Goal: Task Accomplishment & Management: Complete application form

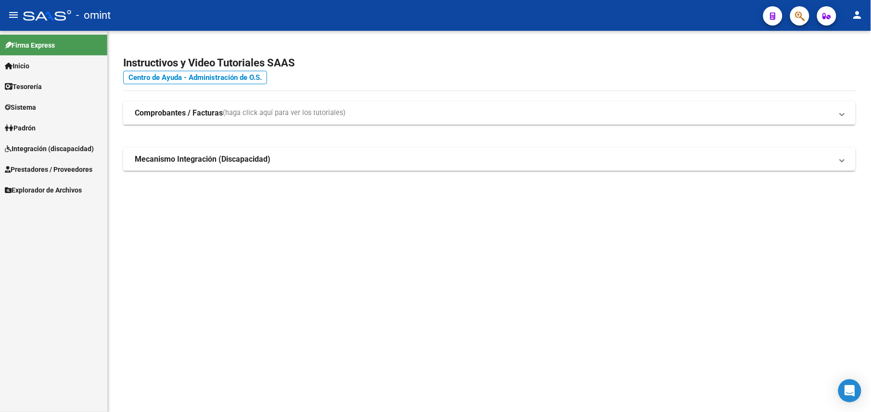
click at [44, 147] on span "Integración (discapacidad)" at bounding box center [49, 148] width 89 height 11
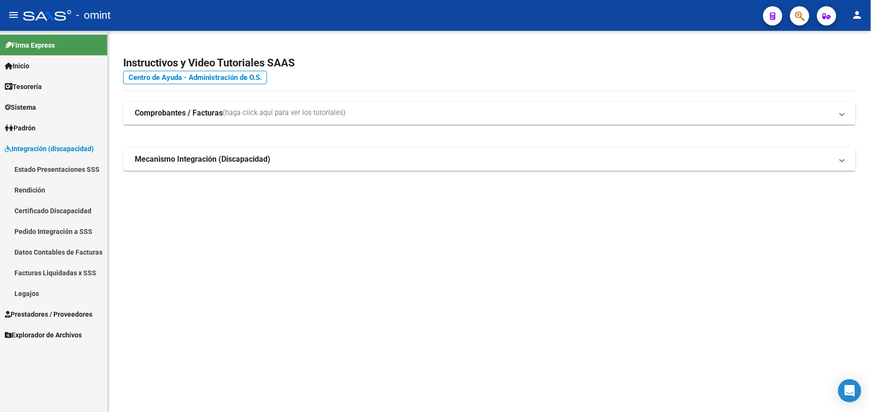
click at [56, 311] on span "Prestadores / Proveedores" at bounding box center [49, 314] width 88 height 11
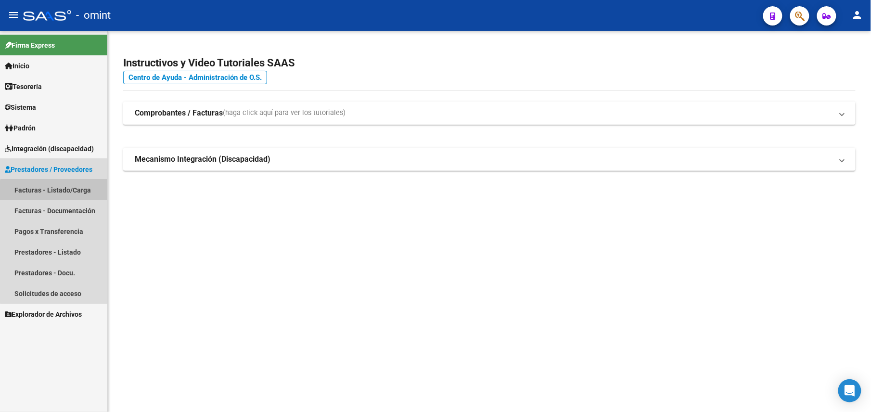
click at [55, 195] on link "Facturas - Listado/Carga" at bounding box center [53, 190] width 107 height 21
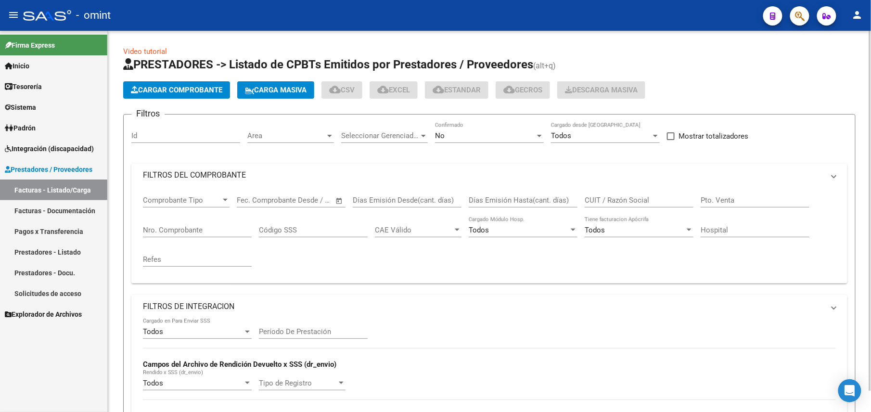
click at [480, 132] on div "No" at bounding box center [485, 135] width 100 height 9
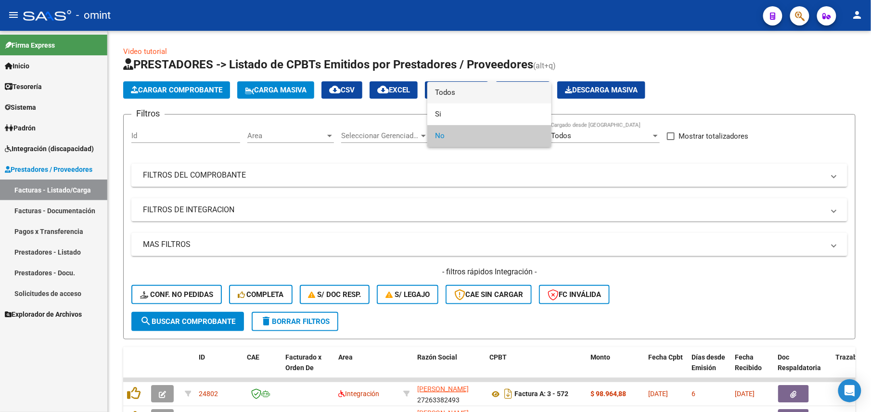
click at [459, 89] on span "Todos" at bounding box center [489, 93] width 109 height 22
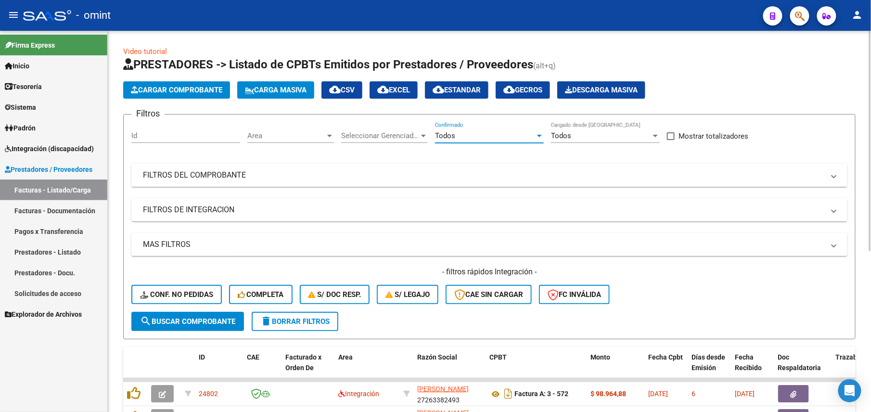
click at [360, 179] on mat-panel-title "FILTROS DEL COMPROBANTE" at bounding box center [484, 175] width 682 height 11
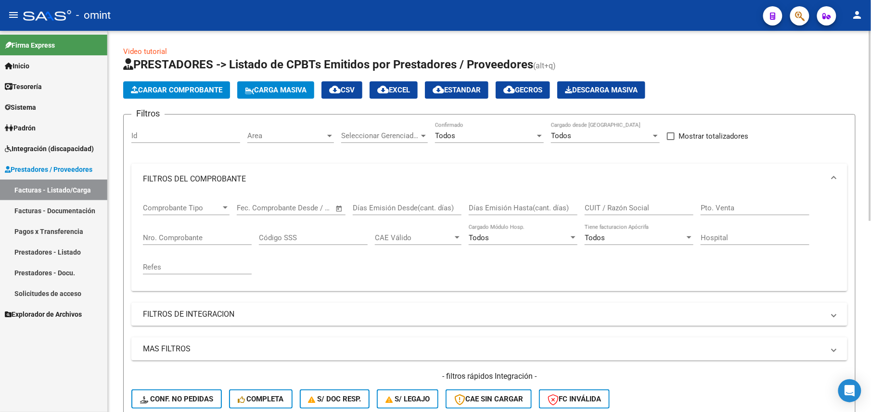
click at [601, 212] on input "CUIT / Razón Social" at bounding box center [639, 208] width 109 height 9
paste input "27545147071"
type input "27545147071"
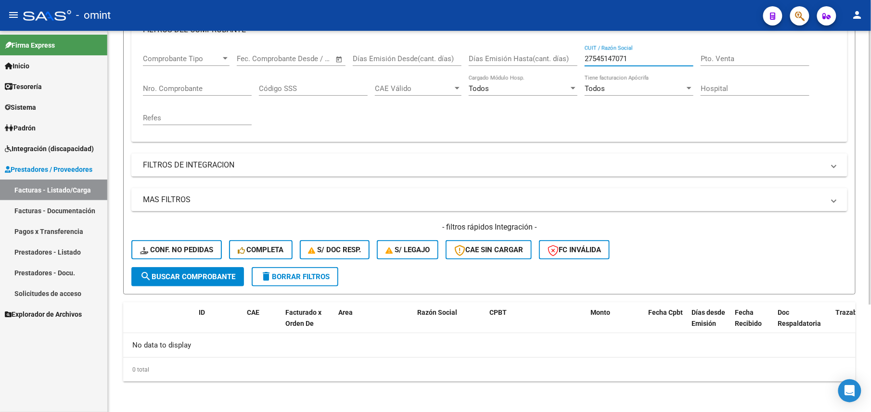
click at [615, 59] on input "27545147071" at bounding box center [639, 58] width 109 height 9
click at [178, 168] on mat-panel-title "FILTROS DE INTEGRACION" at bounding box center [484, 165] width 682 height 11
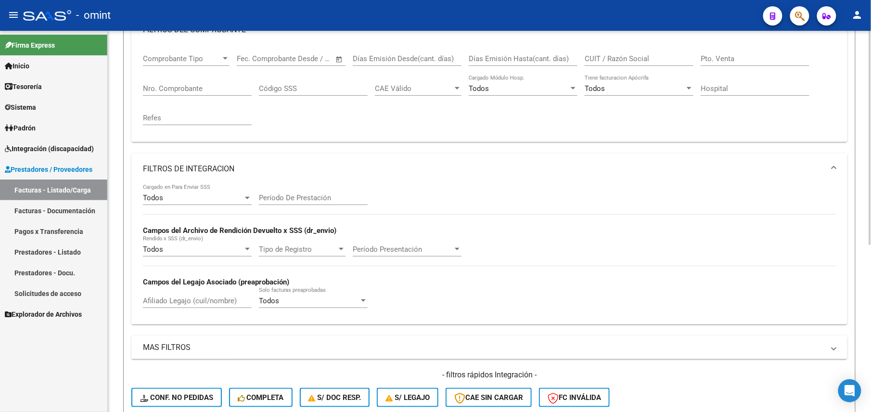
click at [173, 298] on input "Afiliado Legajo (cuil/nombre)" at bounding box center [197, 301] width 109 height 9
paste input "27545147071"
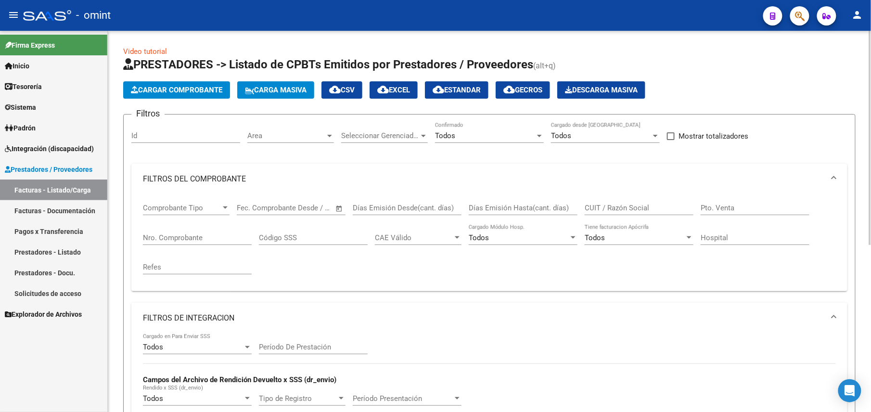
type input "27545147071"
click at [210, 160] on div "Filtros Id Area Area Seleccionar Gerenciador Seleccionar Gerenciador Todos Conf…" at bounding box center [489, 343] width 716 height 442
click at [201, 170] on mat-expansion-panel-header "FILTROS DEL COMPROBANTE" at bounding box center [489, 179] width 716 height 31
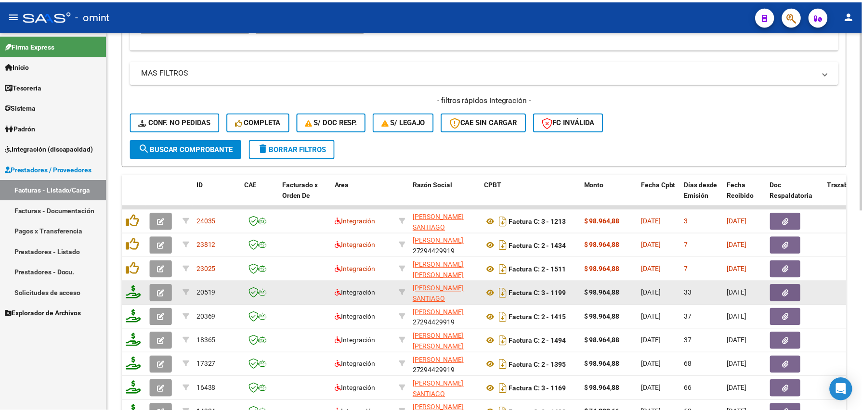
scroll to position [428, 0]
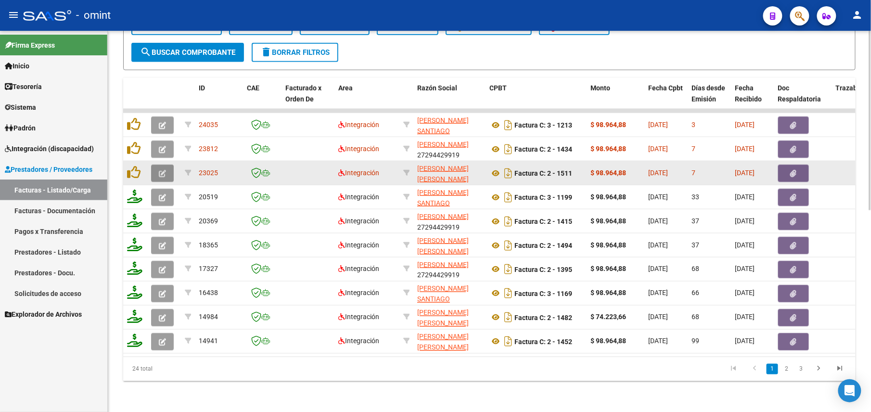
click at [168, 165] on button "button" at bounding box center [162, 173] width 23 height 17
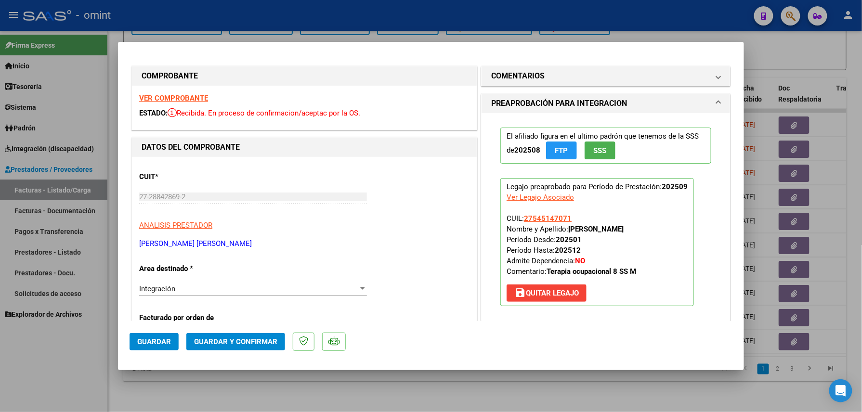
click at [191, 98] on strong "VER COMPROBANTE" at bounding box center [173, 98] width 69 height 9
click at [216, 345] on span "Guardar y Confirmar" at bounding box center [235, 341] width 83 height 9
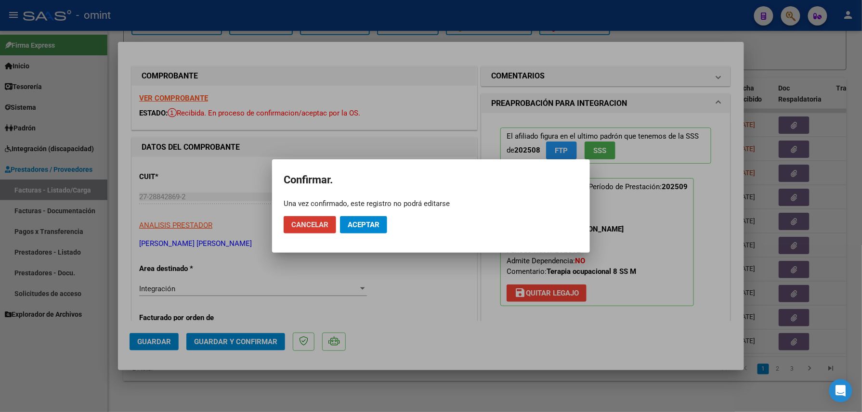
click at [354, 228] on span "Aceptar" at bounding box center [364, 224] width 32 height 9
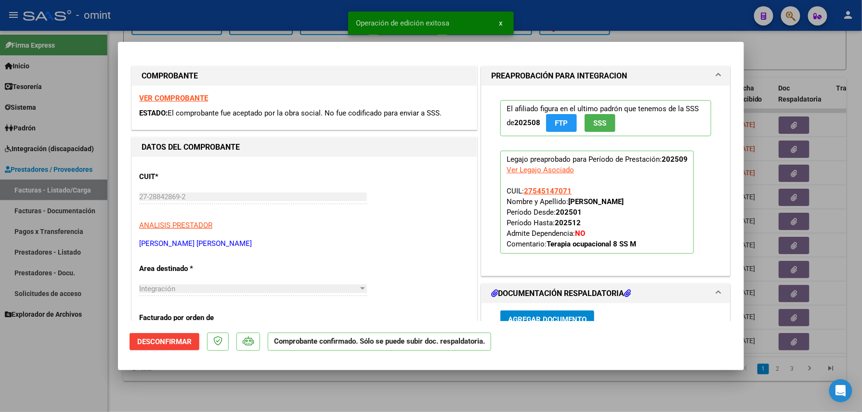
click at [193, 397] on div at bounding box center [431, 206] width 862 height 412
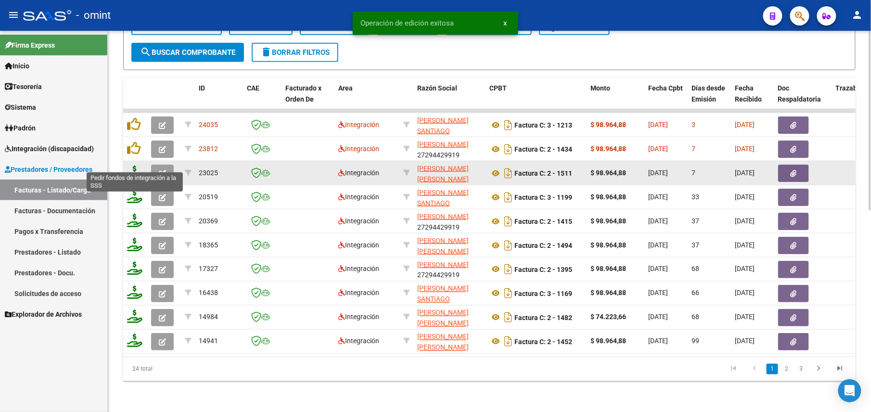
click at [133, 167] on icon at bounding box center [134, 172] width 15 height 13
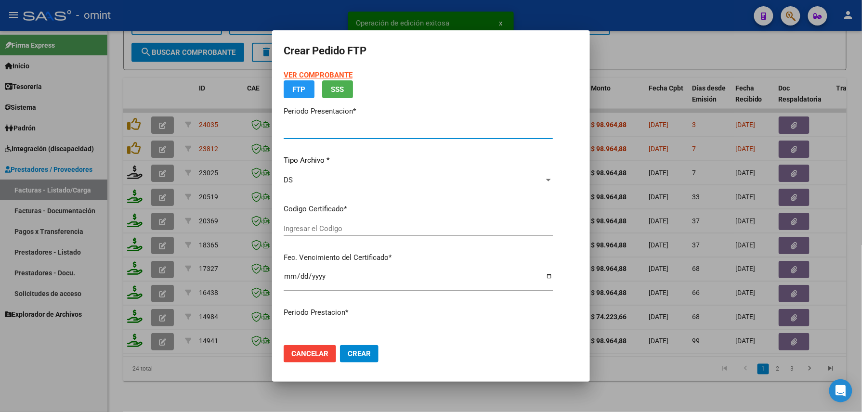
type input "202509"
type input "$ 98.964,88"
type input "8405964019"
type input "[DATE]"
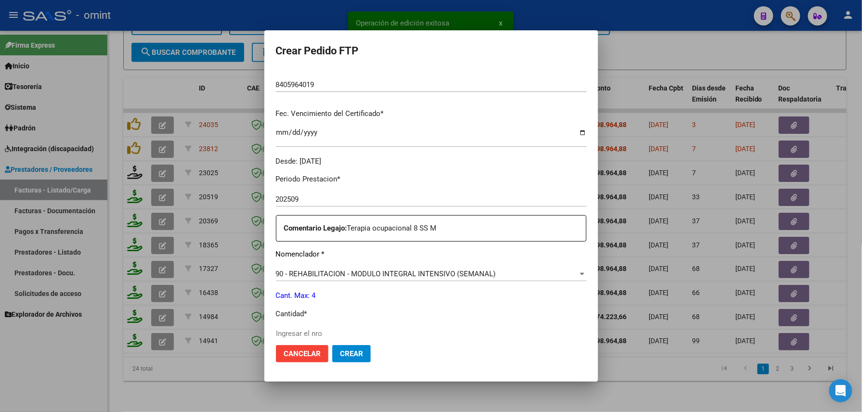
scroll to position [347, 0]
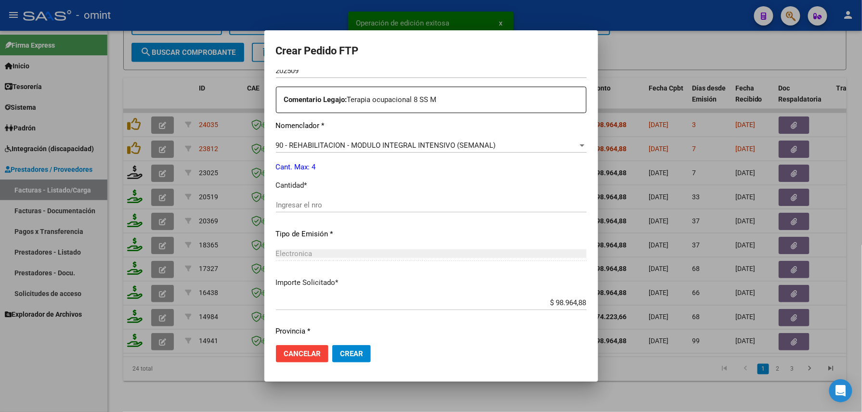
click at [291, 209] on input "Ingresar el nro" at bounding box center [431, 205] width 311 height 9
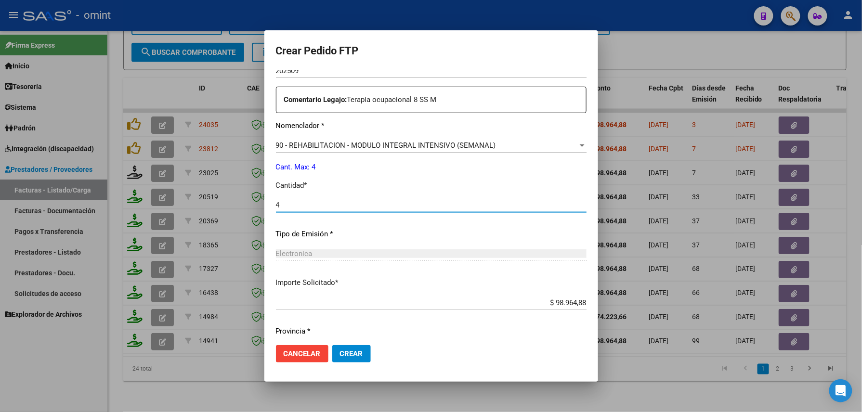
type input "4"
click at [335, 351] on button "Crear" at bounding box center [351, 353] width 39 height 17
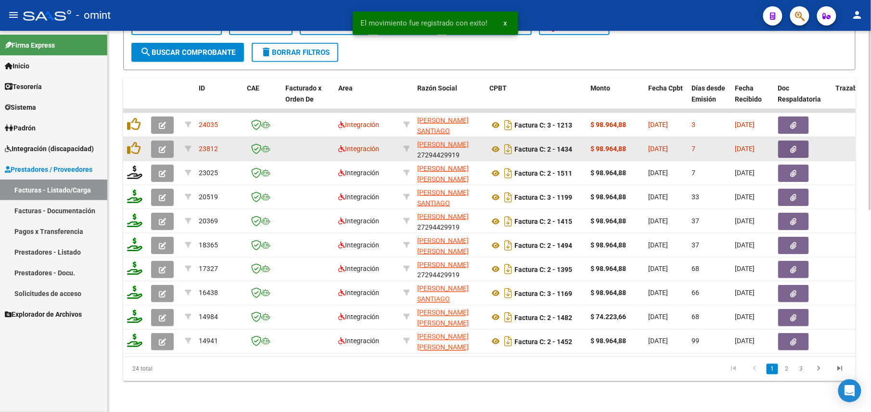
click at [166, 141] on button "button" at bounding box center [162, 149] width 23 height 17
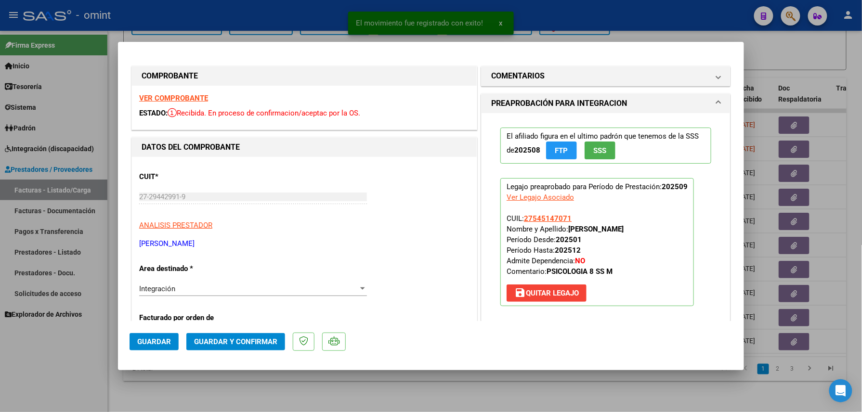
click at [195, 97] on strong "VER COMPROBANTE" at bounding box center [173, 98] width 69 height 9
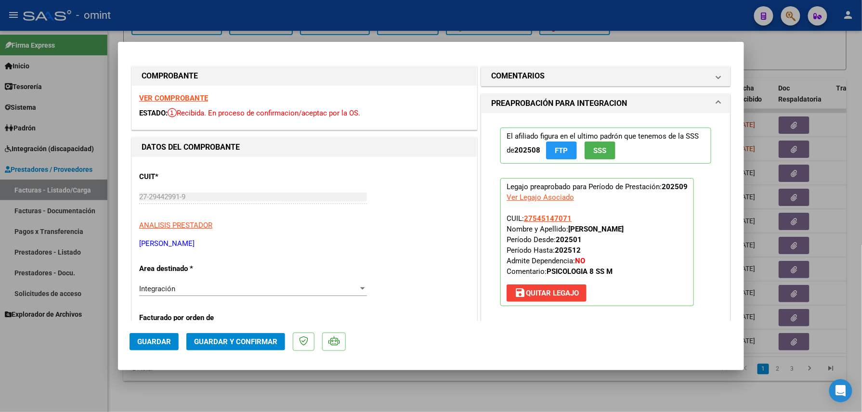
click at [256, 345] on span "Guardar y Confirmar" at bounding box center [235, 341] width 83 height 9
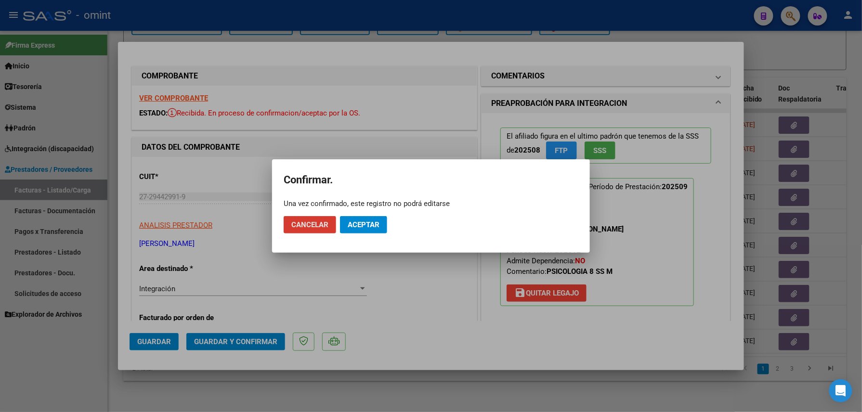
click at [374, 222] on span "Aceptar" at bounding box center [364, 224] width 32 height 9
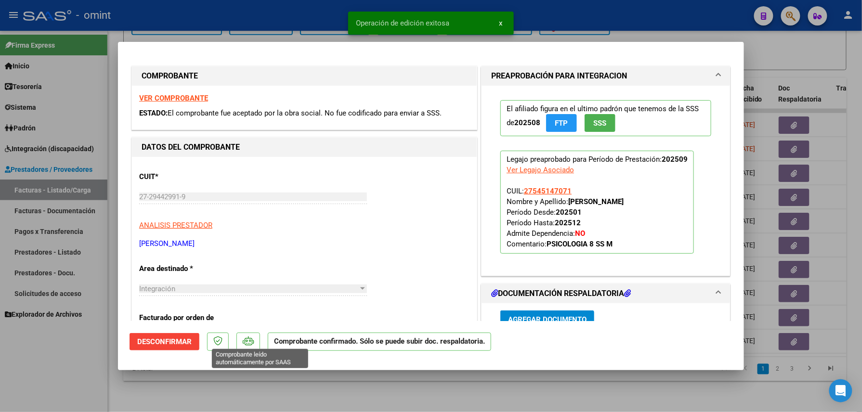
click at [218, 399] on div at bounding box center [431, 206] width 862 height 412
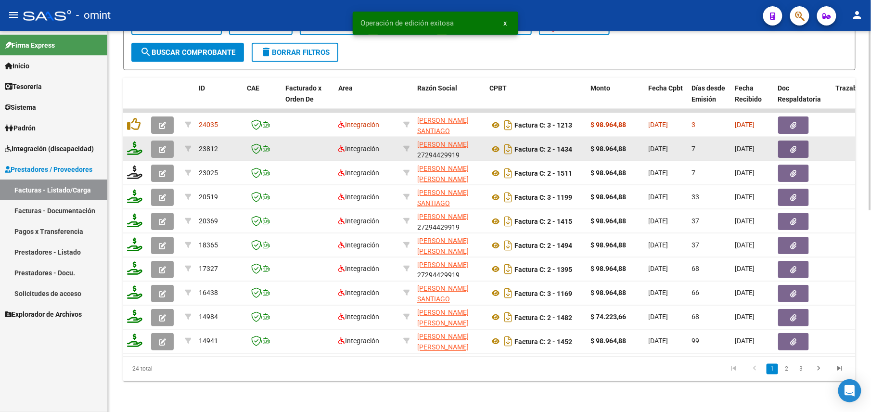
click at [133, 142] on icon at bounding box center [134, 148] width 15 height 13
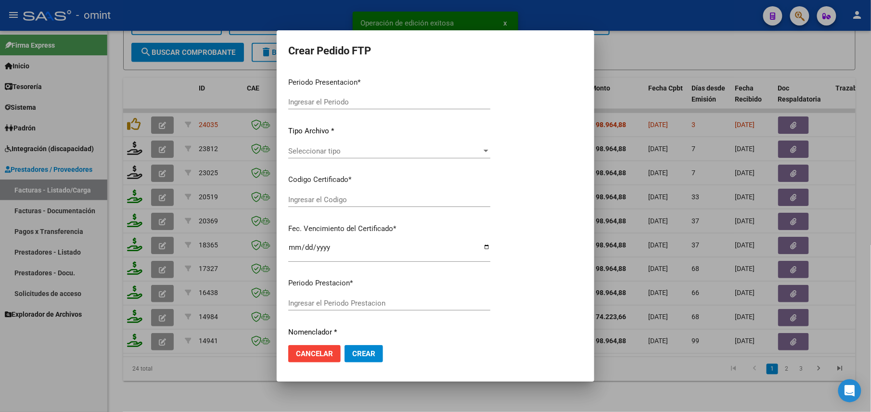
type input "202509"
type input "$ 98.964,88"
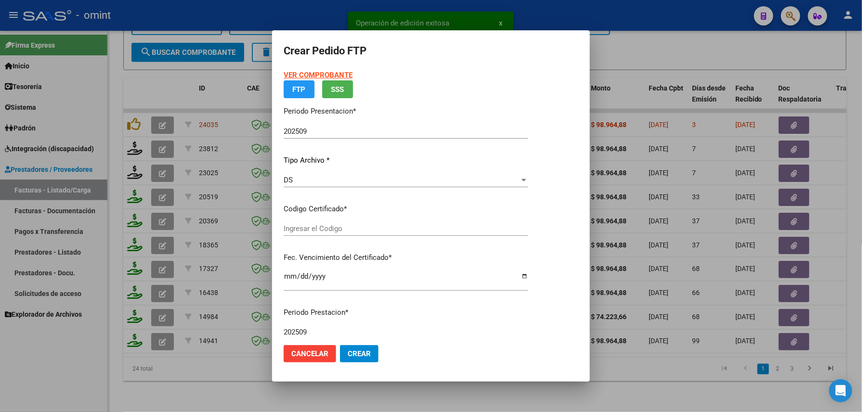
type input "8405964019"
type input "[DATE]"
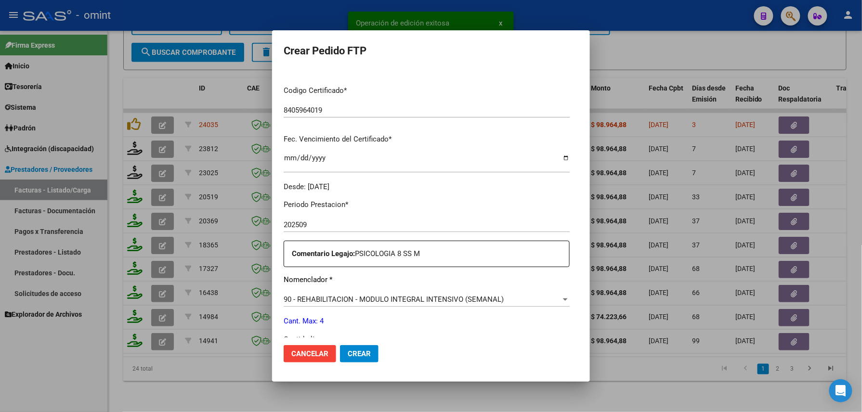
scroll to position [321, 0]
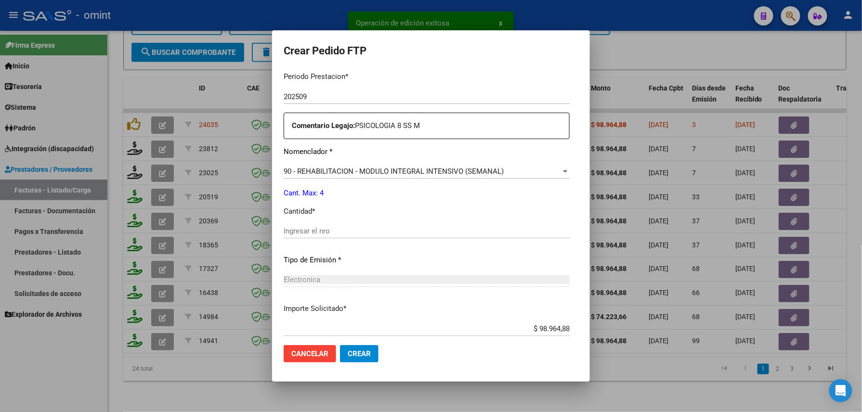
click at [287, 228] on input "Ingresar el nro" at bounding box center [427, 231] width 286 height 9
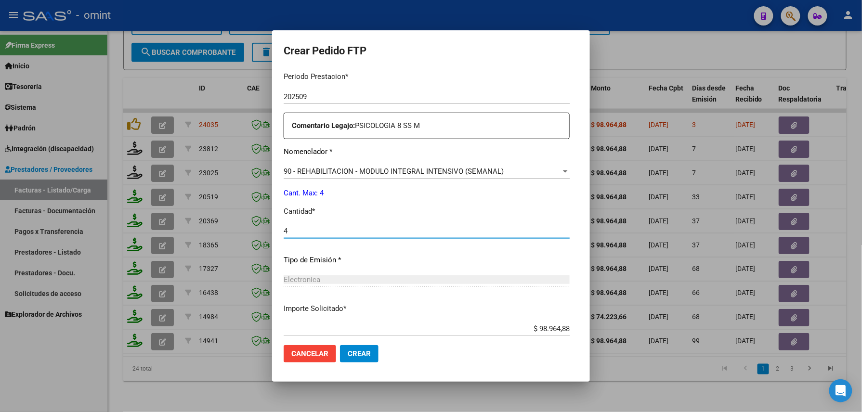
type input "4"
click at [348, 357] on span "Crear" at bounding box center [359, 354] width 23 height 9
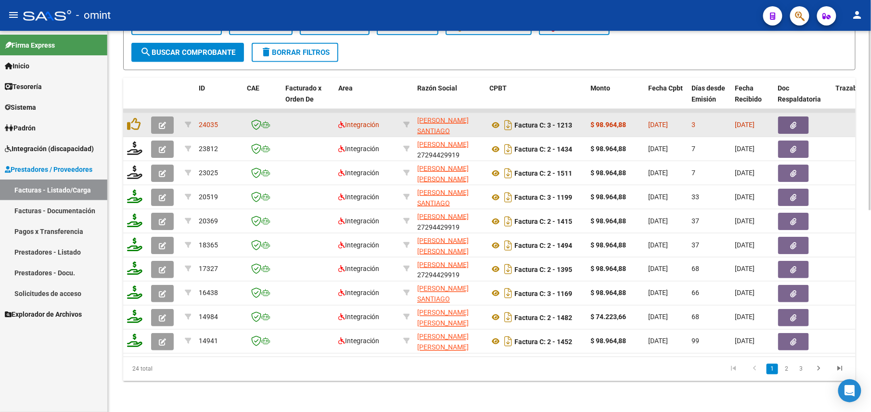
click at [169, 117] on button "button" at bounding box center [162, 125] width 23 height 17
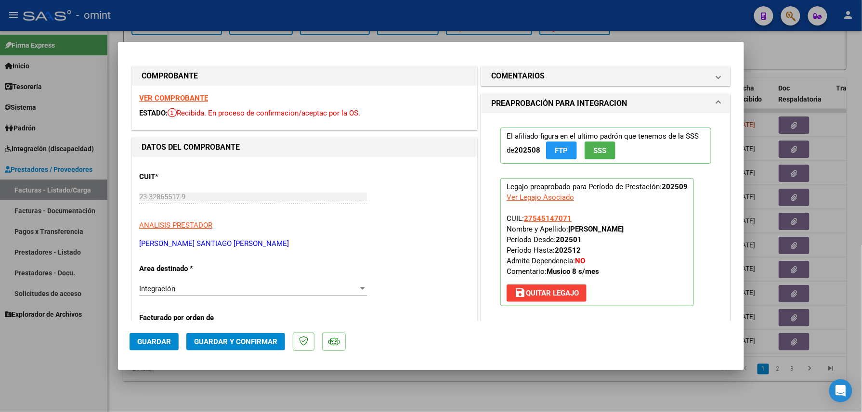
click at [178, 94] on strong "VER COMPROBANTE" at bounding box center [173, 98] width 69 height 9
click at [235, 337] on span "Guardar y Confirmar" at bounding box center [235, 341] width 83 height 9
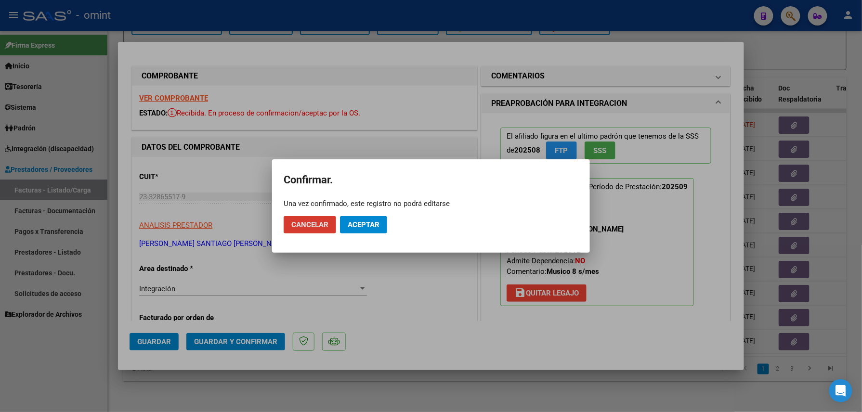
click at [354, 216] on button "Aceptar" at bounding box center [363, 224] width 47 height 17
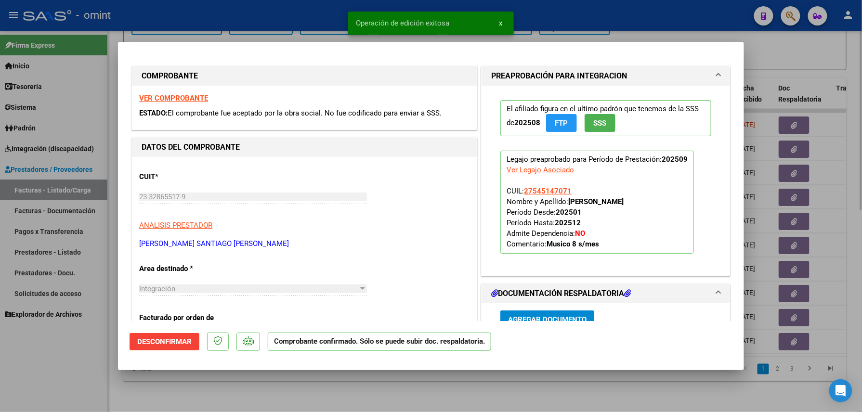
drag, startPoint x: 276, startPoint y: 384, endPoint x: 270, endPoint y: 372, distance: 13.6
click at [276, 385] on div at bounding box center [431, 206] width 862 height 412
type input "$ 0,00"
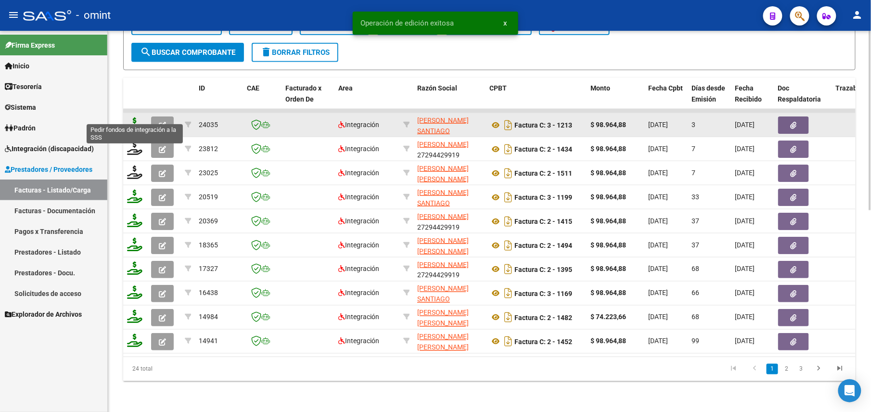
click at [139, 117] on icon at bounding box center [134, 123] width 15 height 13
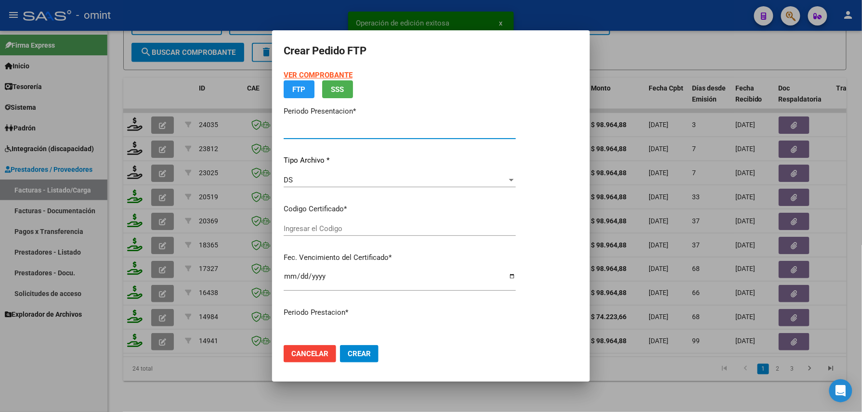
type input "202509"
type input "$ 98.964,88"
type input "8405964019"
type input "[DATE]"
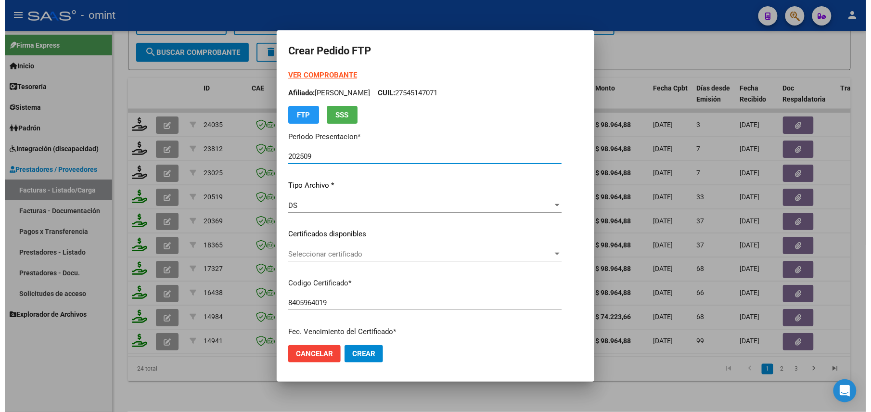
scroll to position [331, 0]
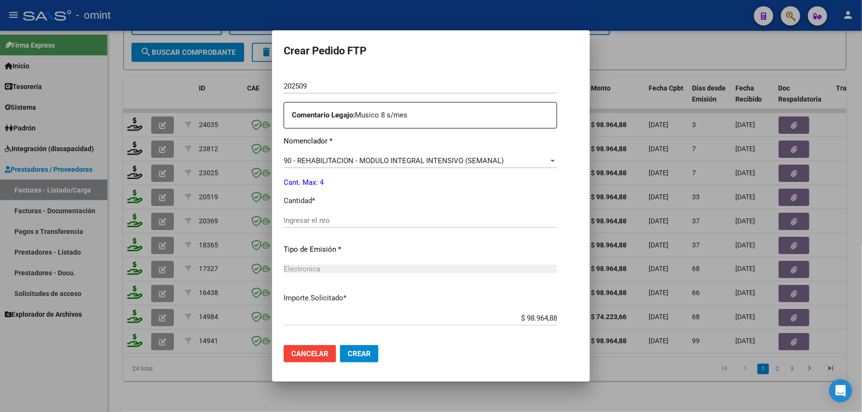
click at [316, 224] on input "Ingresar el nro" at bounding box center [420, 220] width 273 height 9
type input "4"
click at [348, 353] on span "Crear" at bounding box center [359, 354] width 23 height 9
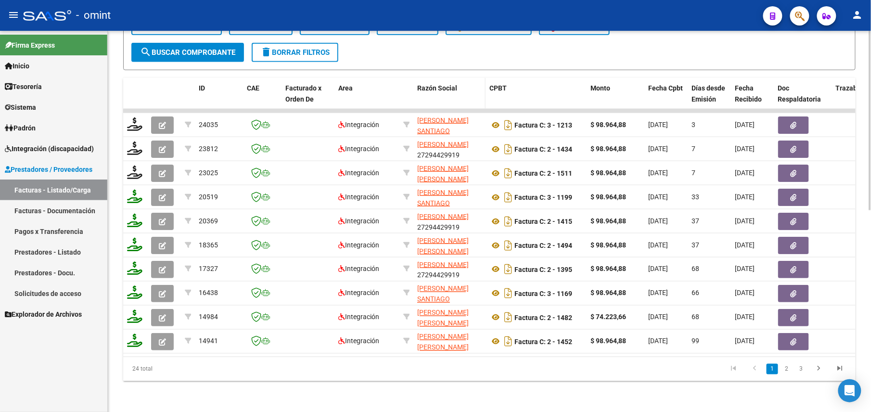
scroll to position [235, 0]
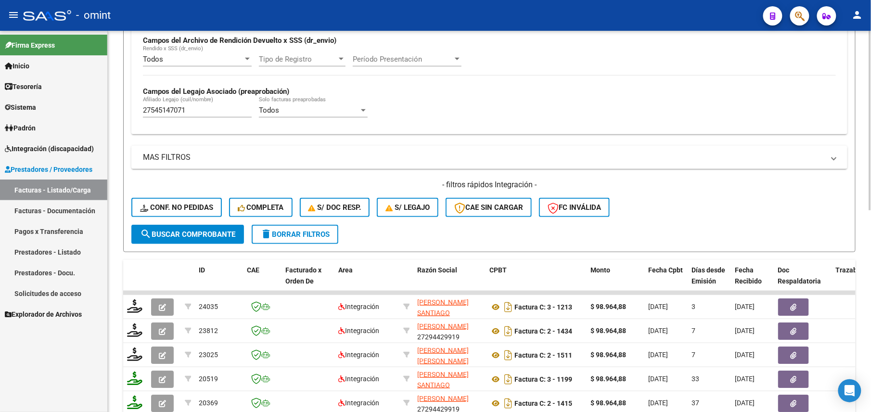
click at [186, 114] on div "27545147071 [PERSON_NAME] (cuil/nombre)" at bounding box center [197, 107] width 109 height 21
drag, startPoint x: 151, startPoint y: 113, endPoint x: 115, endPoint y: 112, distance: 36.1
click at [115, 112] on div "Video tutorial PRESTADORES -> Listado de CPBTs Emitidos por Prestadores / Prove…" at bounding box center [490, 195] width 764 height 798
paste input "0535228672"
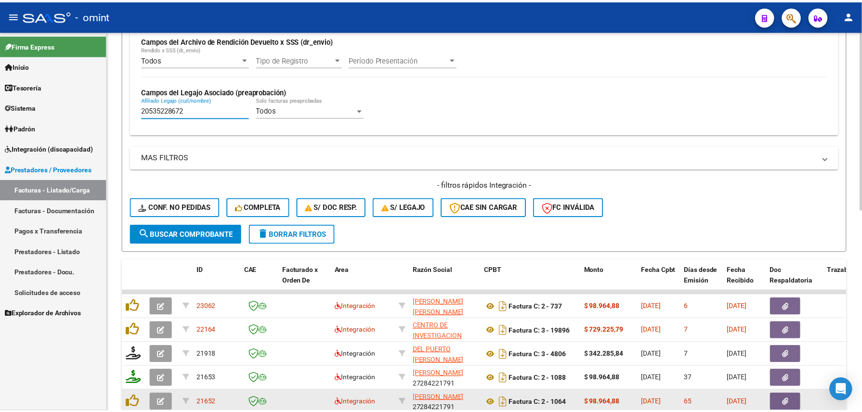
scroll to position [428, 0]
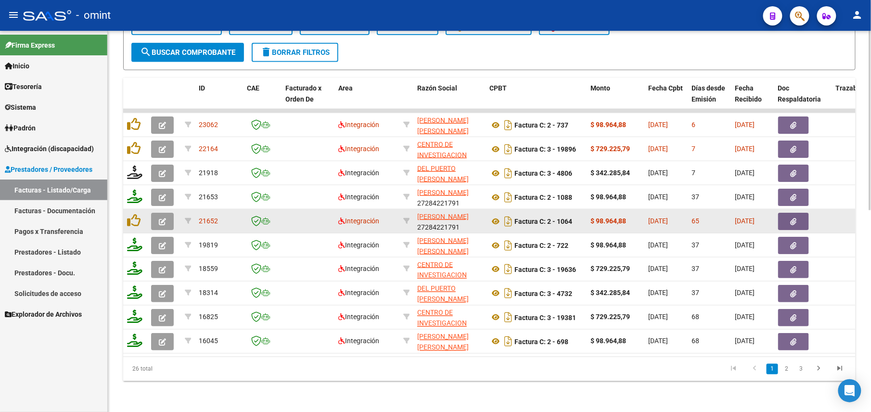
type input "20535228672"
click at [163, 218] on icon "button" at bounding box center [162, 221] width 7 height 7
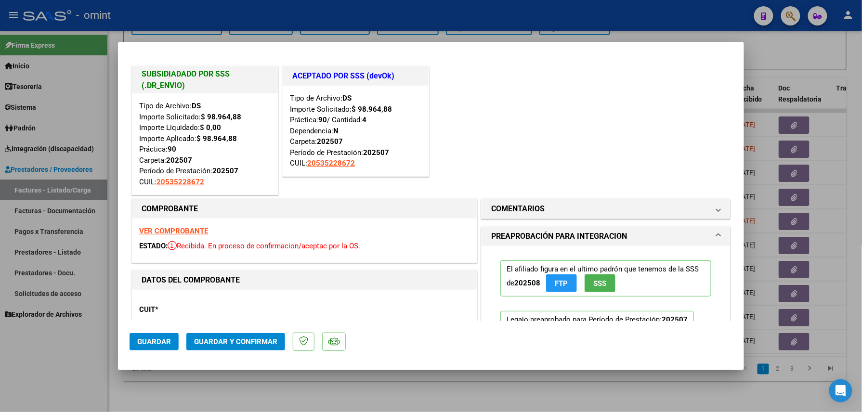
click at [203, 386] on div at bounding box center [431, 206] width 862 height 412
type input "$ 0,00"
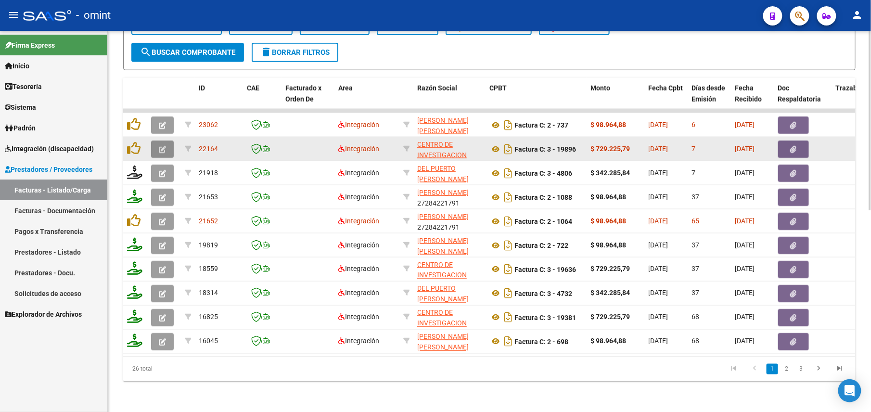
click at [156, 141] on button "button" at bounding box center [162, 149] width 23 height 17
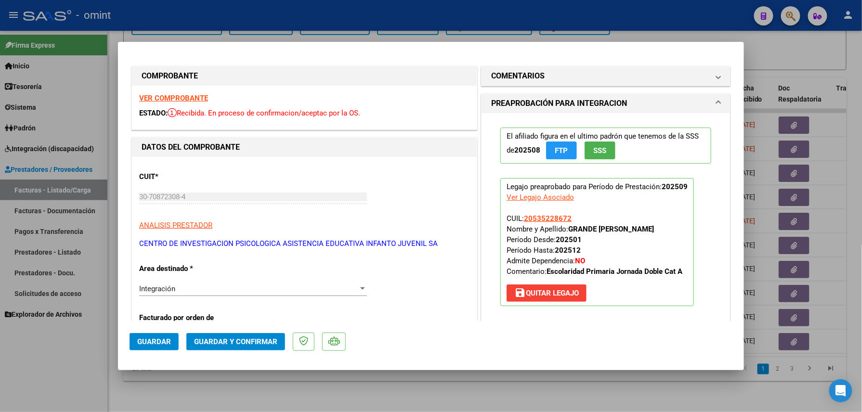
click at [167, 95] on strong "VER COMPROBANTE" at bounding box center [173, 98] width 69 height 9
click at [224, 341] on span "Guardar y Confirmar" at bounding box center [235, 341] width 83 height 9
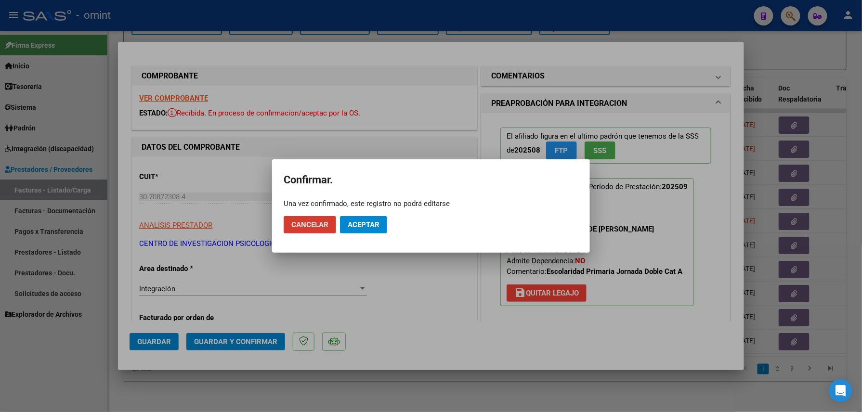
click at [362, 220] on span "Aceptar" at bounding box center [364, 224] width 32 height 9
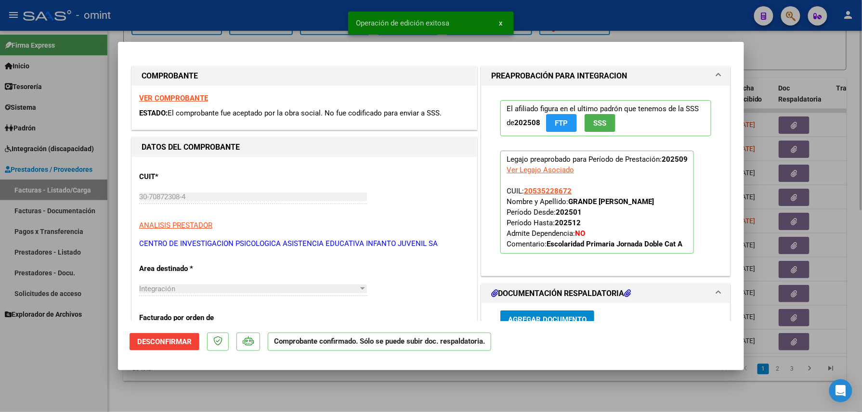
click at [176, 386] on div at bounding box center [431, 206] width 862 height 412
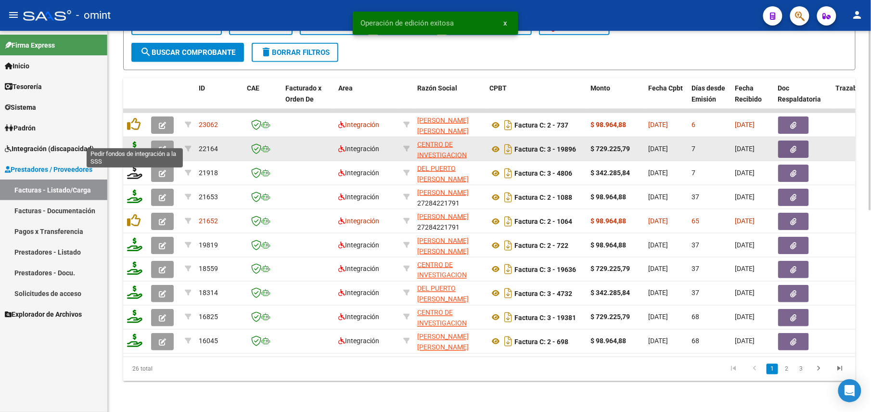
click at [135, 142] on icon at bounding box center [134, 148] width 15 height 13
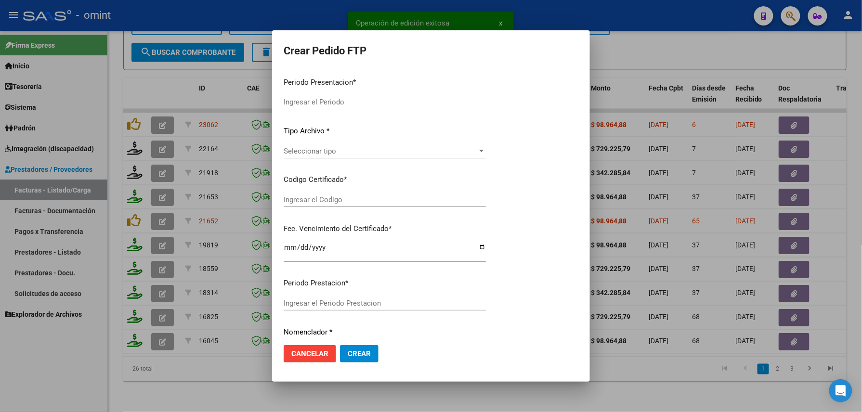
type input "202509"
type input "$ 729.225,79"
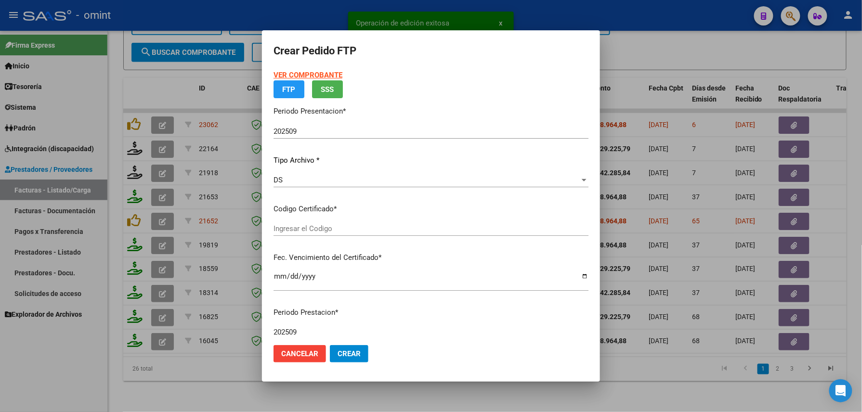
type input "9888011375"
type input "[DATE]"
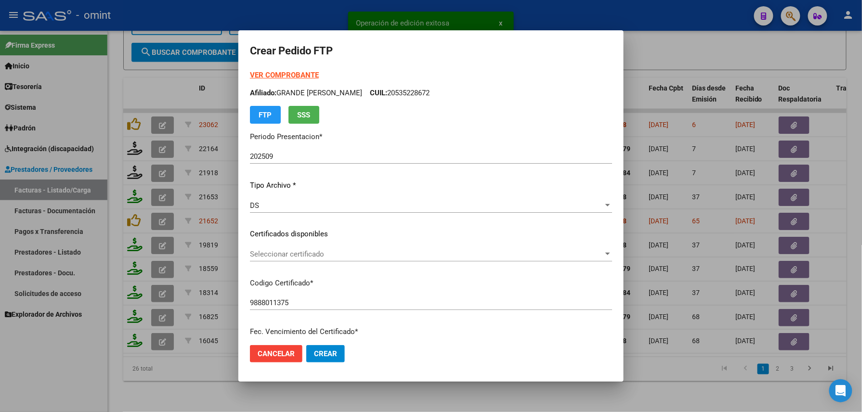
scroll to position [347, 0]
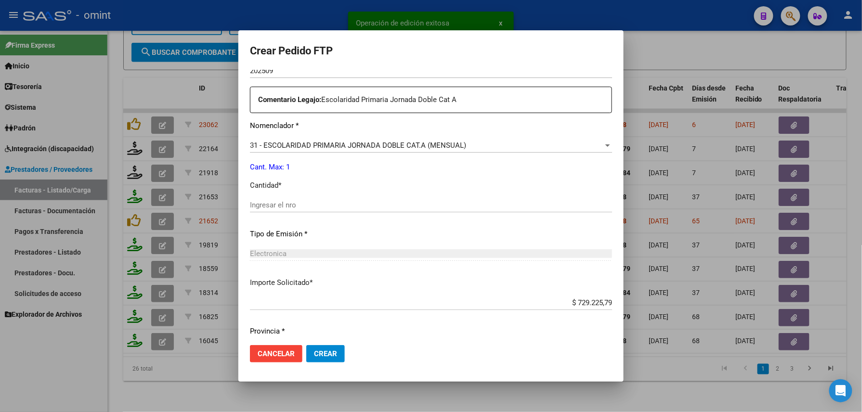
click at [321, 202] on input "Ingresar el nro" at bounding box center [431, 205] width 362 height 9
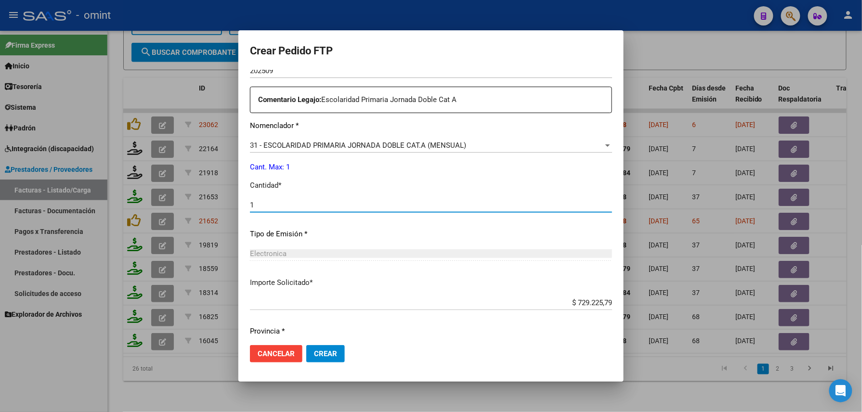
type input "1"
click at [324, 357] on span "Crear" at bounding box center [325, 354] width 23 height 9
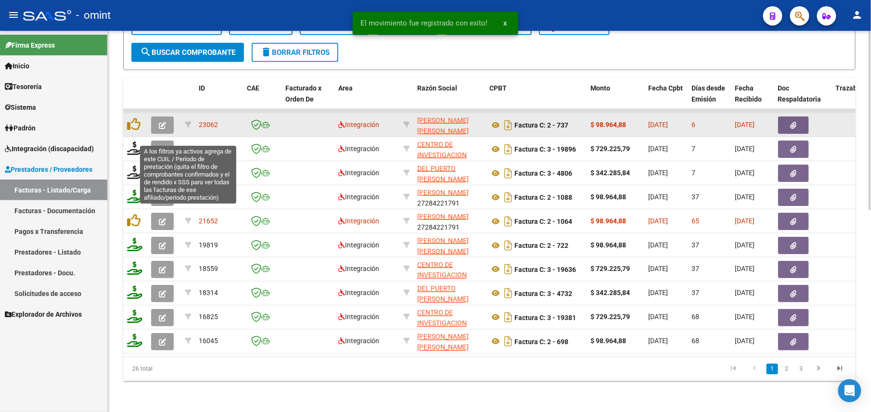
click at [159, 118] on button "button" at bounding box center [162, 125] width 23 height 17
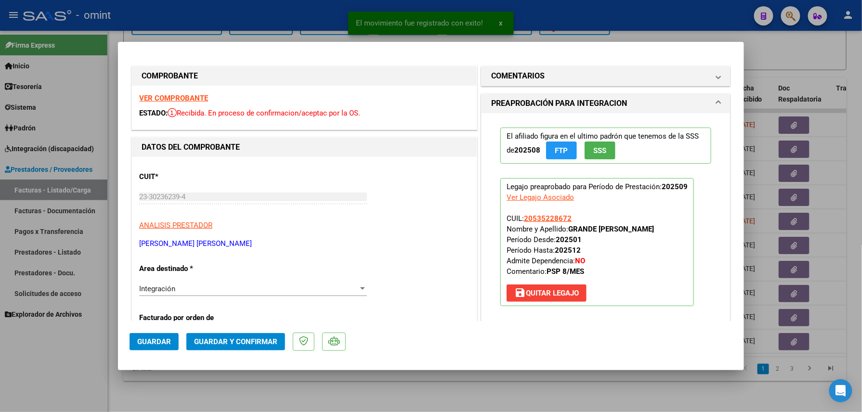
click at [129, 160] on mat-dialog-content "COMPROBANTE VER COMPROBANTE ESTADO: Recibida. En proceso de confirmacion/acepta…" at bounding box center [431, 187] width 626 height 268
click at [176, 99] on strong "VER COMPROBANTE" at bounding box center [173, 98] width 69 height 9
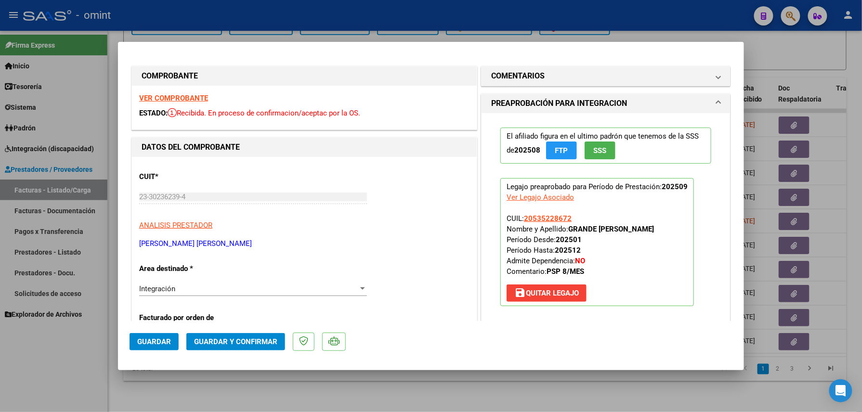
scroll to position [193, 0]
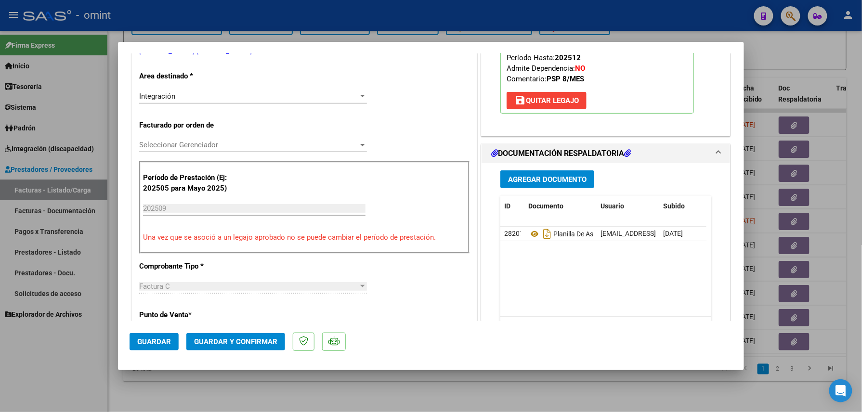
click at [246, 333] on button "Guardar y Confirmar" at bounding box center [235, 341] width 99 height 17
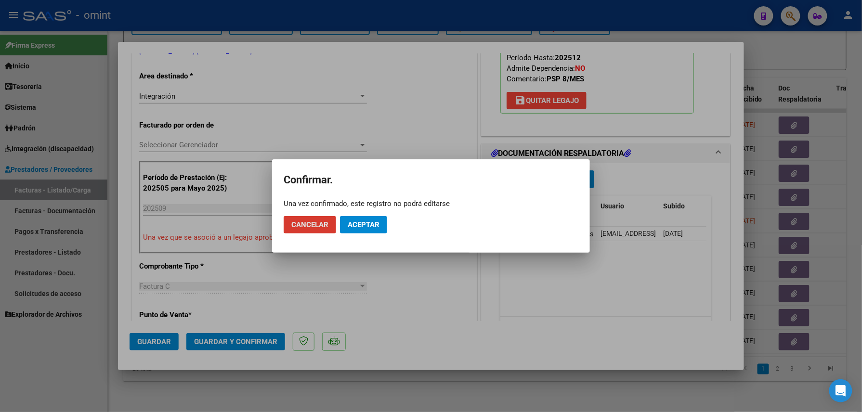
click at [372, 205] on div "Una vez confirmado, este registro no podrá editarse" at bounding box center [431, 204] width 295 height 10
click at [374, 222] on span "Aceptar" at bounding box center [364, 224] width 32 height 9
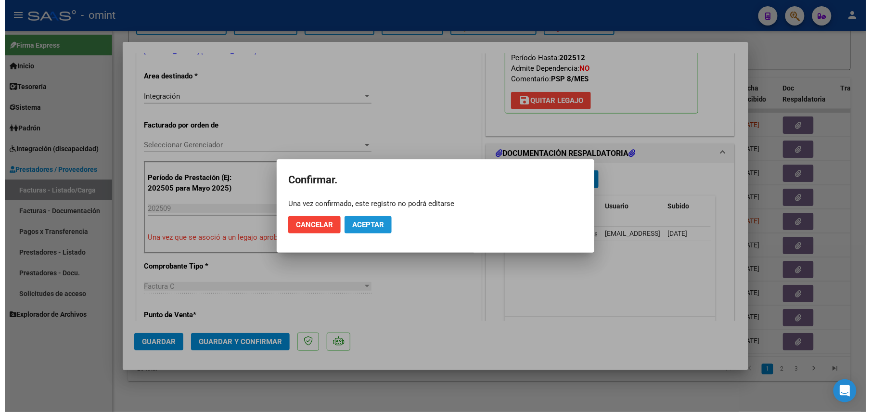
scroll to position [192, 0]
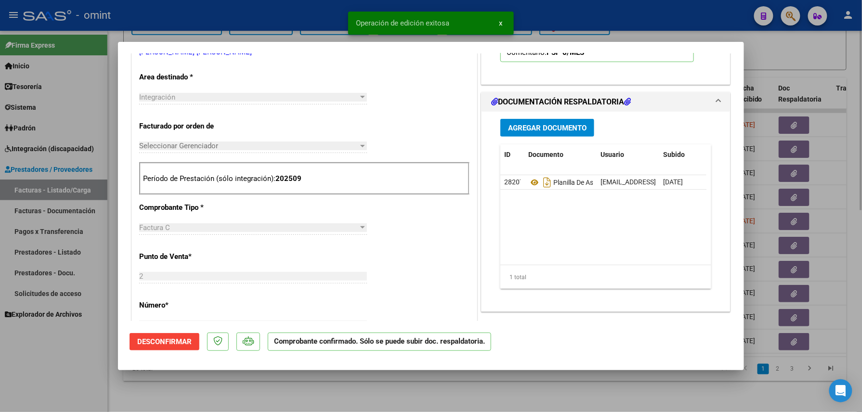
click at [259, 391] on div at bounding box center [431, 206] width 862 height 412
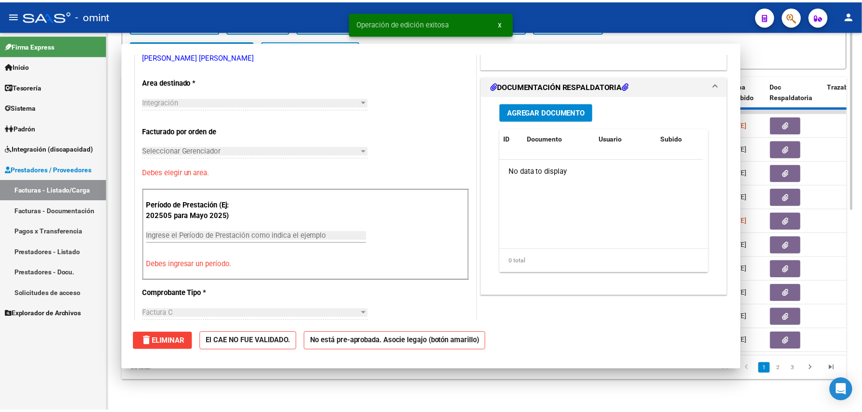
scroll to position [0, 0]
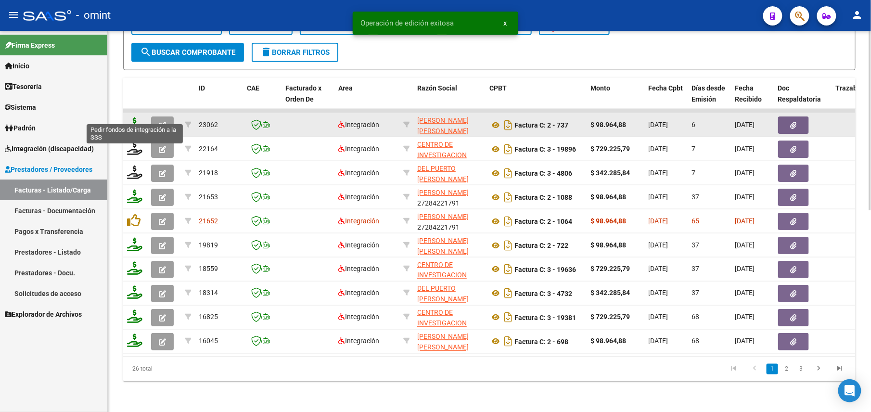
click at [139, 117] on icon at bounding box center [134, 123] width 15 height 13
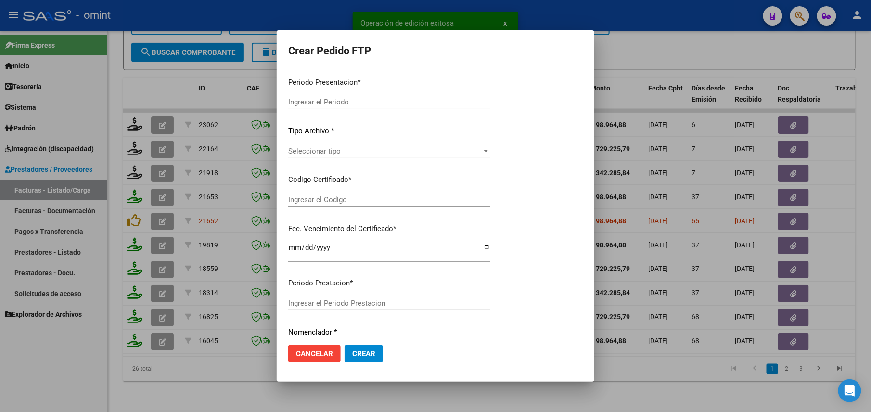
type input "202509"
type input "$ 98.964,88"
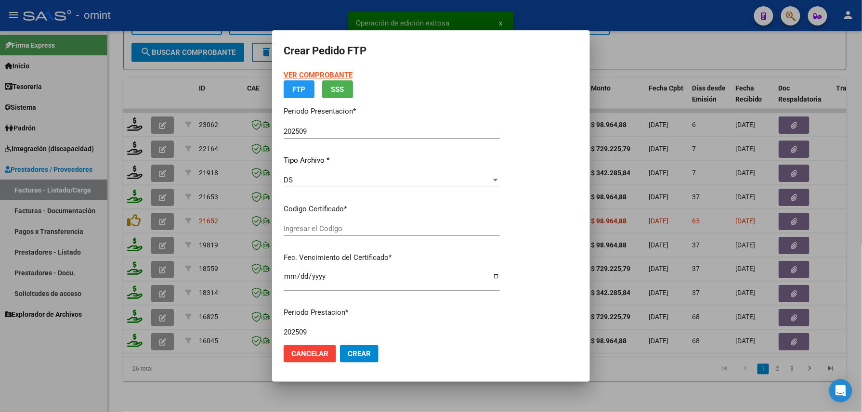
type input "9888011375"
type input "[DATE]"
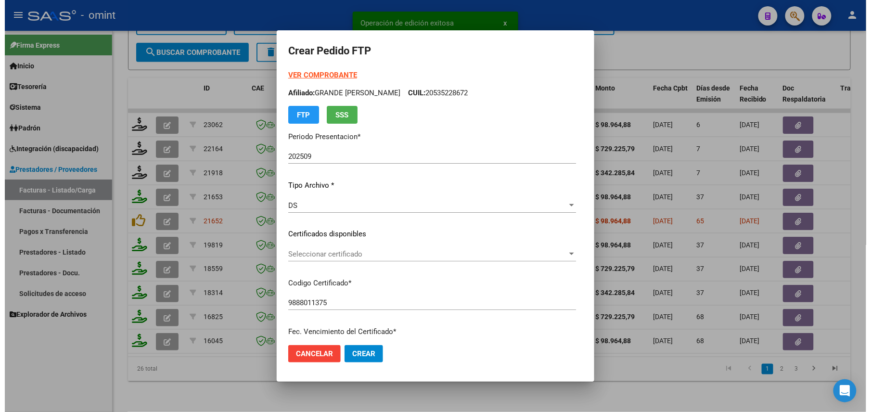
scroll to position [257, 0]
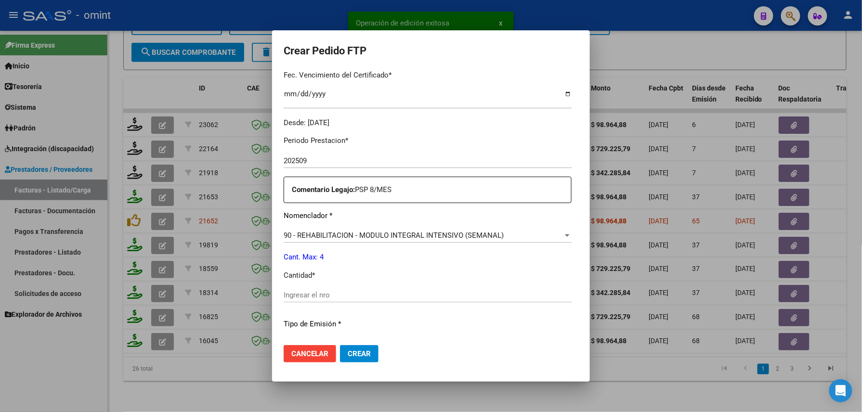
click at [320, 293] on input "Ingresar el nro" at bounding box center [428, 295] width 288 height 9
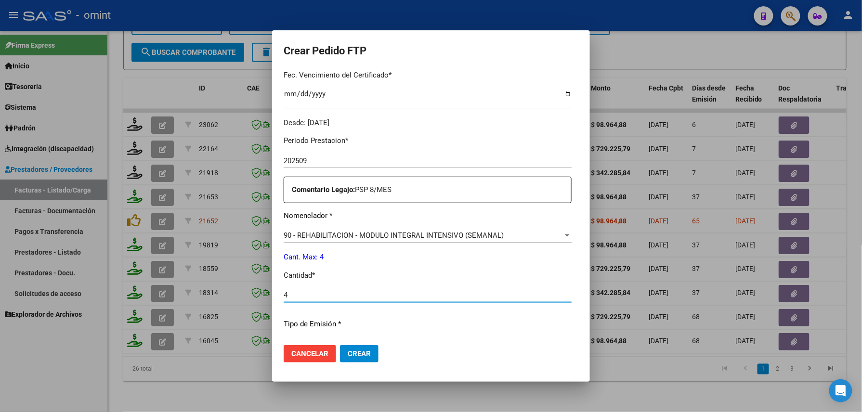
type input "4"
click at [364, 351] on span "Crear" at bounding box center [359, 354] width 23 height 9
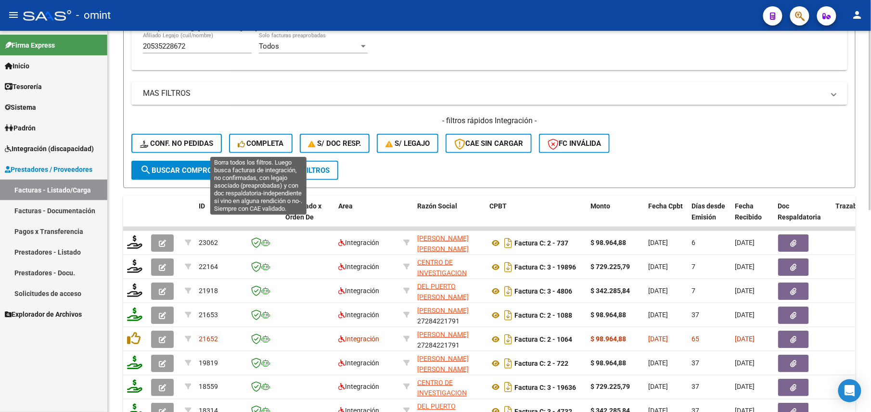
scroll to position [170, 0]
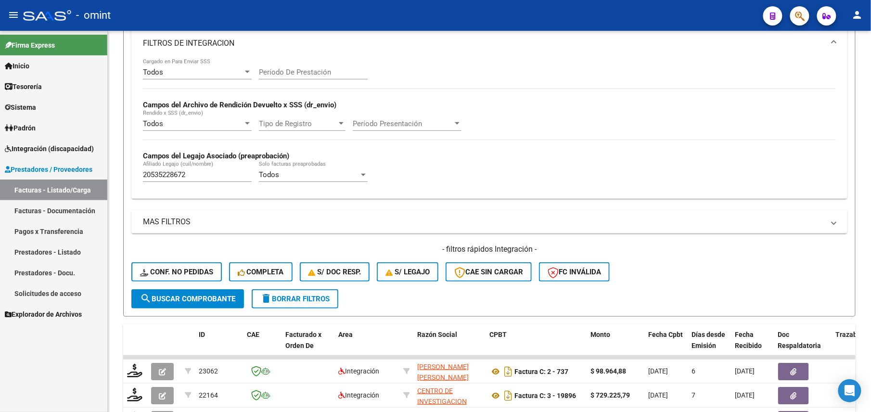
drag, startPoint x: 200, startPoint y: 177, endPoint x: 96, endPoint y: 170, distance: 104.2
click at [96, 170] on mat-sidenav-container "Firma Express Inicio Calendario SSS Instructivos Contacto OS Tesorería Extracto…" at bounding box center [435, 221] width 871 height 381
paste input "7546580127"
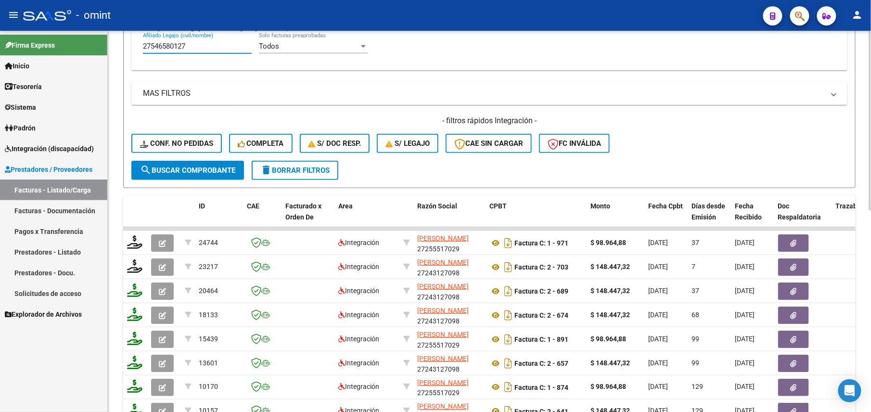
scroll to position [428, 0]
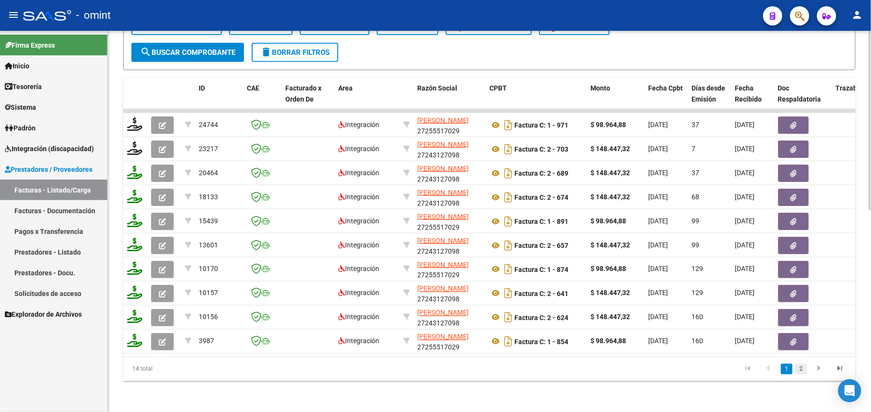
click at [804, 374] on link "2" at bounding box center [802, 369] width 12 height 11
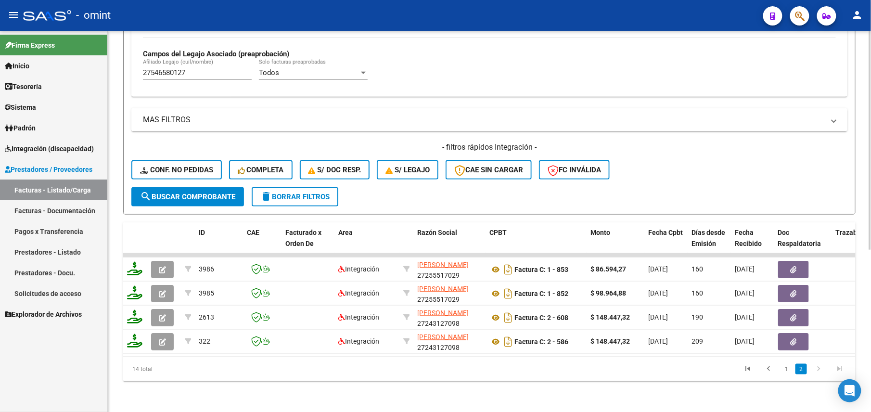
scroll to position [26, 0]
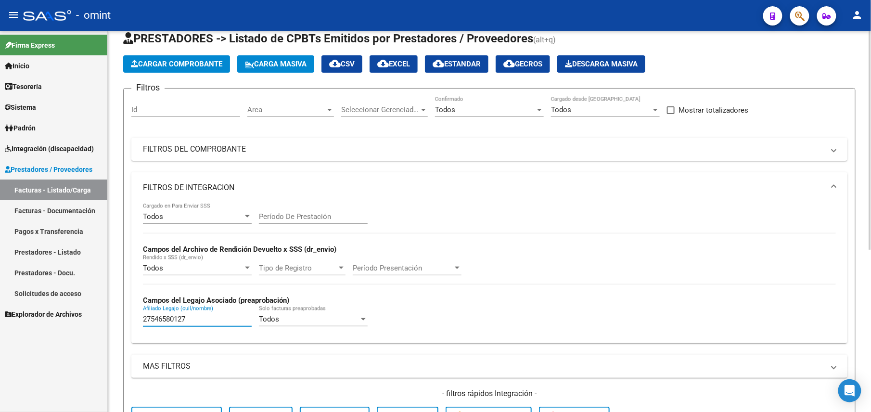
drag, startPoint x: 194, startPoint y: 316, endPoint x: 180, endPoint y: 320, distance: 14.0
click at [194, 317] on input "27546580127" at bounding box center [197, 319] width 109 height 9
drag, startPoint x: 180, startPoint y: 320, endPoint x: 94, endPoint y: 326, distance: 85.9
click at [94, 326] on mat-sidenav-container "Firma Express Inicio Calendario SSS Instructivos Contacto OS Tesorería Extracto…" at bounding box center [435, 221] width 871 height 381
click at [189, 321] on input "27546580127" at bounding box center [197, 319] width 109 height 9
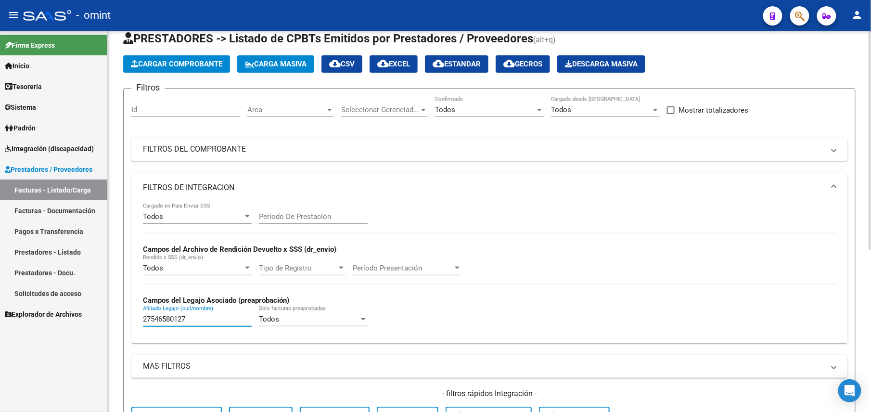
drag, startPoint x: 190, startPoint y: 324, endPoint x: 118, endPoint y: 319, distance: 71.4
click at [118, 319] on div "Video tutorial PRESTADORES -> Listado de CPBTs Emitidos por Prestadores / Prove…" at bounding box center [490, 332] width 764 height 654
paste input "0590100030"
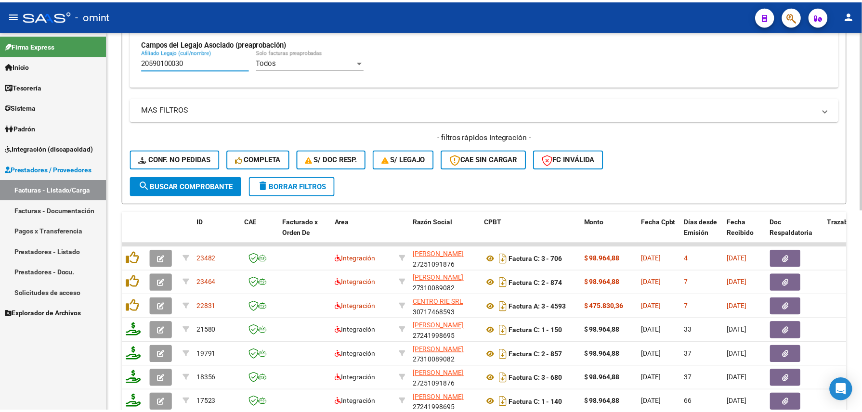
scroll to position [428, 0]
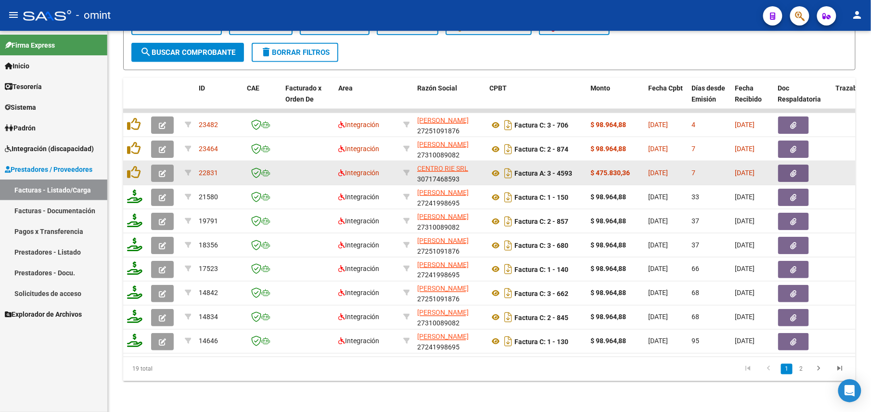
type input "20590100030"
click at [158, 165] on button "button" at bounding box center [162, 173] width 23 height 17
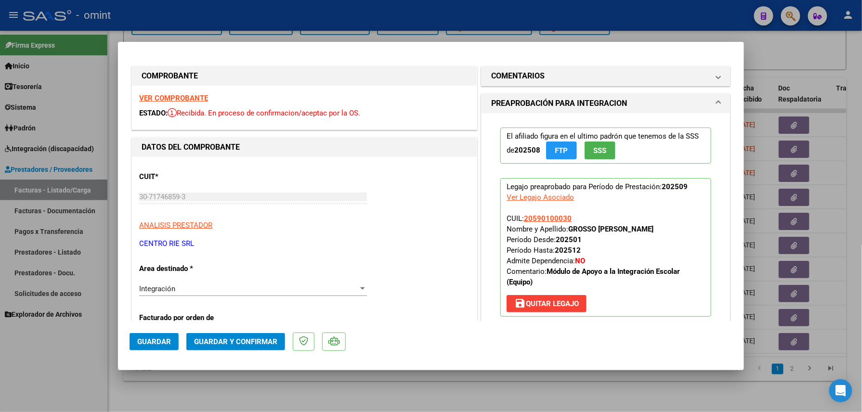
click at [195, 101] on strong "VER COMPROBANTE" at bounding box center [173, 98] width 69 height 9
click at [251, 342] on span "Guardar y Confirmar" at bounding box center [235, 341] width 83 height 9
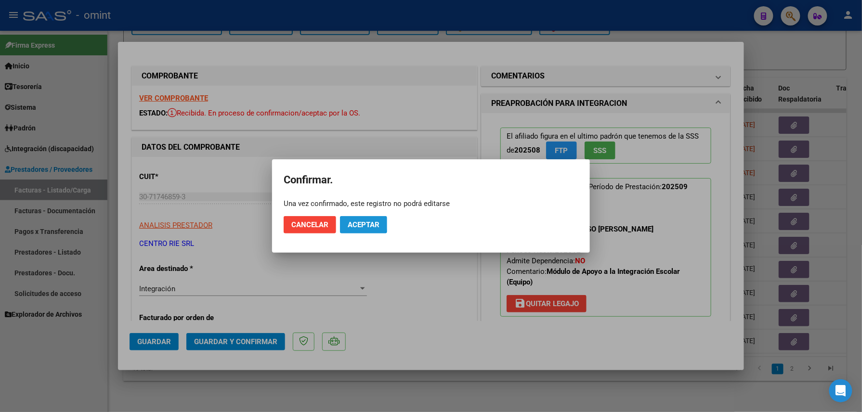
click at [350, 222] on span "Aceptar" at bounding box center [364, 224] width 32 height 9
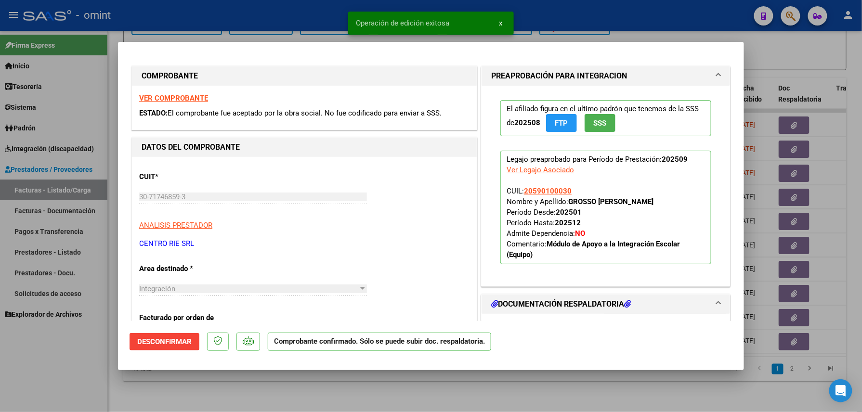
click at [222, 391] on div at bounding box center [431, 206] width 862 height 412
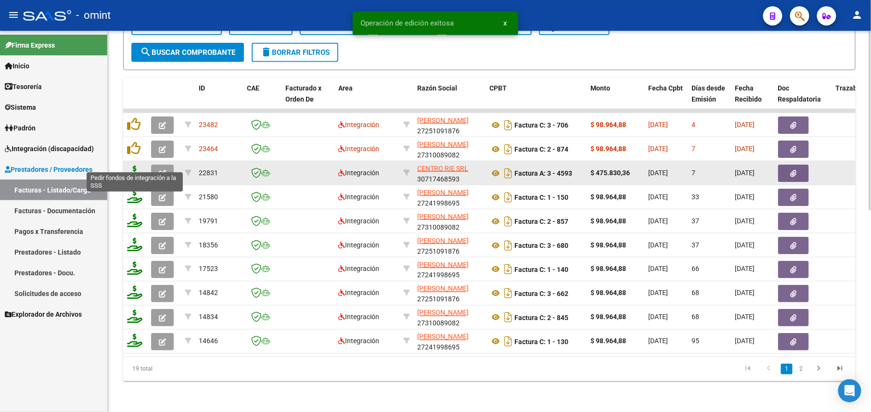
click at [137, 166] on icon at bounding box center [134, 172] width 15 height 13
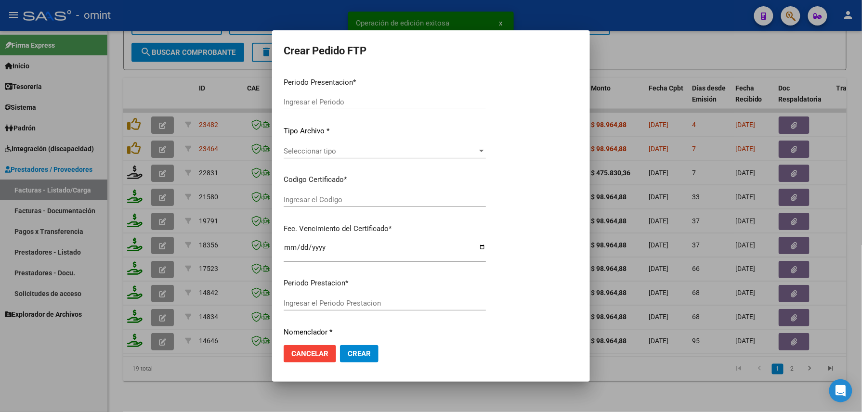
type input "202509"
type input "$ 475.830,36"
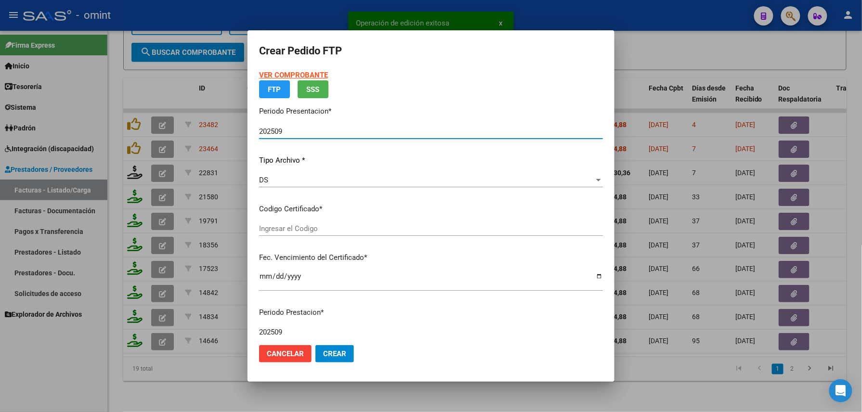
type input "8836786071"
type input "[DATE]"
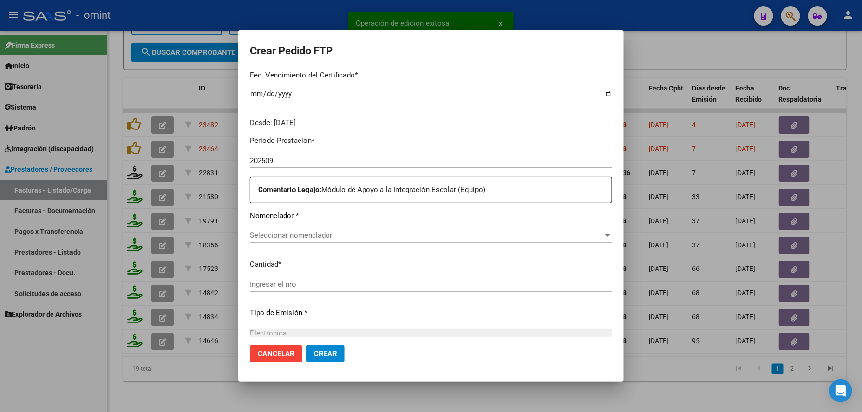
scroll to position [282, 0]
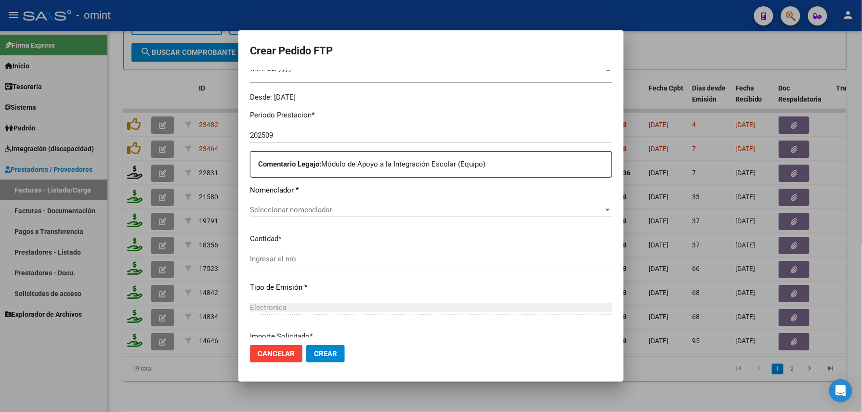
click at [307, 206] on span "Seleccionar nomenclador" at bounding box center [426, 210] width 353 height 9
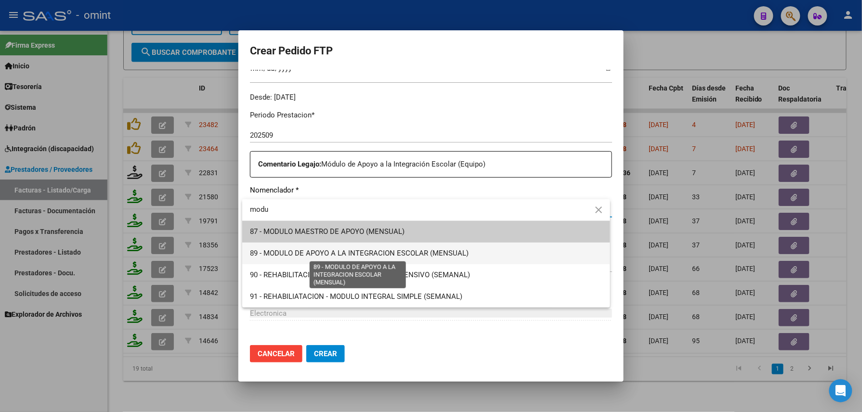
type input "modu"
click at [351, 257] on span "89 - MODULO DE APOYO A LA INTEGRACION ESCOLAR (MENSUAL)" at bounding box center [359, 253] width 219 height 9
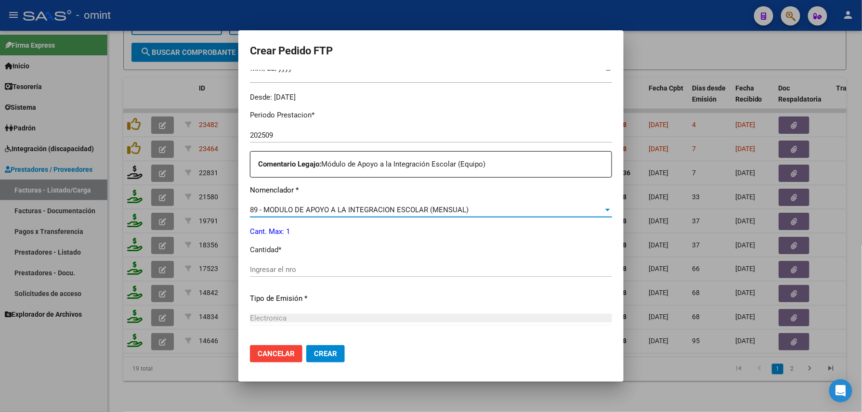
click at [337, 267] on input "Ingresar el nro" at bounding box center [431, 269] width 362 height 9
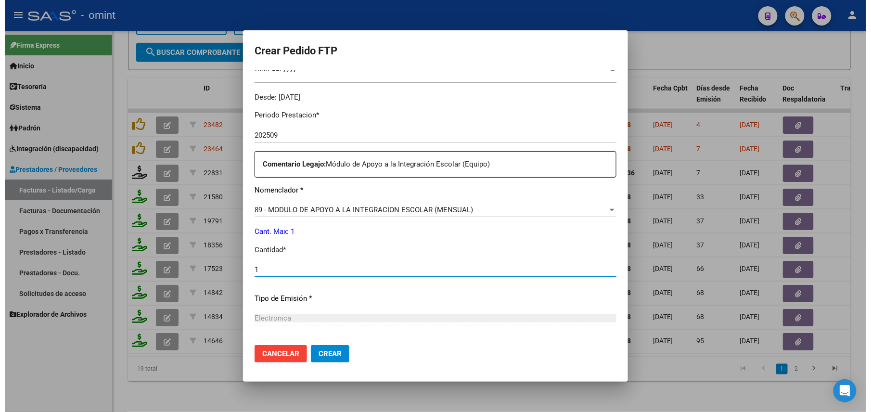
scroll to position [376, 0]
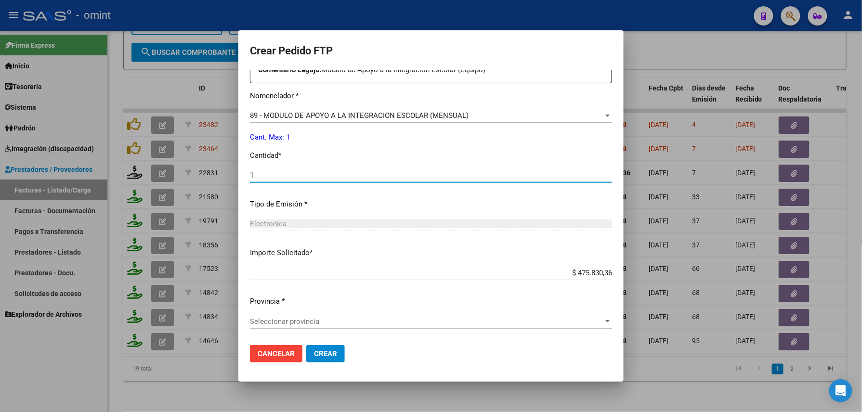
type input "1"
click at [313, 318] on span "Seleccionar provincia" at bounding box center [426, 321] width 353 height 9
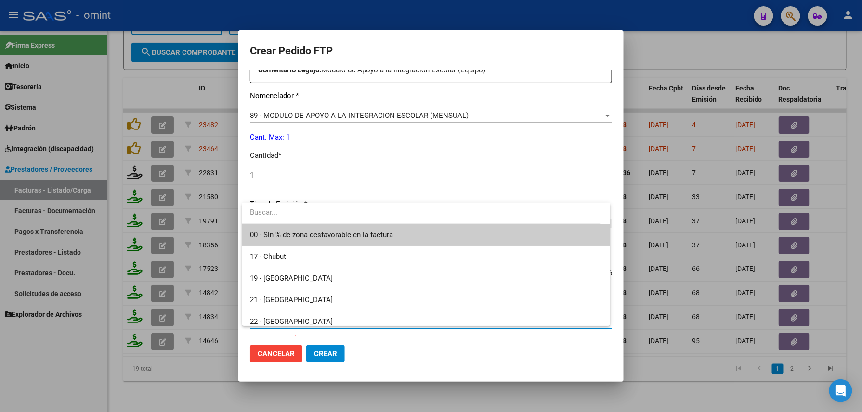
click at [301, 230] on span "00 - Sin % de zona desfavorable en la factura" at bounding box center [426, 235] width 352 height 22
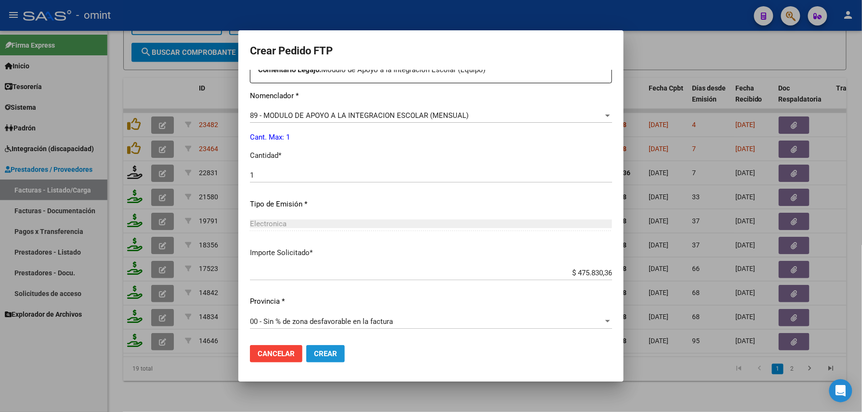
click at [332, 355] on span "Crear" at bounding box center [325, 354] width 23 height 9
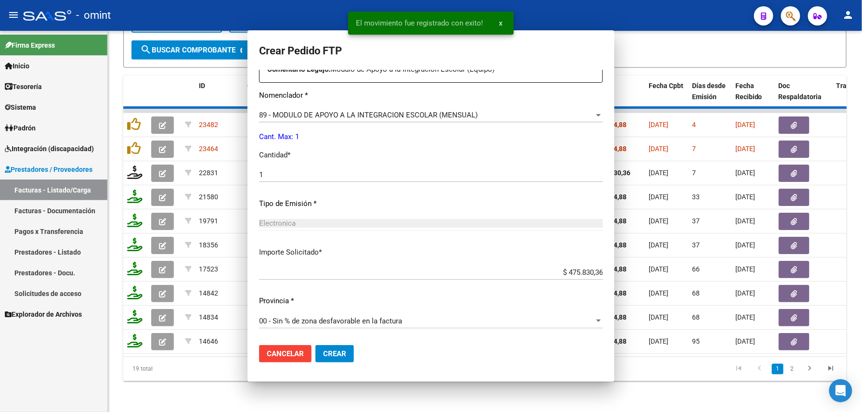
scroll to position [0, 0]
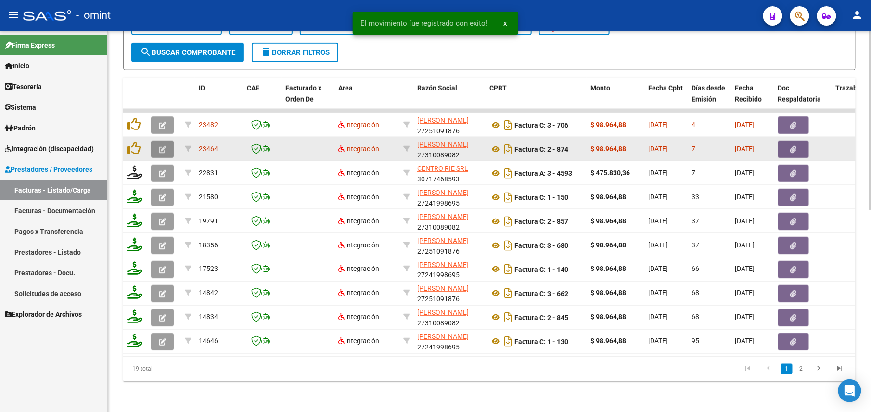
click at [156, 141] on button "button" at bounding box center [162, 149] width 23 height 17
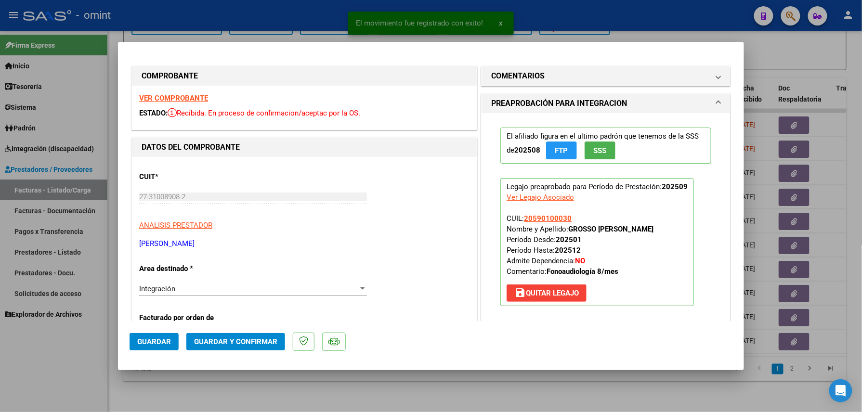
click at [187, 95] on strong "VER COMPROBANTE" at bounding box center [173, 98] width 69 height 9
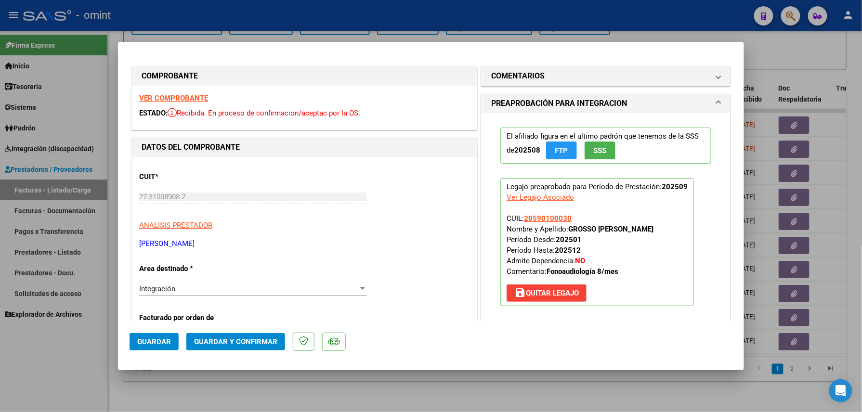
scroll to position [257, 0]
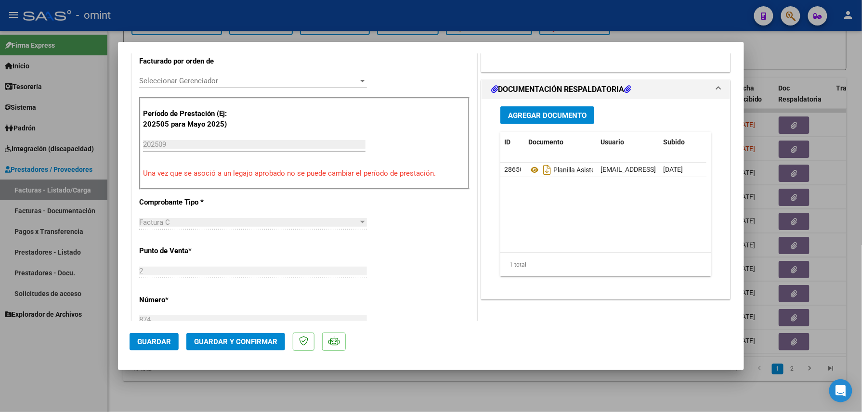
click at [240, 336] on button "Guardar y Confirmar" at bounding box center [235, 341] width 99 height 17
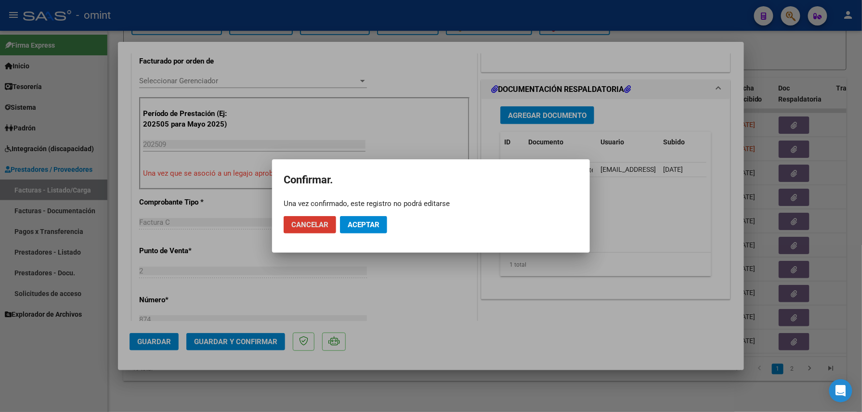
click at [357, 231] on button "Aceptar" at bounding box center [363, 224] width 47 height 17
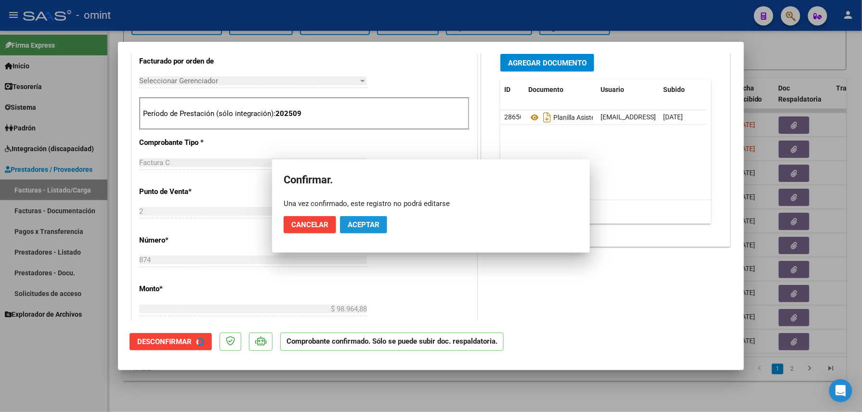
scroll to position [256, 0]
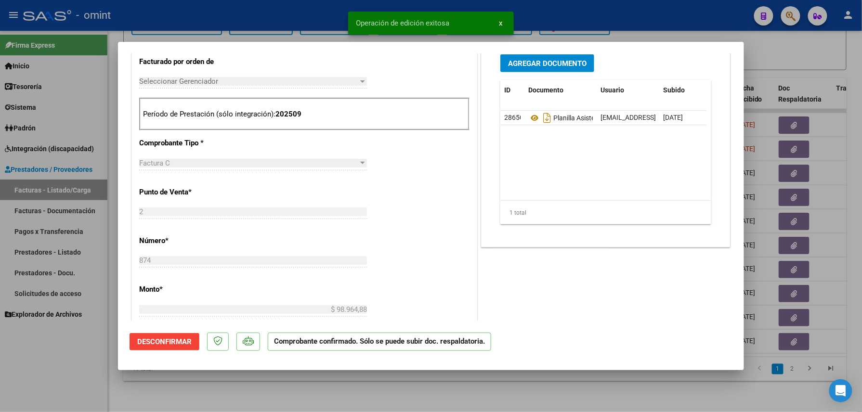
click at [193, 371] on div at bounding box center [431, 206] width 862 height 412
type input "$ 0,00"
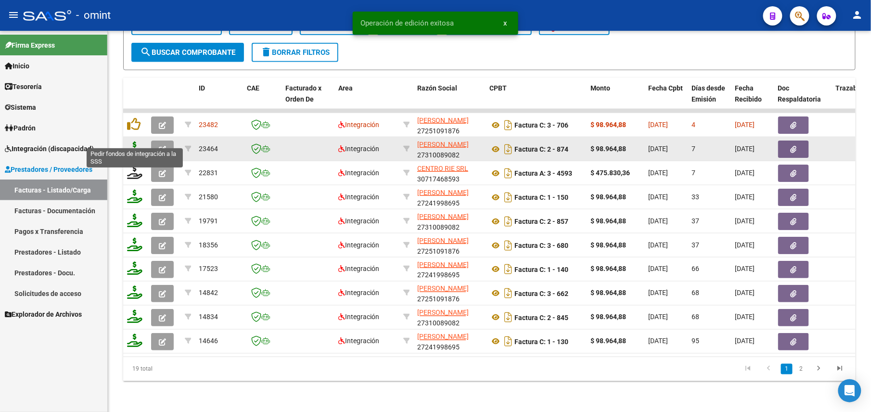
click at [132, 143] on icon at bounding box center [134, 148] width 15 height 13
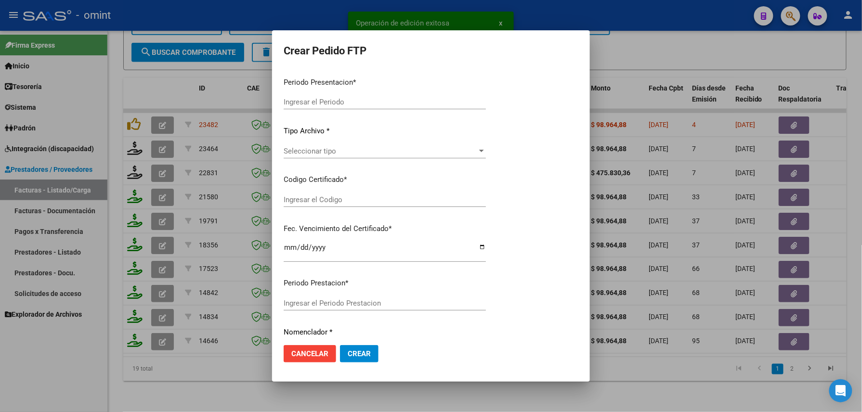
type input "202509"
type input "$ 98.964,88"
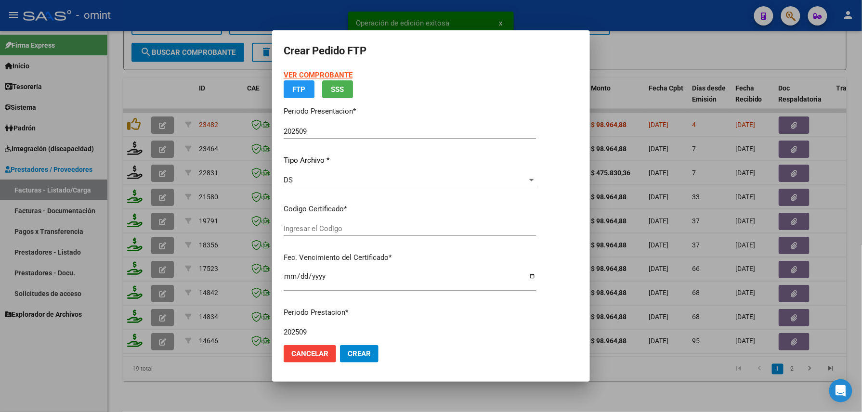
type input "8836786071"
type input "[DATE]"
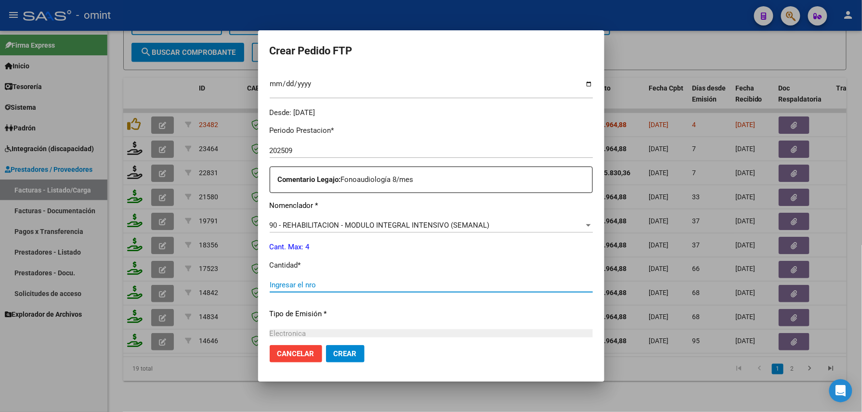
click at [301, 286] on input "Ingresar el nro" at bounding box center [431, 285] width 323 height 9
type input "4"
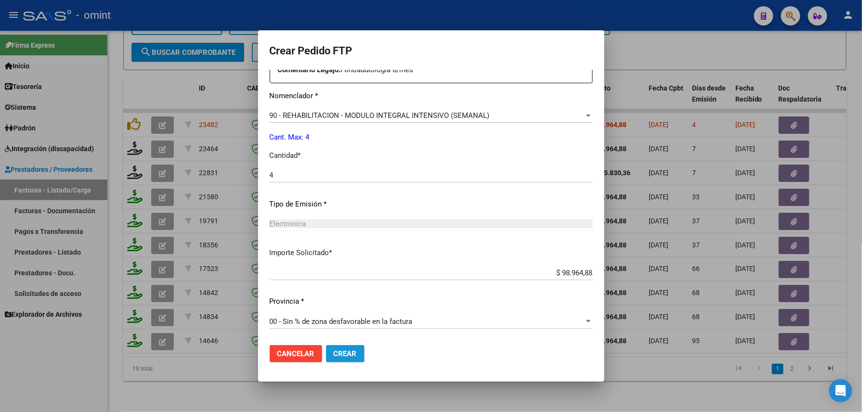
click at [335, 352] on span "Crear" at bounding box center [345, 354] width 23 height 9
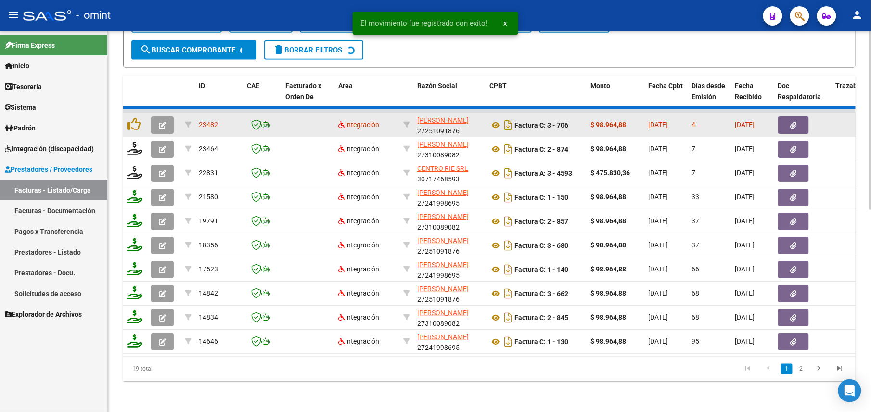
click at [156, 117] on button "button" at bounding box center [162, 125] width 23 height 17
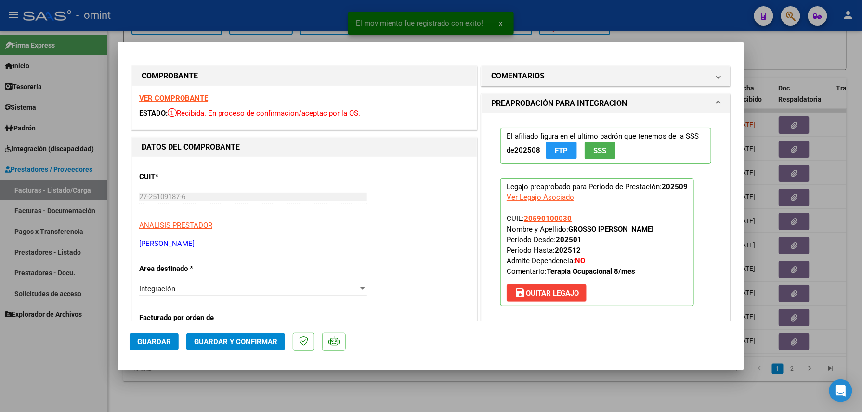
click at [186, 103] on div "VER COMPROBANTE ESTADO: Recibida. En proceso de confirmacion/aceptac por la OS." at bounding box center [304, 108] width 345 height 44
click at [190, 98] on strong "VER COMPROBANTE" at bounding box center [173, 98] width 69 height 9
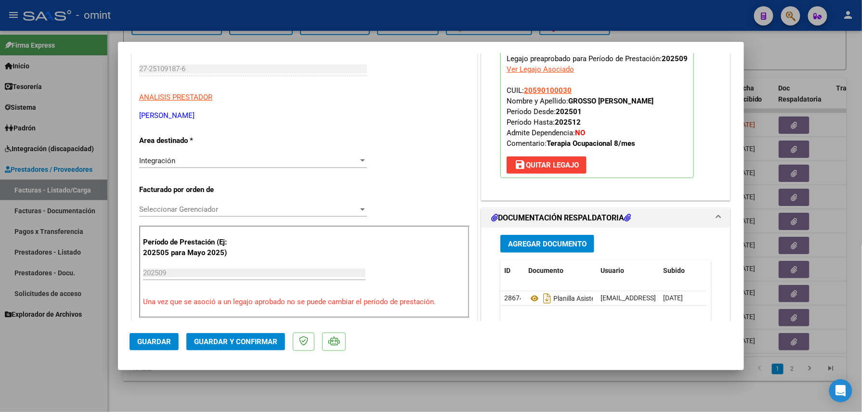
scroll to position [257, 0]
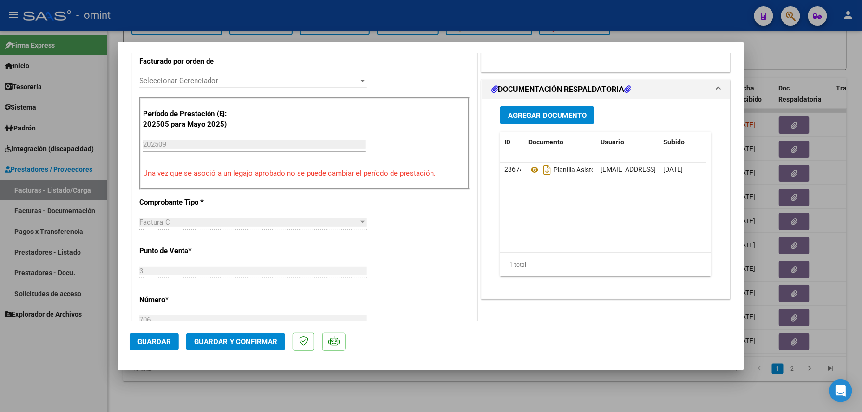
click at [241, 333] on button "Guardar y Confirmar" at bounding box center [235, 341] width 99 height 17
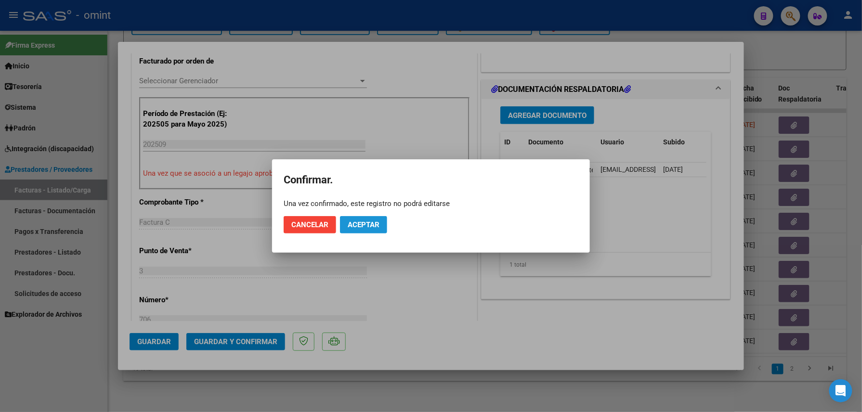
click at [370, 224] on span "Aceptar" at bounding box center [364, 224] width 32 height 9
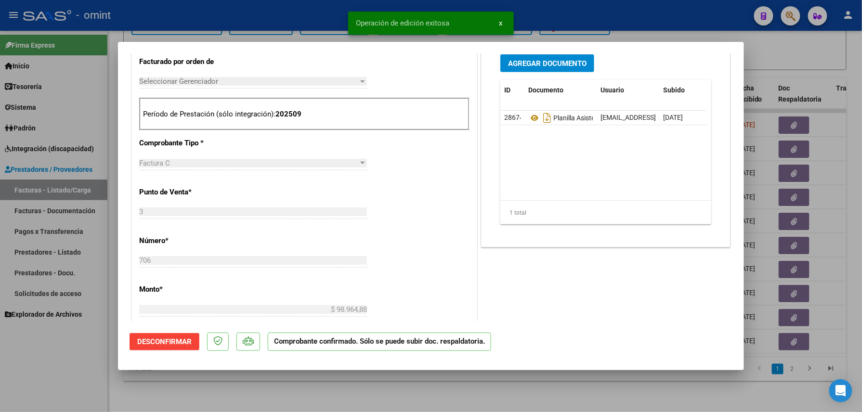
click at [203, 401] on div at bounding box center [431, 206] width 862 height 412
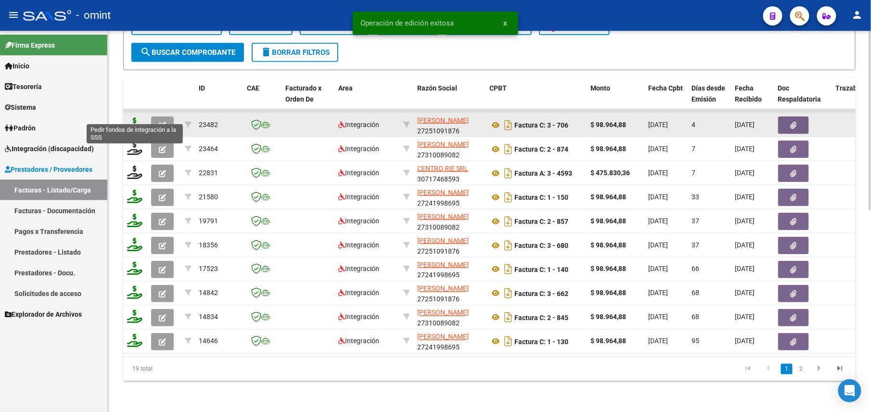
click at [133, 117] on icon at bounding box center [134, 123] width 15 height 13
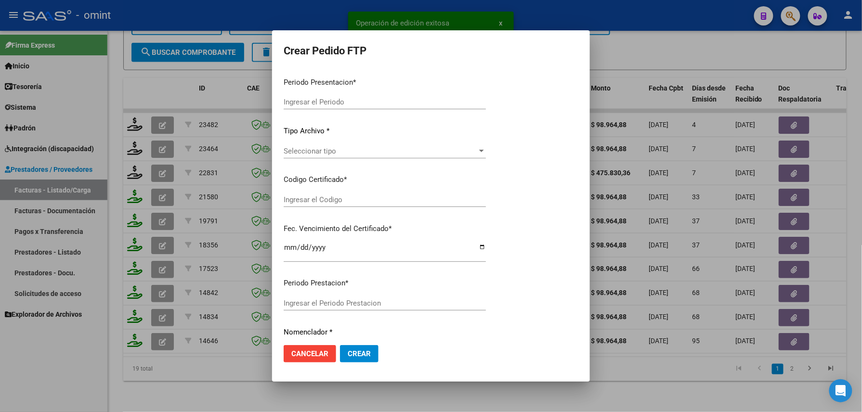
type input "202509"
type input "$ 98.964,88"
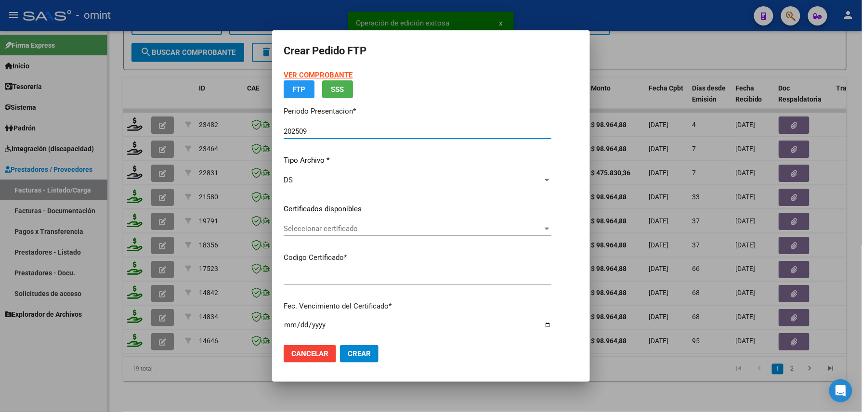
type input "8836786071"
type input "[DATE]"
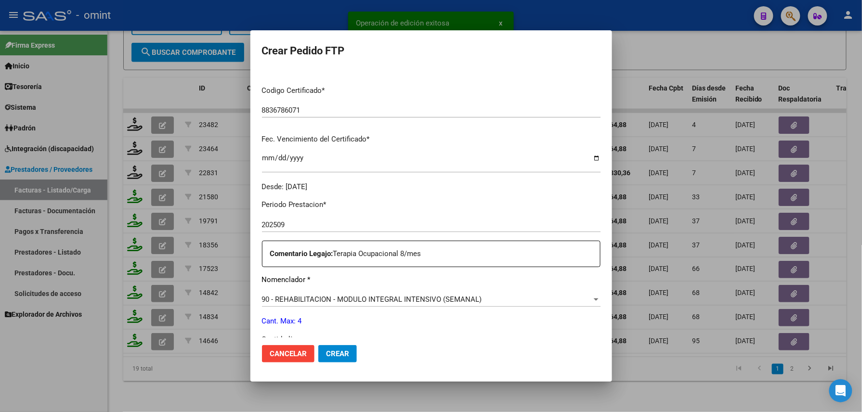
scroll to position [257, 0]
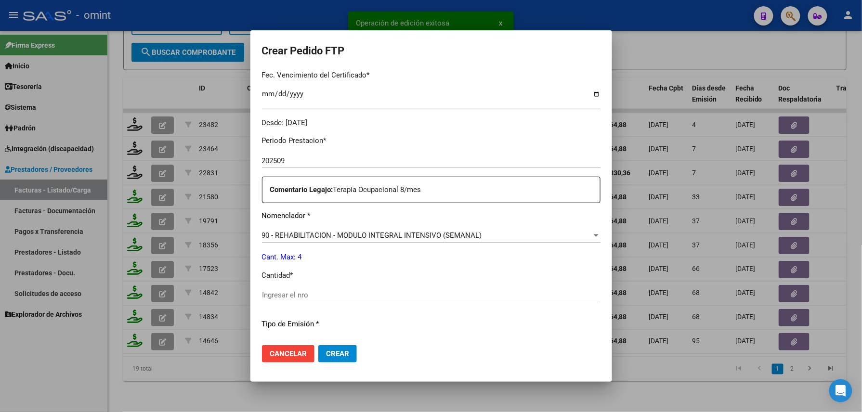
click at [310, 292] on input "Ingresar el nro" at bounding box center [431, 295] width 338 height 9
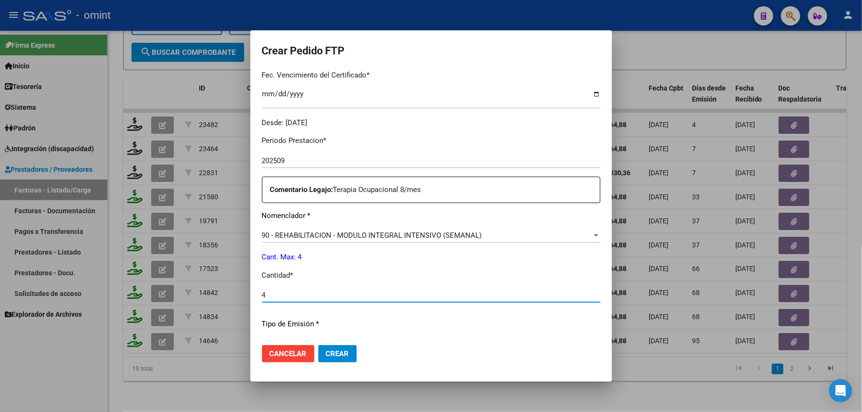
type input "4"
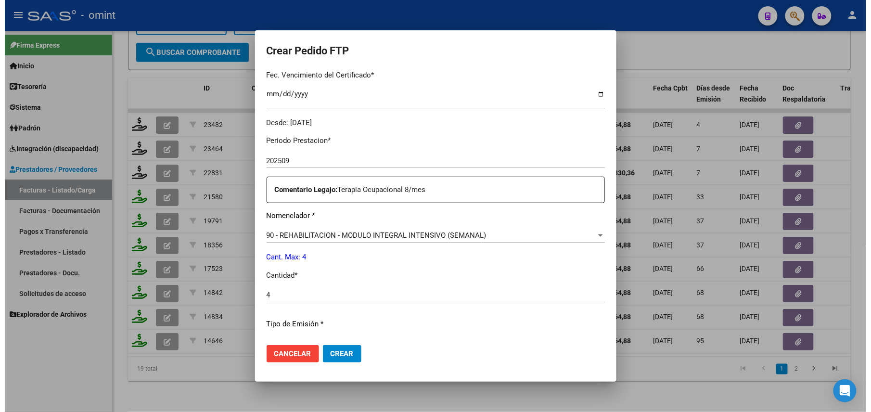
scroll to position [376, 0]
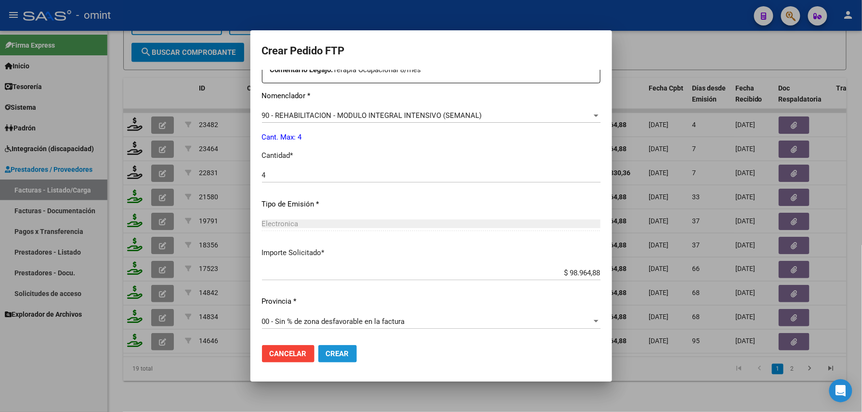
click at [322, 347] on button "Crear" at bounding box center [337, 353] width 39 height 17
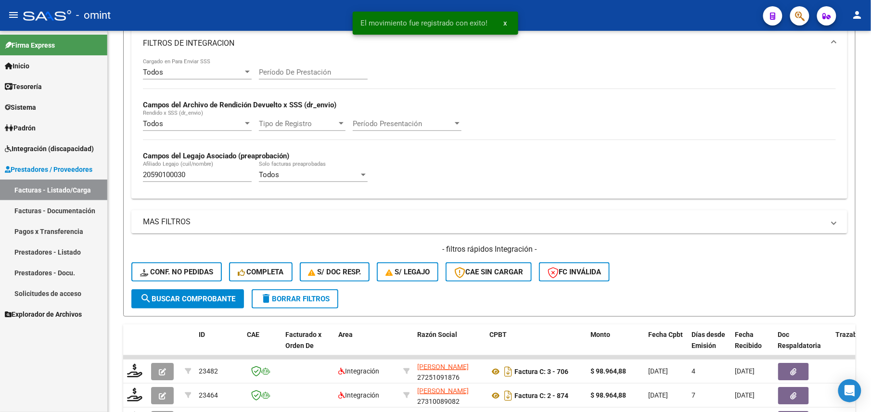
scroll to position [0, 0]
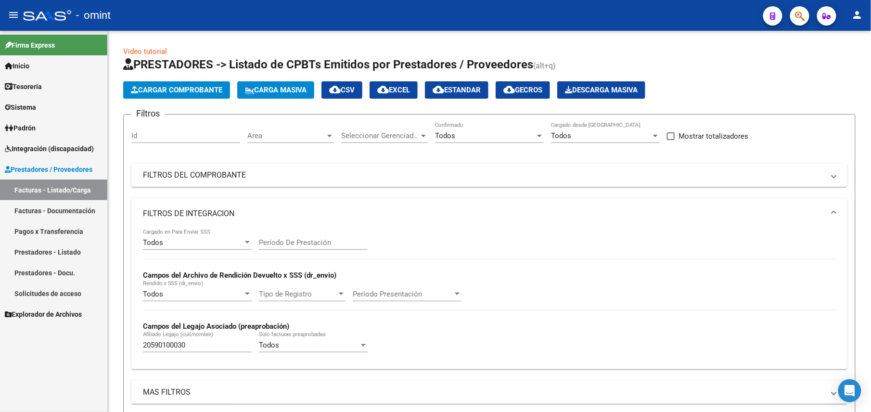
click at [176, 350] on input "20590100030" at bounding box center [197, 345] width 109 height 9
paste input "27645973"
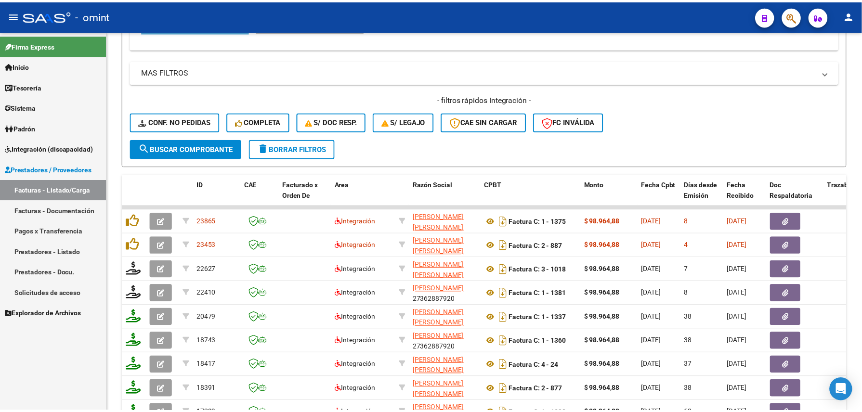
scroll to position [428, 0]
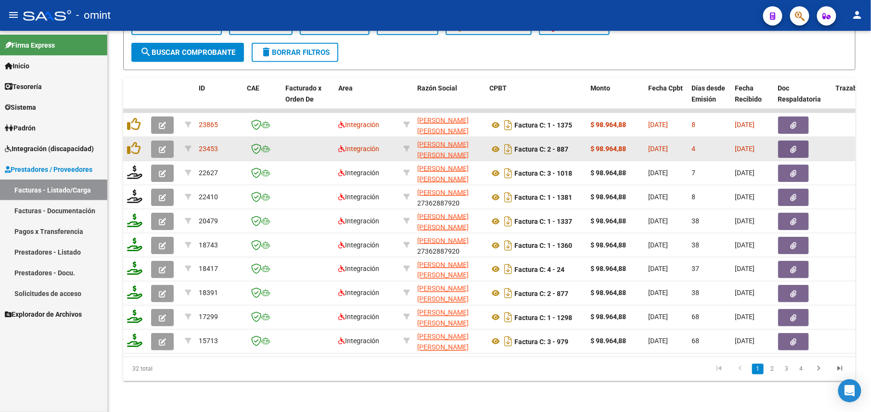
type input "20527645973"
click at [155, 141] on button "button" at bounding box center [162, 149] width 23 height 17
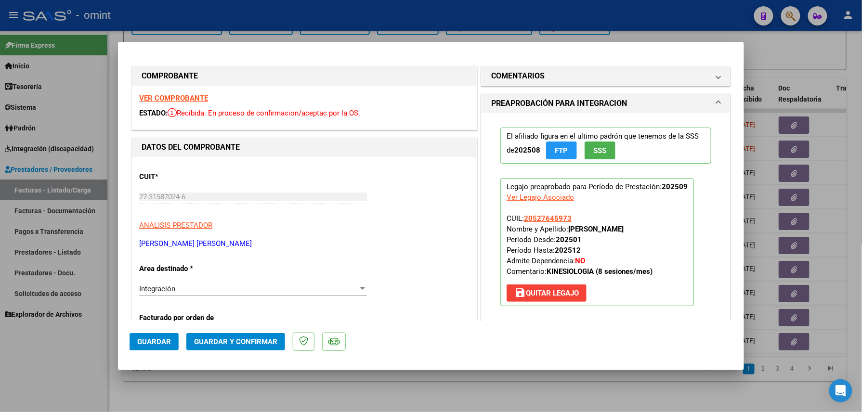
click at [191, 97] on strong "VER COMPROBANTE" at bounding box center [173, 98] width 69 height 9
click at [254, 344] on span "Guardar y Confirmar" at bounding box center [235, 341] width 83 height 9
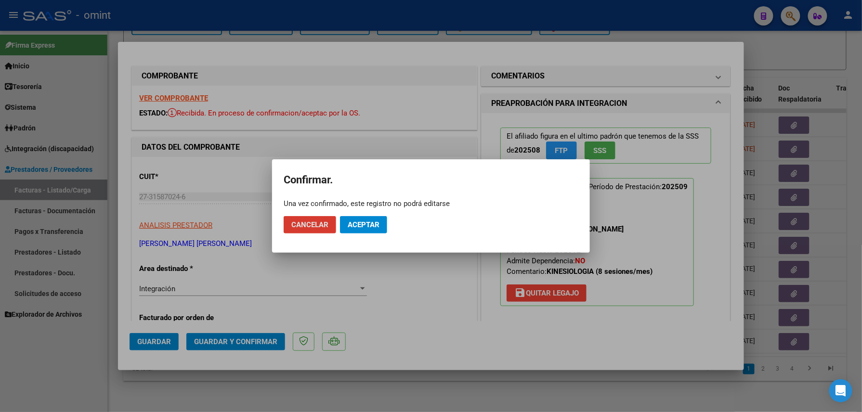
click at [374, 220] on button "Aceptar" at bounding box center [363, 224] width 47 height 17
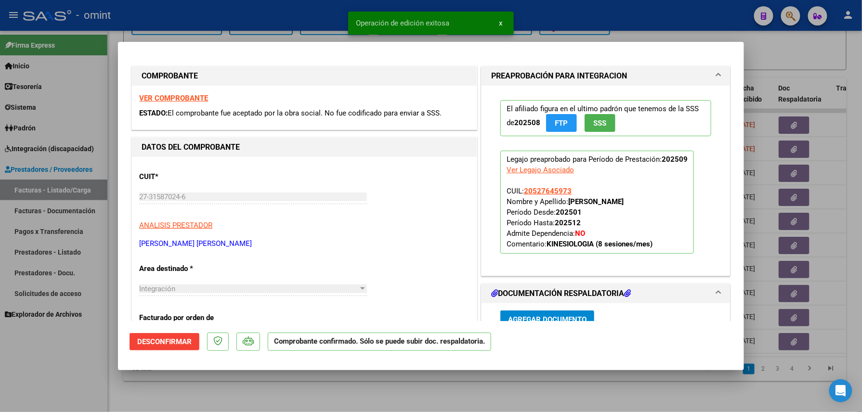
click at [228, 396] on div at bounding box center [431, 206] width 862 height 412
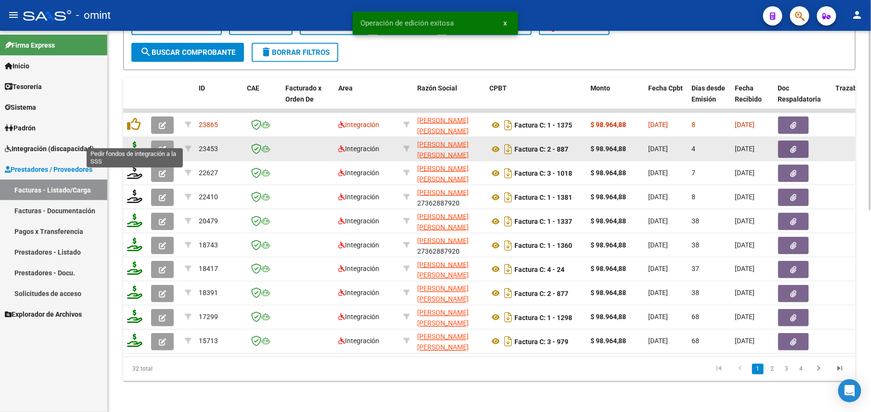
click at [133, 142] on icon at bounding box center [134, 148] width 15 height 13
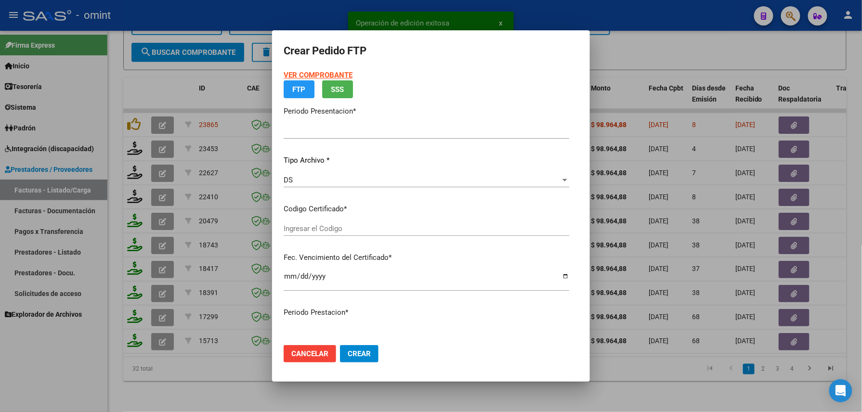
type input "202509"
type input "$ 98.964,88"
type input "2151591057"
type input "[DATE]"
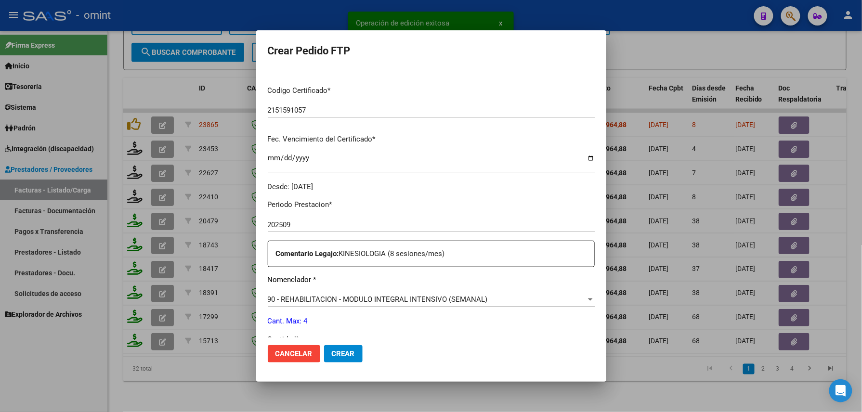
scroll to position [321, 0]
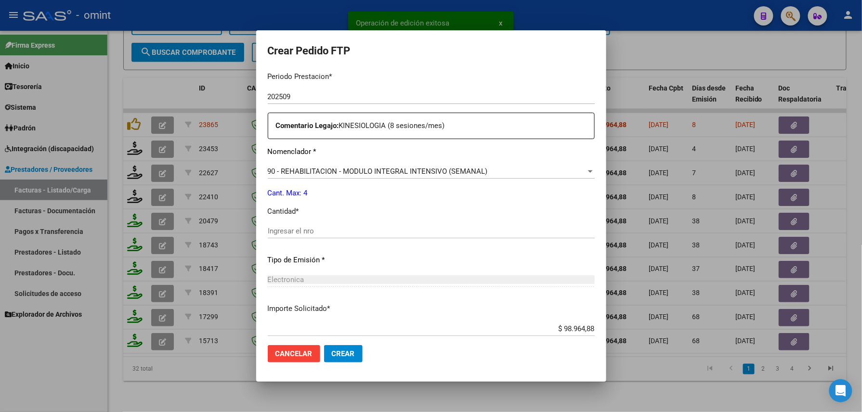
click at [294, 231] on input "Ingresar el nro" at bounding box center [431, 231] width 327 height 9
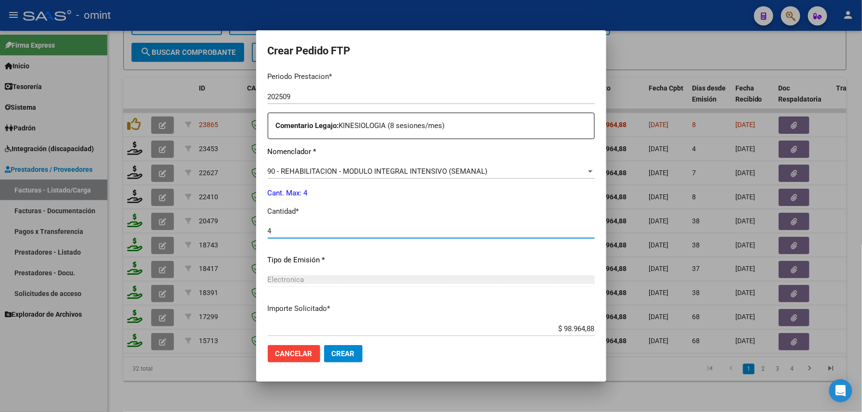
type input "4"
click at [324, 360] on button "Crear" at bounding box center [343, 353] width 39 height 17
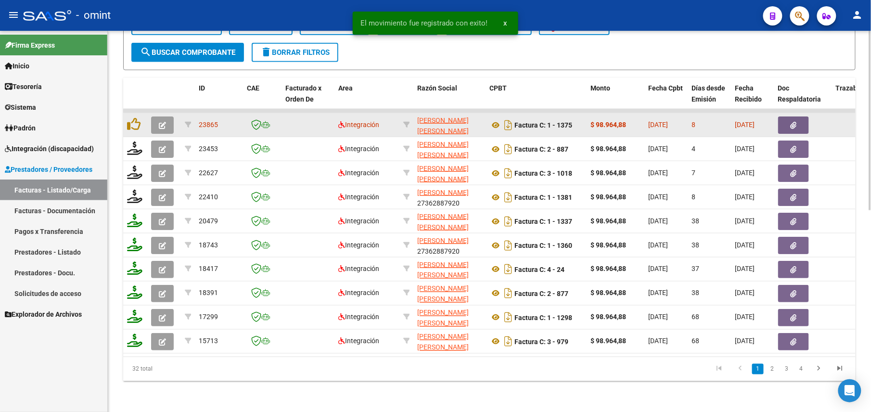
click at [169, 117] on button "button" at bounding box center [162, 125] width 23 height 17
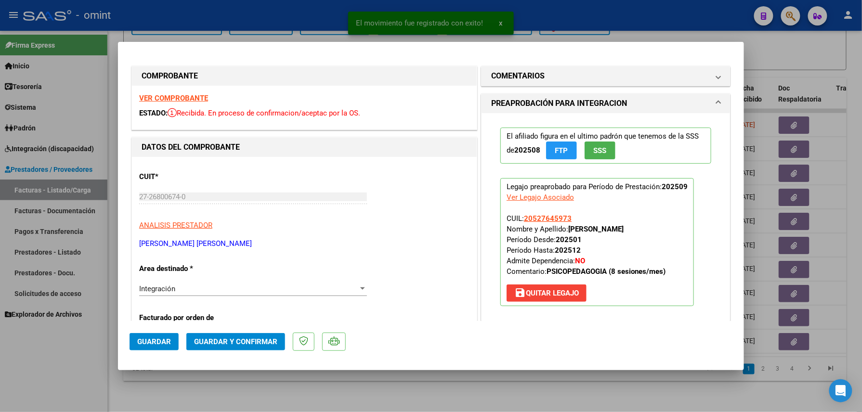
click at [193, 97] on strong "VER COMPROBANTE" at bounding box center [173, 98] width 69 height 9
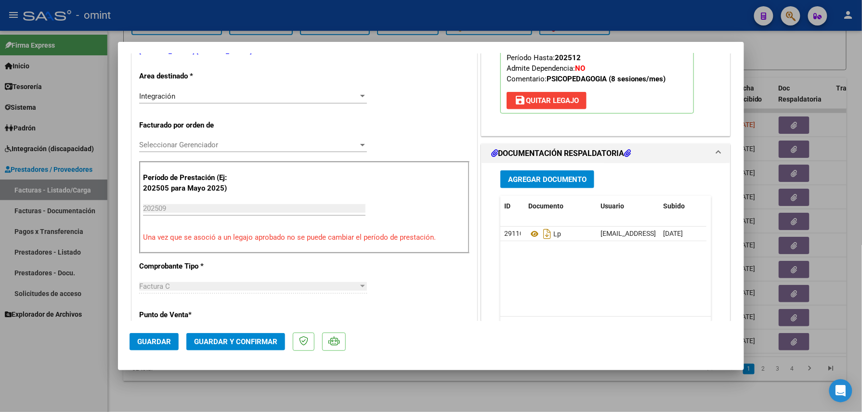
scroll to position [0, 0]
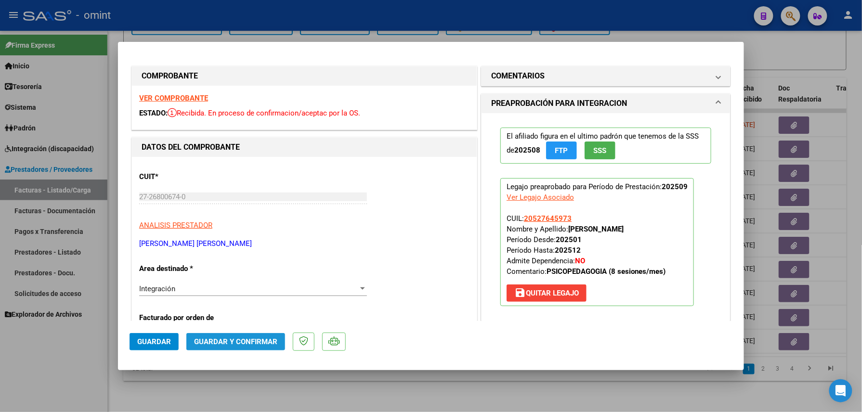
click at [250, 346] on span "Guardar y Confirmar" at bounding box center [235, 341] width 83 height 9
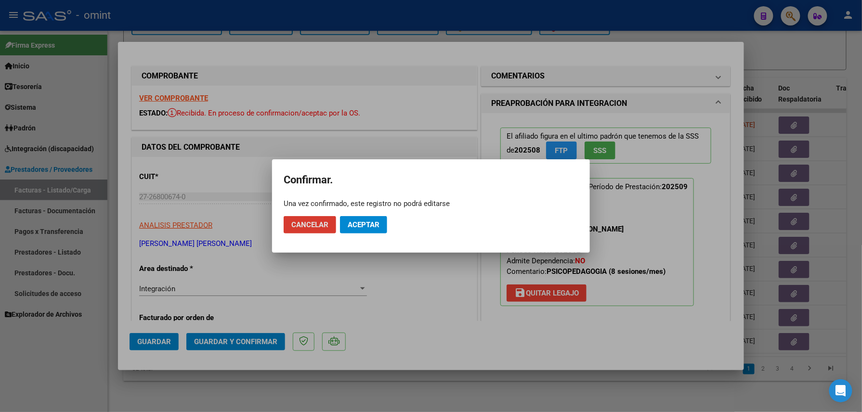
click at [348, 224] on span "Aceptar" at bounding box center [364, 224] width 32 height 9
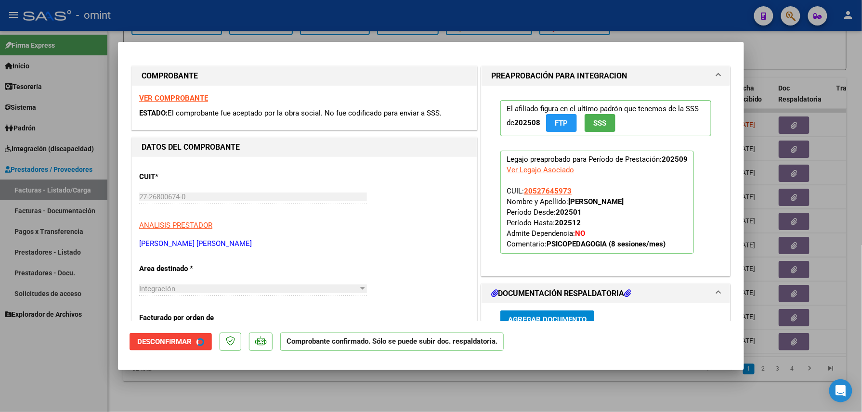
click at [245, 409] on div at bounding box center [431, 206] width 862 height 412
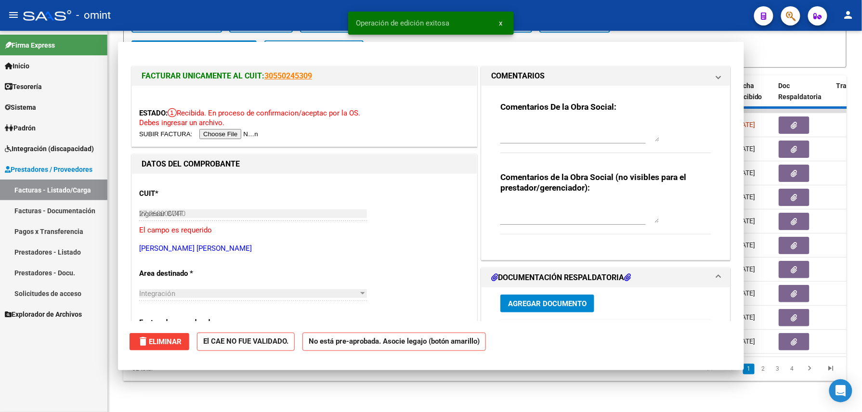
type input "$ 0,00"
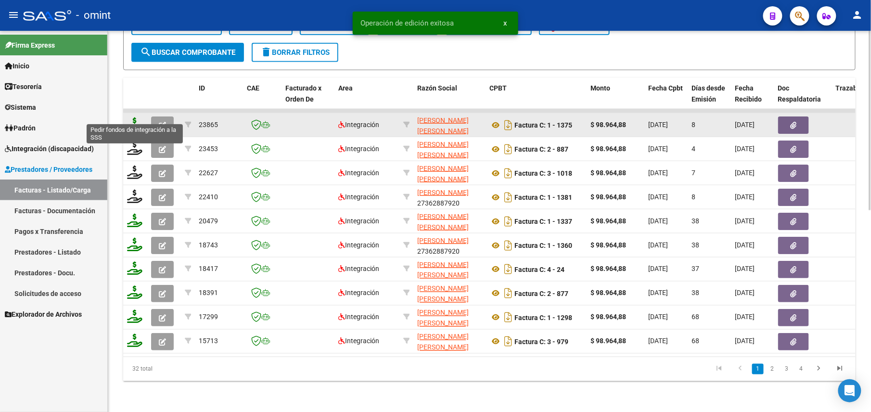
click at [138, 117] on icon at bounding box center [134, 123] width 15 height 13
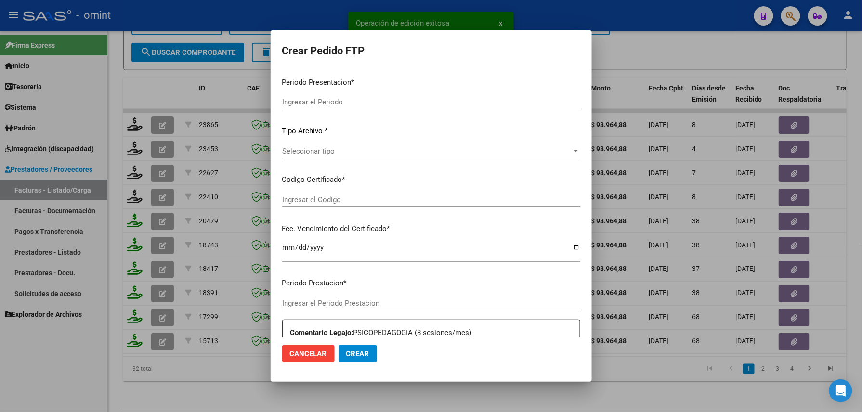
type input "202509"
type input "$ 98.964,88"
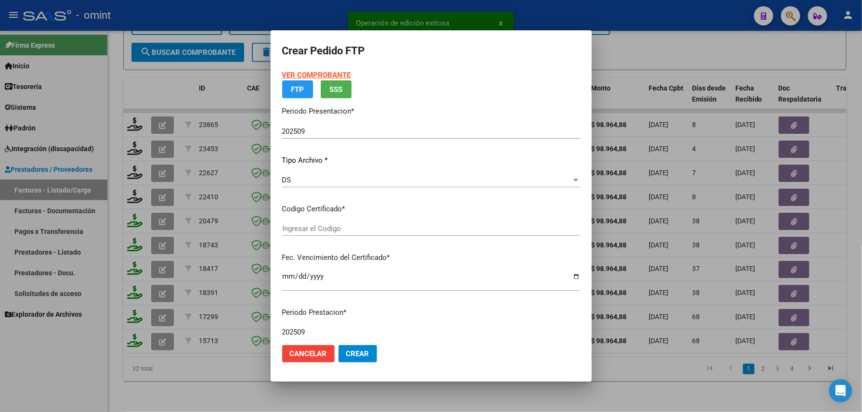
type input "2151591057"
type input "[DATE]"
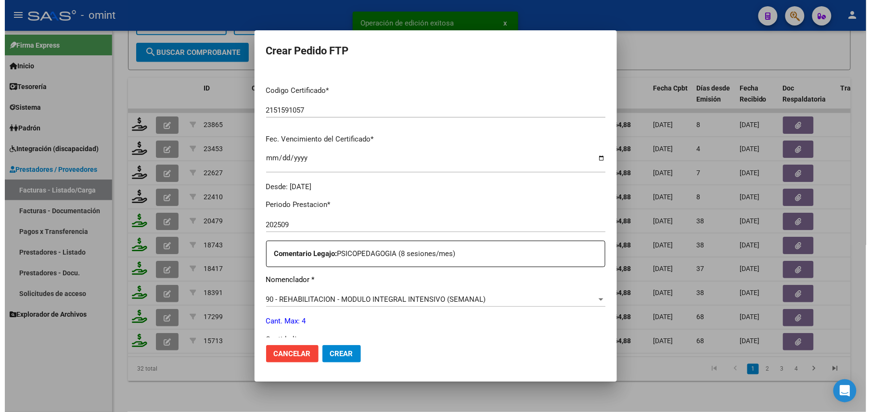
scroll to position [257, 0]
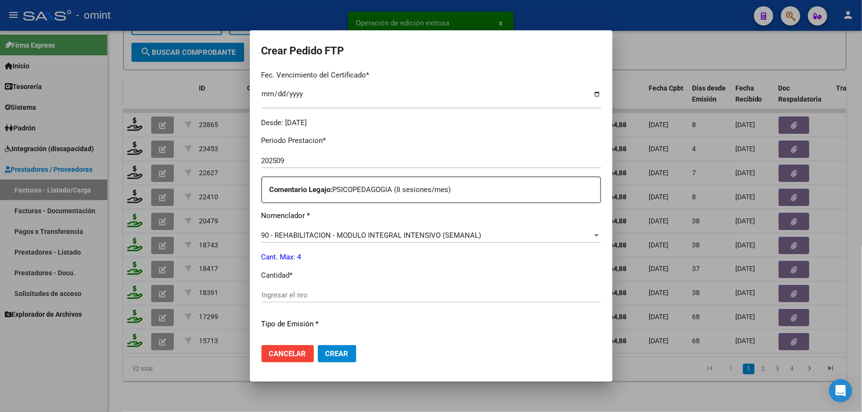
click at [280, 293] on input "Ingresar el nro" at bounding box center [430, 295] width 339 height 9
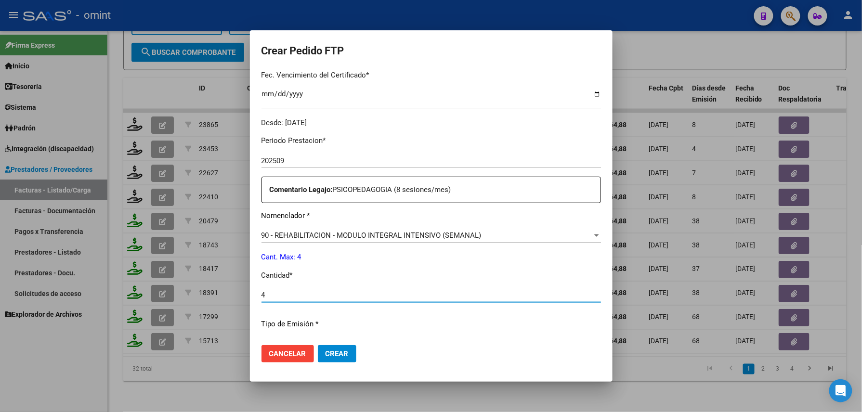
type input "4"
click at [325, 353] on span "Crear" at bounding box center [336, 354] width 23 height 9
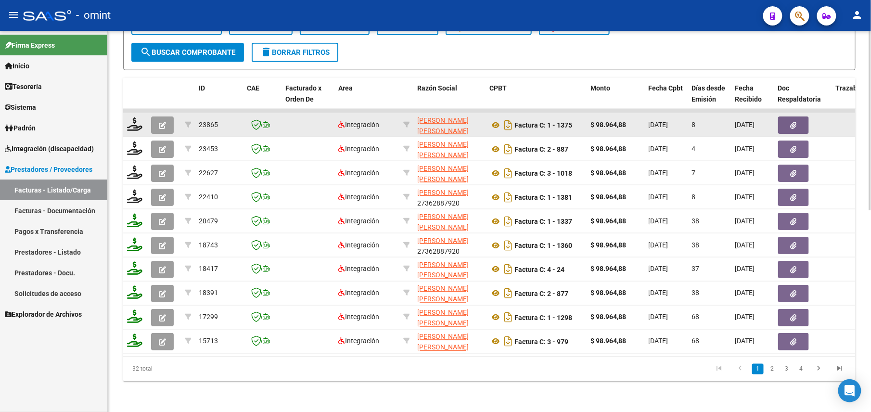
scroll to position [299, 0]
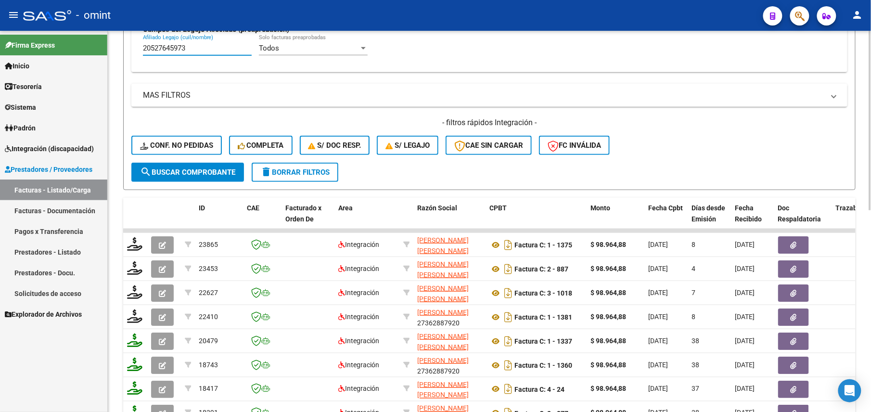
drag, startPoint x: 124, startPoint y: 43, endPoint x: 117, endPoint y: 43, distance: 6.7
click at [117, 43] on div "Video tutorial PRESTADORES -> Listado de CPBTs Emitidos por Prestadores / Prove…" at bounding box center [490, 133] width 764 height 798
paste input "755273454"
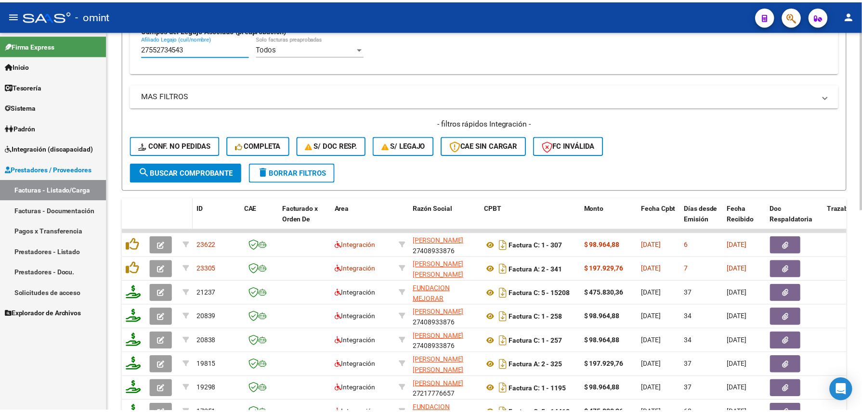
scroll to position [425, 0]
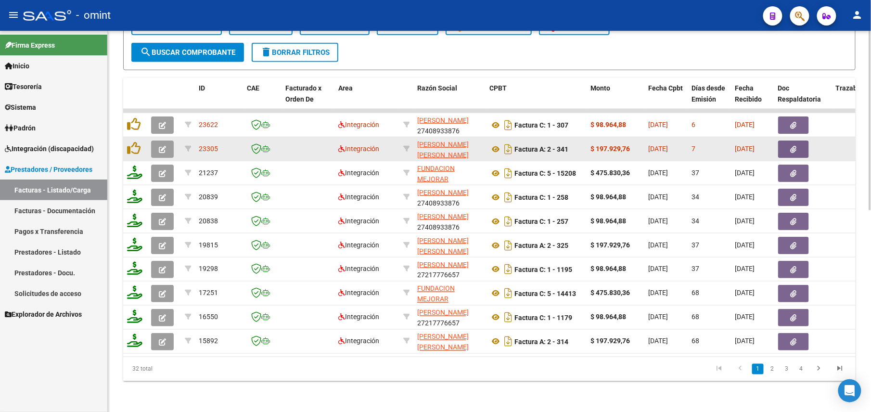
type input "27552734543"
click at [173, 141] on button "button" at bounding box center [162, 149] width 23 height 17
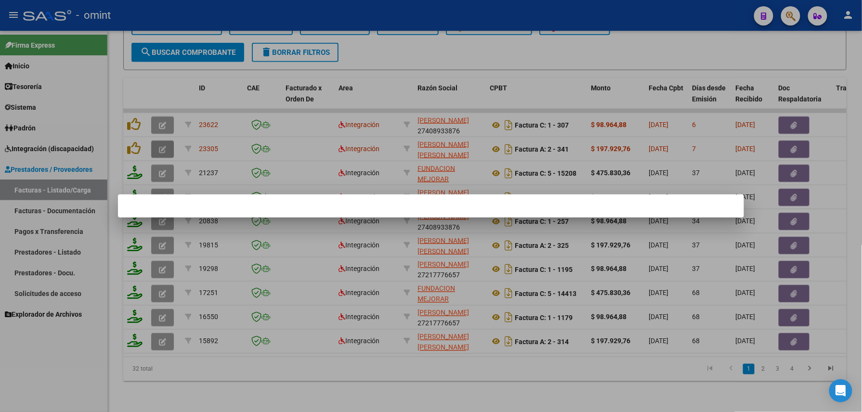
click at [169, 140] on div at bounding box center [431, 206] width 862 height 412
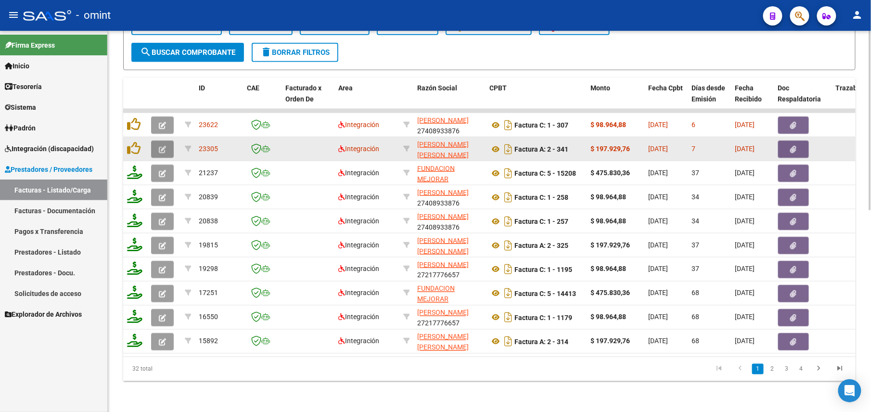
click at [161, 146] on icon "button" at bounding box center [162, 149] width 7 height 7
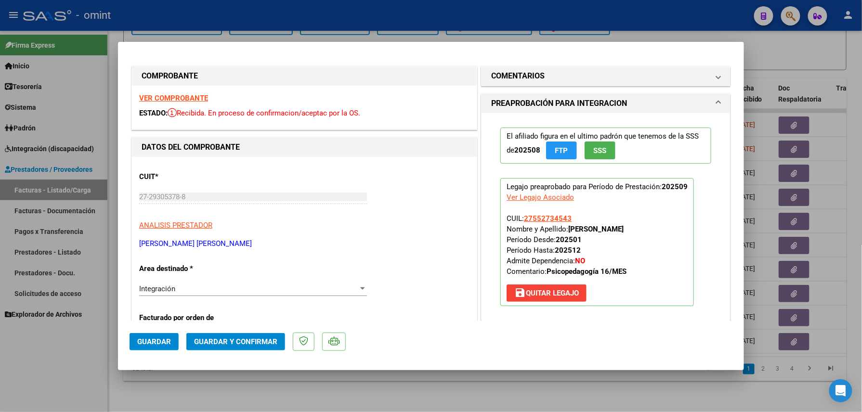
click at [166, 94] on strong "VER COMPROBANTE" at bounding box center [173, 98] width 69 height 9
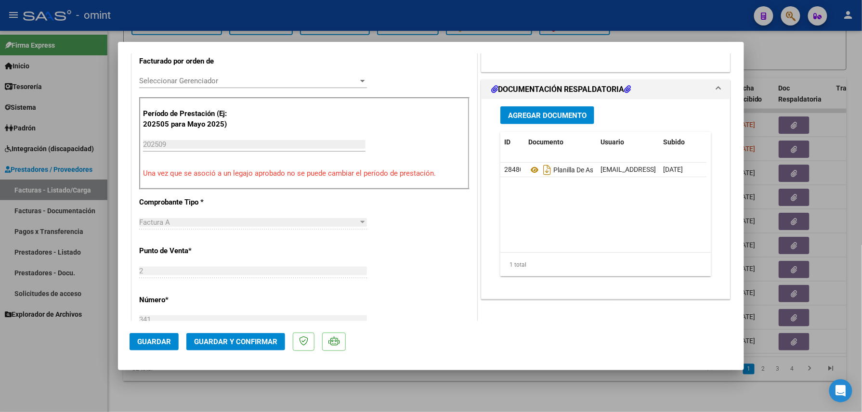
click at [251, 339] on span "Guardar y Confirmar" at bounding box center [235, 341] width 83 height 9
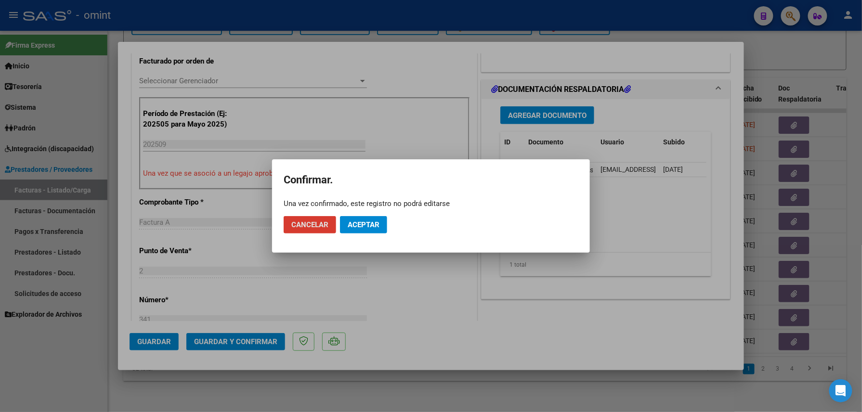
click at [358, 226] on span "Aceptar" at bounding box center [364, 224] width 32 height 9
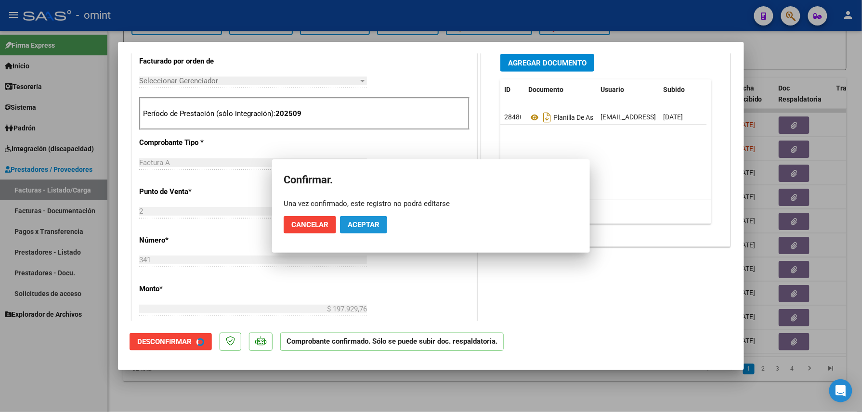
scroll to position [256, 0]
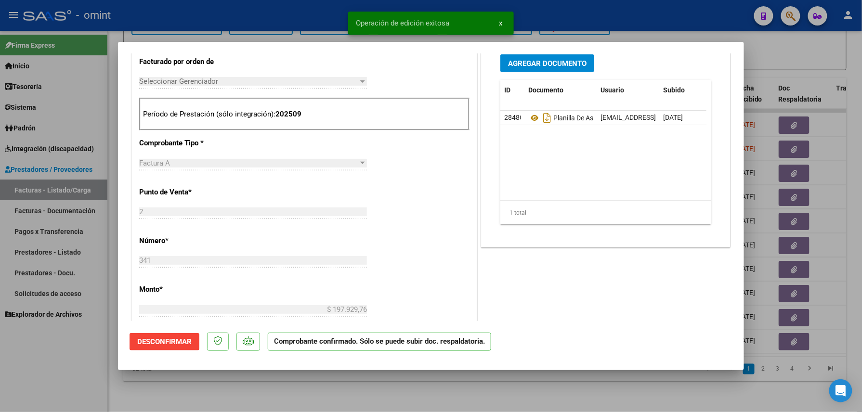
click at [229, 393] on div at bounding box center [431, 206] width 862 height 412
type input "$ 0,00"
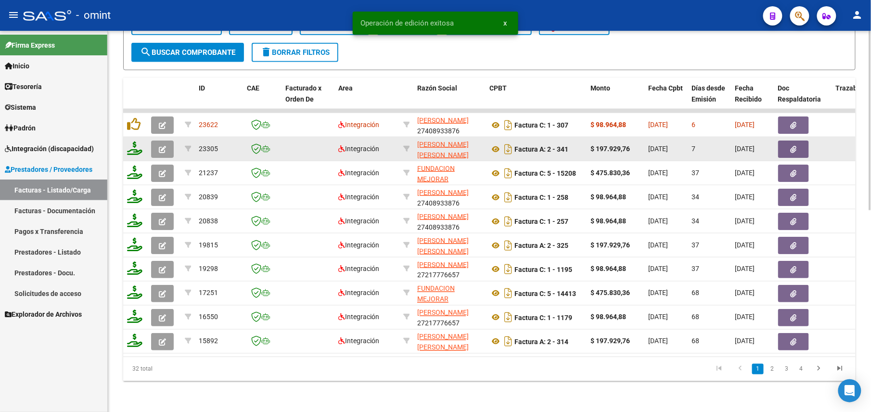
click at [135, 143] on icon at bounding box center [134, 148] width 15 height 13
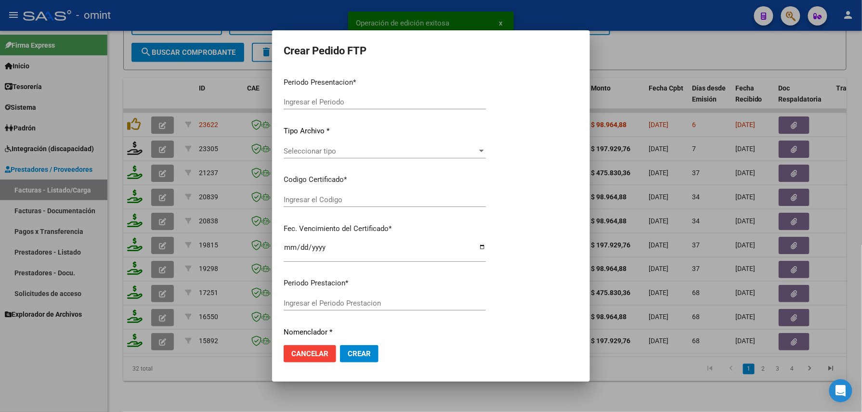
type input "202509"
type input "$ 197.929,76"
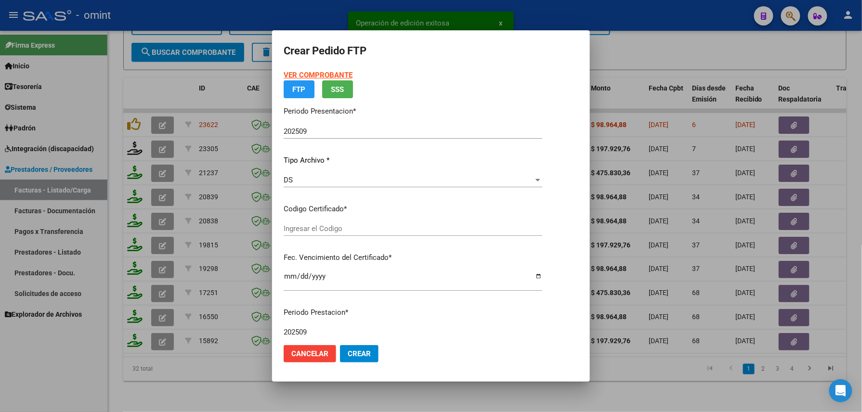
type input "2242427009"
type input "[DATE]"
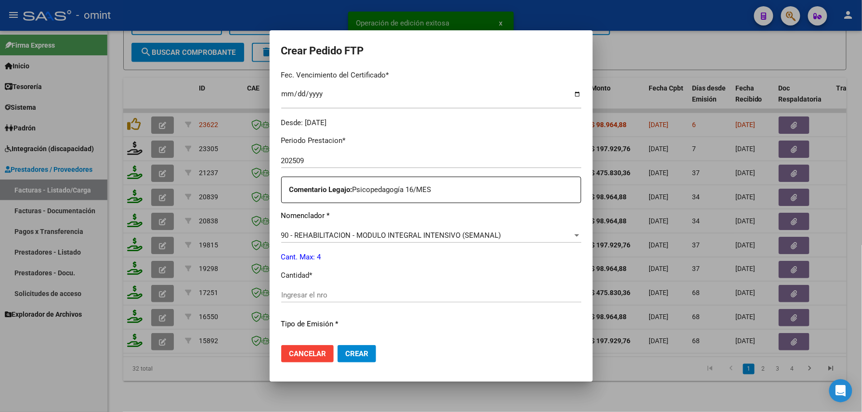
scroll to position [282, 0]
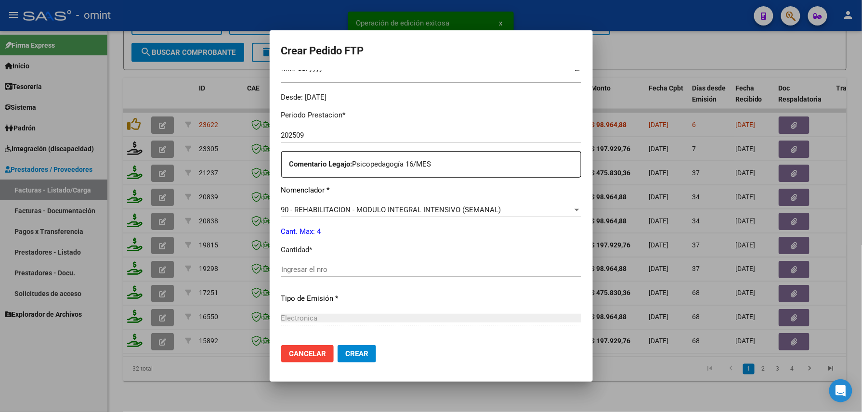
click at [314, 268] on input "Ingresar el nro" at bounding box center [431, 269] width 300 height 9
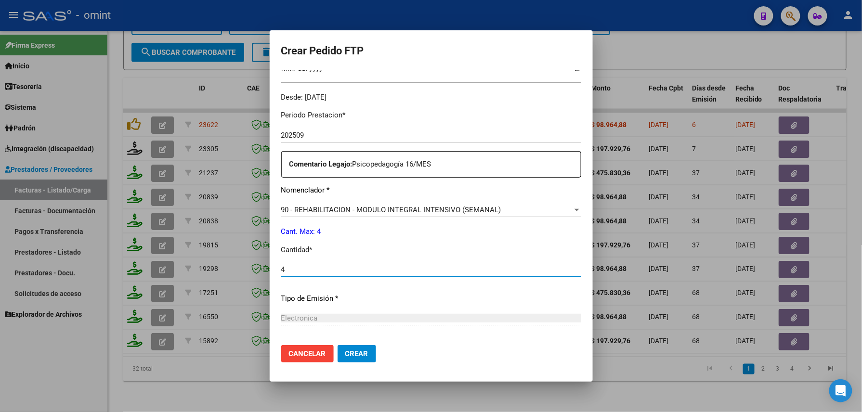
type input "4"
click at [337, 347] on button "Crear" at bounding box center [356, 353] width 39 height 17
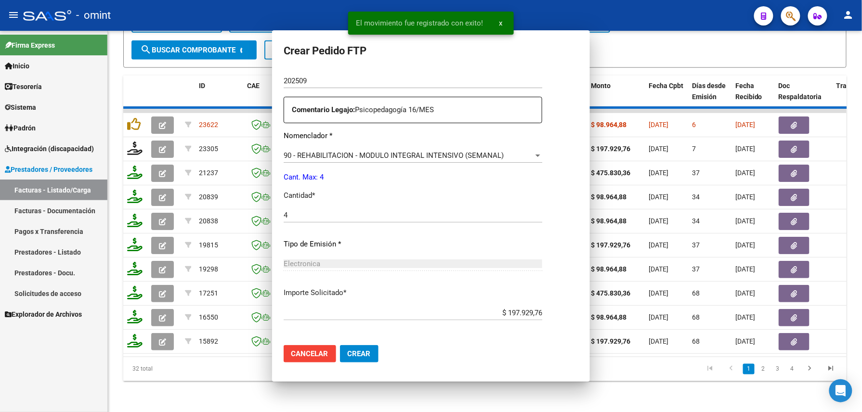
scroll to position [0, 0]
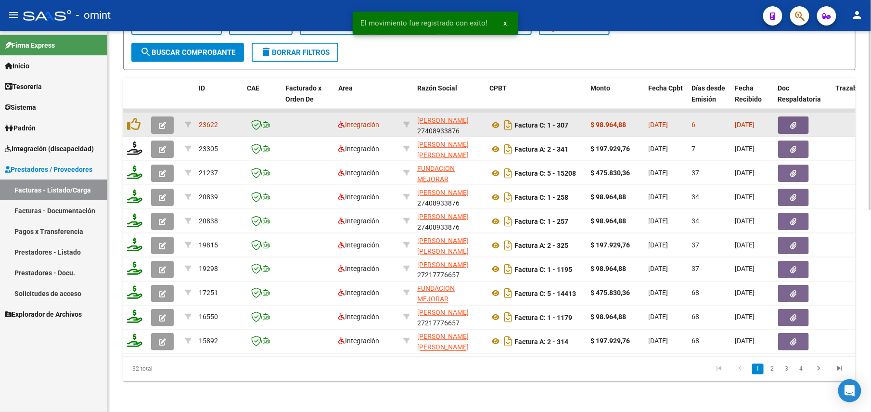
click at [157, 117] on button "button" at bounding box center [162, 125] width 23 height 17
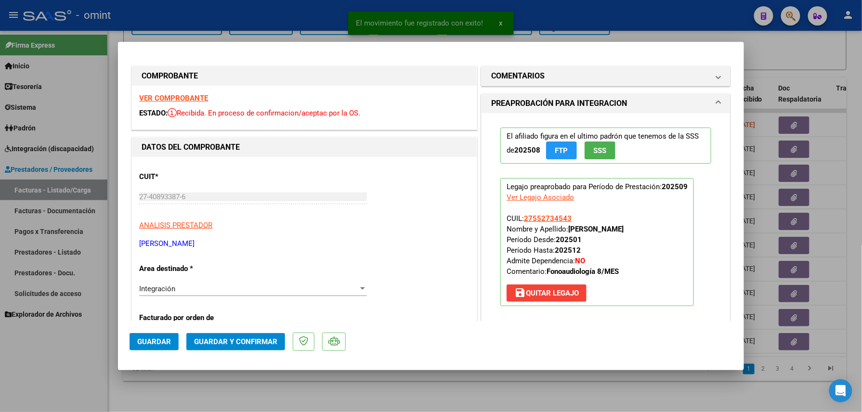
click at [163, 101] on strong "VER COMPROBANTE" at bounding box center [173, 98] width 69 height 9
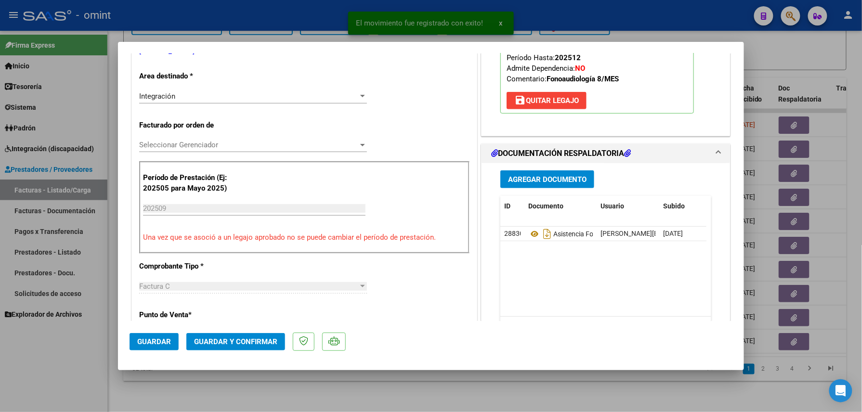
scroll to position [257, 0]
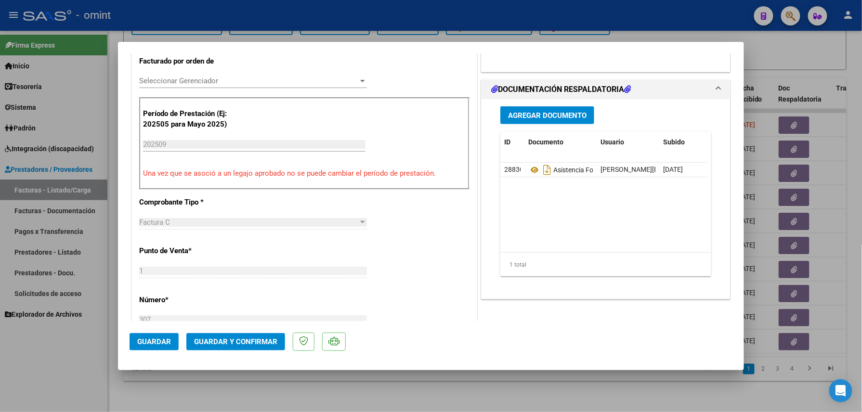
click at [247, 344] on span "Guardar y Confirmar" at bounding box center [235, 341] width 83 height 9
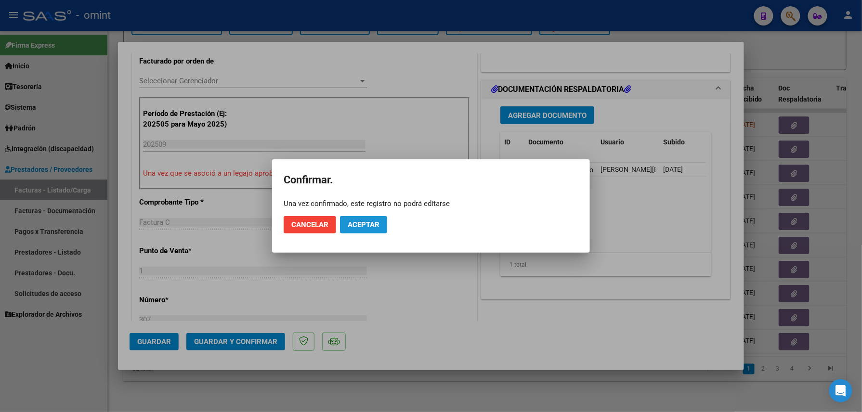
click at [344, 230] on button "Aceptar" at bounding box center [363, 224] width 47 height 17
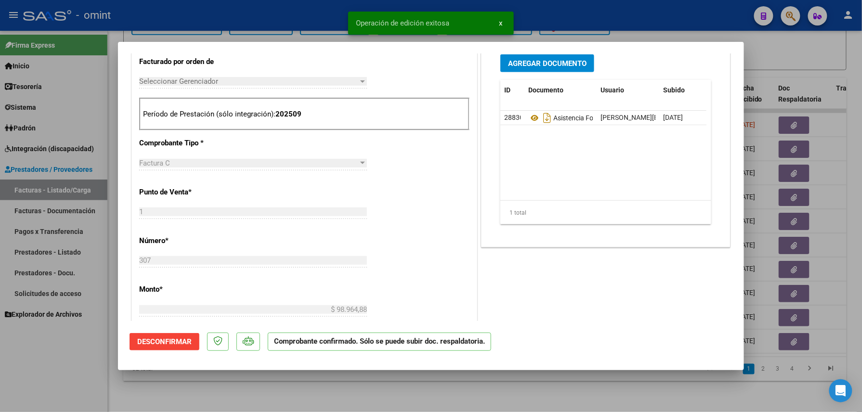
click at [187, 390] on div at bounding box center [431, 206] width 862 height 412
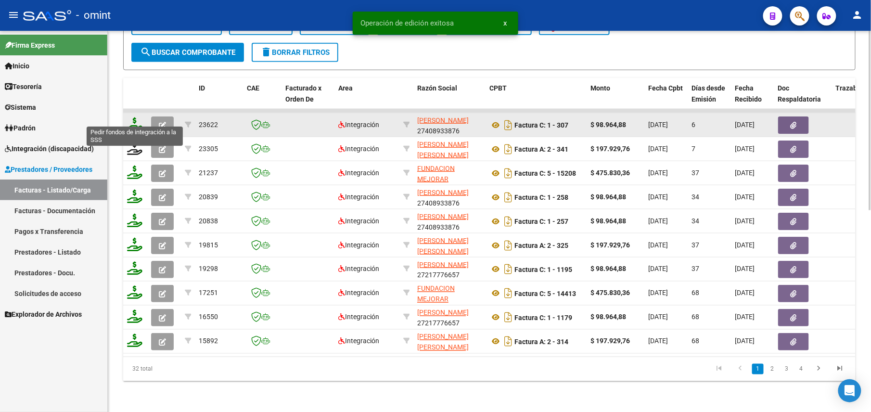
click at [133, 117] on icon at bounding box center [134, 123] width 15 height 13
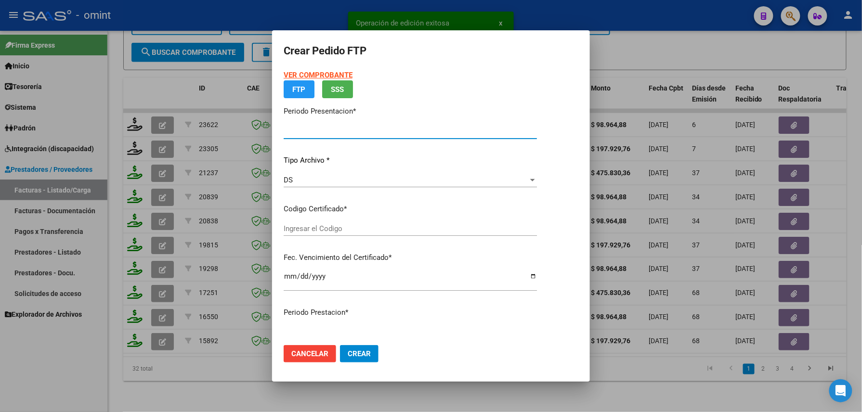
type input "202509"
type input "$ 98.964,88"
type input "2242427009"
type input "[DATE]"
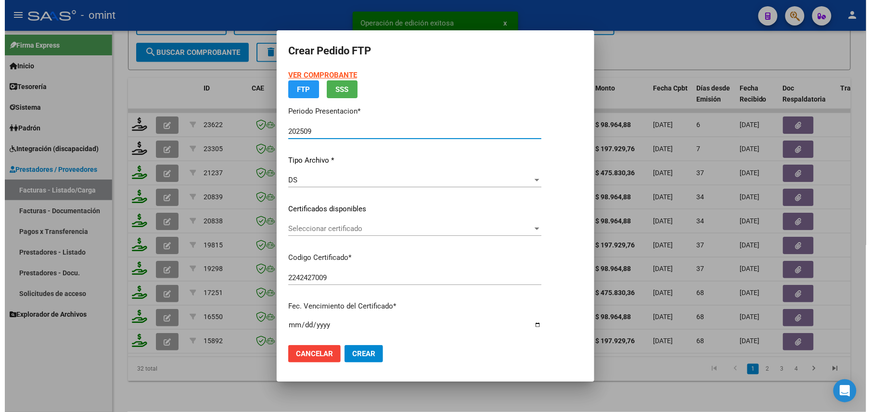
scroll to position [282, 0]
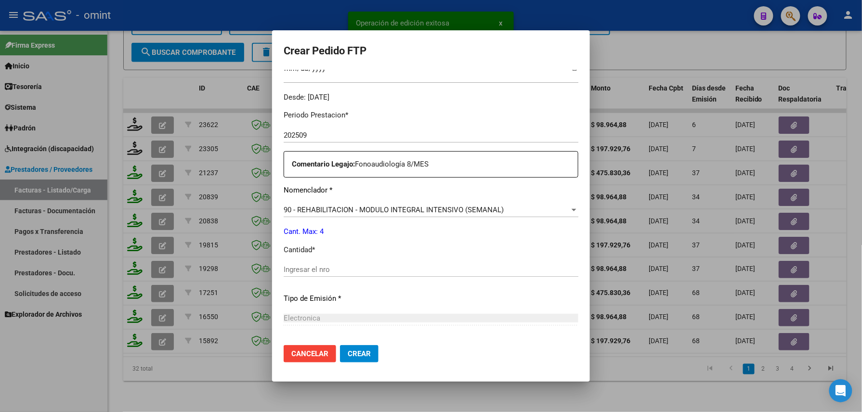
click at [308, 267] on input "Ingresar el nro" at bounding box center [431, 269] width 295 height 9
type input "4"
click at [348, 355] on span "Crear" at bounding box center [359, 354] width 23 height 9
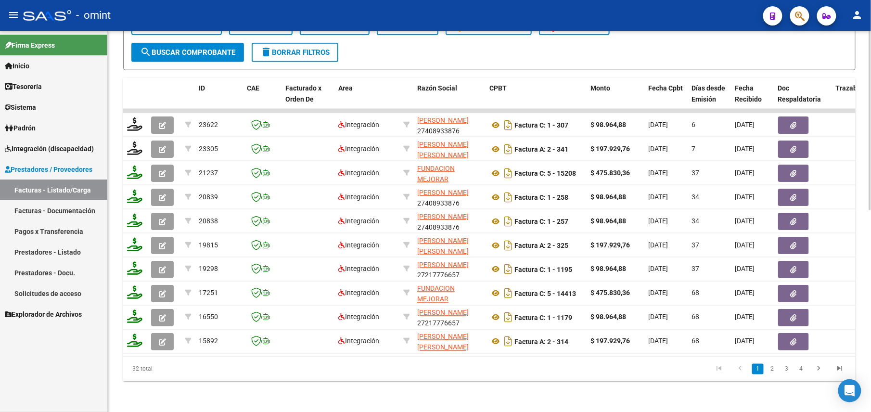
scroll to position [168, 0]
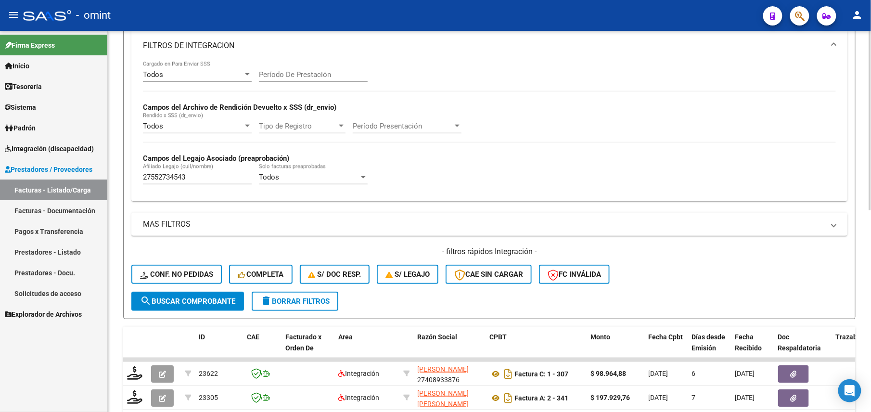
click at [178, 176] on input "27552734543" at bounding box center [197, 177] width 109 height 9
paste input "0570952839"
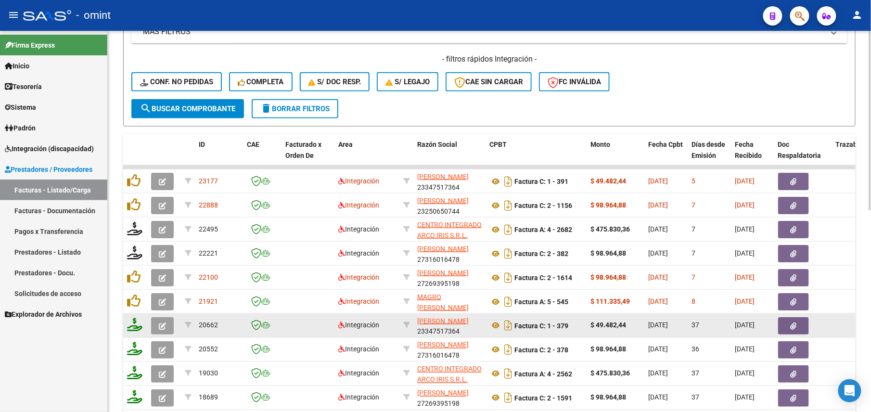
scroll to position [425, 0]
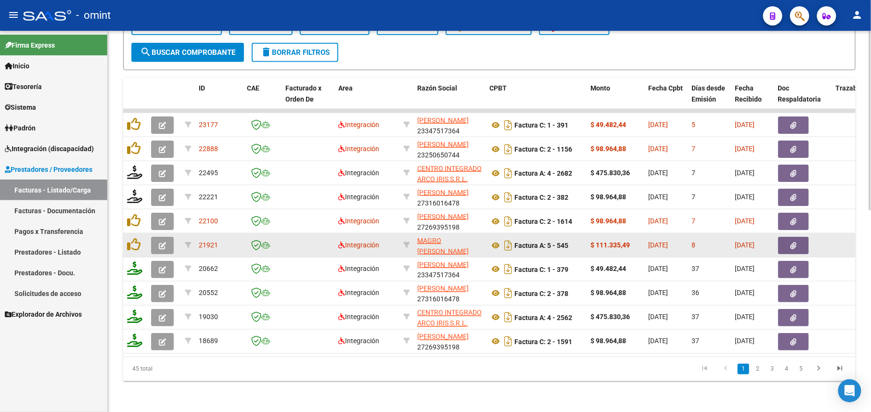
type input "20570952839"
click at [166, 237] on button "button" at bounding box center [162, 245] width 23 height 17
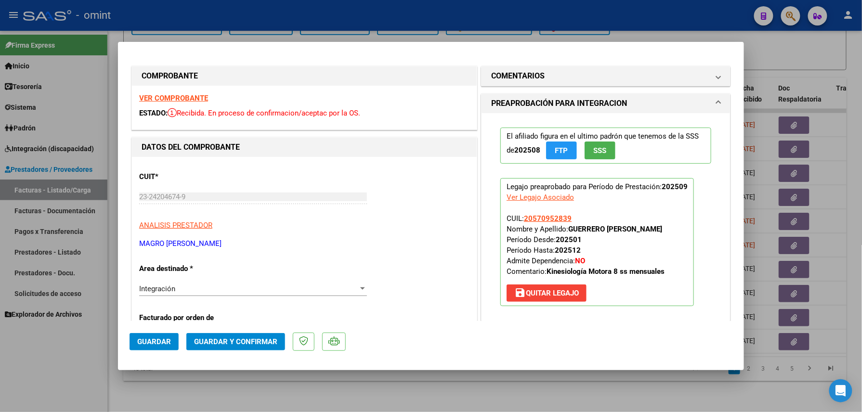
click at [196, 92] on div "VER COMPROBANTE ESTADO: Recibida. En proceso de confirmacion/aceptac por la OS." at bounding box center [304, 108] width 345 height 44
click at [193, 97] on strong "VER COMPROBANTE" at bounding box center [173, 98] width 69 height 9
click at [334, 389] on div at bounding box center [431, 206] width 862 height 412
type input "$ 0,00"
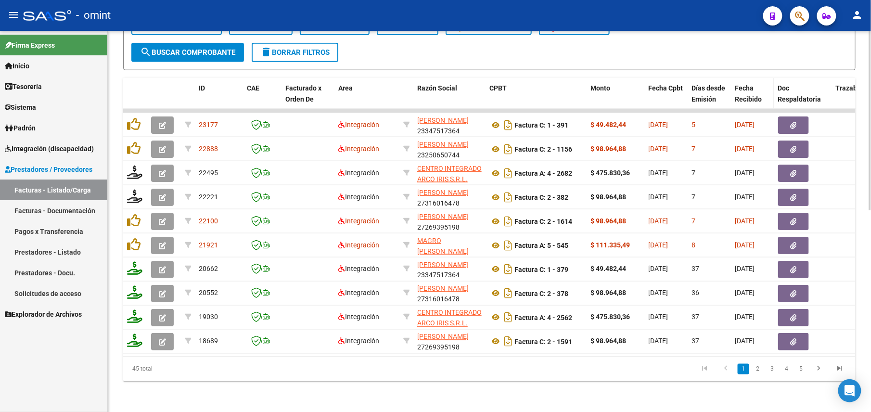
click at [748, 87] on span "Fecha Recibido" at bounding box center [748, 93] width 27 height 19
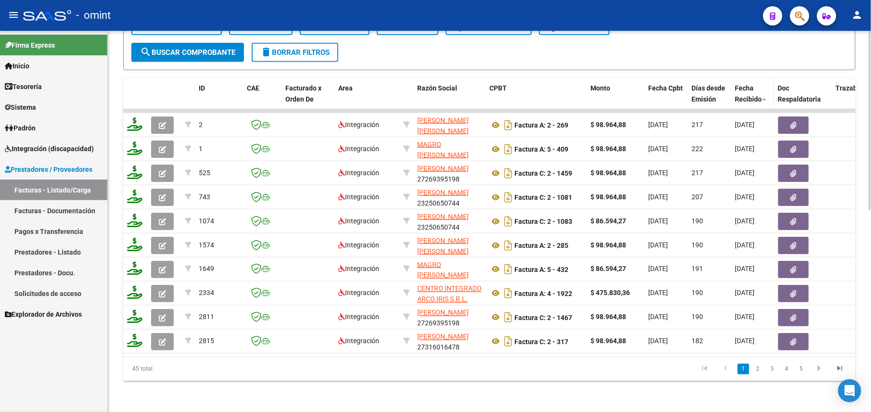
click at [744, 84] on span "Fecha Recibido" at bounding box center [748, 93] width 27 height 19
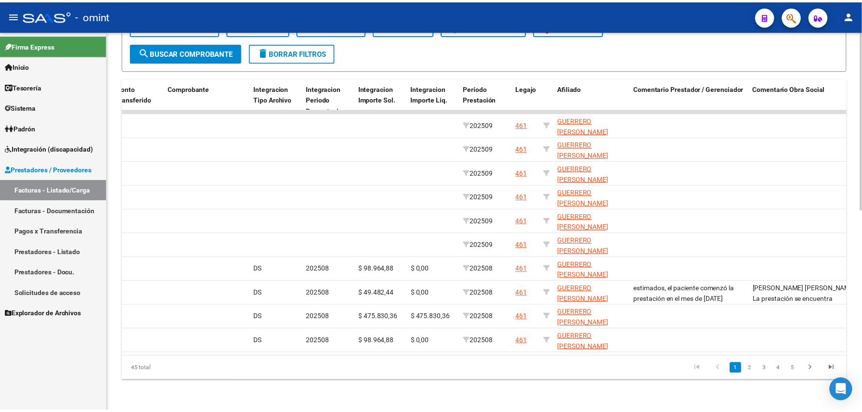
scroll to position [0, 0]
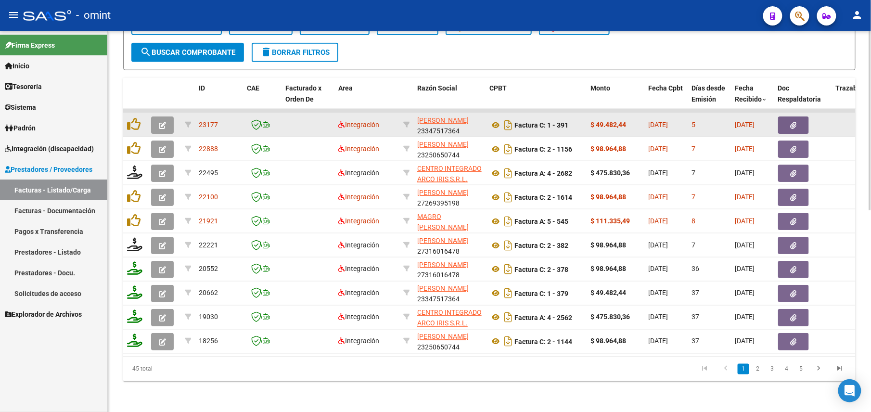
click at [163, 122] on icon "button" at bounding box center [162, 125] width 7 height 7
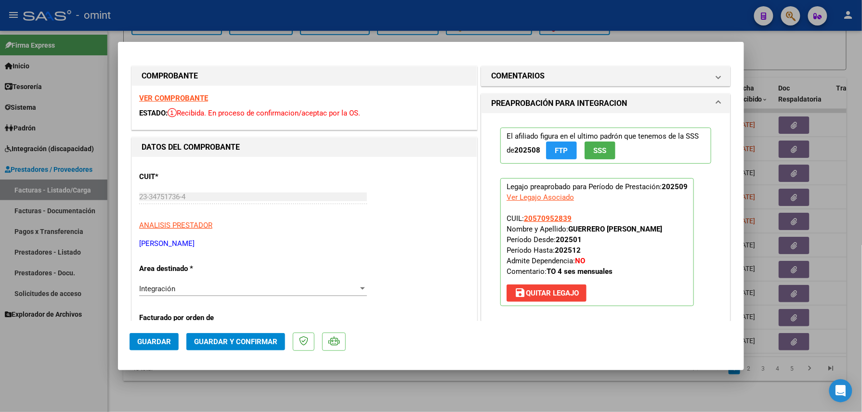
click at [197, 99] on strong "VER COMPROBANTE" at bounding box center [173, 98] width 69 height 9
click at [240, 343] on span "Guardar y Confirmar" at bounding box center [235, 341] width 83 height 9
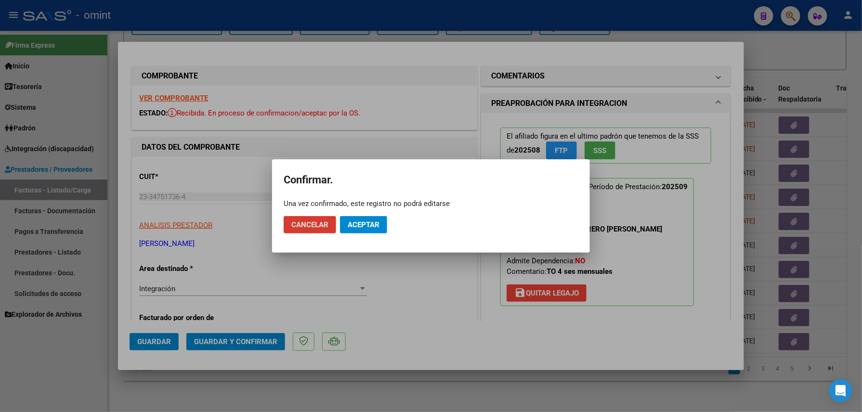
click at [368, 222] on span "Aceptar" at bounding box center [364, 224] width 32 height 9
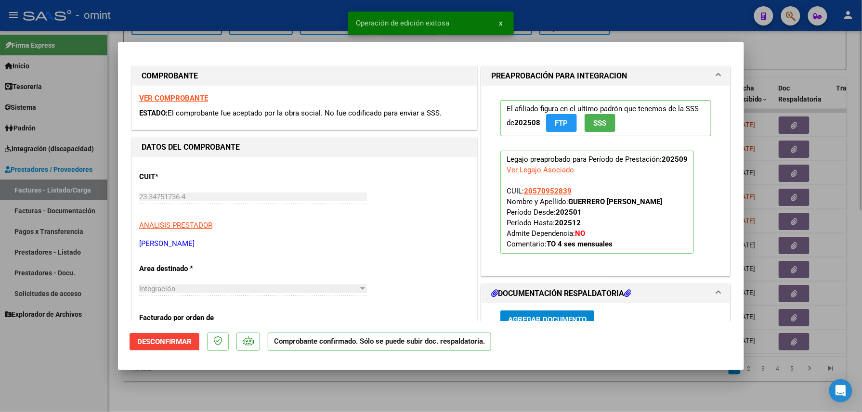
click at [226, 391] on div at bounding box center [431, 206] width 862 height 412
type input "$ 0,00"
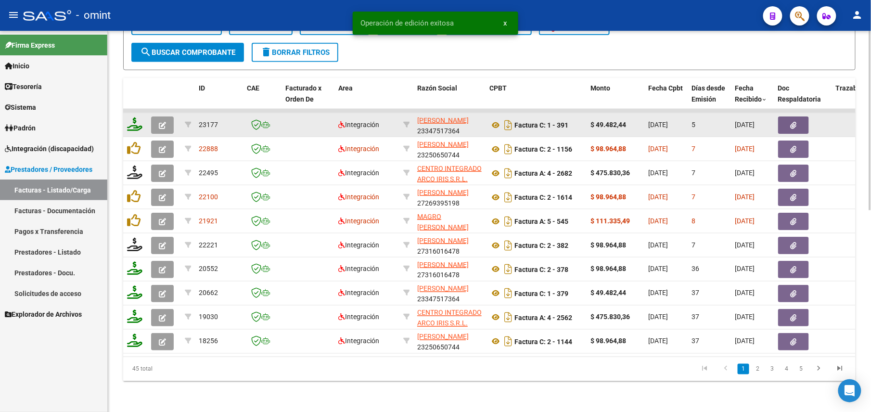
click at [135, 122] on icon at bounding box center [134, 123] width 15 height 13
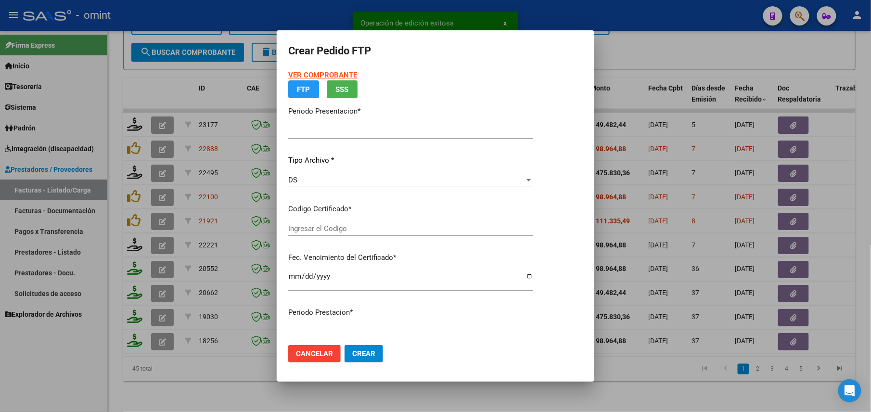
type input "202509"
type input "$ 49.482,44"
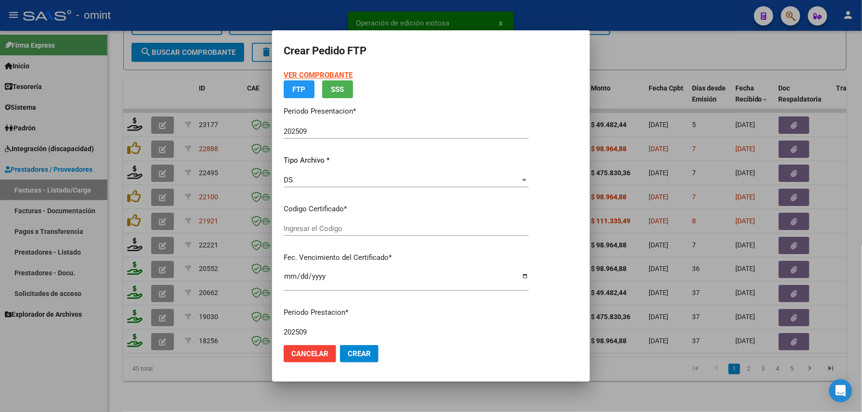
type input "6519801606"
type input "[DATE]"
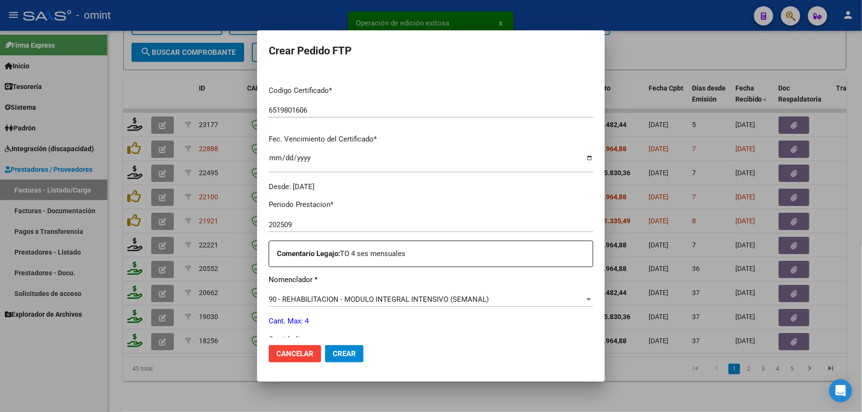
scroll to position [282, 0]
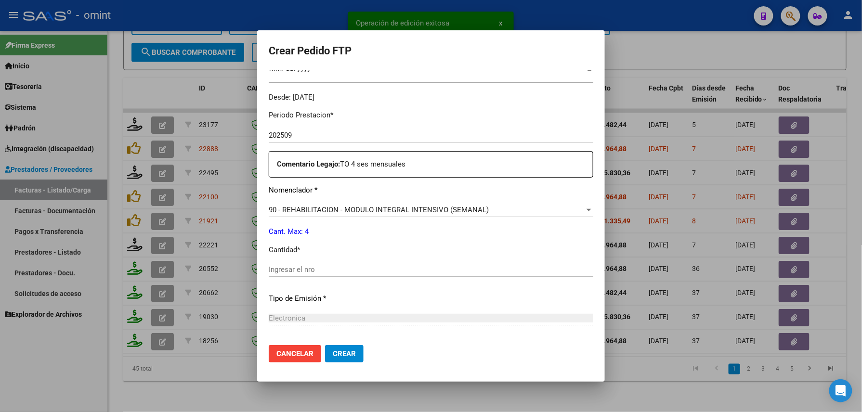
click at [330, 269] on input "Ingresar el nro" at bounding box center [431, 269] width 324 height 9
type input "4"
click at [333, 355] on span "Crear" at bounding box center [344, 354] width 23 height 9
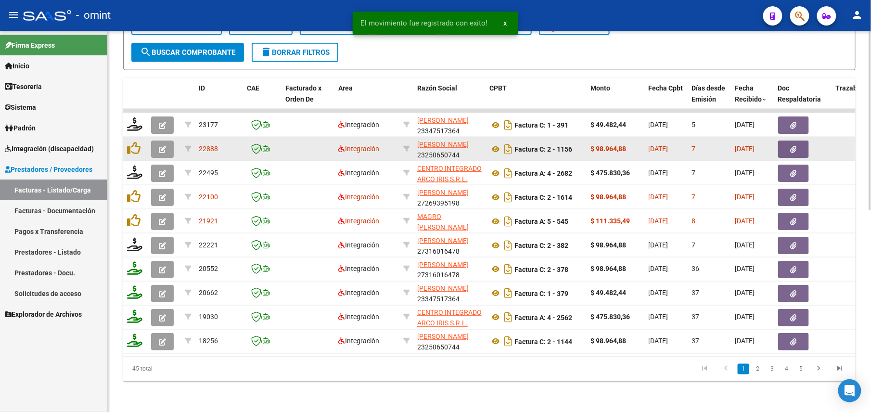
click at [151, 141] on datatable-body-cell at bounding box center [164, 149] width 34 height 24
click at [169, 143] on button "button" at bounding box center [162, 149] width 23 height 17
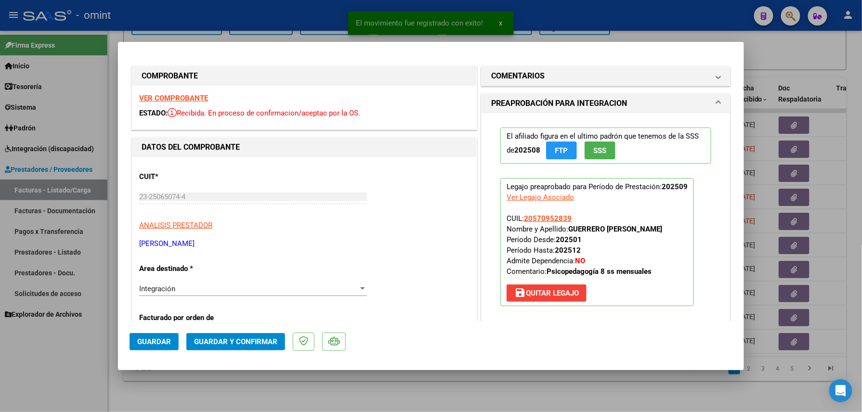
click at [180, 94] on strong "VER COMPROBANTE" at bounding box center [173, 98] width 69 height 9
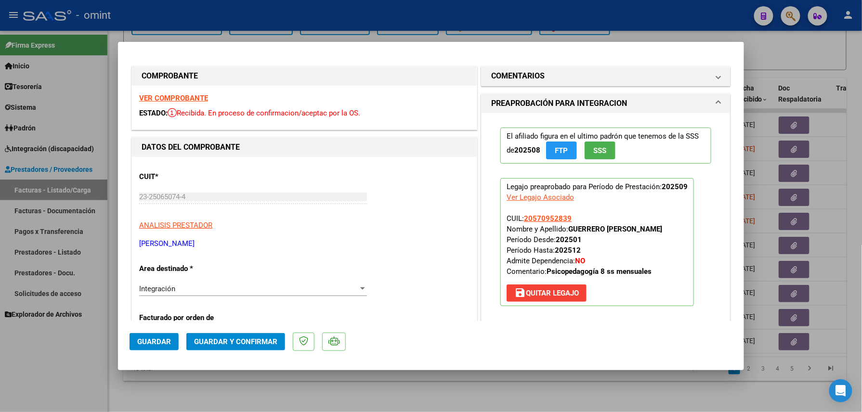
click at [232, 340] on span "Guardar y Confirmar" at bounding box center [235, 341] width 83 height 9
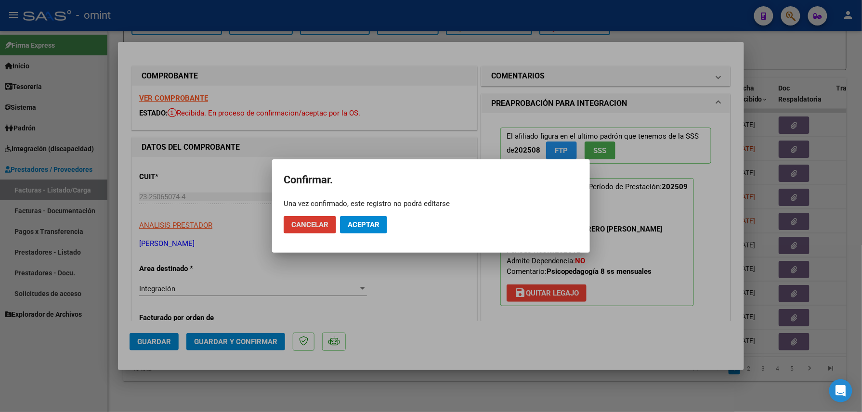
click at [361, 218] on button "Aceptar" at bounding box center [363, 224] width 47 height 17
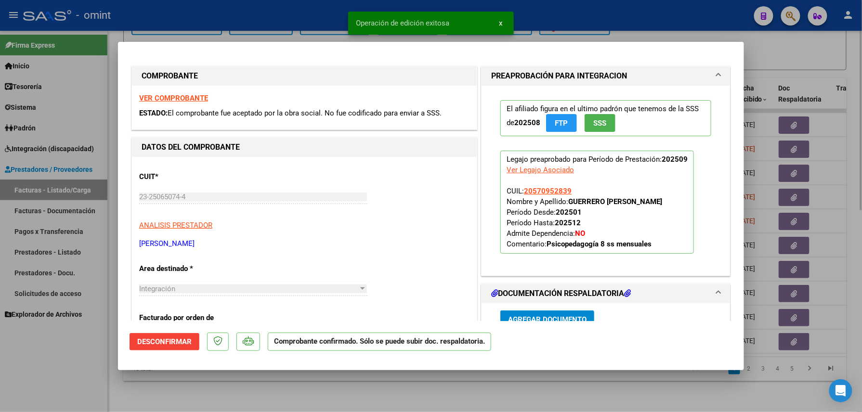
click at [201, 405] on div at bounding box center [431, 206] width 862 height 412
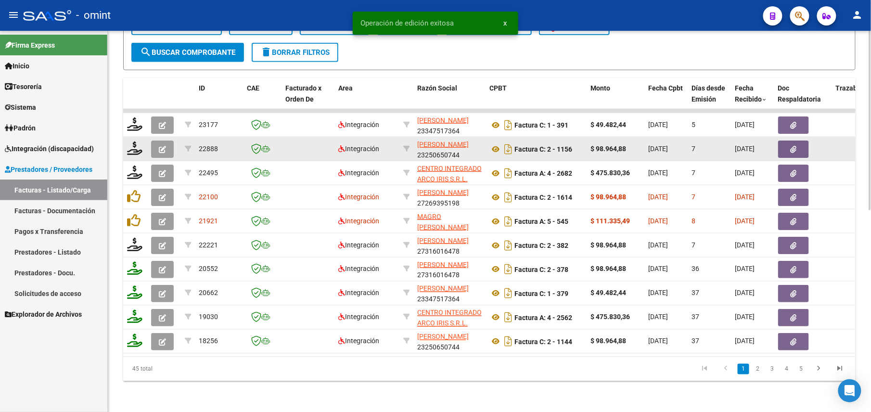
click at [139, 149] on datatable-body-cell at bounding box center [135, 149] width 24 height 24
click at [136, 143] on icon at bounding box center [134, 148] width 15 height 13
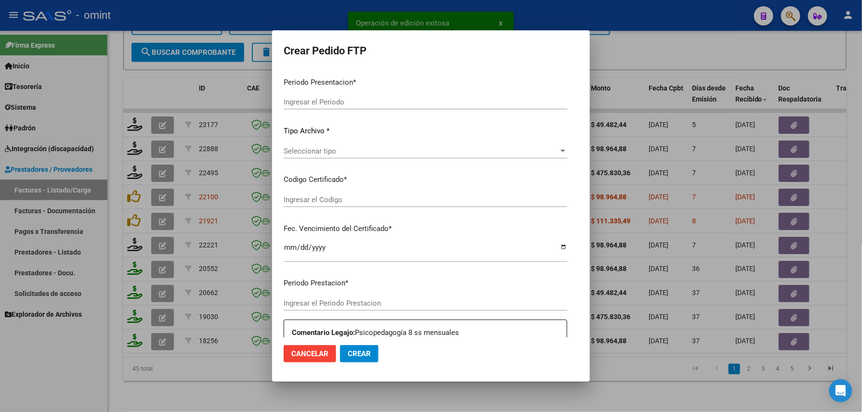
type input "202509"
type input "$ 98.964,88"
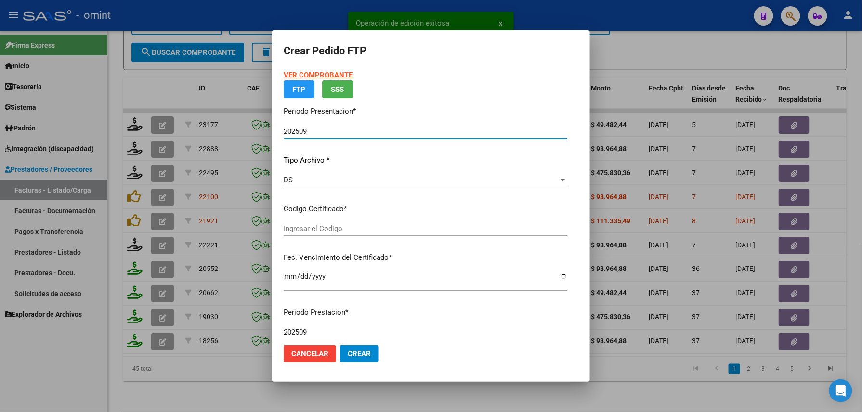
type input "6519801606"
type input "[DATE]"
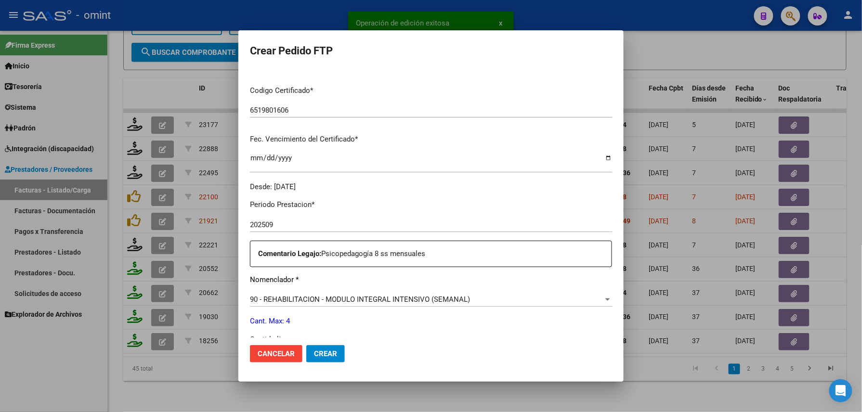
scroll to position [257, 0]
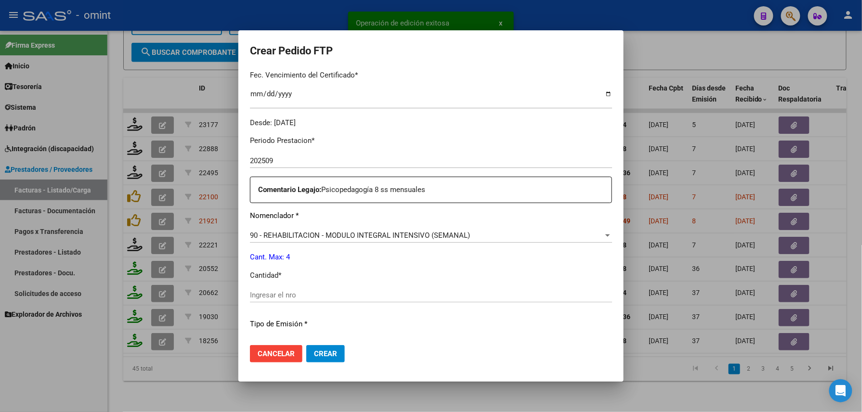
click at [293, 291] on input "Ingresar el nro" at bounding box center [431, 295] width 362 height 9
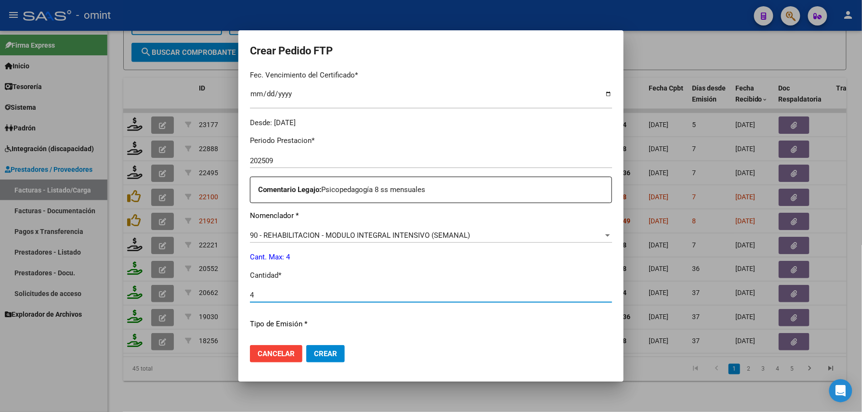
scroll to position [376, 0]
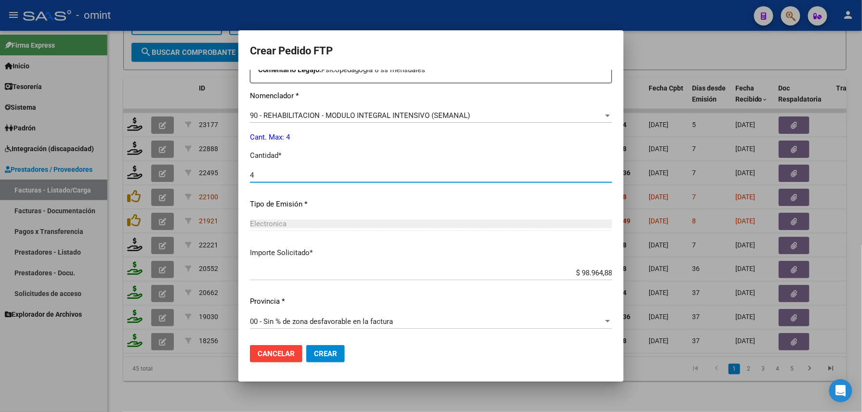
type input "4"
click at [324, 355] on span "Crear" at bounding box center [325, 354] width 23 height 9
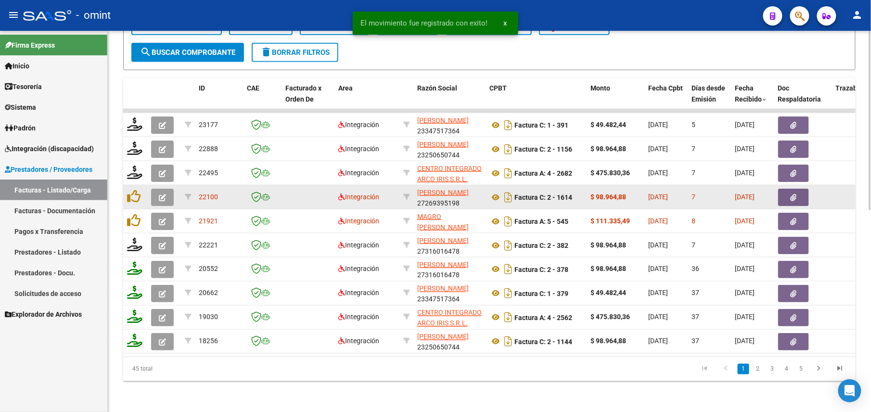
click at [153, 189] on button "button" at bounding box center [162, 197] width 23 height 17
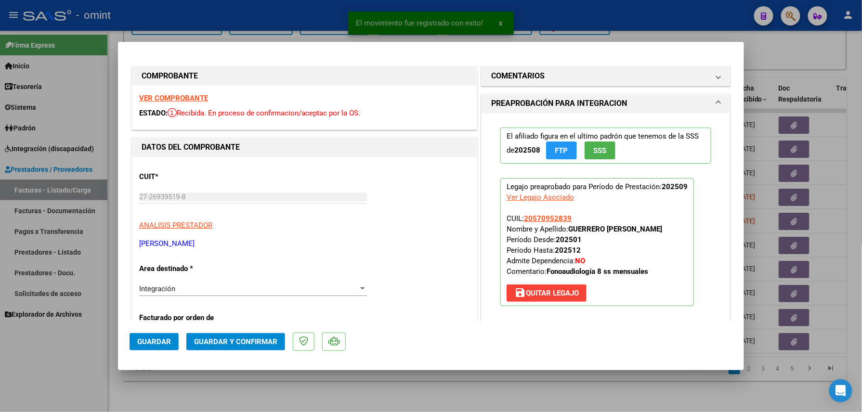
click at [203, 95] on strong "VER COMPROBANTE" at bounding box center [173, 98] width 69 height 9
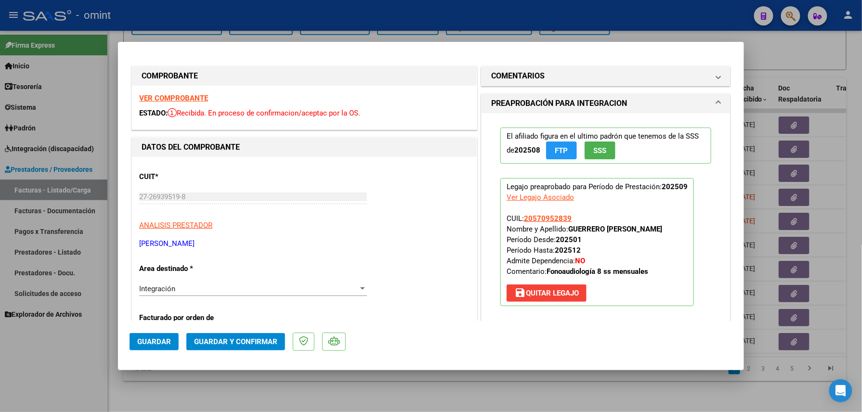
drag, startPoint x: 224, startPoint y: 332, endPoint x: 228, endPoint y: 337, distance: 6.2
click at [226, 334] on mat-dialog-actions "Guardar Guardar y Confirmar" at bounding box center [431, 340] width 603 height 38
click at [228, 337] on button "Guardar y Confirmar" at bounding box center [235, 341] width 99 height 17
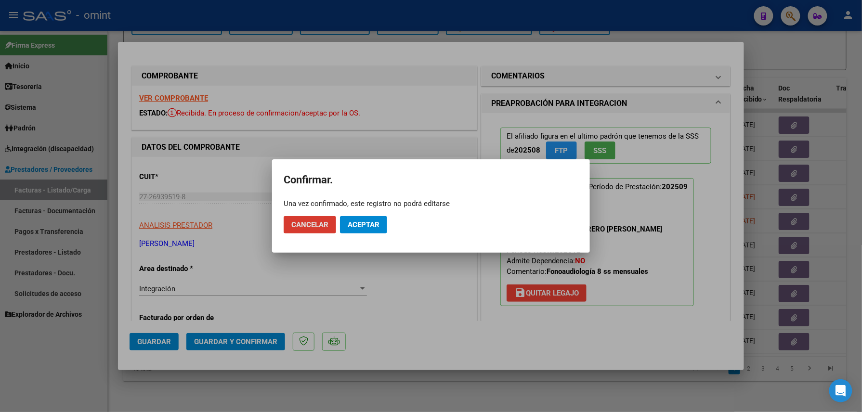
click at [368, 222] on span "Aceptar" at bounding box center [364, 224] width 32 height 9
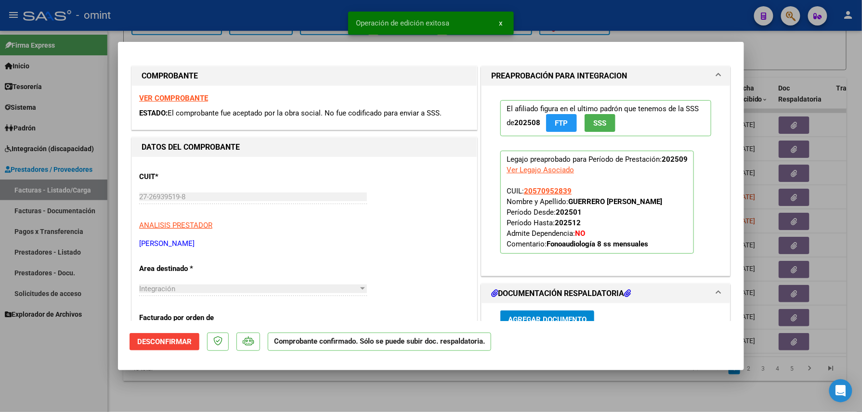
click at [237, 391] on div at bounding box center [431, 206] width 862 height 412
type input "$ 0,00"
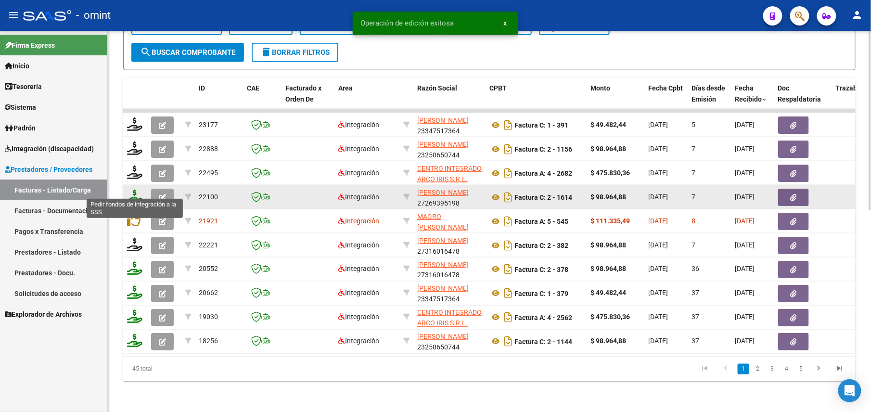
click at [135, 190] on icon at bounding box center [134, 196] width 15 height 13
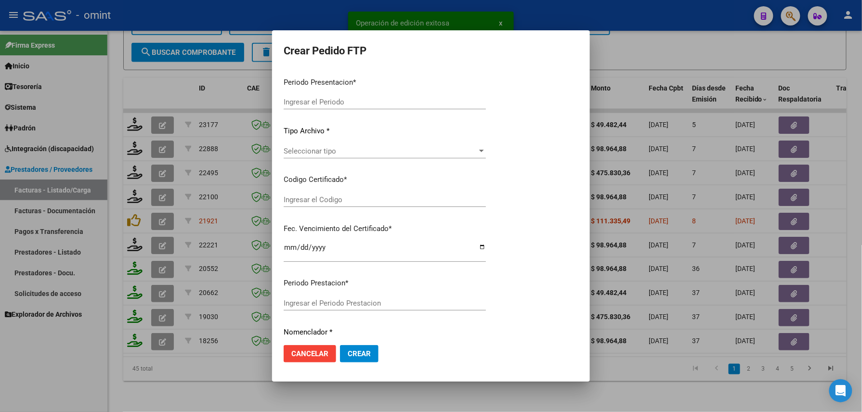
type input "202509"
type input "$ 98.964,88"
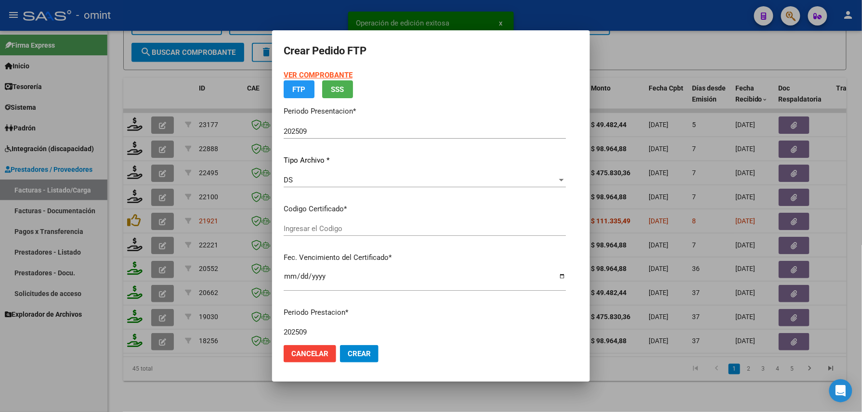
type input "6519801606"
type input "[DATE]"
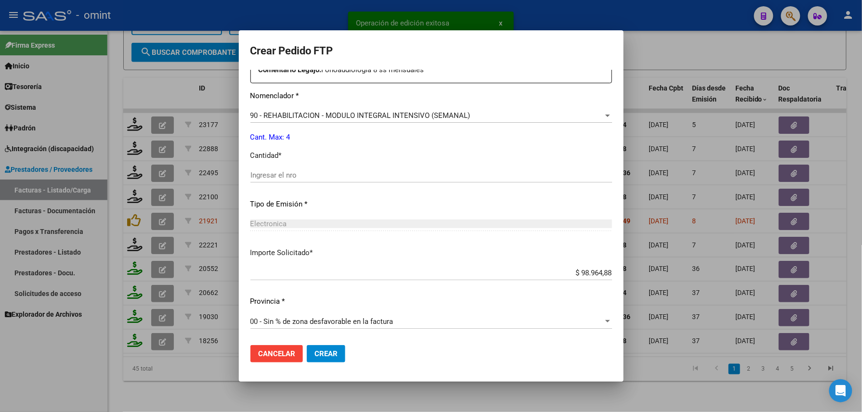
click at [326, 177] on input "Ingresar el nro" at bounding box center [431, 175] width 362 height 9
type input "4"
click at [322, 350] on span "Crear" at bounding box center [325, 354] width 23 height 9
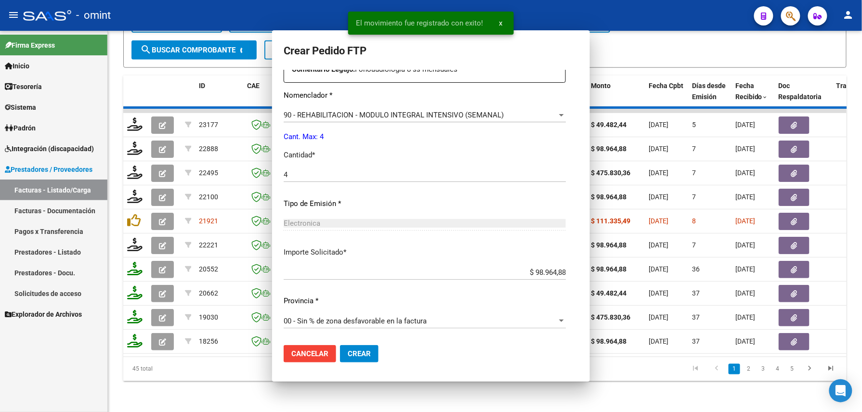
scroll to position [0, 0]
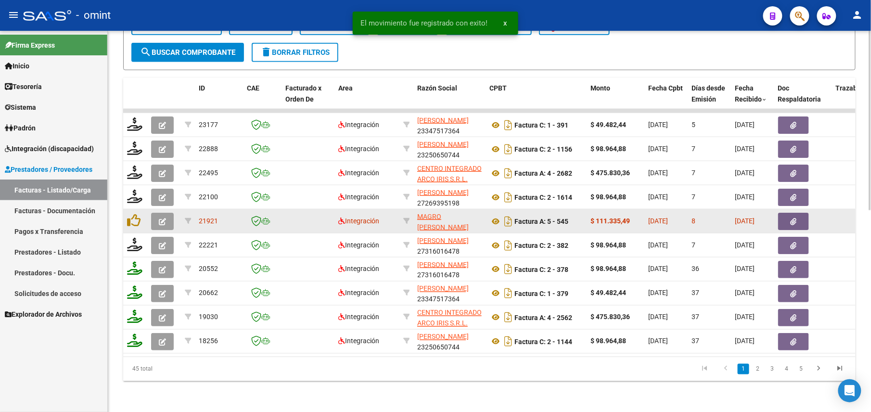
click at [166, 213] on button "button" at bounding box center [162, 221] width 23 height 17
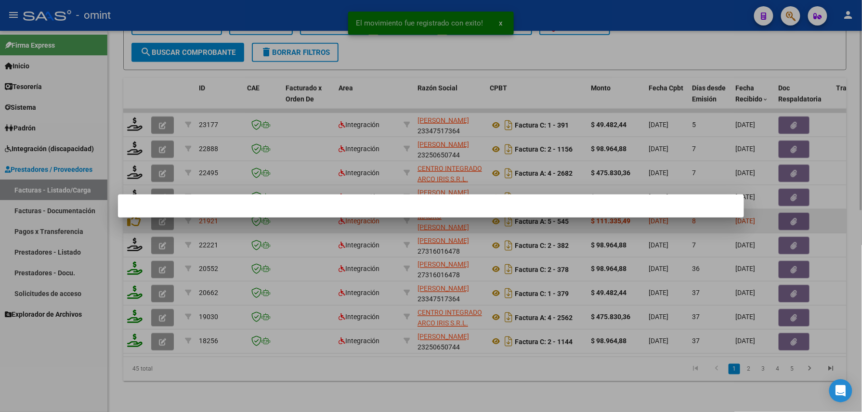
click at [166, 209] on div at bounding box center [431, 206] width 626 height 23
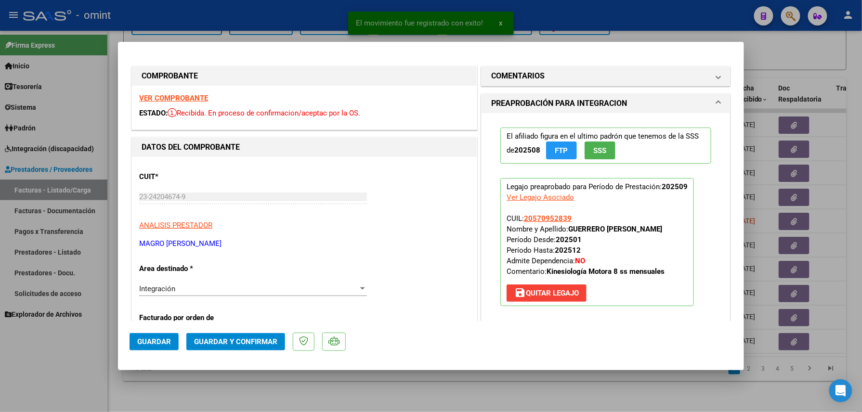
click at [188, 97] on strong "VER COMPROBANTE" at bounding box center [173, 98] width 69 height 9
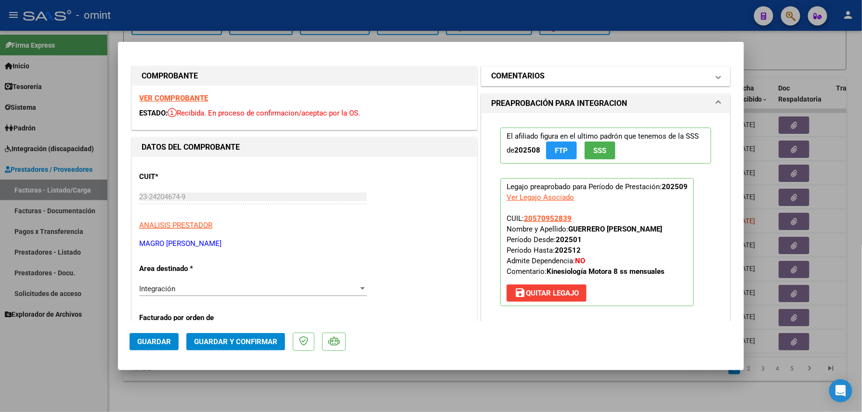
click at [543, 68] on mat-expansion-panel-header "COMENTARIOS" at bounding box center [605, 75] width 248 height 19
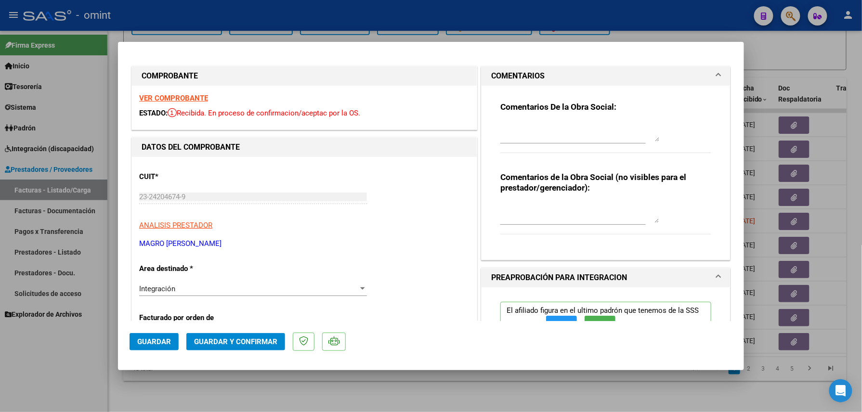
click at [543, 137] on textarea at bounding box center [579, 131] width 159 height 19
paste textarea "Factura emitida por 11 sesiones, prestación habilitada por 8 sesiones mensuales…"
drag, startPoint x: 647, startPoint y: 139, endPoint x: 645, endPoint y: 199, distance: 60.2
click at [645, 142] on textarea "Factura emitida por 11 sesiones, prestación habilitada por 8 sesiones mensuales…" at bounding box center [579, 131] width 159 height 19
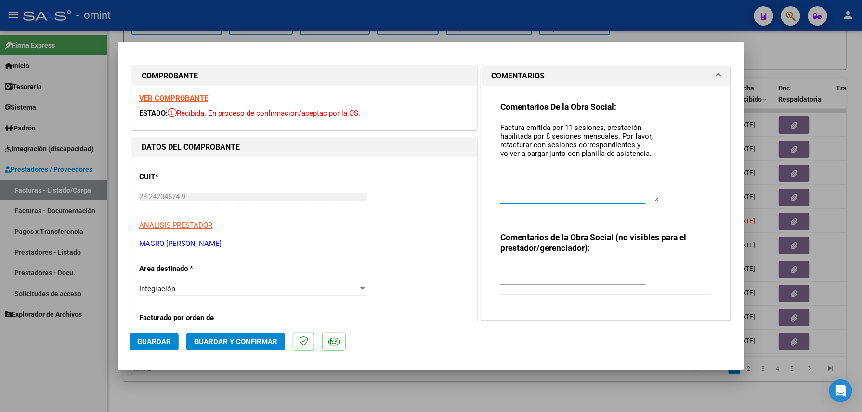
scroll to position [0, 0]
drag, startPoint x: 565, startPoint y: 126, endPoint x: 560, endPoint y: 124, distance: 5.2
click at [560, 124] on textarea "Factura emitida por 11 sesiones, prestación habilitada por 8 sesiones mensuales…" at bounding box center [579, 161] width 159 height 79
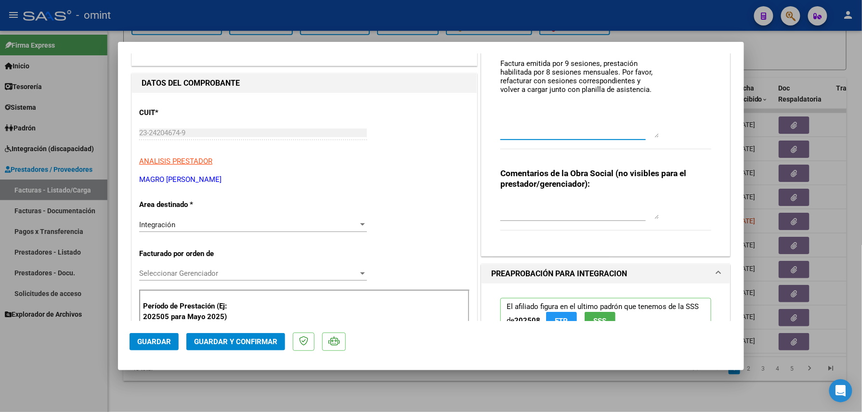
scroll to position [128, 0]
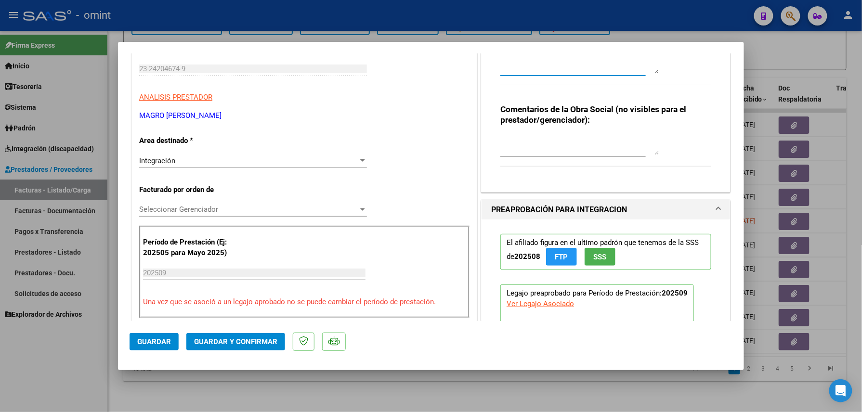
click at [199, 162] on div "Integración" at bounding box center [248, 160] width 219 height 9
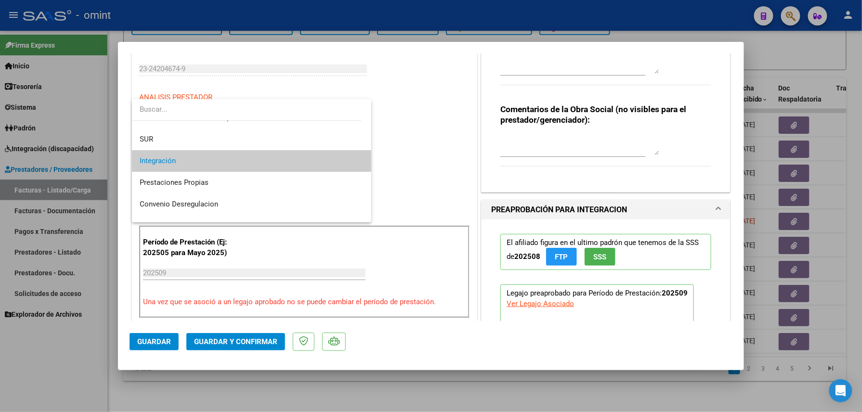
scroll to position [93, 0]
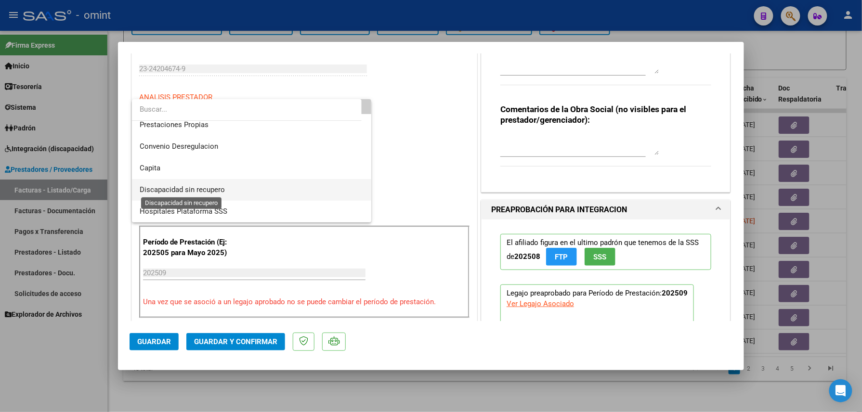
click at [186, 191] on span "Discapacidad sin recupero" at bounding box center [182, 189] width 85 height 9
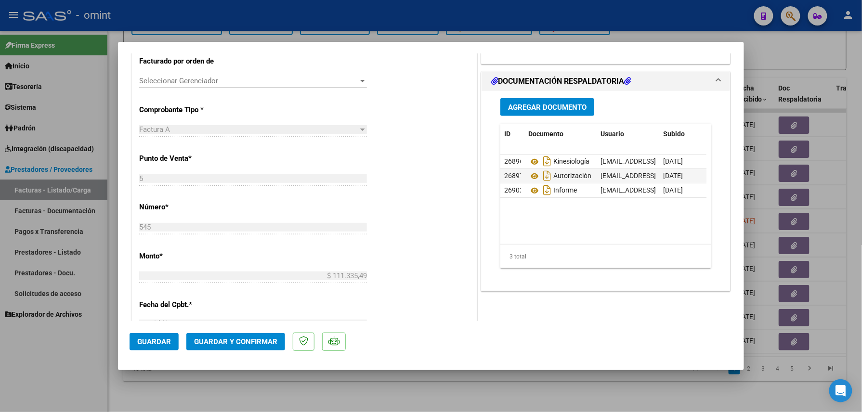
scroll to position [0, 0]
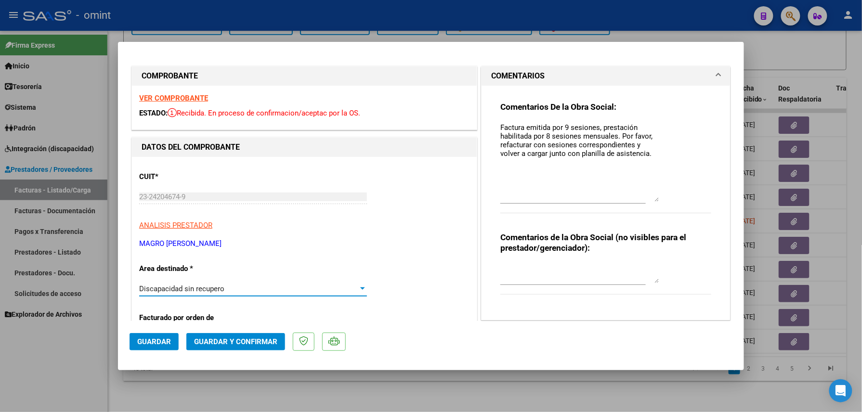
click at [549, 172] on textarea "Factura emitida por 9 sesiones, prestación habilitada por 8 sesiones mensuales.…" at bounding box center [579, 161] width 159 height 79
click at [646, 156] on textarea "Factura emitida por 9 sesiones, prestación habilitada por 8 sesiones mensuales.…" at bounding box center [579, 161] width 159 height 79
paste textarea "El informe [PERSON_NAME] debe ser presentado por la familia del socio, no se ge…"
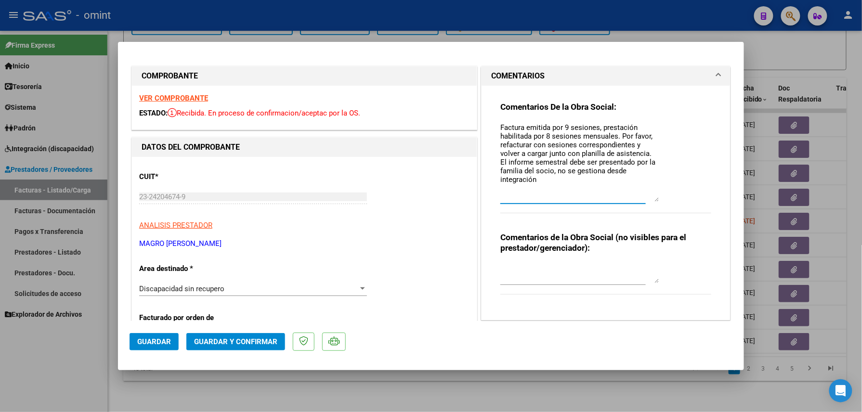
type textarea "Factura emitida por 9 sesiones, prestación habilitada por 8 sesiones mensuales.…"
click at [233, 341] on span "Guardar y Confirmar" at bounding box center [235, 341] width 83 height 9
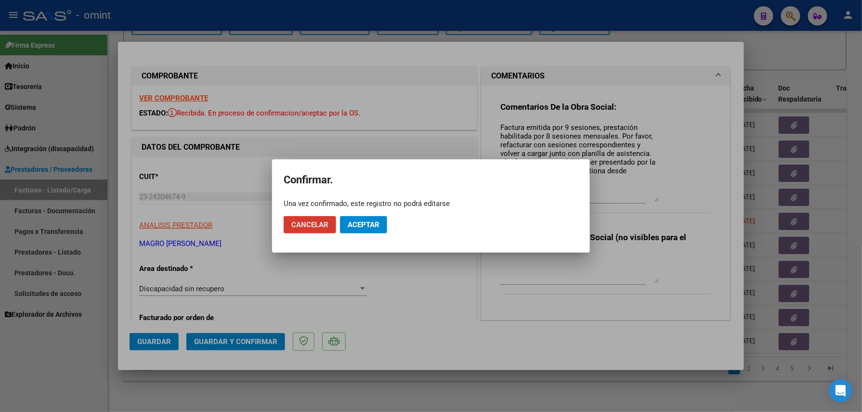
click at [360, 221] on span "Aceptar" at bounding box center [364, 224] width 32 height 9
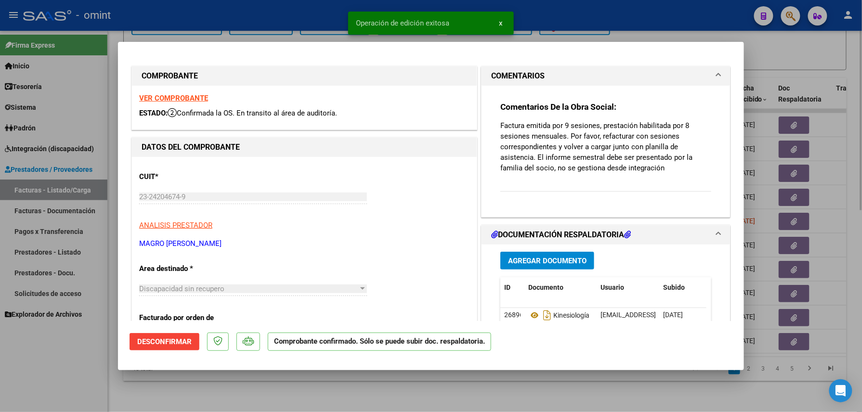
click at [255, 391] on div at bounding box center [431, 206] width 862 height 412
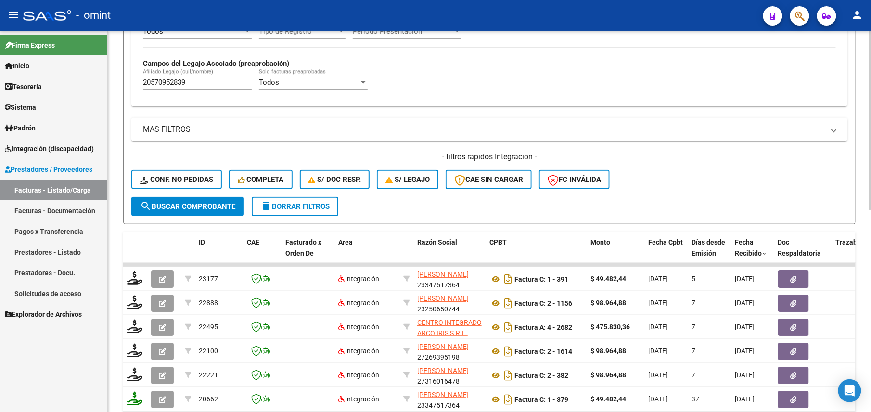
scroll to position [191, 0]
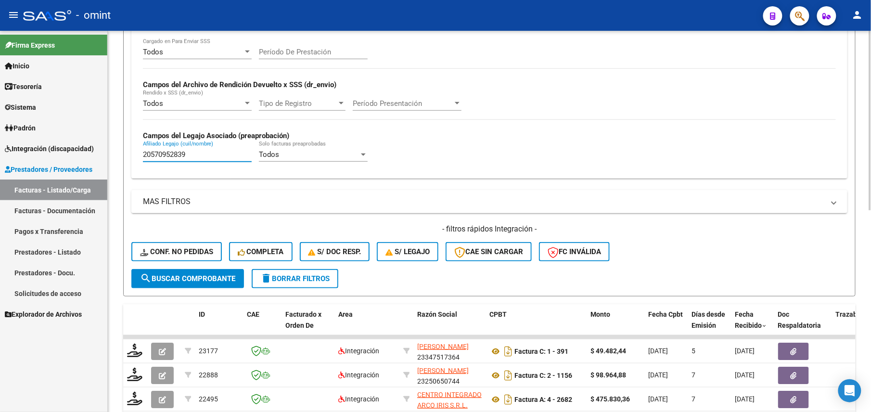
click at [160, 156] on input "20570952839" at bounding box center [197, 154] width 109 height 9
paste input "7541830907"
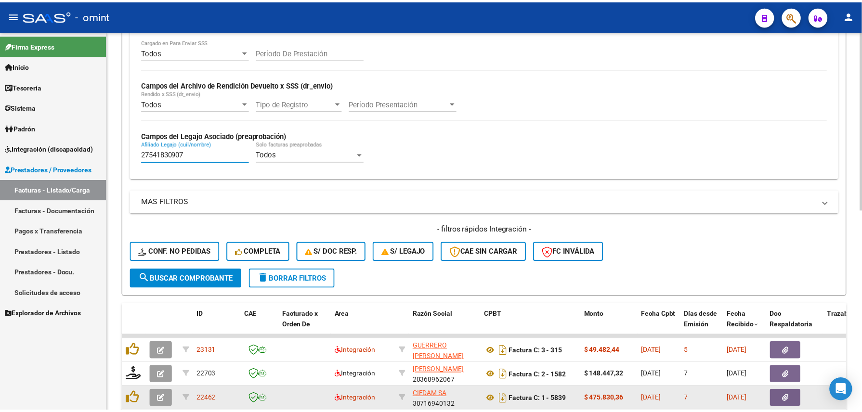
scroll to position [428, 0]
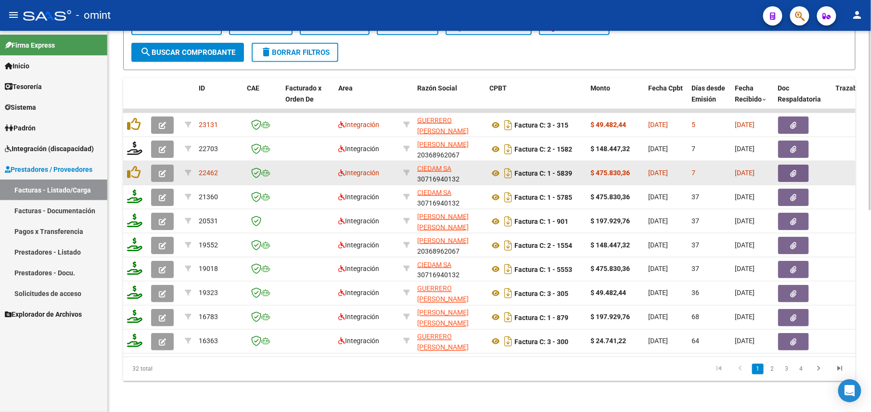
type input "27541830907"
click at [157, 165] on button "button" at bounding box center [162, 173] width 23 height 17
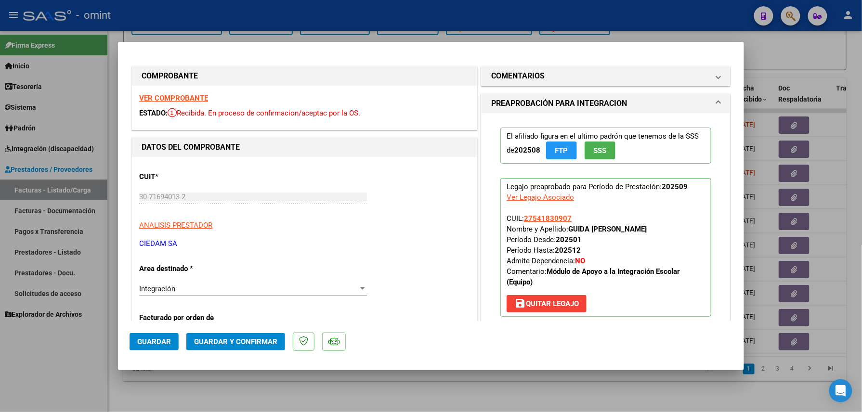
click at [181, 95] on strong "VER COMPROBANTE" at bounding box center [173, 98] width 69 height 9
click at [231, 334] on button "Guardar y Confirmar" at bounding box center [235, 341] width 99 height 17
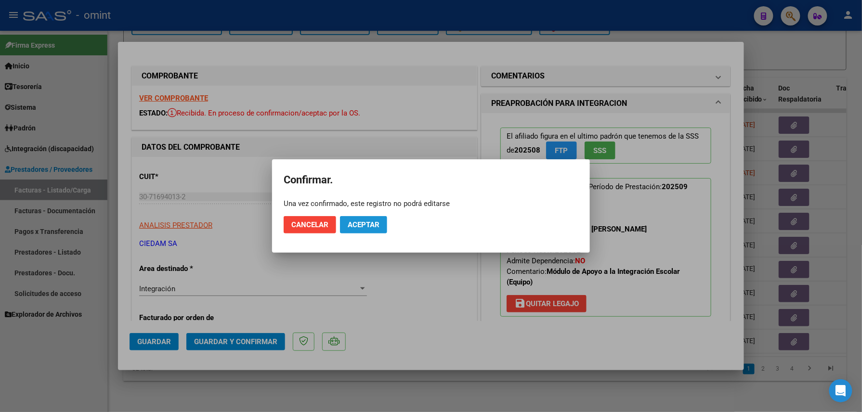
click at [362, 218] on button "Aceptar" at bounding box center [363, 224] width 47 height 17
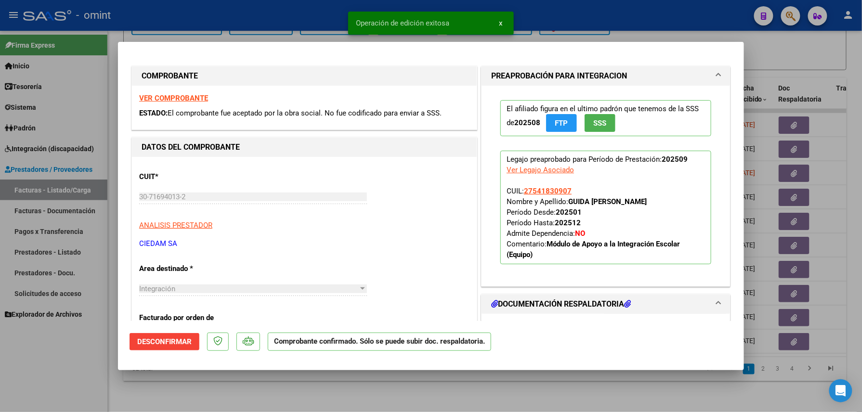
click at [218, 386] on div at bounding box center [431, 206] width 862 height 412
type input "$ 0,00"
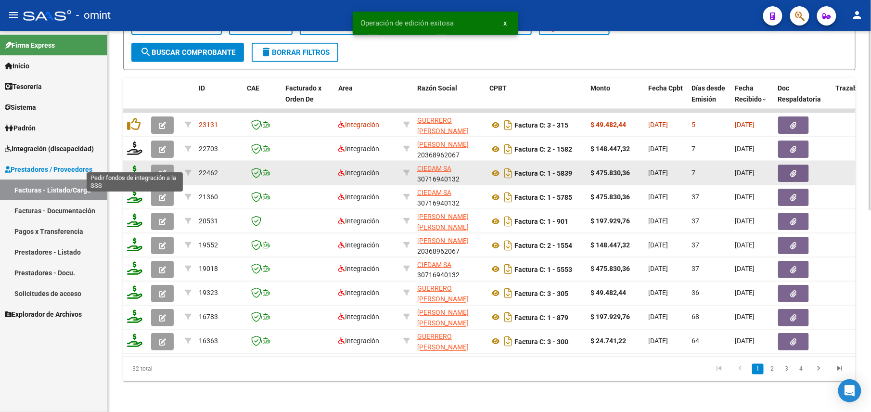
click at [136, 166] on icon at bounding box center [134, 172] width 15 height 13
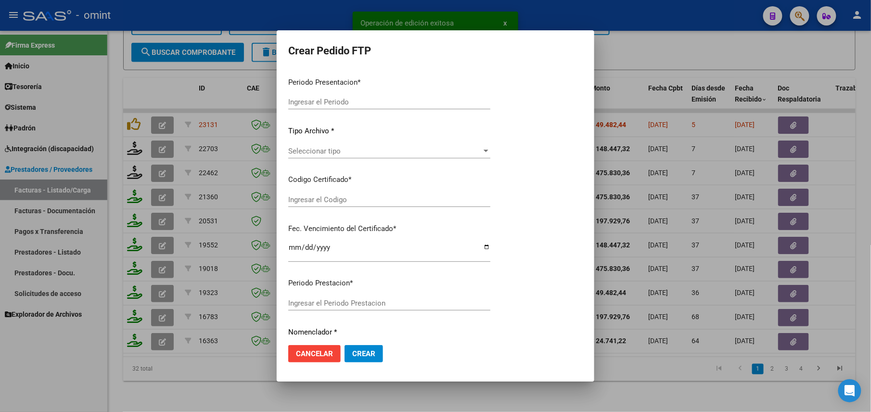
type input "202509"
type input "$ 475.830,36"
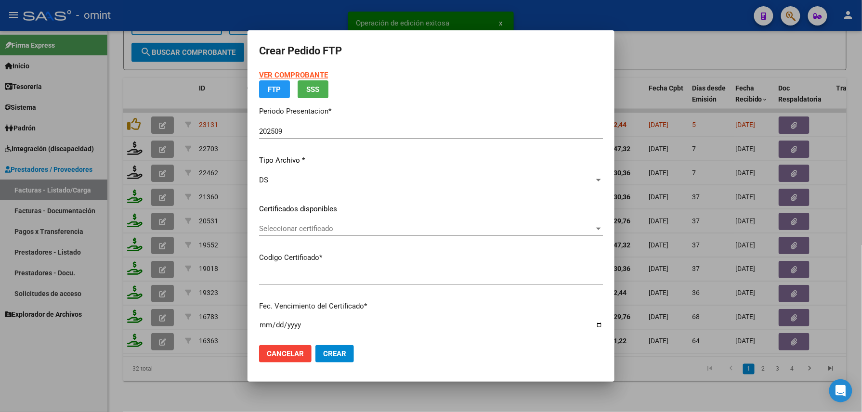
type input "8244398344"
type input "[DATE]"
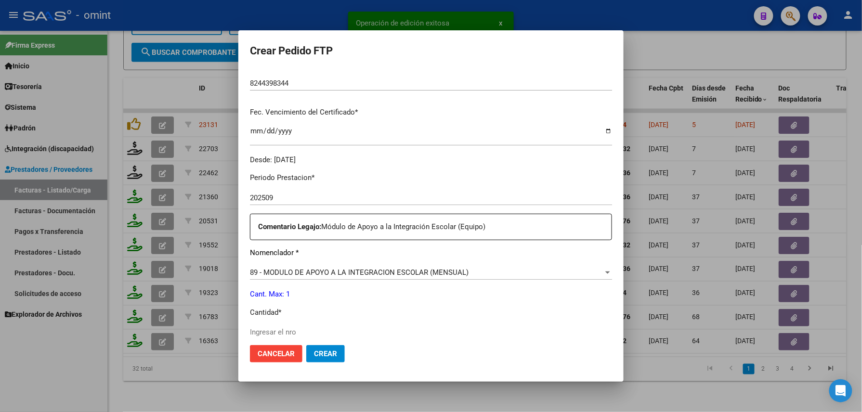
scroll to position [239, 0]
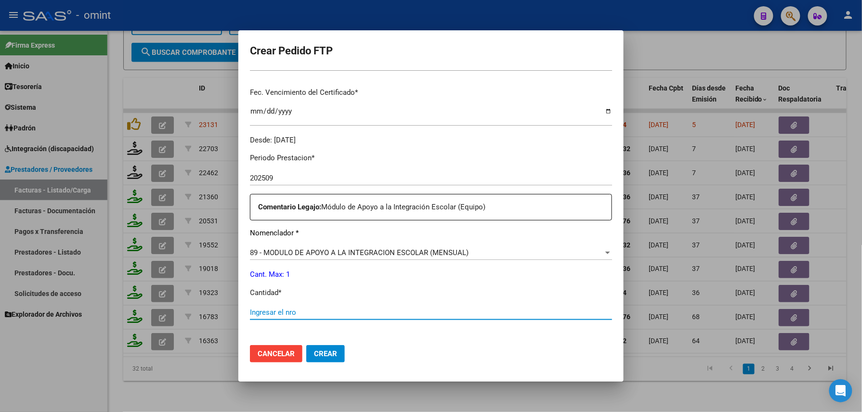
click at [290, 316] on input "Ingresar el nro" at bounding box center [431, 312] width 362 height 9
type input "1"
click at [325, 350] on span "Crear" at bounding box center [325, 354] width 23 height 9
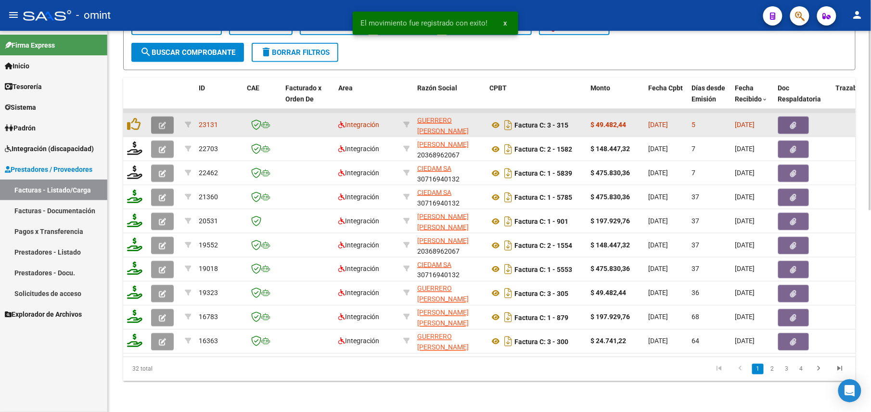
click at [160, 122] on icon "button" at bounding box center [162, 125] width 7 height 7
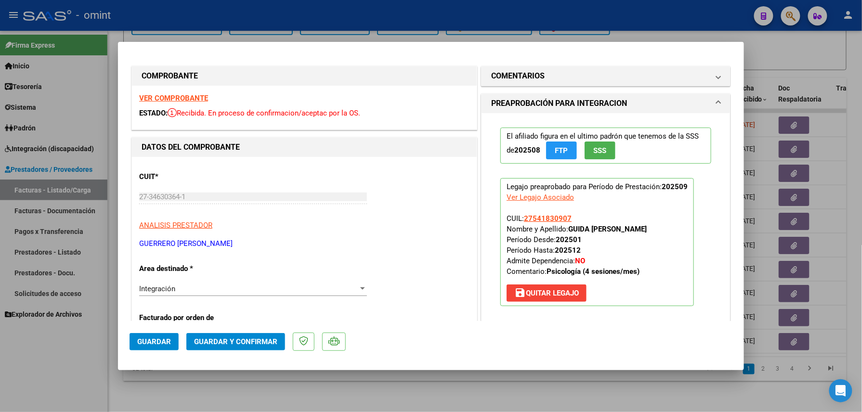
click at [191, 91] on div "VER COMPROBANTE ESTADO: Recibida. En proceso de confirmacion/aceptac por la OS." at bounding box center [304, 108] width 345 height 44
click at [195, 94] on strong "VER COMPROBANTE" at bounding box center [173, 98] width 69 height 9
click at [262, 343] on span "Guardar y Confirmar" at bounding box center [235, 341] width 83 height 9
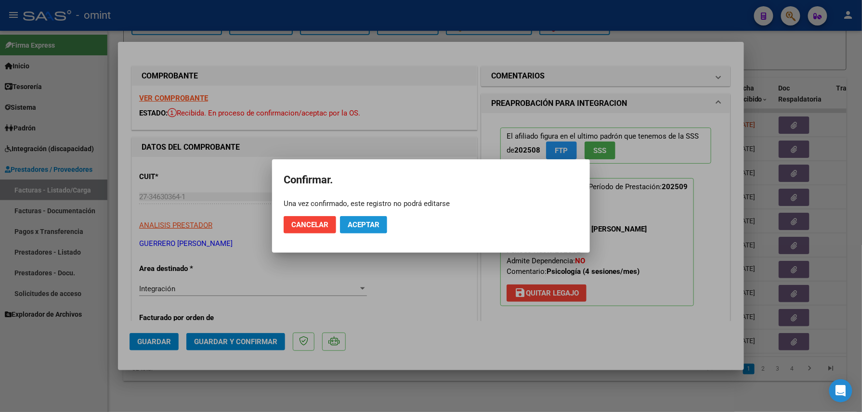
click at [357, 220] on button "Aceptar" at bounding box center [363, 224] width 47 height 17
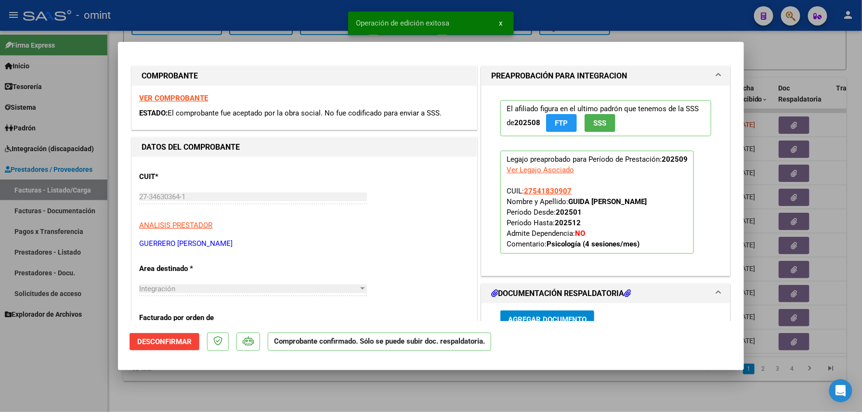
click at [241, 411] on div at bounding box center [431, 206] width 862 height 412
type input "$ 0,00"
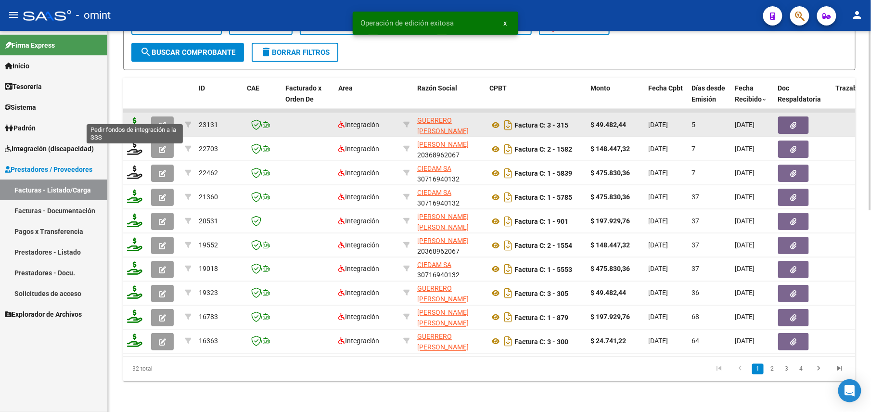
click at [136, 119] on icon at bounding box center [134, 123] width 15 height 13
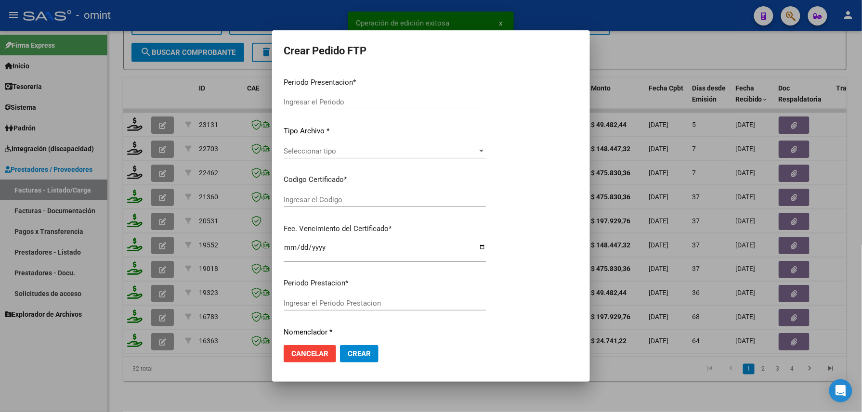
type input "202509"
type input "$ 49.482,44"
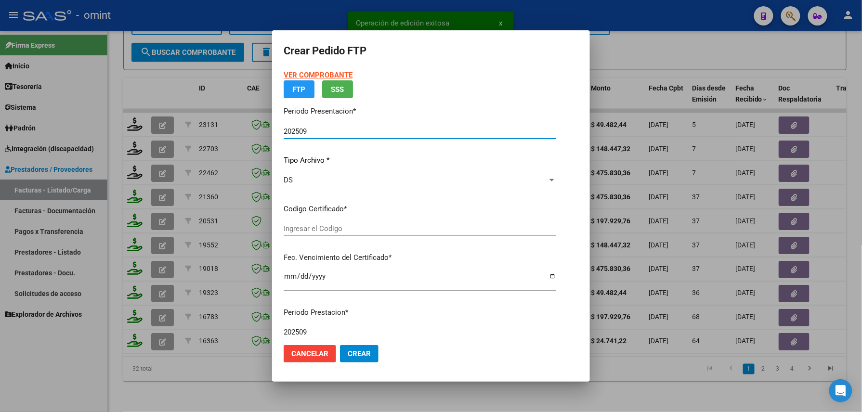
type input "8244398344"
type input "[DATE]"
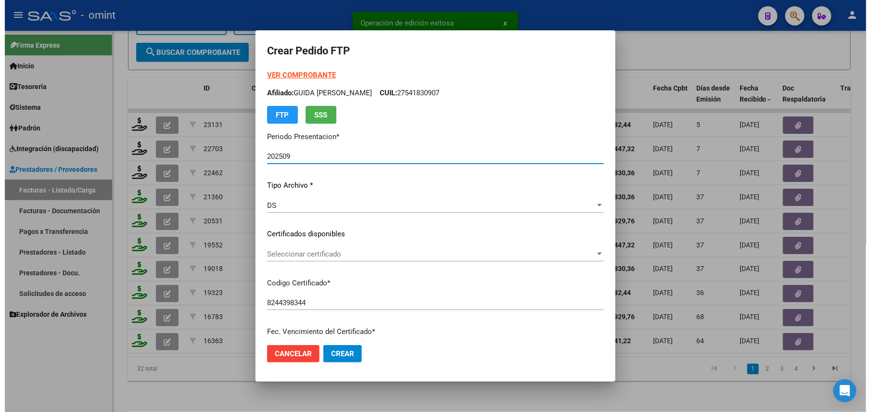
scroll to position [276, 0]
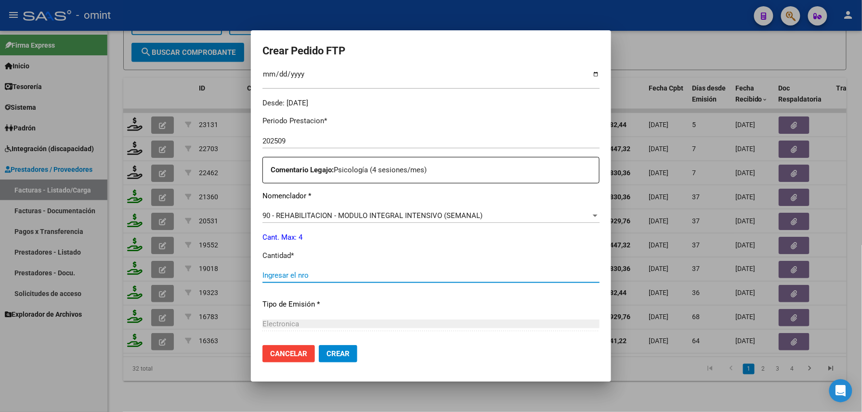
click at [322, 277] on input "Ingresar el nro" at bounding box center [430, 275] width 337 height 9
type input "4"
click at [326, 347] on button "Crear" at bounding box center [338, 353] width 39 height 17
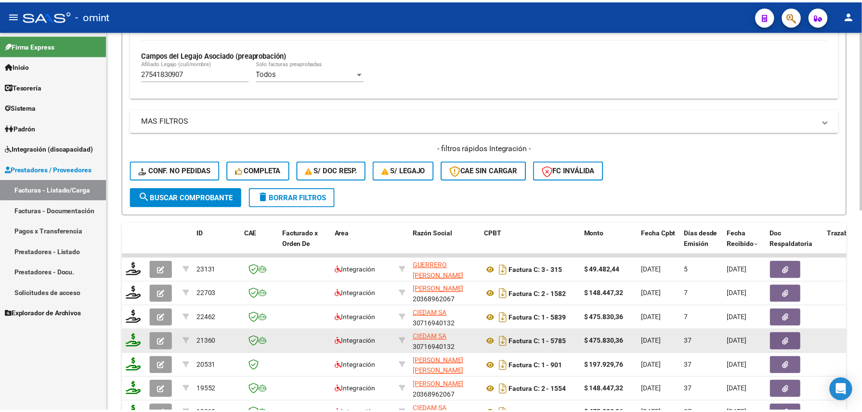
scroll to position [265, 0]
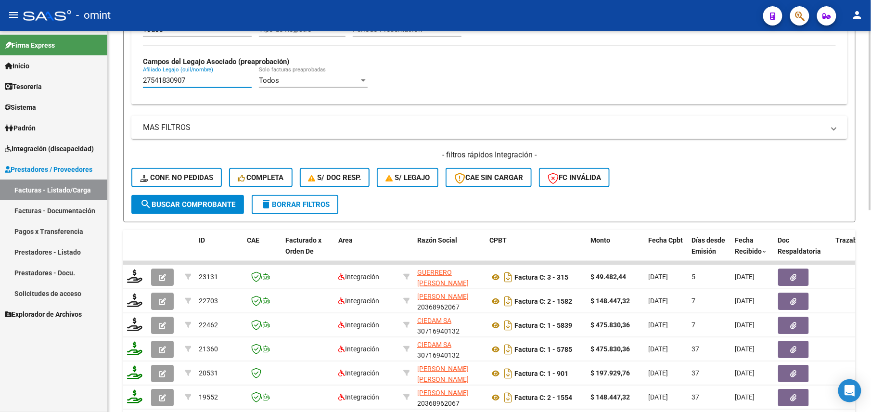
click at [169, 84] on input "27541830907" at bounding box center [197, 80] width 109 height 9
paste input "0565007239"
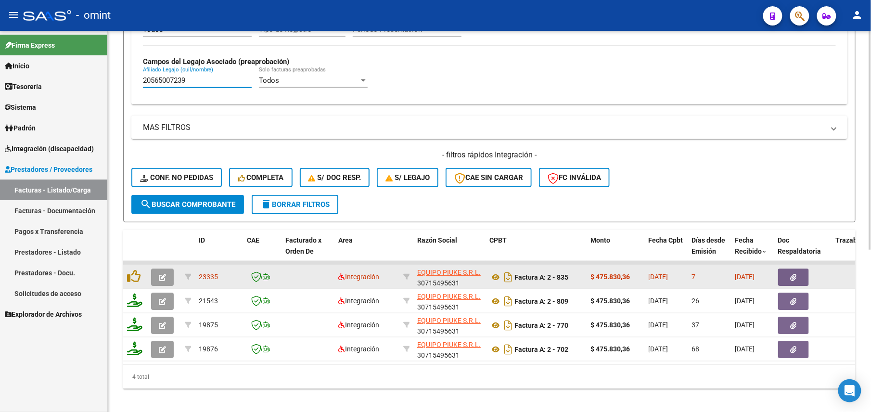
type input "20565007239"
click at [156, 280] on button "button" at bounding box center [162, 277] width 23 height 17
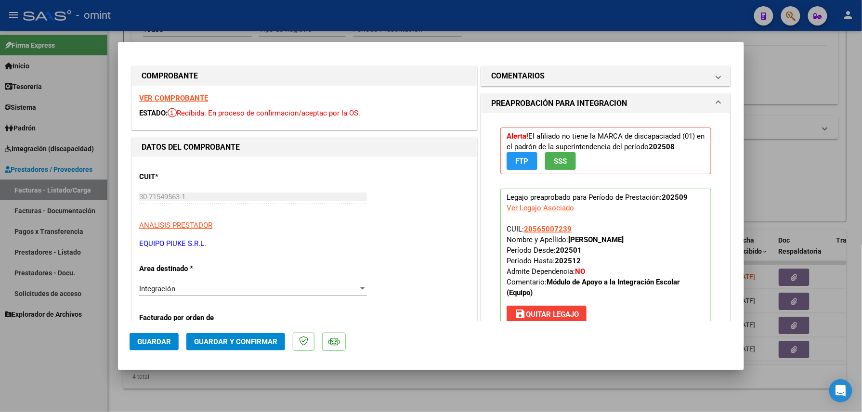
click at [183, 94] on strong "VER COMPROBANTE" at bounding box center [173, 98] width 69 height 9
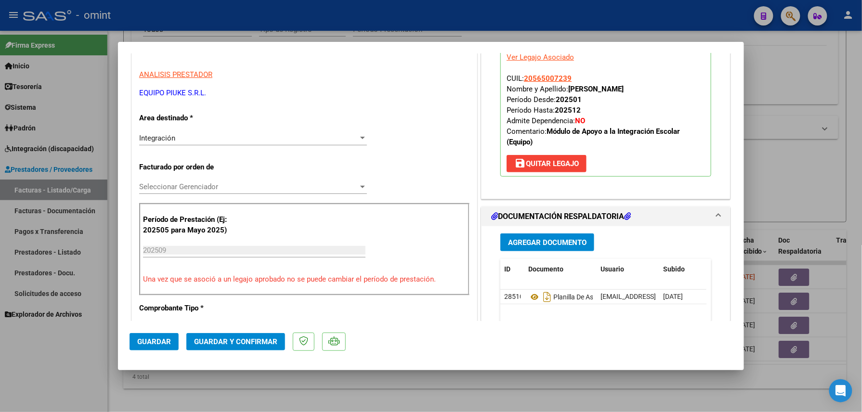
drag, startPoint x: 247, startPoint y: 330, endPoint x: 252, endPoint y: 338, distance: 9.7
click at [252, 338] on mat-dialog-actions "Guardar Guardar y Confirmar" at bounding box center [431, 340] width 603 height 38
click at [252, 338] on span "Guardar y Confirmar" at bounding box center [235, 341] width 83 height 9
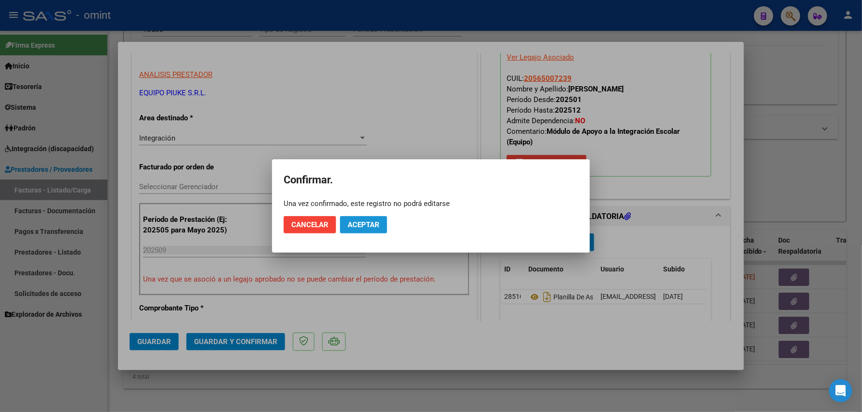
click at [361, 222] on span "Aceptar" at bounding box center [364, 224] width 32 height 9
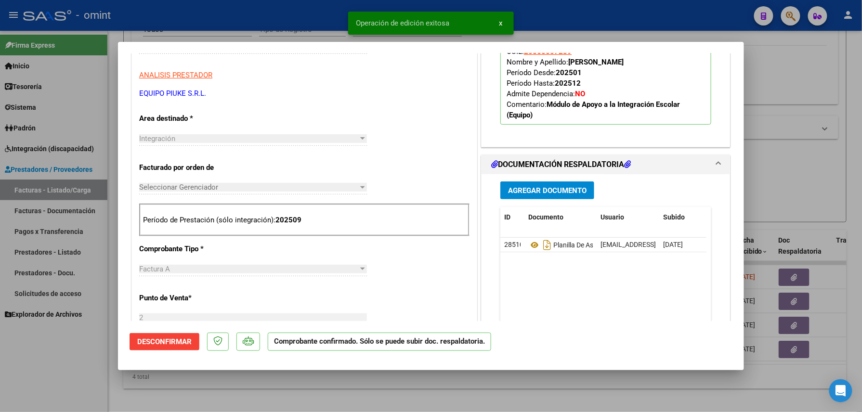
click at [285, 376] on div at bounding box center [431, 206] width 862 height 412
type input "$ 0,00"
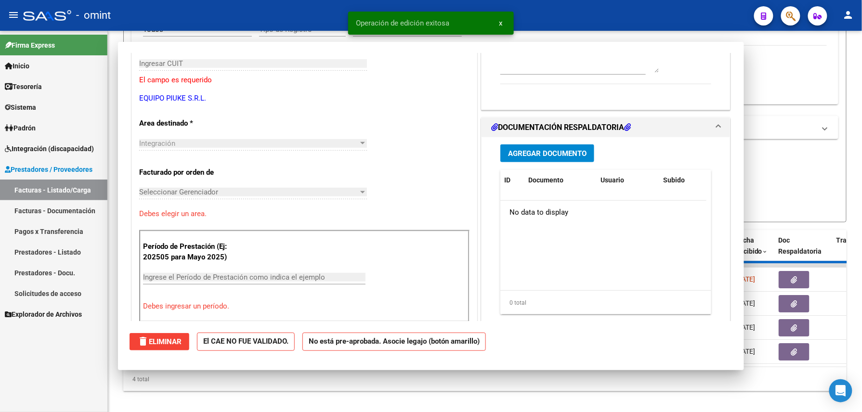
scroll to position [0, 0]
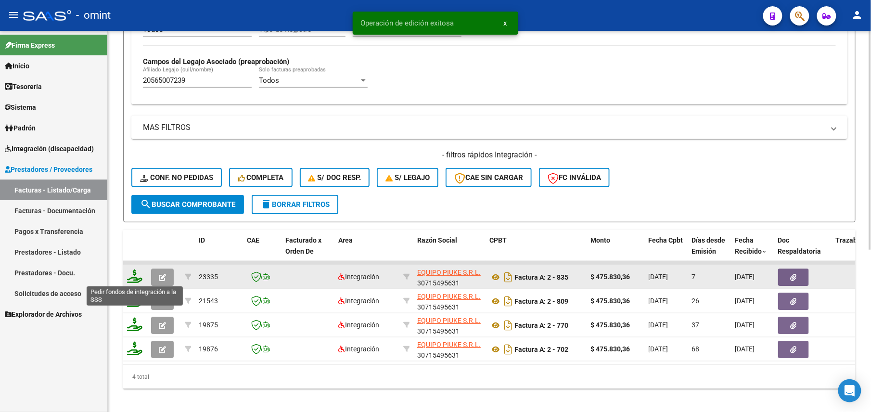
click at [136, 280] on icon at bounding box center [134, 276] width 15 height 13
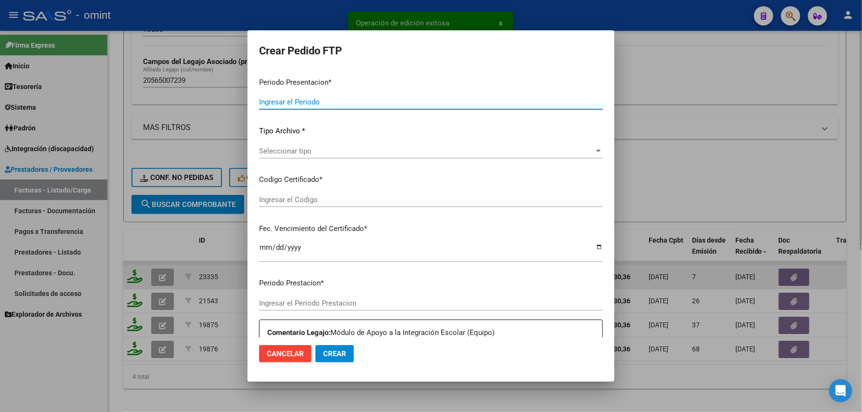
type input "202509"
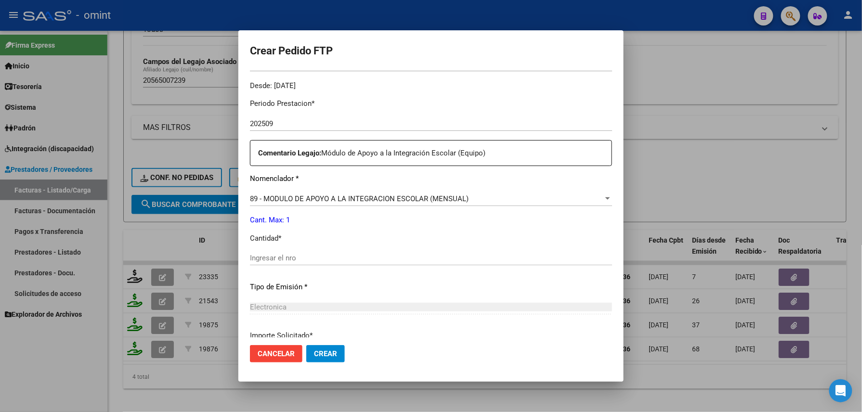
scroll to position [374, 0]
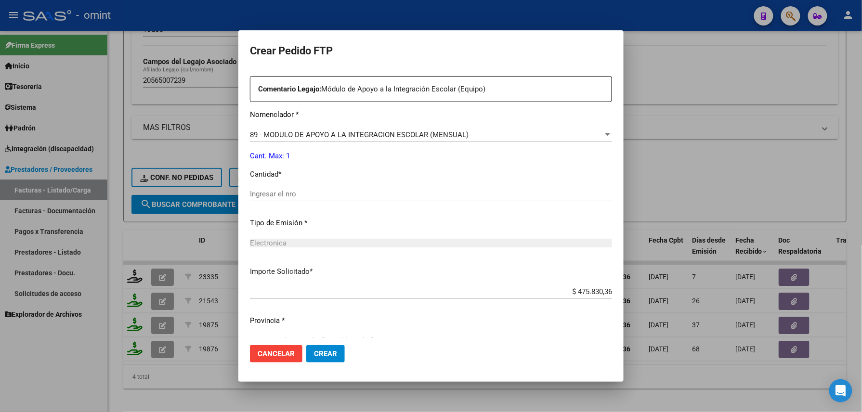
click at [293, 183] on div "Periodo Prestacion * 202509 Ingresar el Periodo Prestacion Comentario Legajo: M…" at bounding box center [431, 192] width 362 height 330
click at [297, 191] on input "1" at bounding box center [431, 194] width 362 height 9
click at [319, 349] on button "Crear" at bounding box center [325, 353] width 39 height 17
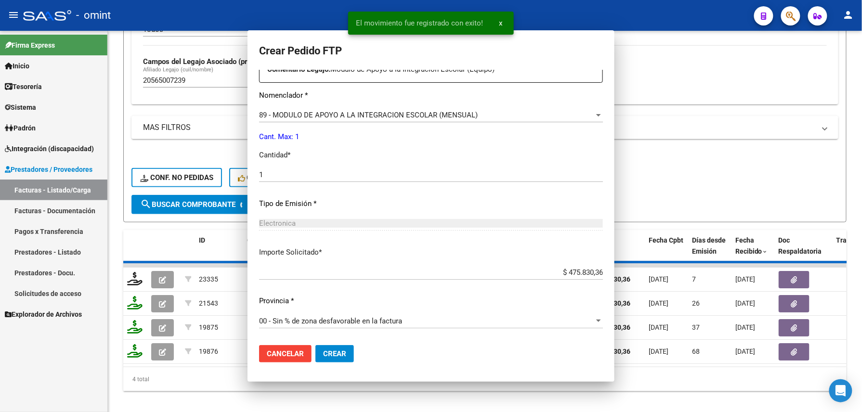
scroll to position [0, 0]
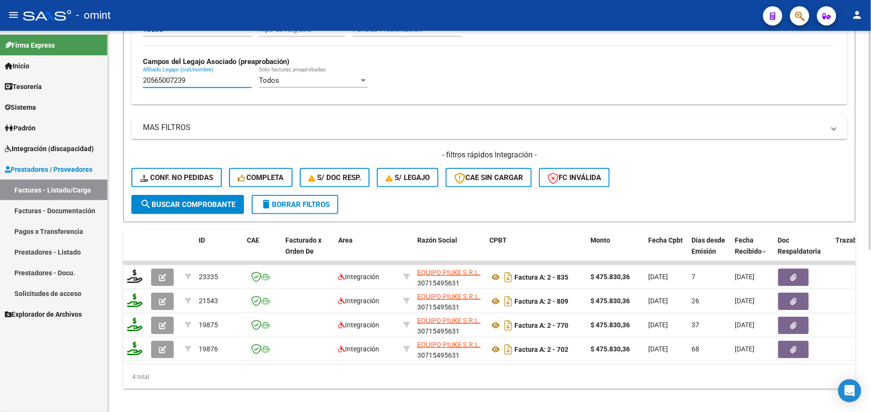
click at [180, 83] on input "20565007239" at bounding box center [197, 80] width 109 height 9
paste input "85003558"
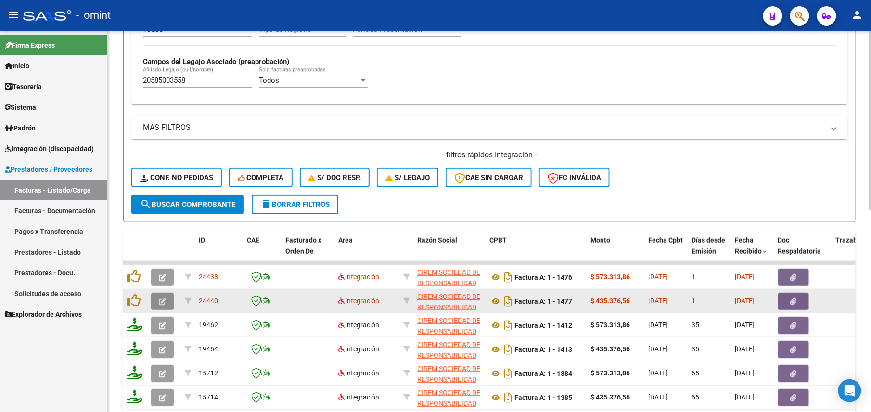
click at [154, 304] on button "button" at bounding box center [162, 301] width 23 height 17
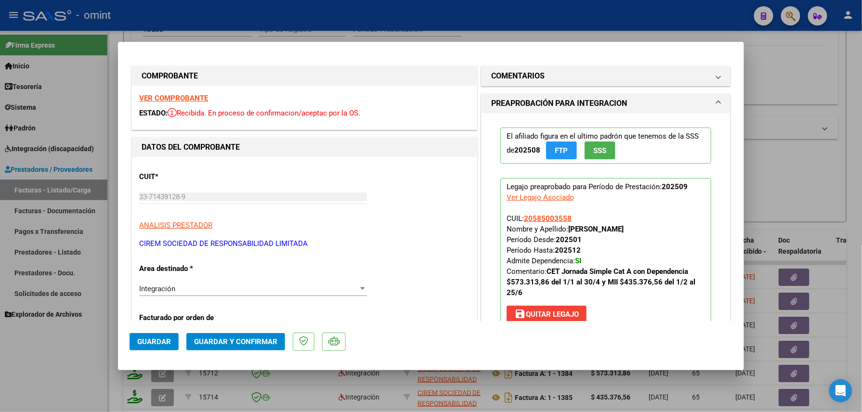
click at [197, 96] on strong "VER COMPROBANTE" at bounding box center [173, 98] width 69 height 9
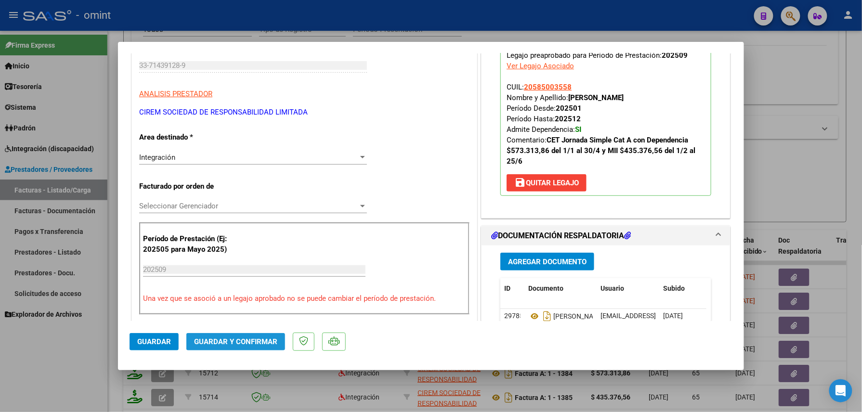
click at [237, 342] on span "Guardar y Confirmar" at bounding box center [235, 341] width 83 height 9
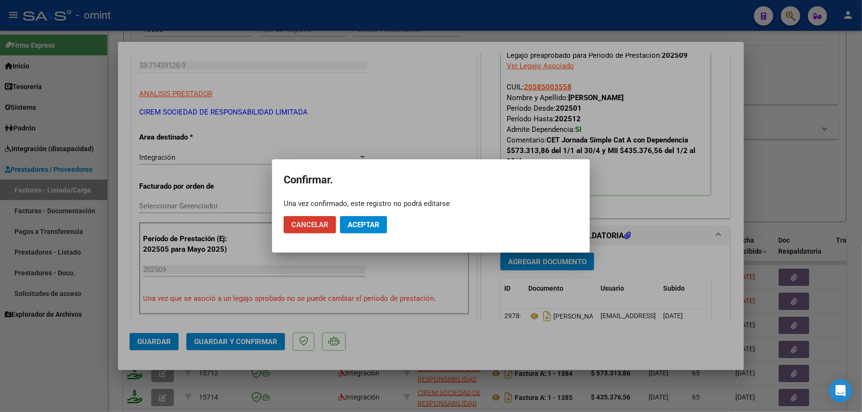
click at [284, 216] on button "Cancelar" at bounding box center [310, 224] width 52 height 17
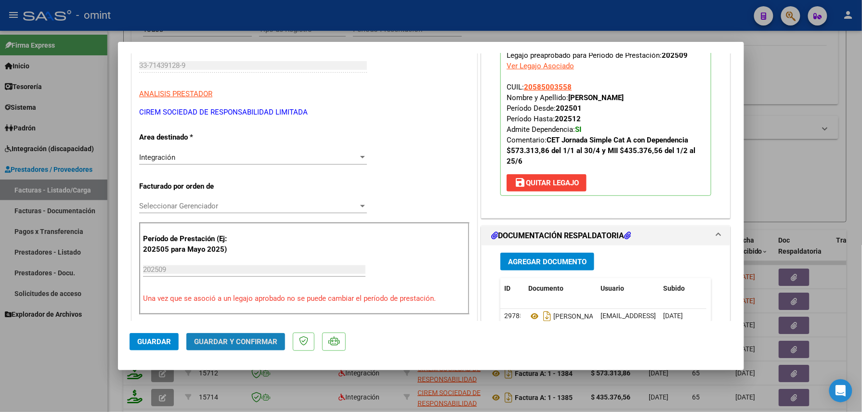
click at [237, 342] on span "Guardar y Confirmar" at bounding box center [235, 341] width 83 height 9
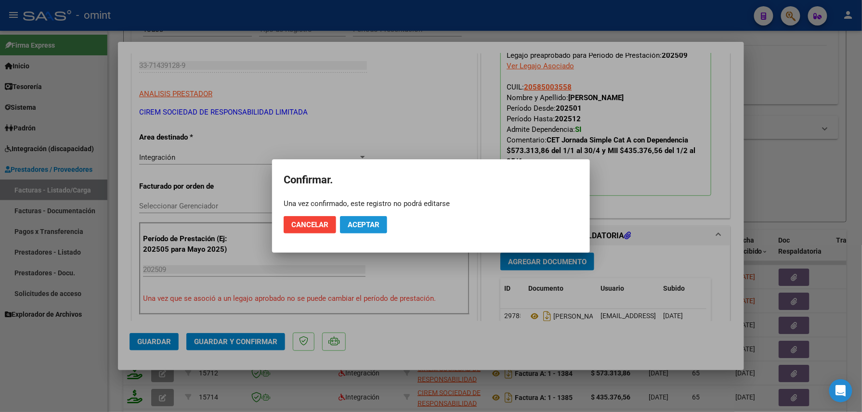
click at [354, 222] on span "Aceptar" at bounding box center [364, 224] width 32 height 9
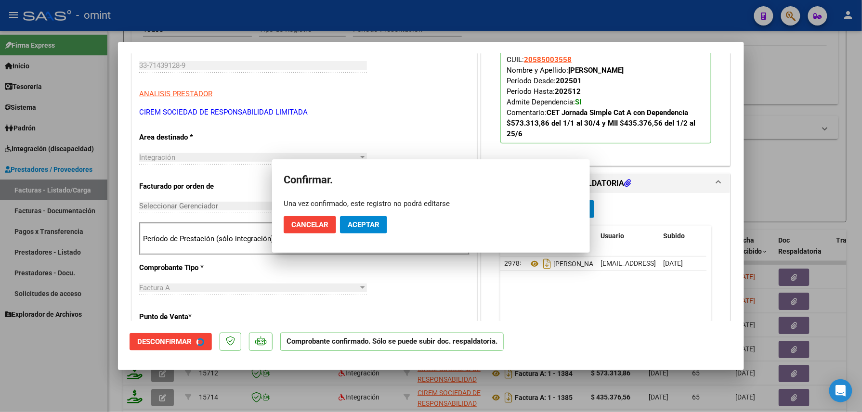
scroll to position [131, 0]
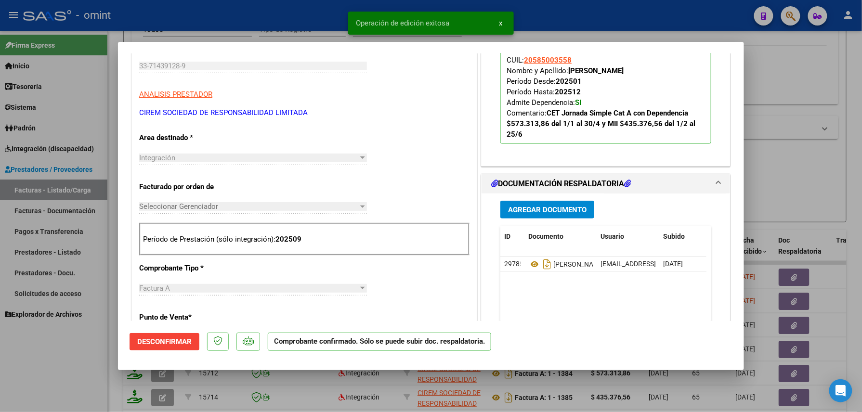
click at [65, 396] on div at bounding box center [431, 206] width 862 height 412
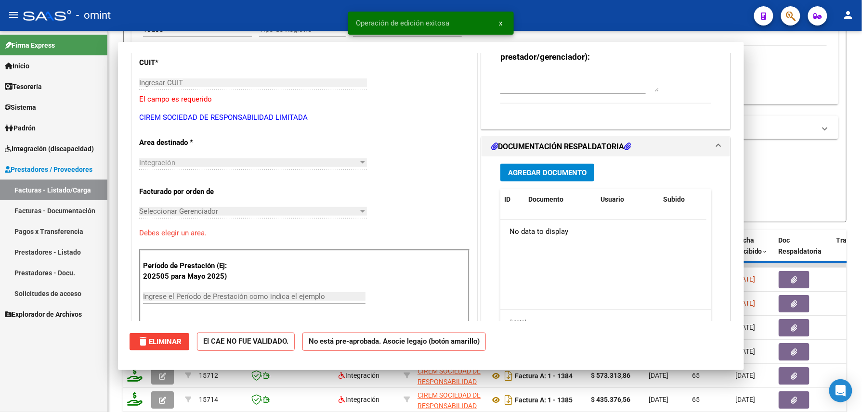
scroll to position [0, 0]
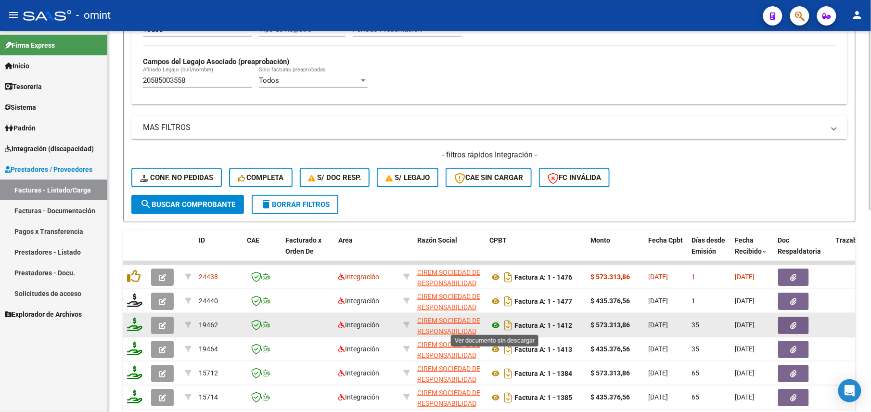
click at [494, 326] on icon at bounding box center [496, 326] width 13 height 12
click at [497, 324] on icon at bounding box center [496, 326] width 13 height 12
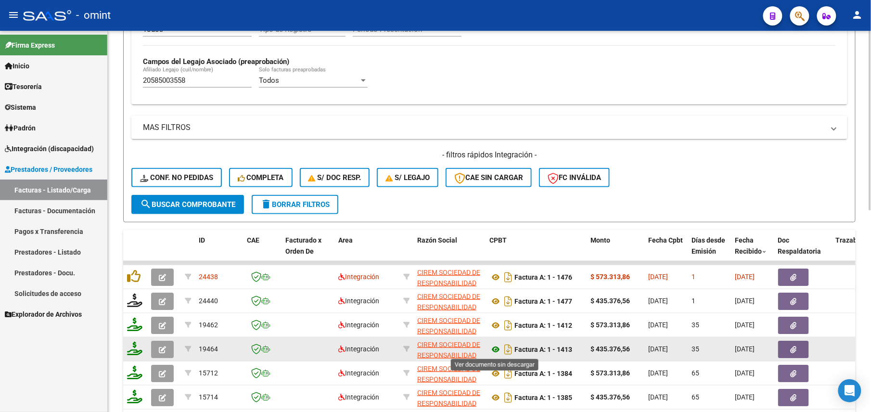
click at [496, 352] on icon at bounding box center [496, 350] width 13 height 12
click at [153, 346] on button "button" at bounding box center [162, 349] width 23 height 17
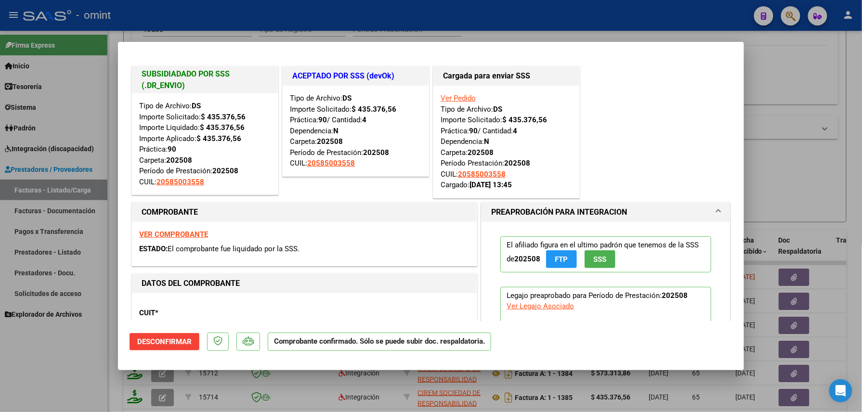
click at [99, 353] on div at bounding box center [431, 206] width 862 height 412
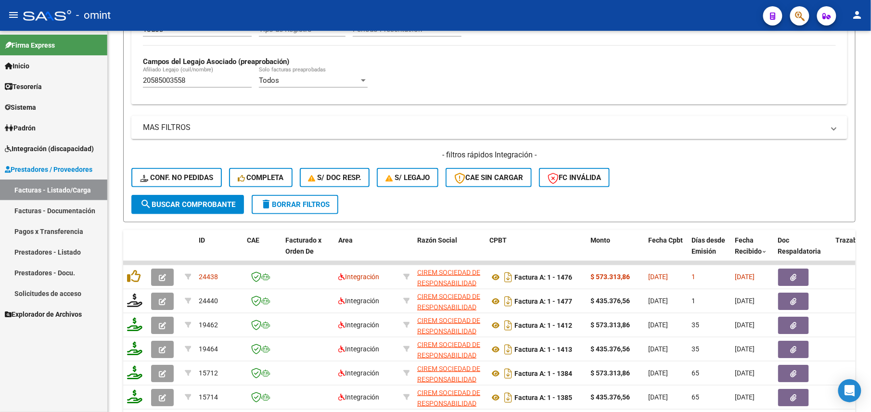
click at [99, 353] on div "Firma Express Inicio Calendario SSS Instructivos Contacto OS Tesorería Extracto…" at bounding box center [53, 221] width 107 height 381
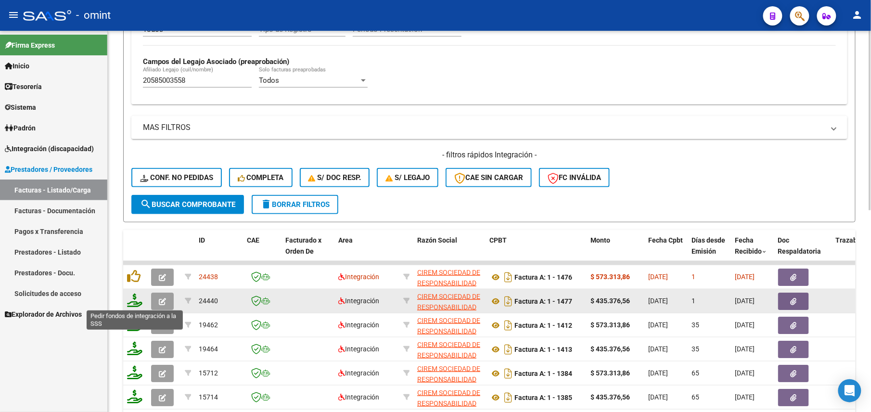
click at [137, 301] on icon at bounding box center [134, 300] width 15 height 13
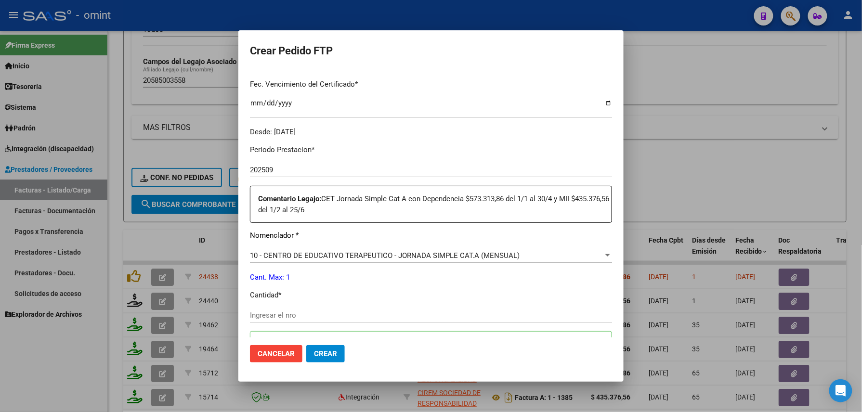
scroll to position [258, 0]
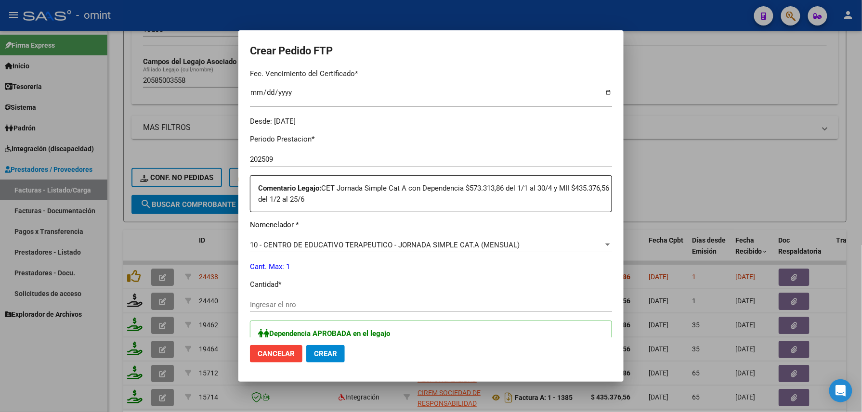
click at [76, 388] on div at bounding box center [431, 206] width 862 height 412
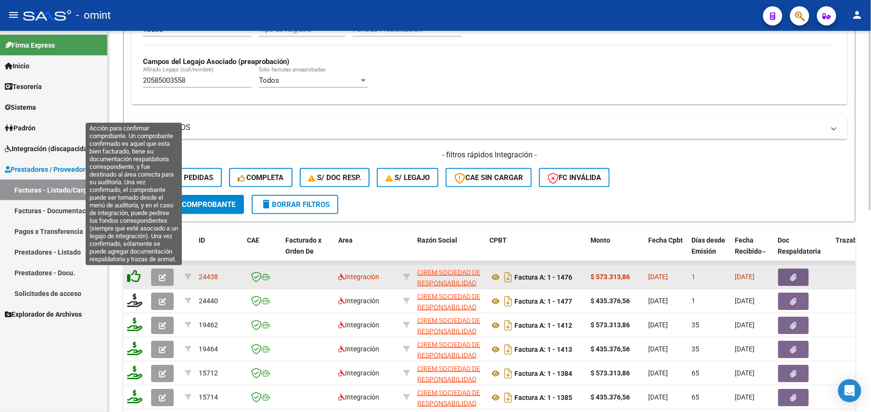
click at [137, 272] on icon at bounding box center [133, 276] width 13 height 13
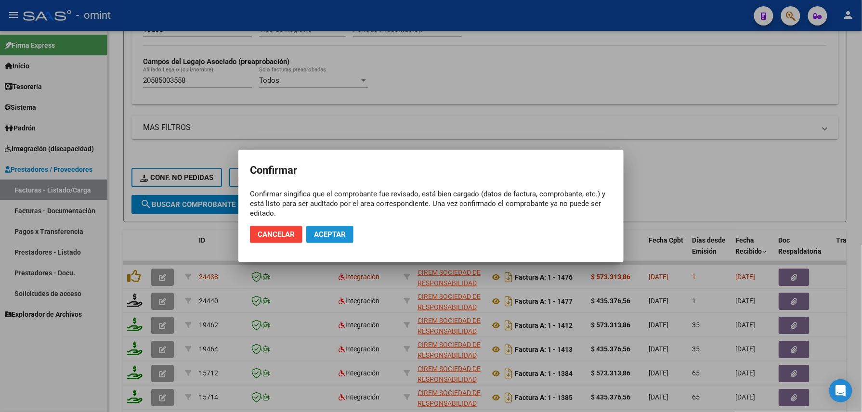
click at [335, 228] on button "Aceptar" at bounding box center [329, 234] width 47 height 17
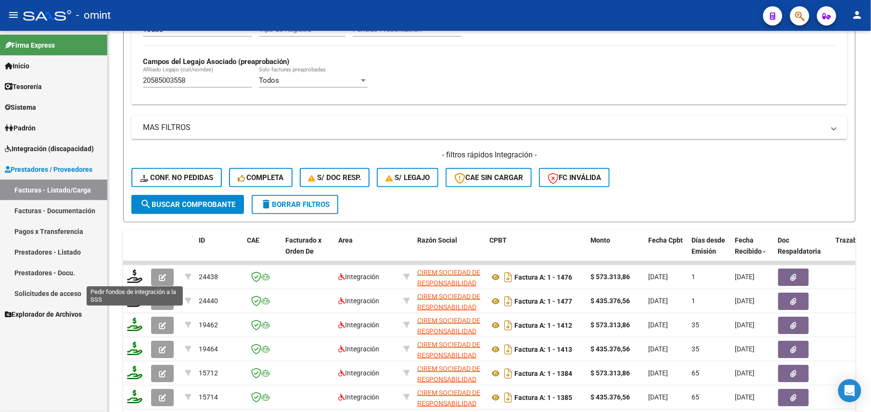
click at [133, 273] on icon at bounding box center [134, 276] width 15 height 13
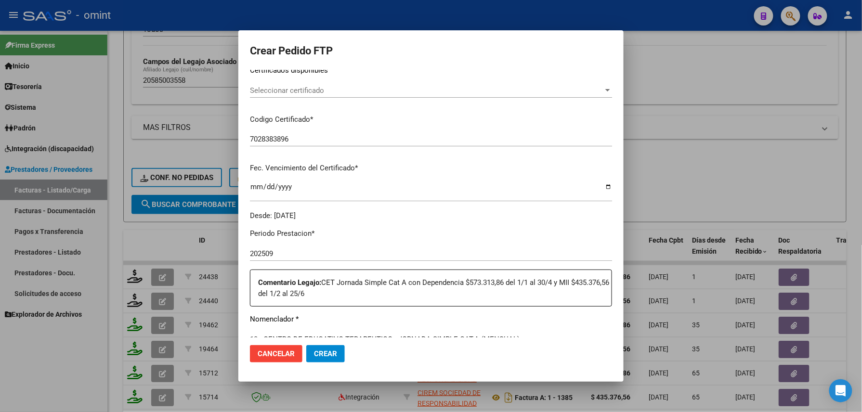
scroll to position [325, 0]
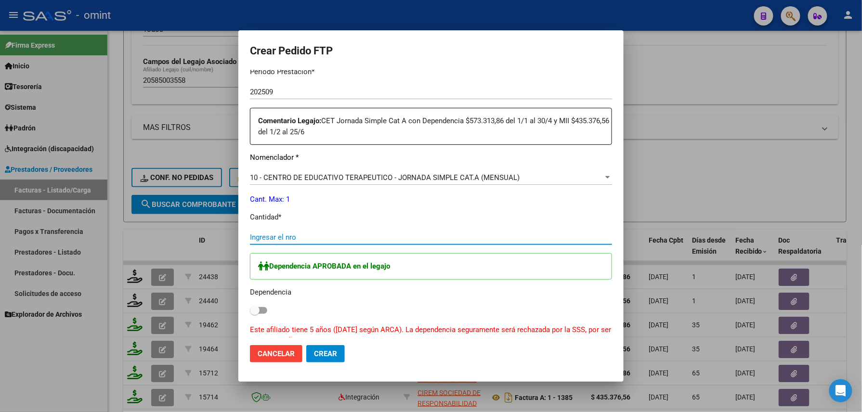
click at [300, 237] on input "Ingresar el nro" at bounding box center [431, 237] width 362 height 9
click at [261, 312] on span at bounding box center [258, 310] width 17 height 7
click at [255, 314] on input "checkbox" at bounding box center [254, 314] width 0 height 0
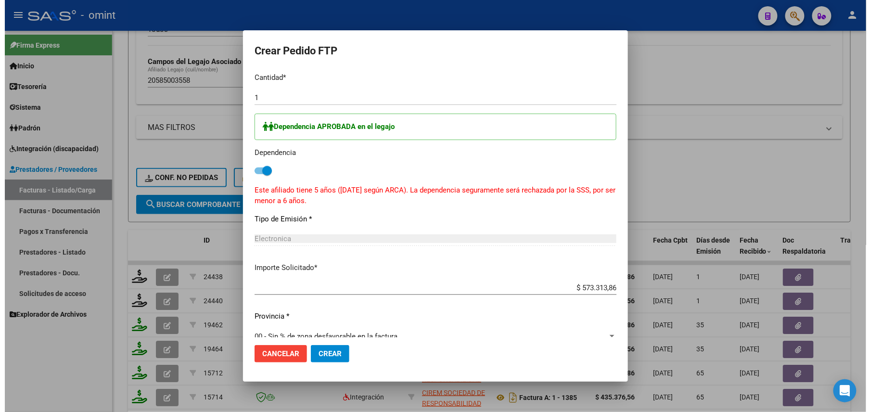
scroll to position [482, 0]
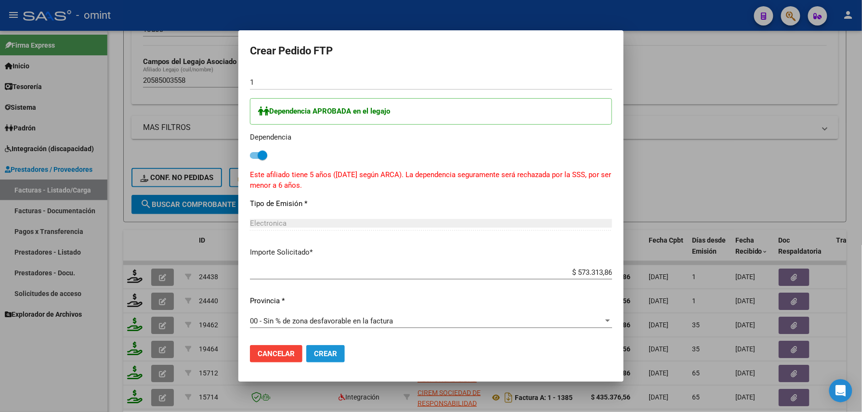
click at [324, 359] on button "Crear" at bounding box center [325, 353] width 39 height 17
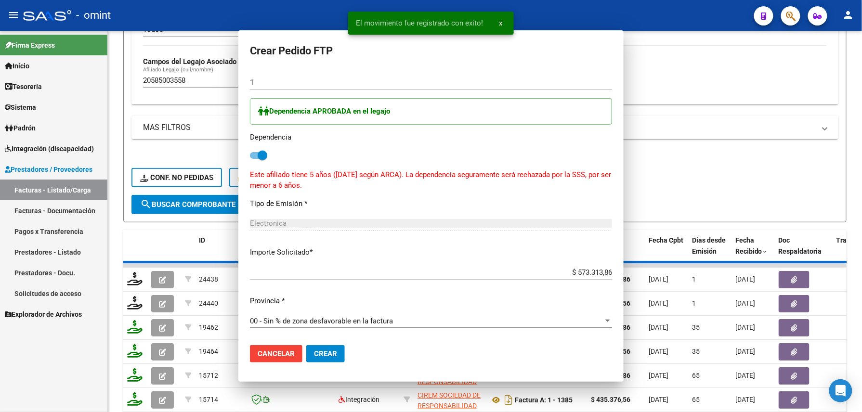
scroll to position [0, 0]
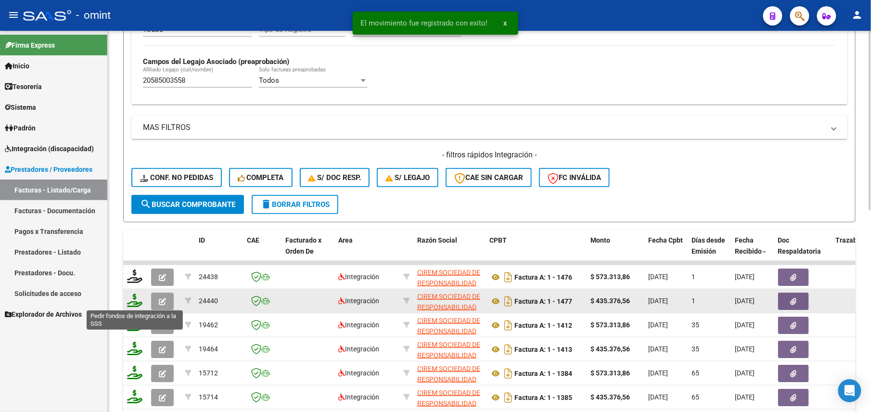
click at [133, 301] on icon at bounding box center [134, 300] width 15 height 13
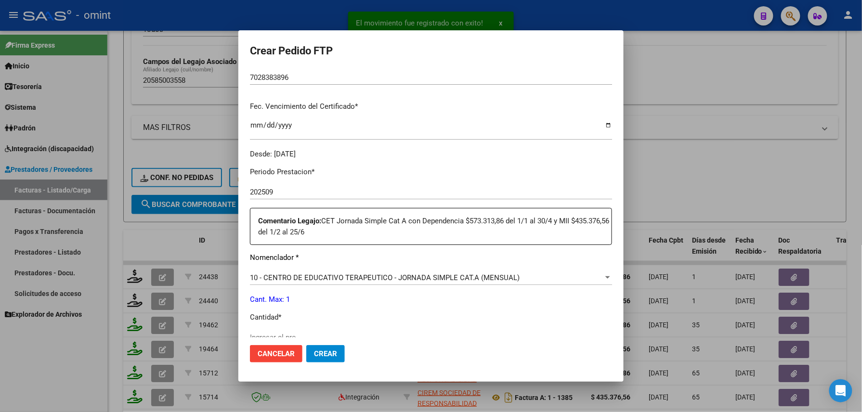
scroll to position [237, 0]
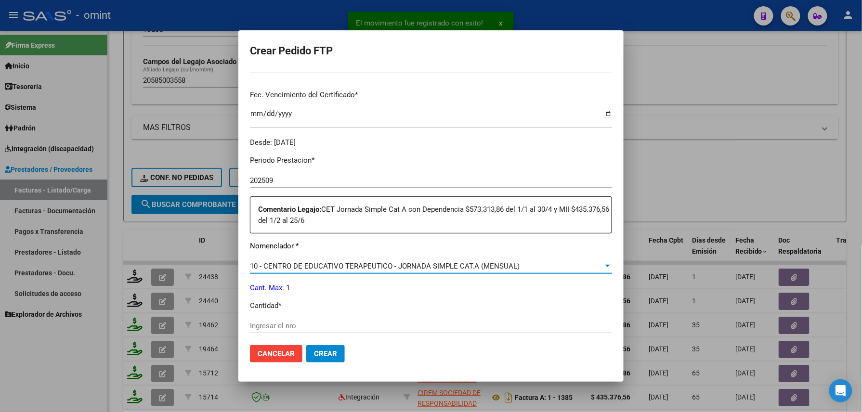
click at [291, 264] on span "10 - CENTRO DE EDUCATIVO TERAPEUTICO - JORNADA SIMPLE CAT.A (MENSUAL)" at bounding box center [385, 266] width 270 height 9
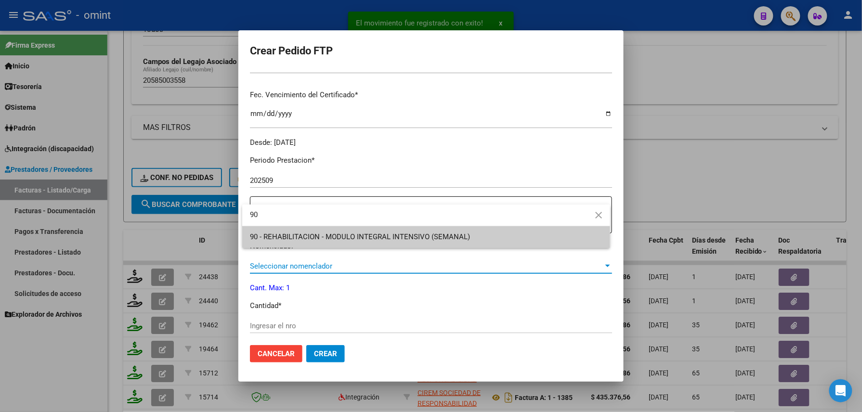
scroll to position [0, 0]
click at [291, 264] on div at bounding box center [431, 206] width 862 height 412
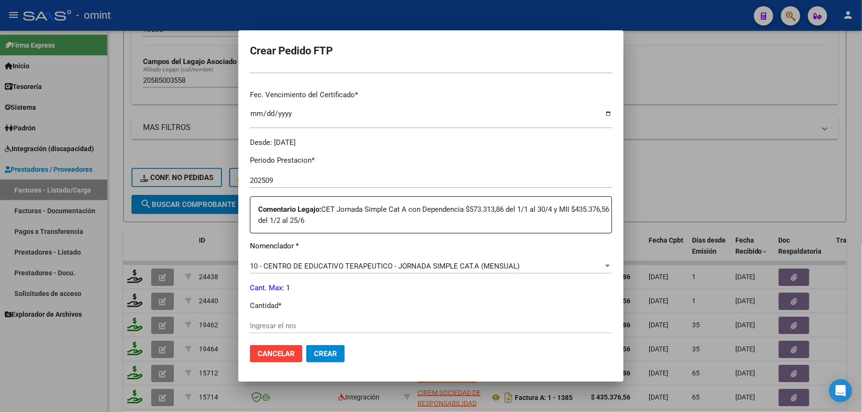
click at [291, 320] on div "Ingresar el nro" at bounding box center [431, 326] width 362 height 14
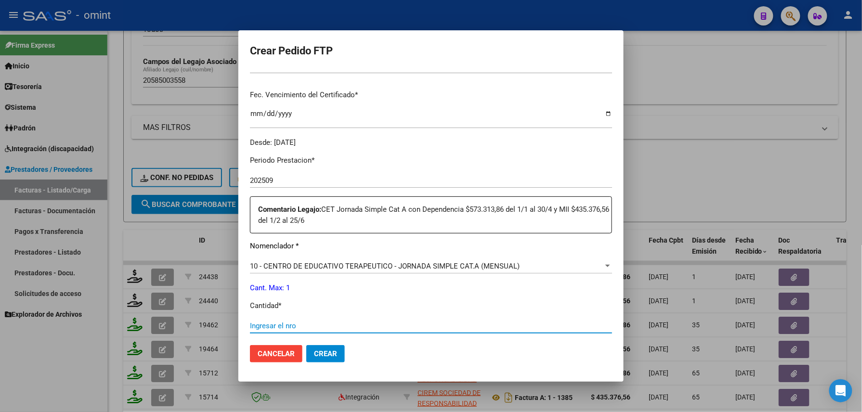
click at [304, 270] on span "10 - CENTRO DE EDUCATIVO TERAPEUTICO - JORNADA SIMPLE CAT.A (MENSUAL)" at bounding box center [385, 266] width 270 height 9
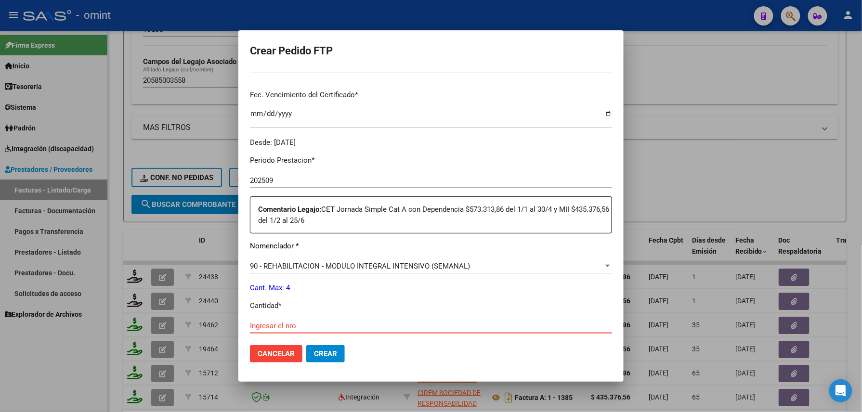
click at [314, 322] on input "Ingresar el nro" at bounding box center [431, 326] width 362 height 9
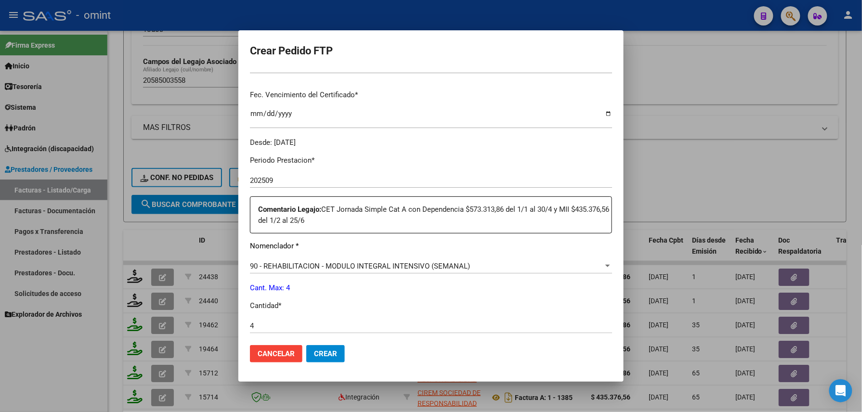
scroll to position [388, 0]
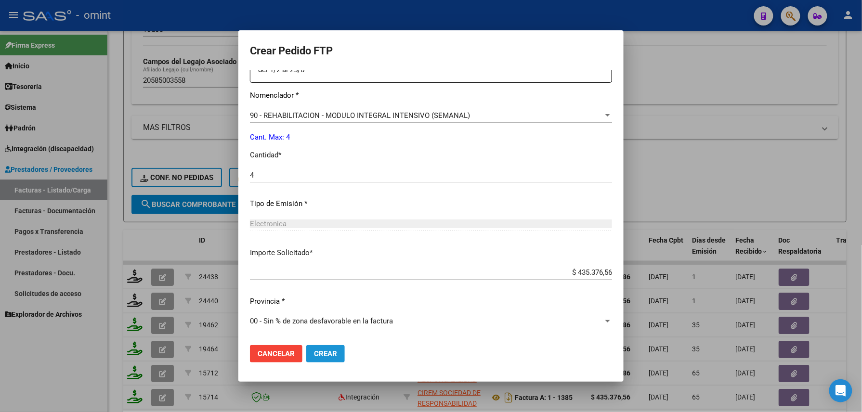
click at [327, 352] on span "Crear" at bounding box center [325, 354] width 23 height 9
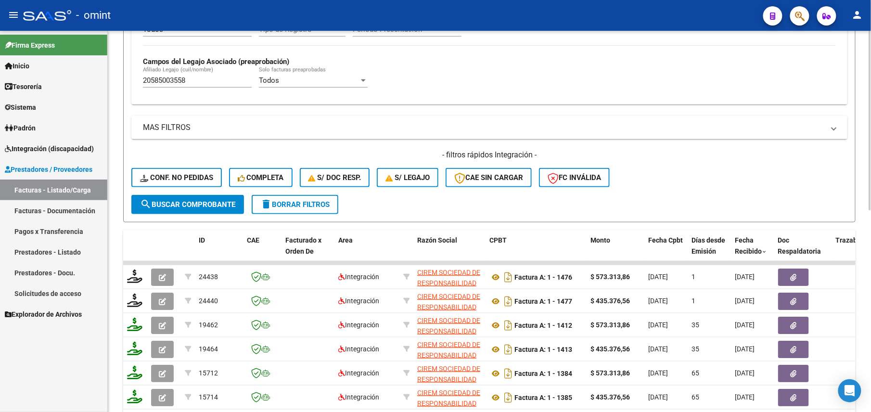
click at [180, 78] on input "20585003558" at bounding box center [197, 80] width 109 height 9
paste input "27017093"
paste input "20527017093"
click at [220, 83] on input "2052701709320527017093" at bounding box center [197, 80] width 109 height 9
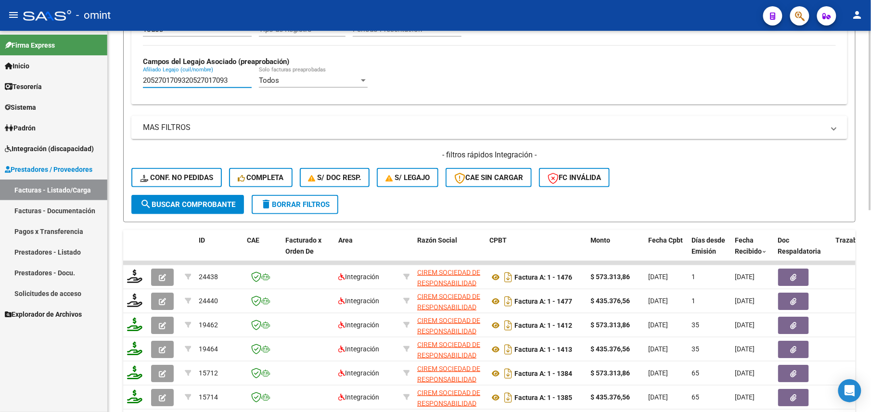
click at [211, 78] on input "2052701709320527017093" at bounding box center [197, 80] width 109 height 9
paste input "text"
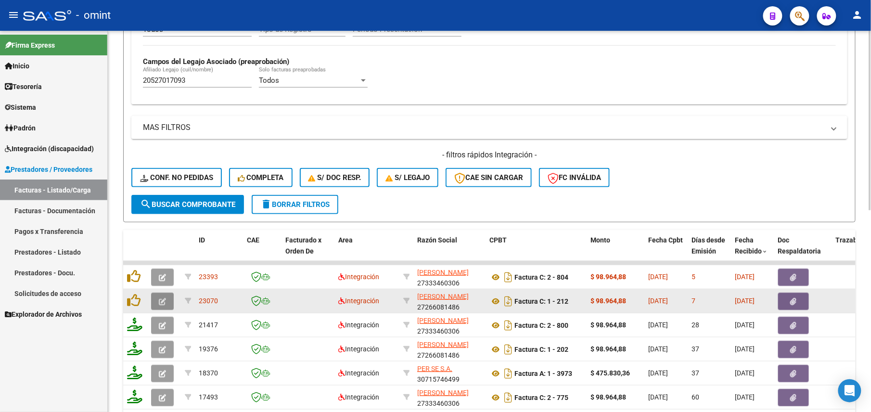
click at [161, 303] on icon "button" at bounding box center [162, 301] width 7 height 7
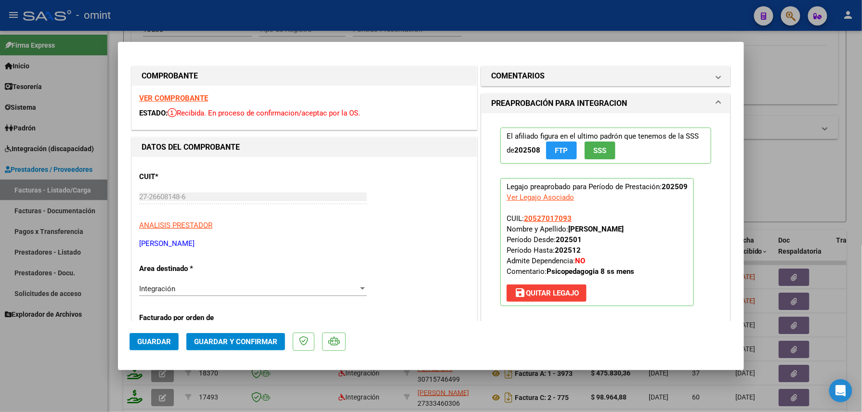
click at [172, 95] on strong "VER COMPROBANTE" at bounding box center [173, 98] width 69 height 9
click at [235, 346] on span "Guardar y Confirmar" at bounding box center [235, 341] width 83 height 9
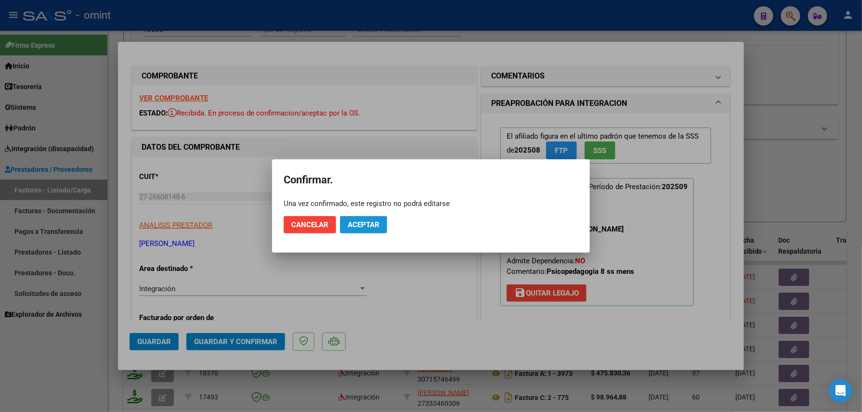
click at [353, 227] on span "Aceptar" at bounding box center [364, 224] width 32 height 9
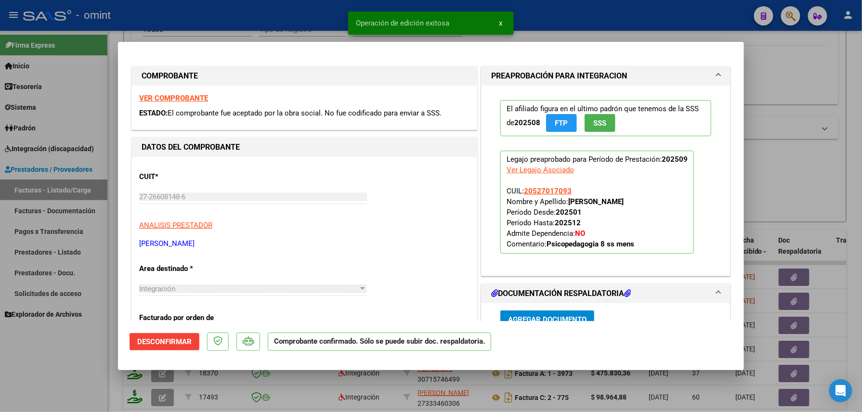
click at [87, 368] on div at bounding box center [431, 206] width 862 height 412
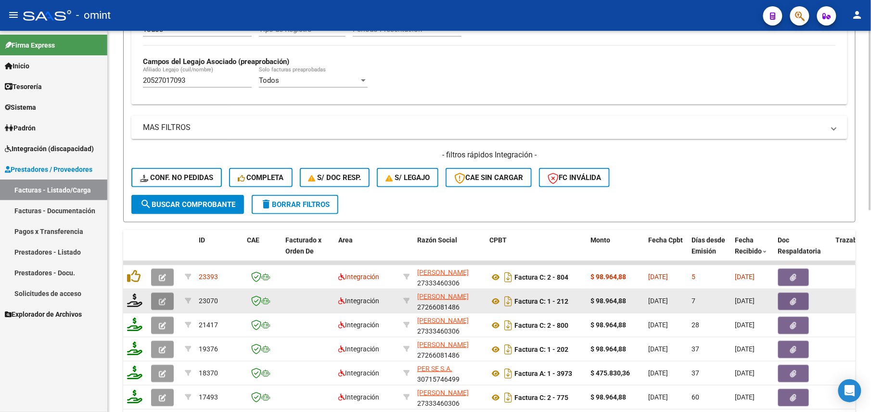
click at [158, 296] on button "button" at bounding box center [162, 301] width 23 height 17
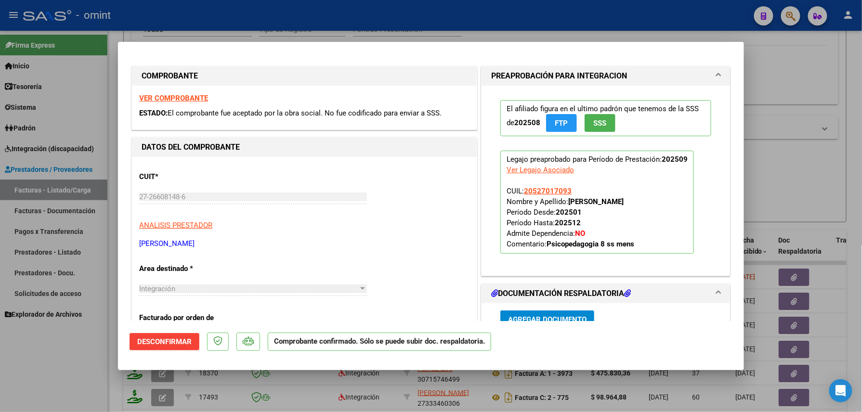
click at [68, 366] on div at bounding box center [431, 206] width 862 height 412
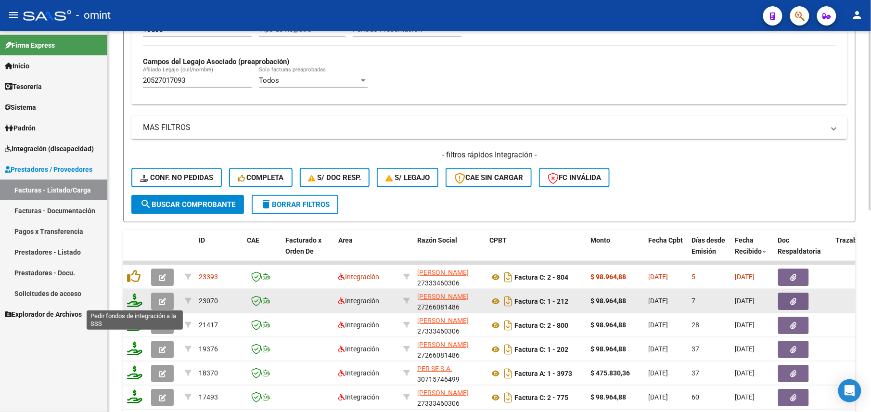
click at [137, 296] on icon at bounding box center [134, 300] width 15 height 13
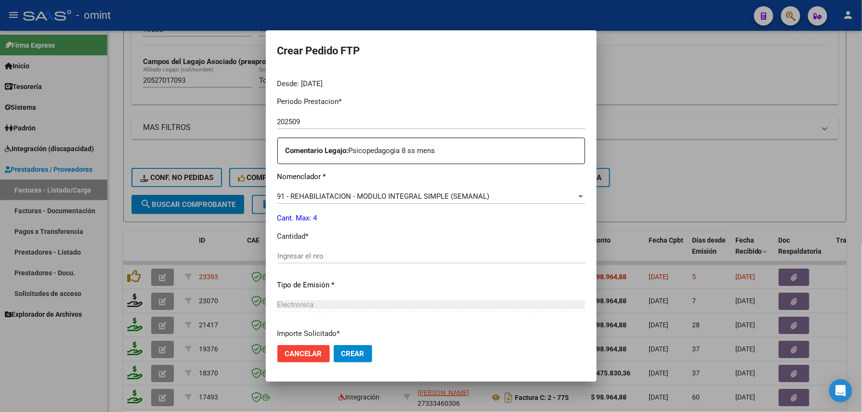
scroll to position [304, 0]
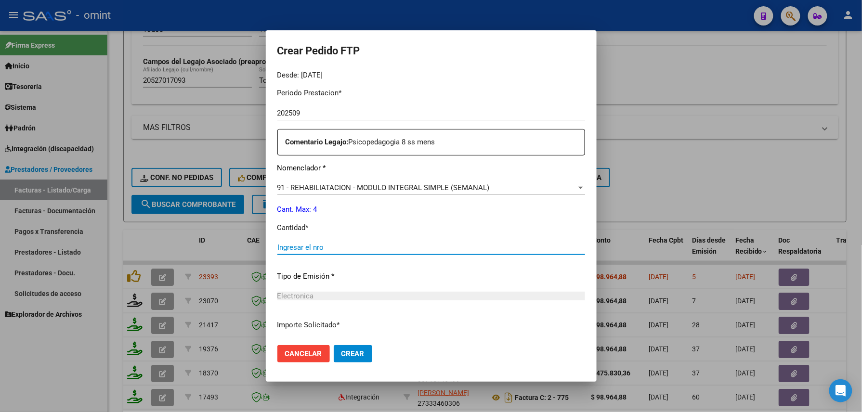
click at [330, 251] on input "Ingresar el nro" at bounding box center [431, 247] width 308 height 9
click at [99, 366] on div at bounding box center [431, 206] width 862 height 412
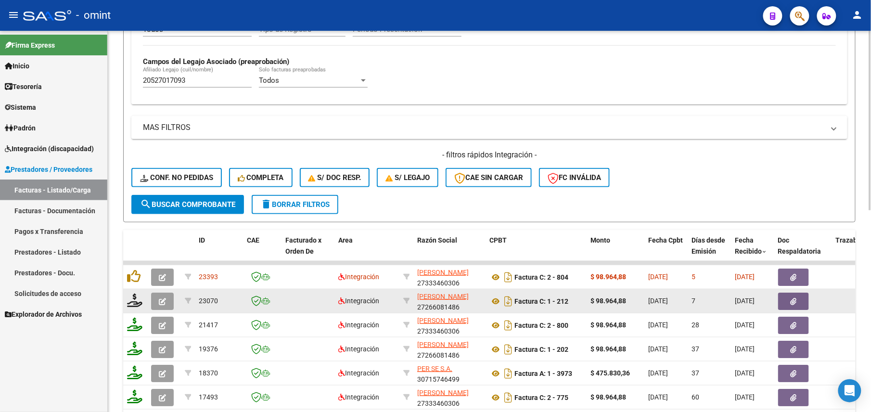
click at [159, 298] on icon "button" at bounding box center [162, 301] width 7 height 7
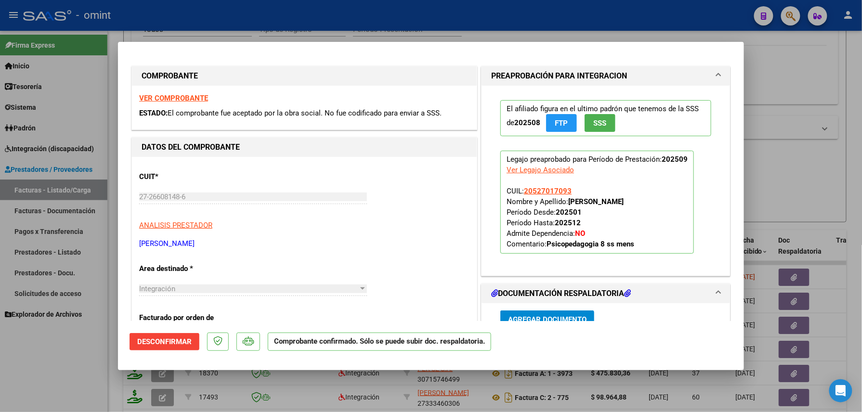
click at [99, 355] on div at bounding box center [431, 206] width 862 height 412
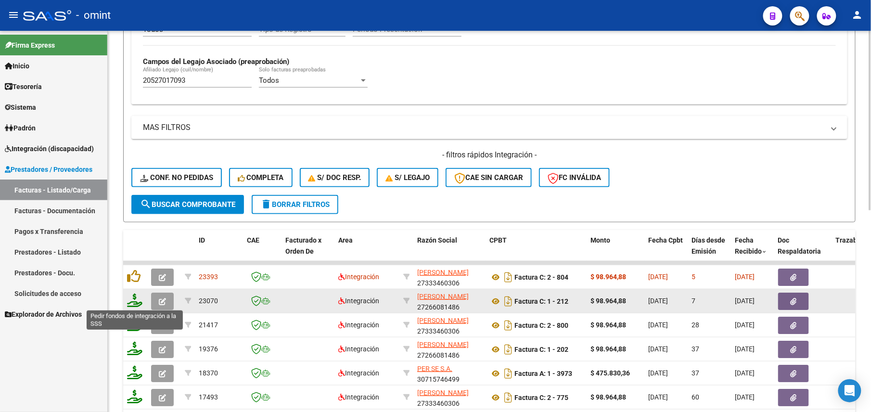
click at [133, 304] on icon at bounding box center [134, 300] width 15 height 13
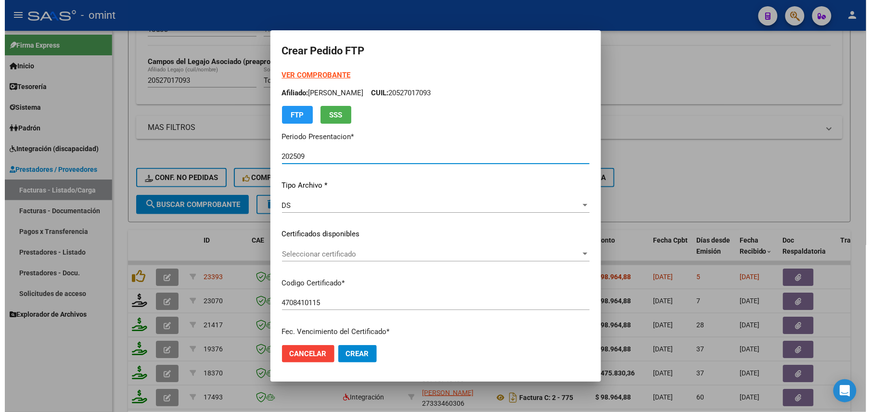
scroll to position [376, 0]
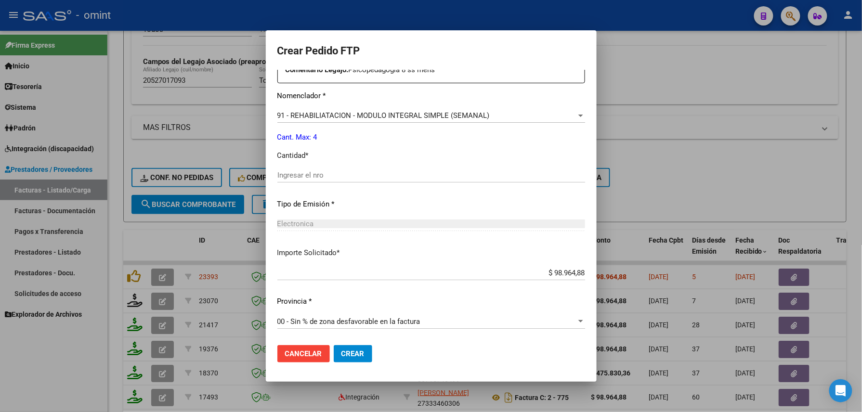
click at [308, 180] on div "Ingresar el nro" at bounding box center [431, 175] width 308 height 14
click at [298, 180] on div "Ingresar el nro" at bounding box center [431, 175] width 308 height 14
click at [341, 350] on span "Crear" at bounding box center [352, 354] width 23 height 9
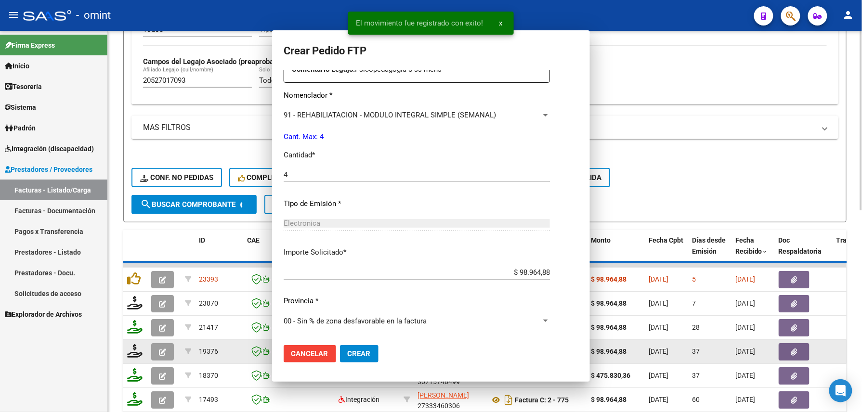
scroll to position [0, 0]
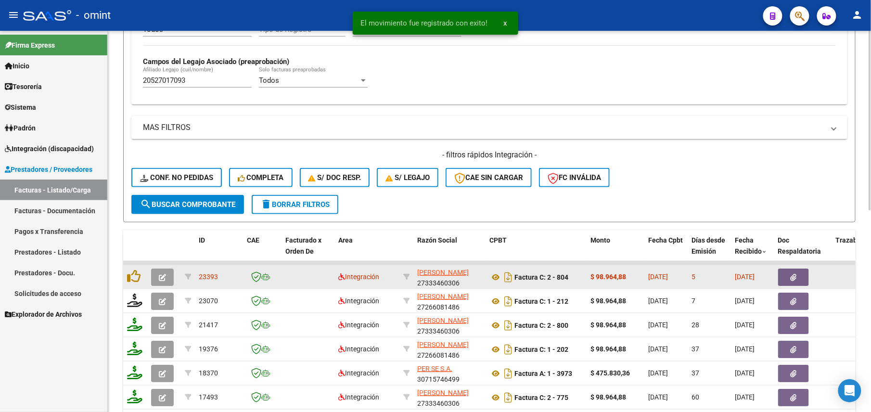
click at [159, 274] on icon "button" at bounding box center [162, 277] width 7 height 7
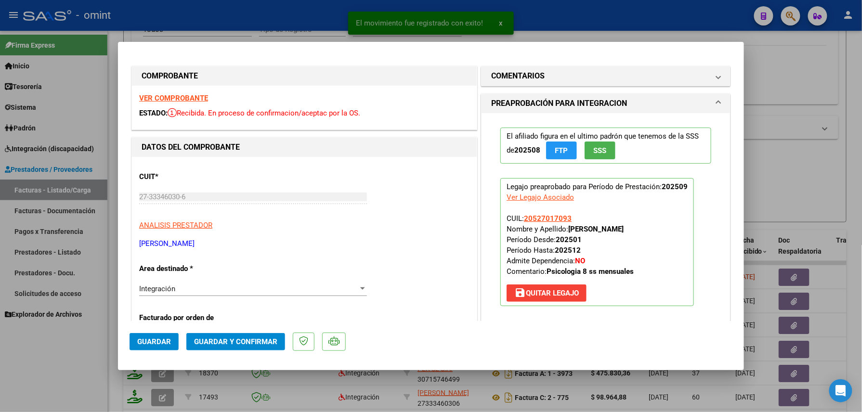
click at [182, 100] on strong "VER COMPROBANTE" at bounding box center [173, 98] width 69 height 9
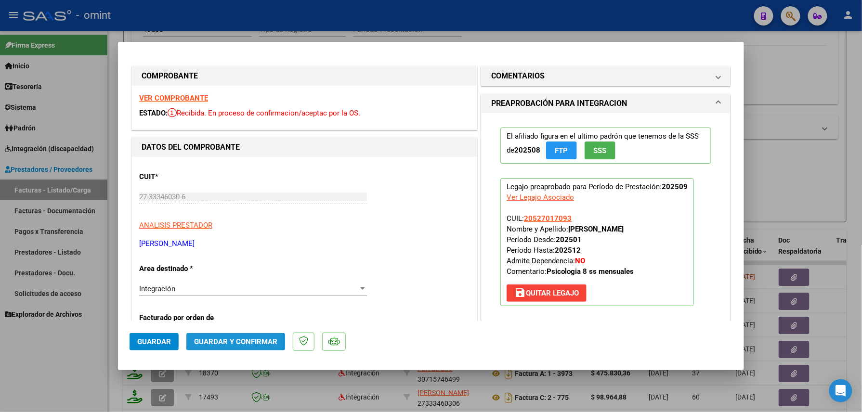
click at [228, 341] on span "Guardar y Confirmar" at bounding box center [235, 341] width 83 height 9
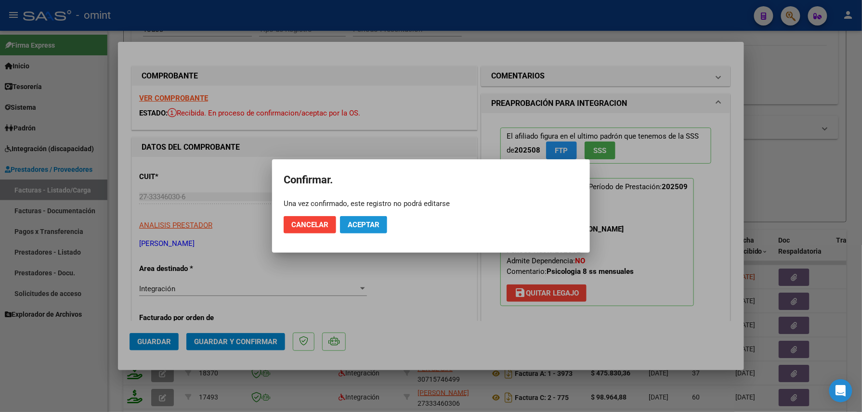
click at [354, 226] on span "Aceptar" at bounding box center [364, 224] width 32 height 9
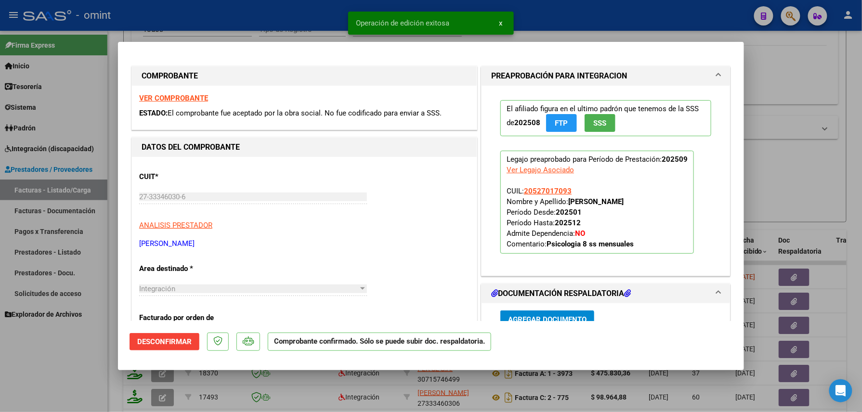
click at [98, 368] on div at bounding box center [431, 206] width 862 height 412
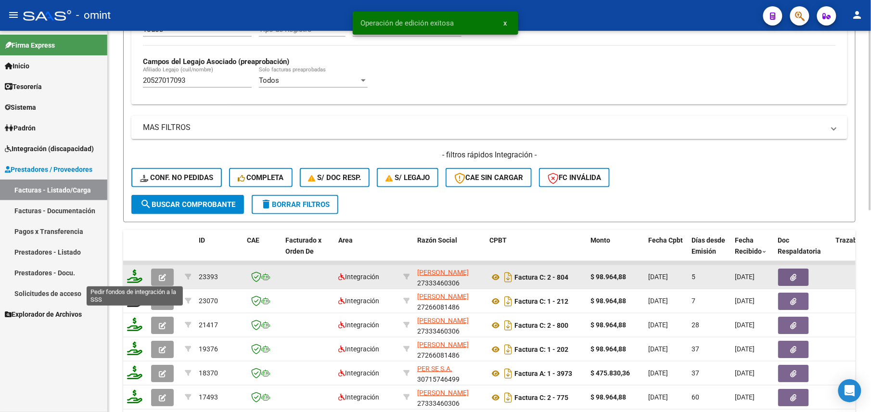
click at [133, 276] on icon at bounding box center [134, 276] width 15 height 13
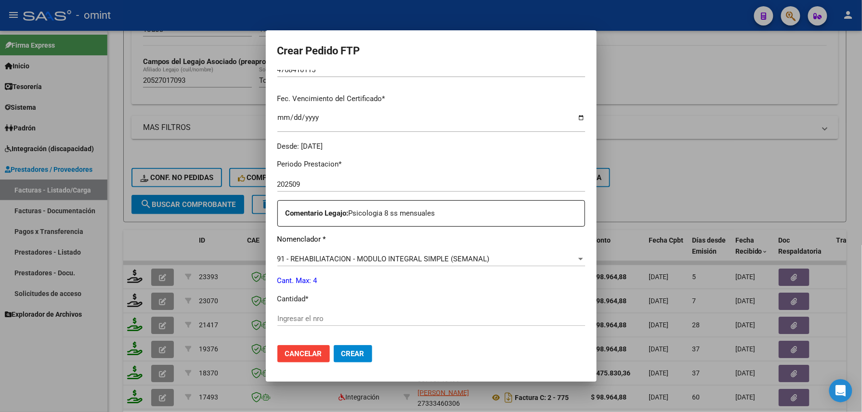
scroll to position [238, 0]
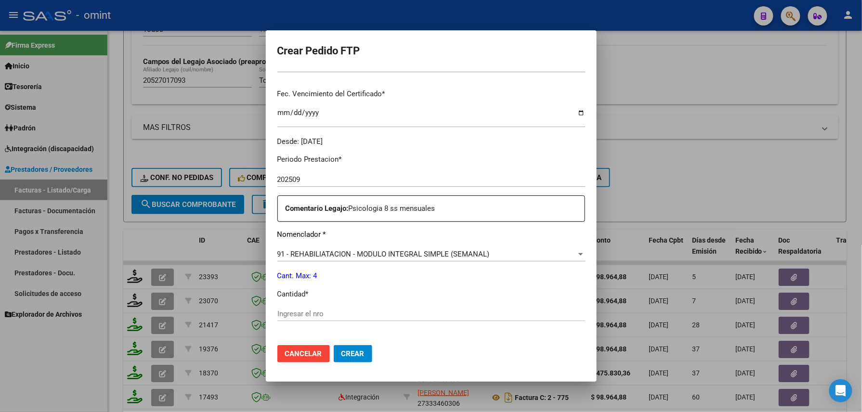
click at [285, 316] on input "Ingresar el nro" at bounding box center [431, 314] width 308 height 9
click at [334, 349] on button "Crear" at bounding box center [353, 353] width 39 height 17
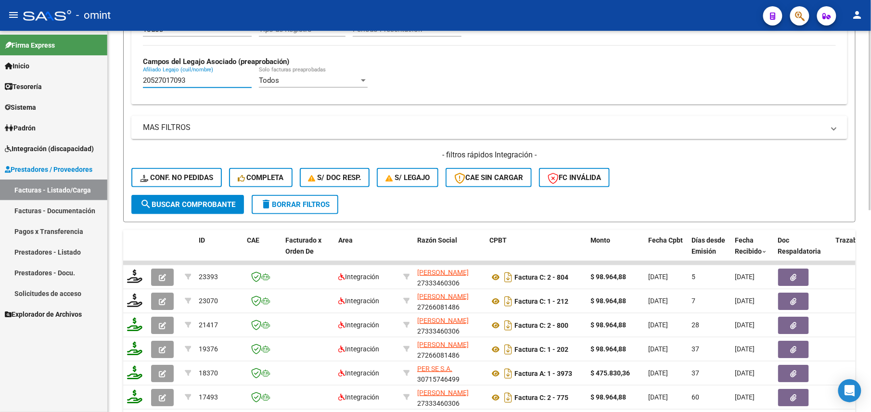
click at [175, 80] on input "20527017093" at bounding box center [197, 80] width 109 height 9
paste input "3538357669"
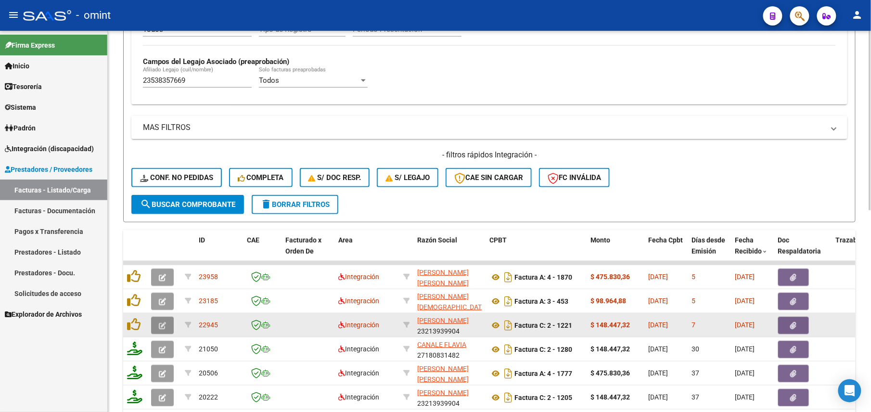
click at [157, 326] on button "button" at bounding box center [162, 325] width 23 height 17
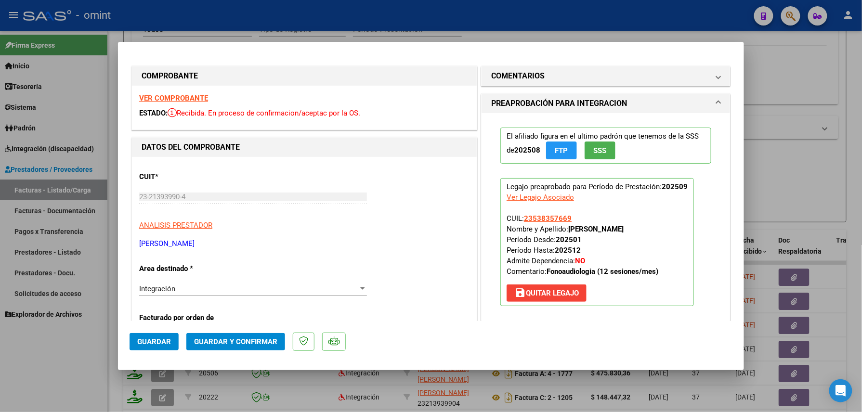
click at [187, 94] on strong "VER COMPROBANTE" at bounding box center [173, 98] width 69 height 9
click at [260, 349] on button "Guardar y Confirmar" at bounding box center [235, 341] width 99 height 17
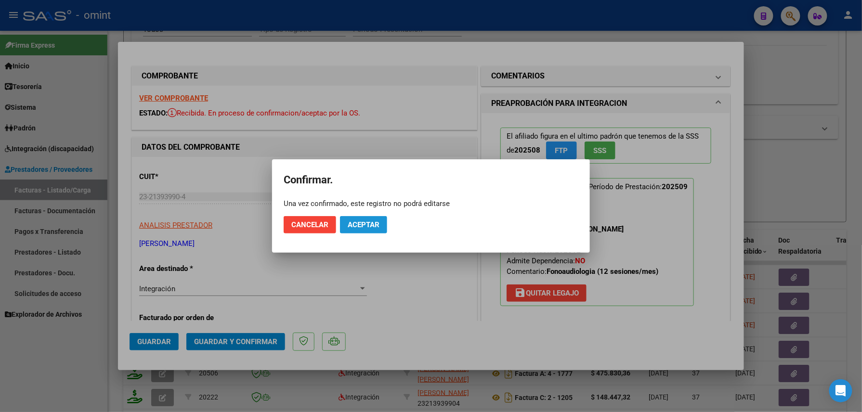
click at [363, 218] on button "Aceptar" at bounding box center [363, 224] width 47 height 17
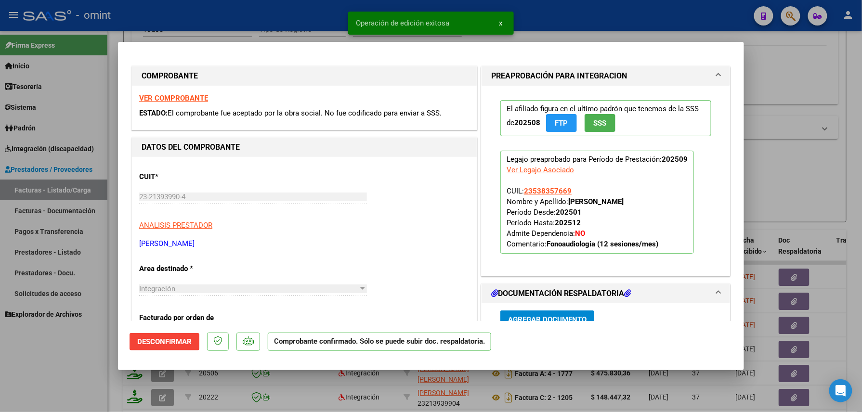
click at [97, 339] on div at bounding box center [431, 206] width 862 height 412
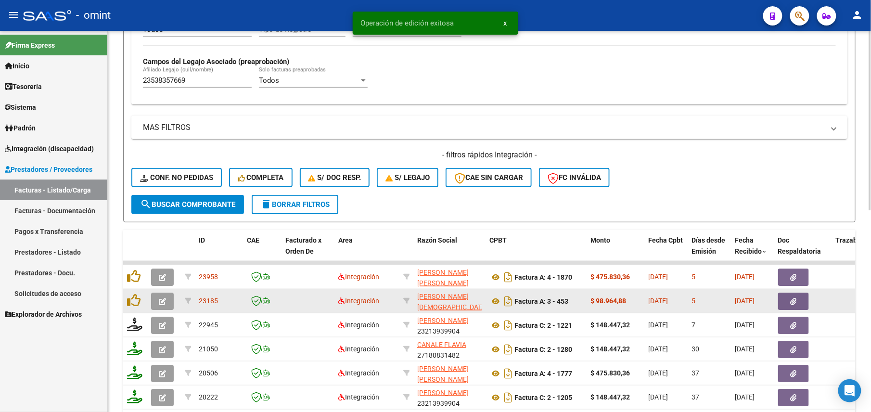
click at [162, 301] on icon "button" at bounding box center [162, 301] width 7 height 7
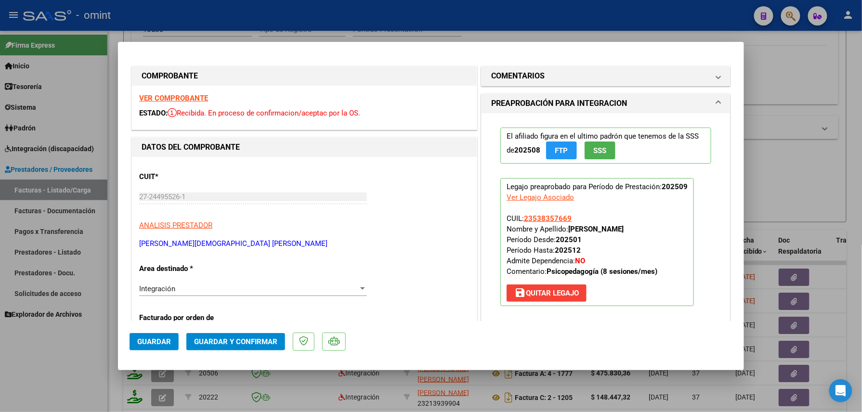
click at [175, 96] on strong "VER COMPROBANTE" at bounding box center [173, 98] width 69 height 9
click at [249, 341] on span "Guardar y Confirmar" at bounding box center [235, 341] width 83 height 9
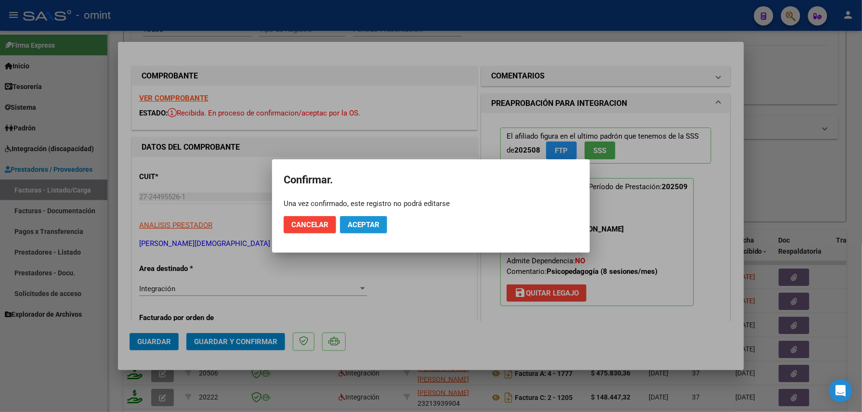
click at [362, 222] on span "Aceptar" at bounding box center [364, 224] width 32 height 9
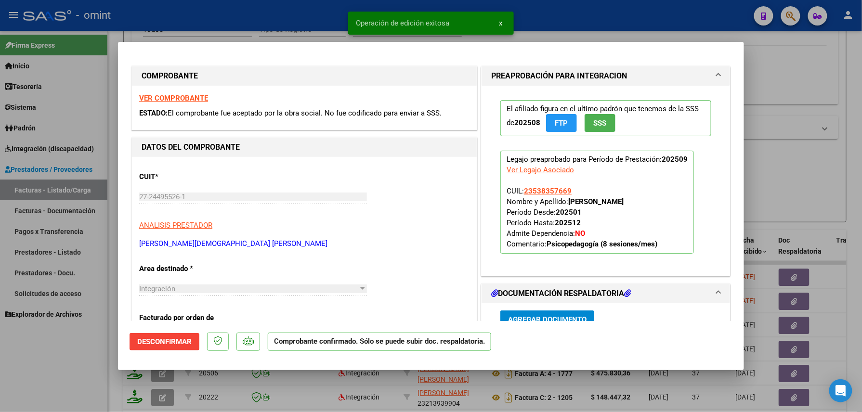
click at [89, 364] on div at bounding box center [431, 206] width 862 height 412
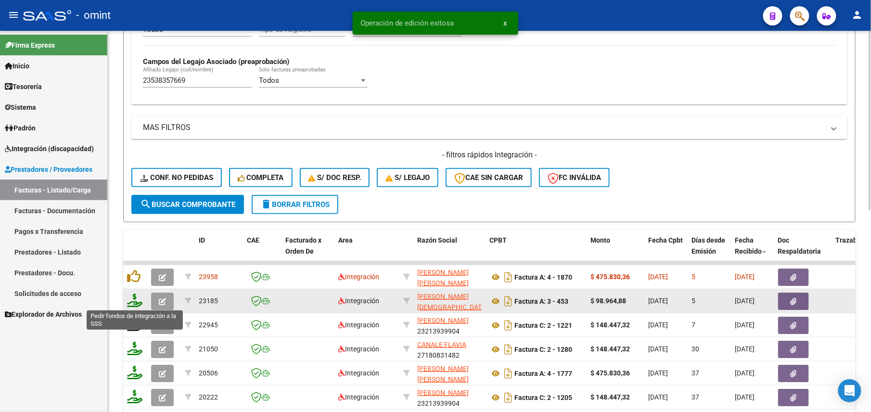
click at [134, 303] on icon at bounding box center [134, 300] width 15 height 13
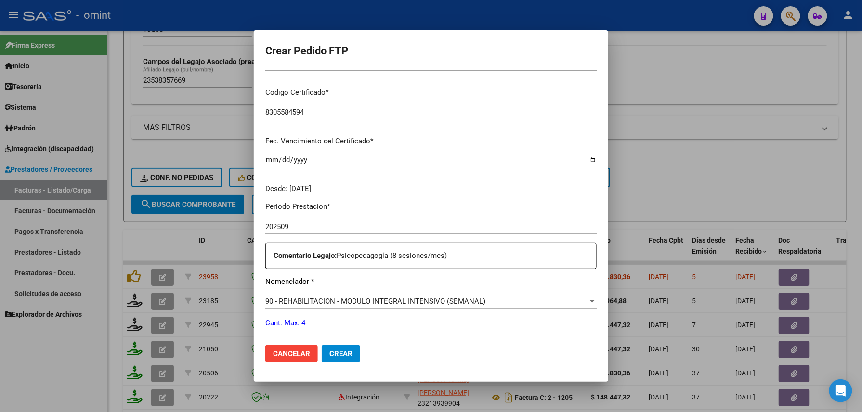
scroll to position [235, 0]
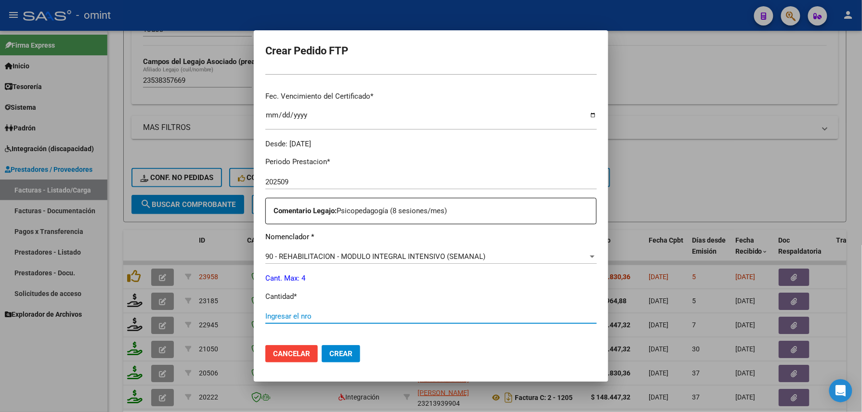
click at [287, 314] on input "Ingresar el nro" at bounding box center [430, 316] width 331 height 9
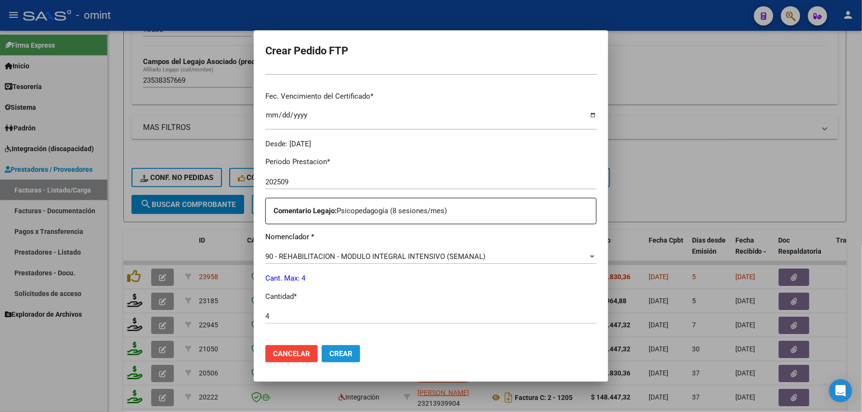
click at [322, 345] on button "Crear" at bounding box center [341, 353] width 39 height 17
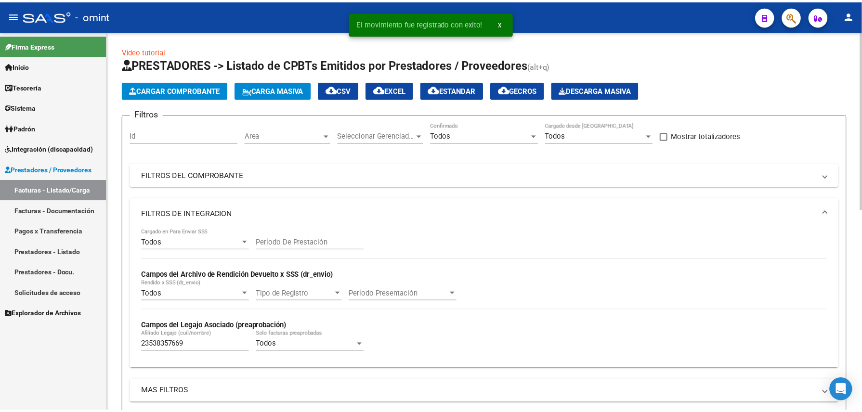
scroll to position [265, 0]
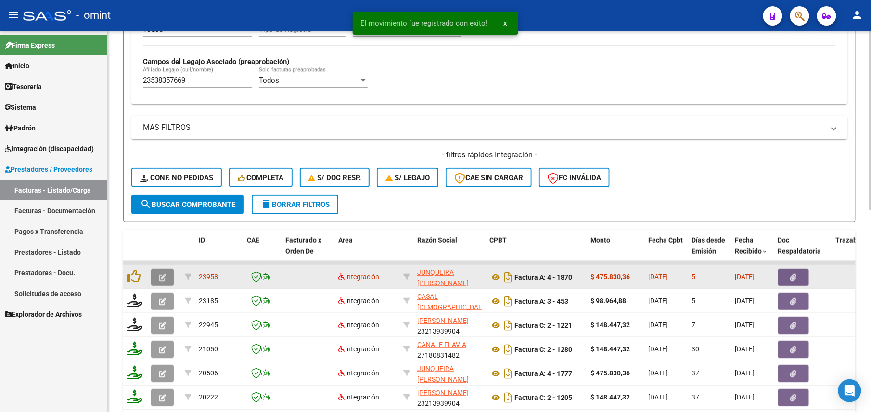
click at [159, 274] on icon "button" at bounding box center [162, 277] width 7 height 7
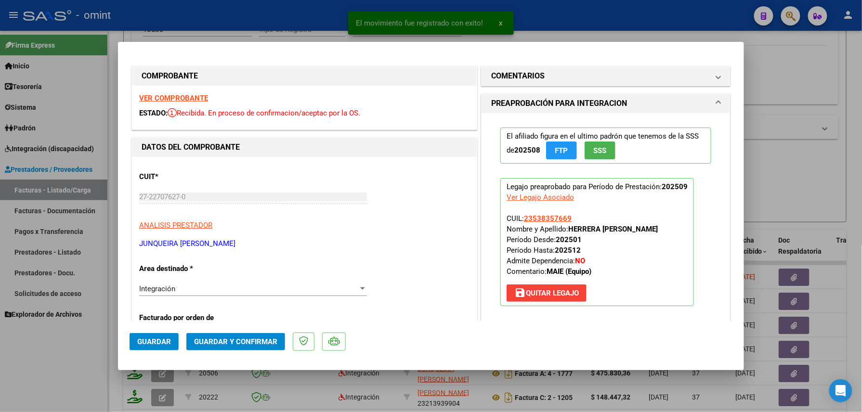
click at [185, 92] on div "VER COMPROBANTE ESTADO: Recibida. En proceso de confirmacion/aceptac por la OS." at bounding box center [304, 108] width 345 height 44
click at [186, 94] on strong "VER COMPROBANTE" at bounding box center [173, 98] width 69 height 9
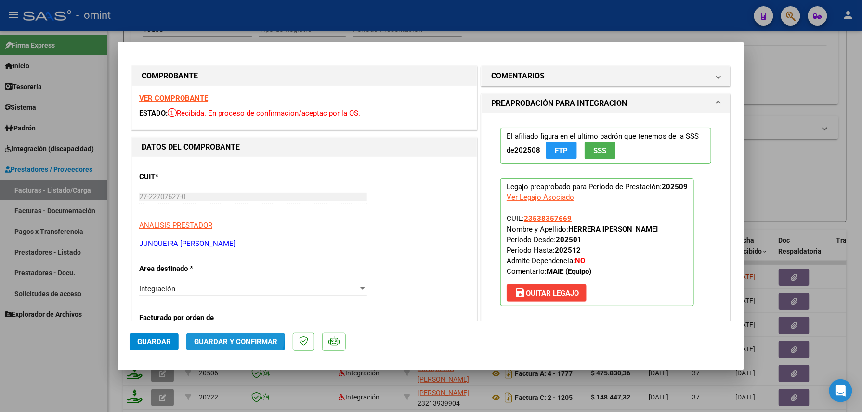
click at [228, 336] on button "Guardar y Confirmar" at bounding box center [235, 341] width 99 height 17
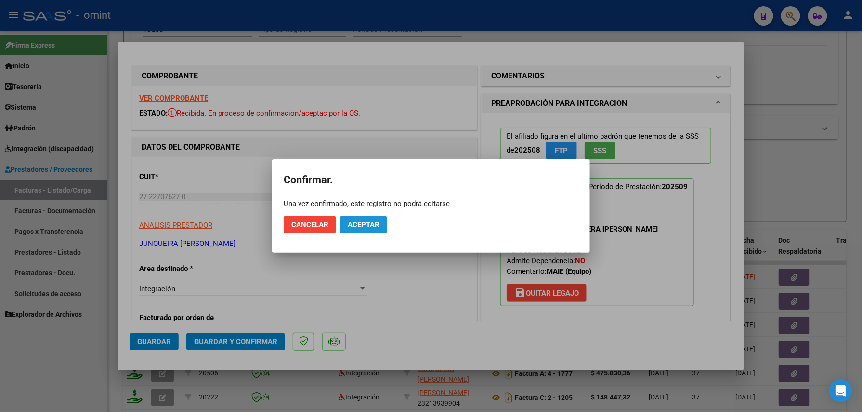
click at [367, 218] on button "Aceptar" at bounding box center [363, 224] width 47 height 17
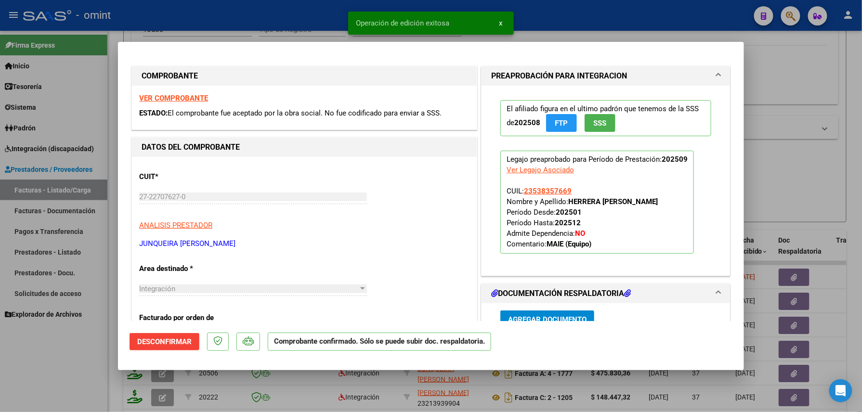
click at [72, 369] on div at bounding box center [431, 206] width 862 height 412
type input "$ 0,00"
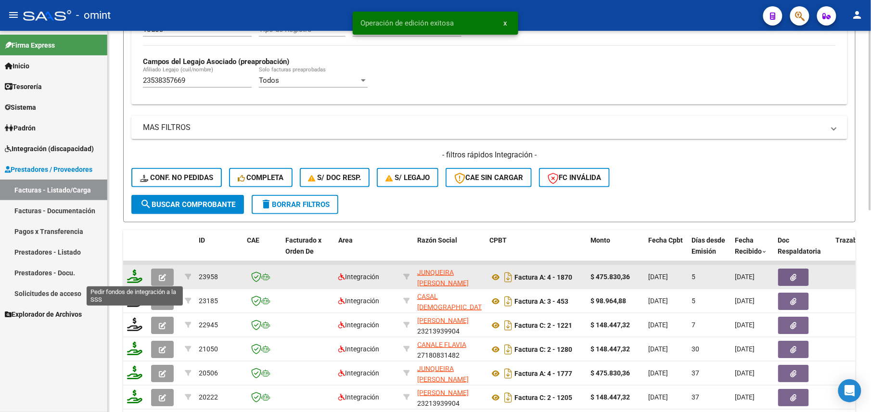
click at [133, 278] on icon at bounding box center [134, 276] width 15 height 13
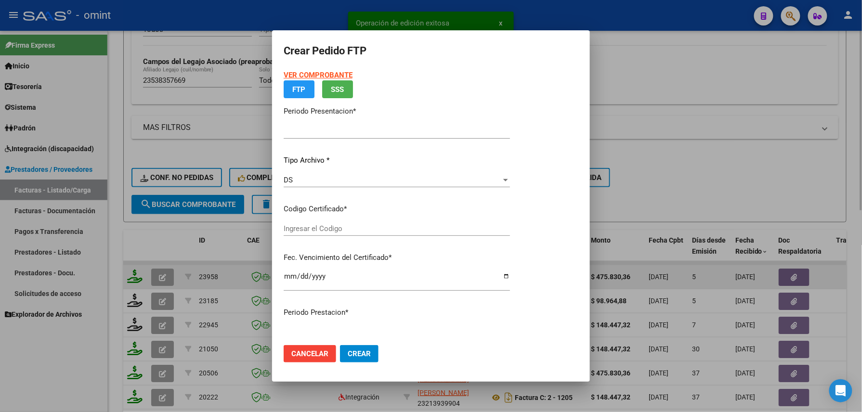
type input "202509"
type input "$ 475.830,36"
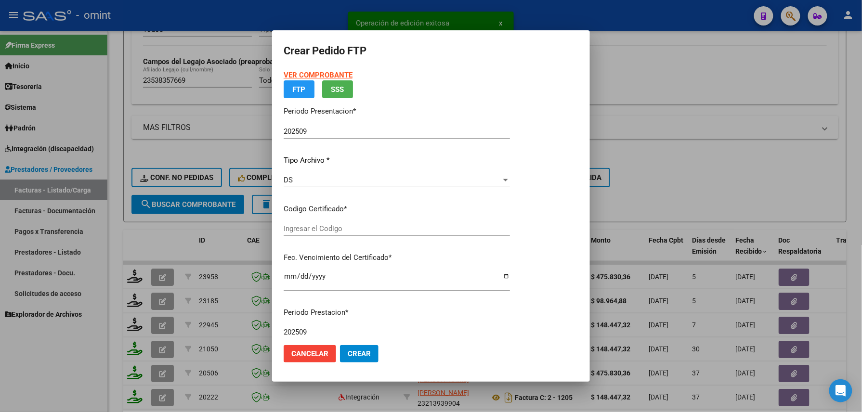
type input "8305584594"
type input "[DATE]"
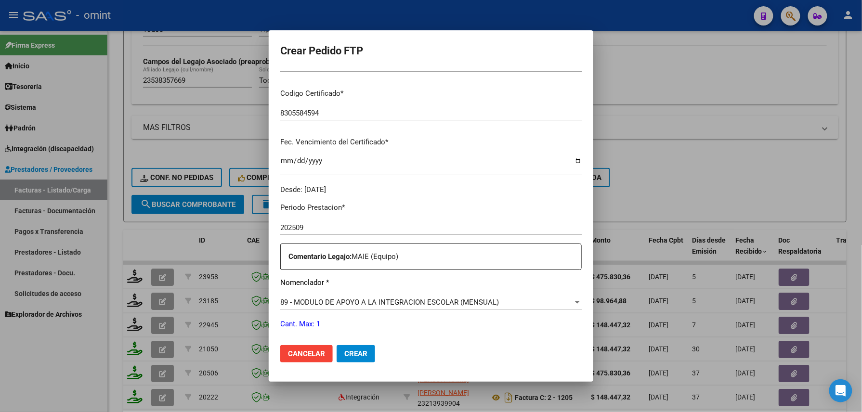
scroll to position [260, 0]
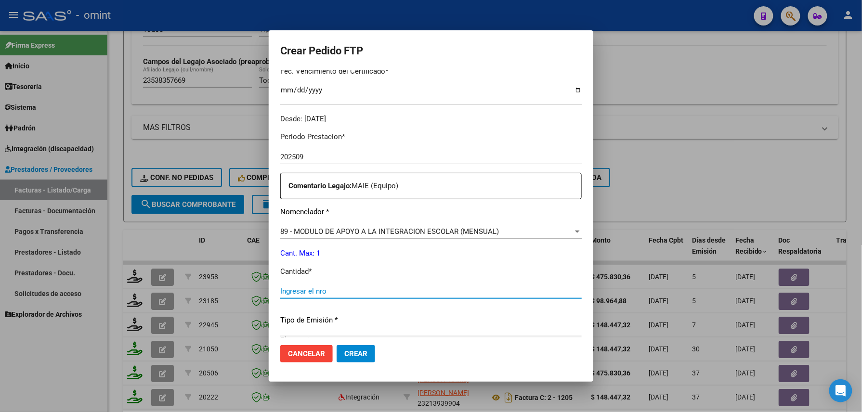
click at [298, 287] on input "Ingresar el nro" at bounding box center [430, 291] width 301 height 9
type input "1"
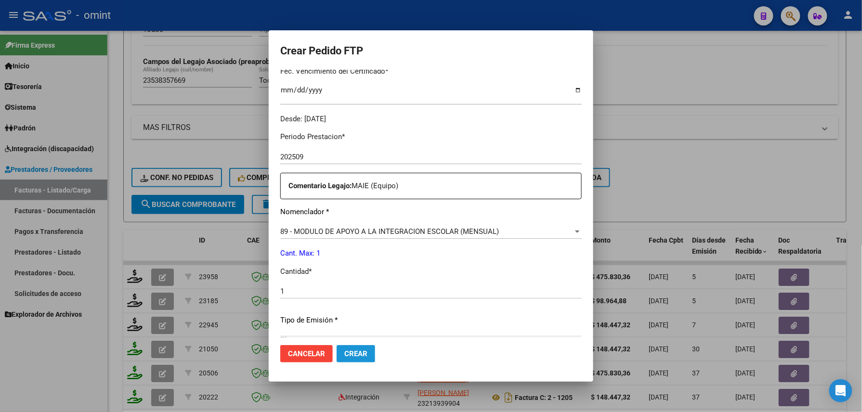
click at [344, 353] on span "Crear" at bounding box center [355, 354] width 23 height 9
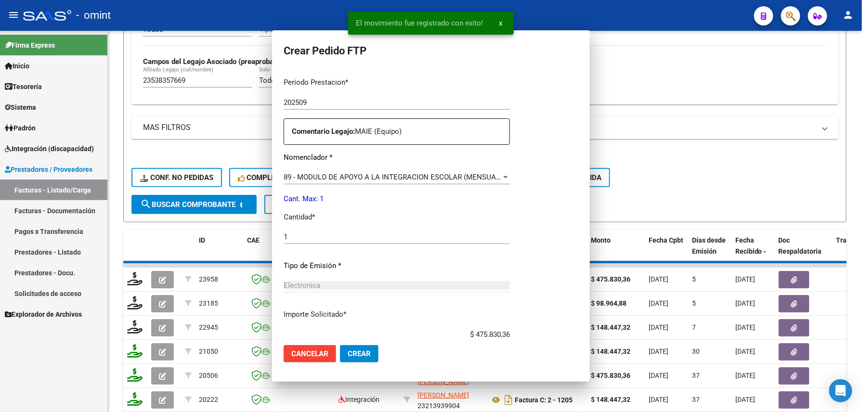
scroll to position [0, 0]
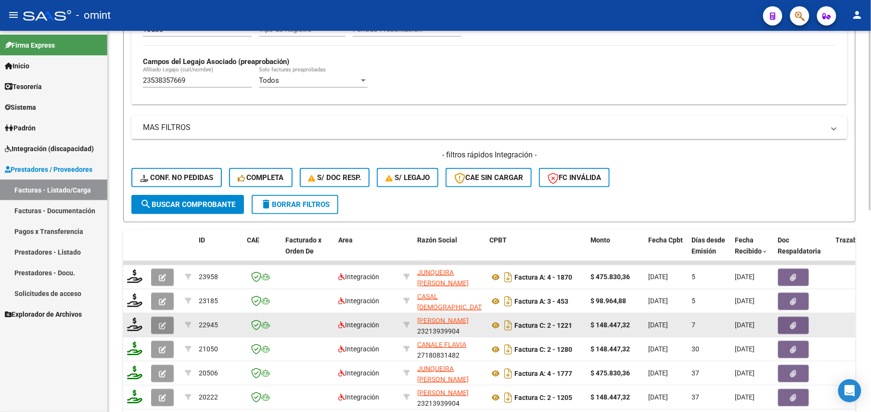
click at [154, 330] on button "button" at bounding box center [162, 325] width 23 height 17
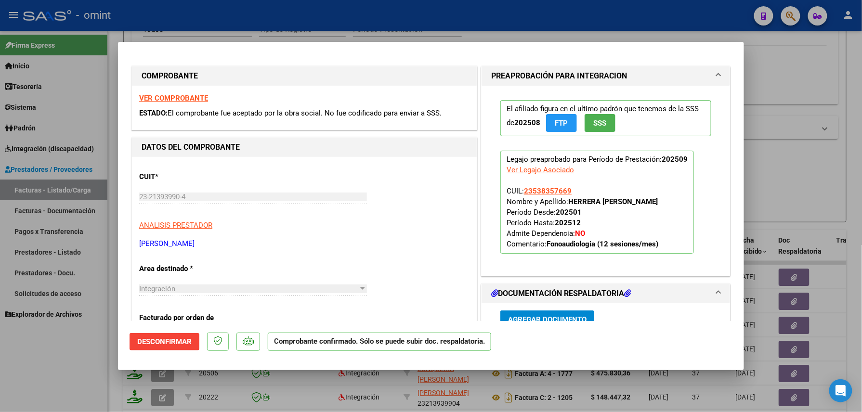
click at [41, 354] on div at bounding box center [431, 206] width 862 height 412
type input "$ 0,00"
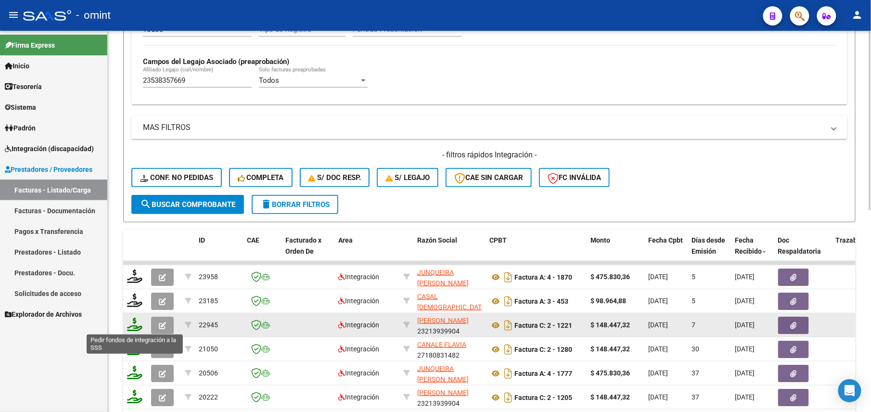
click at [135, 326] on icon at bounding box center [134, 324] width 15 height 13
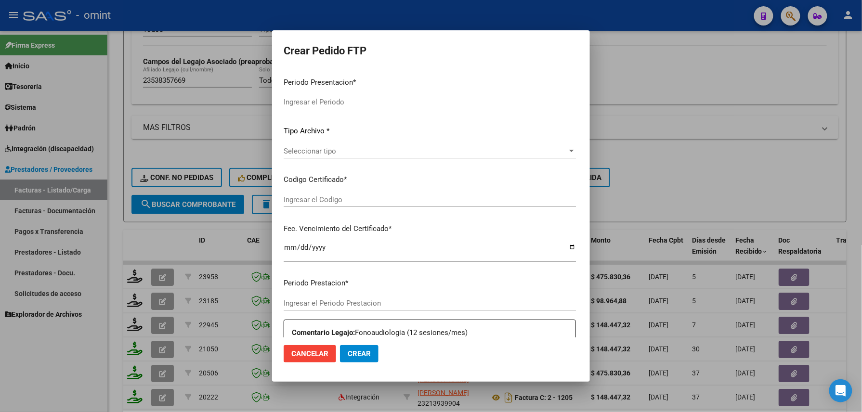
type input "202509"
type input "$ 148.447,32"
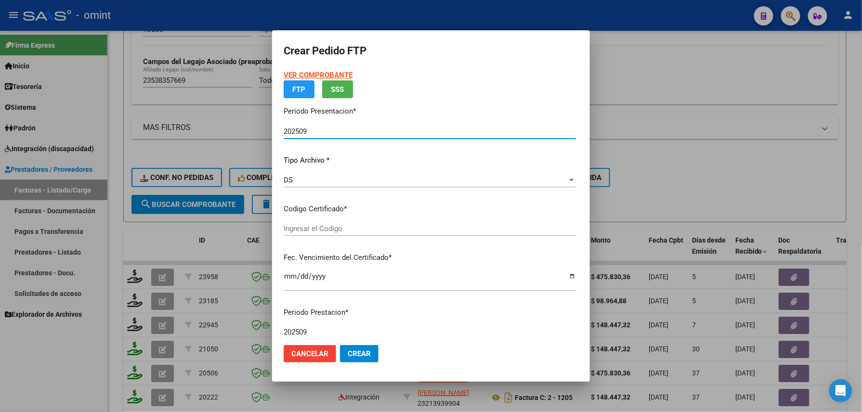
type input "8305584594"
type input "[DATE]"
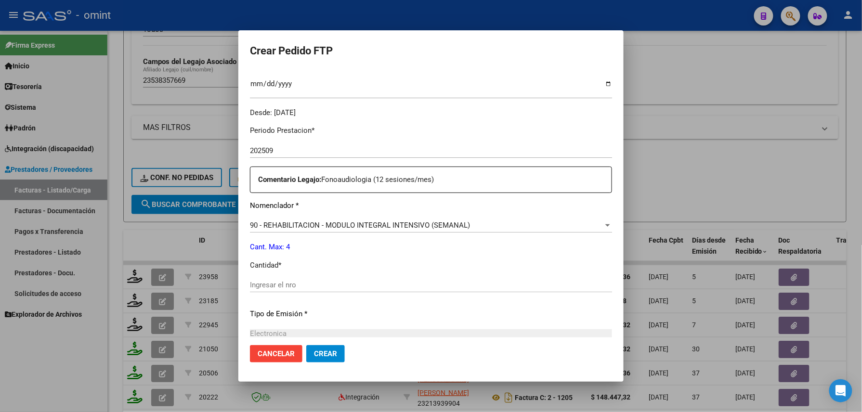
click at [289, 279] on div "Ingresar el nro" at bounding box center [431, 285] width 362 height 14
type input "4"
click at [321, 348] on button "Crear" at bounding box center [325, 353] width 39 height 17
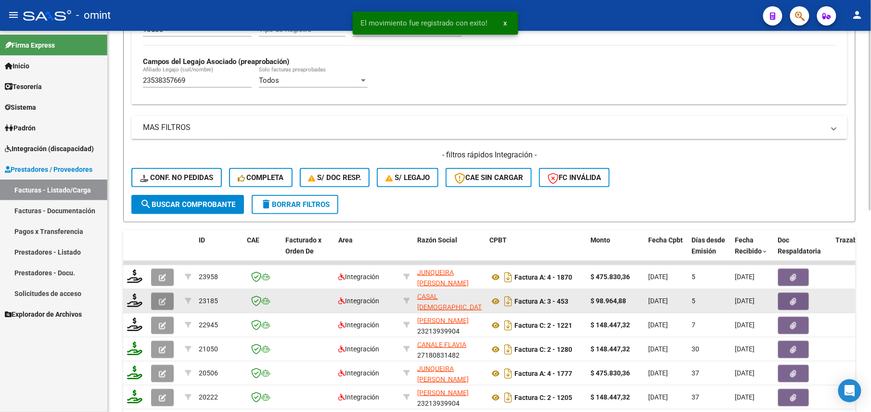
click at [166, 293] on button "button" at bounding box center [162, 301] width 23 height 17
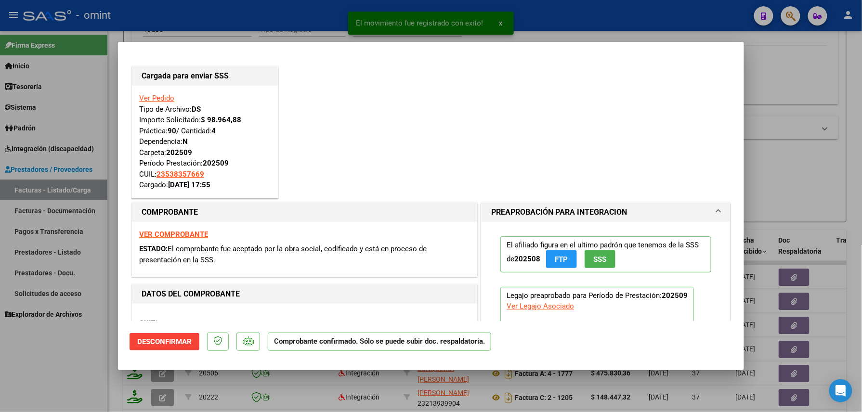
click at [74, 359] on div at bounding box center [431, 206] width 862 height 412
type input "$ 0,00"
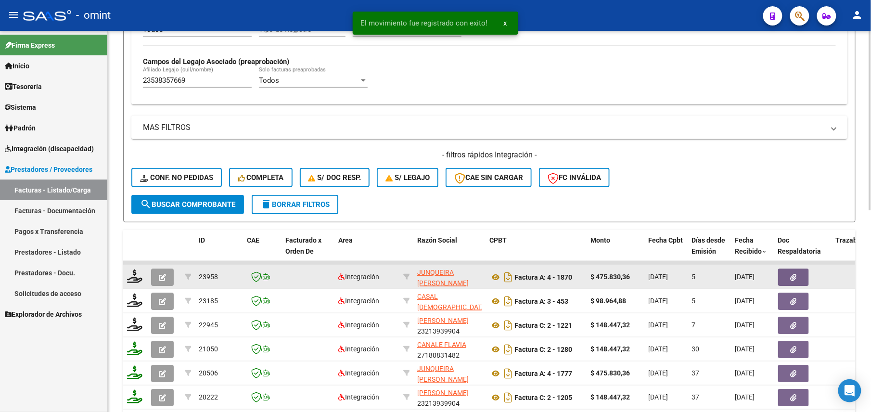
click at [162, 270] on button "button" at bounding box center [162, 277] width 23 height 17
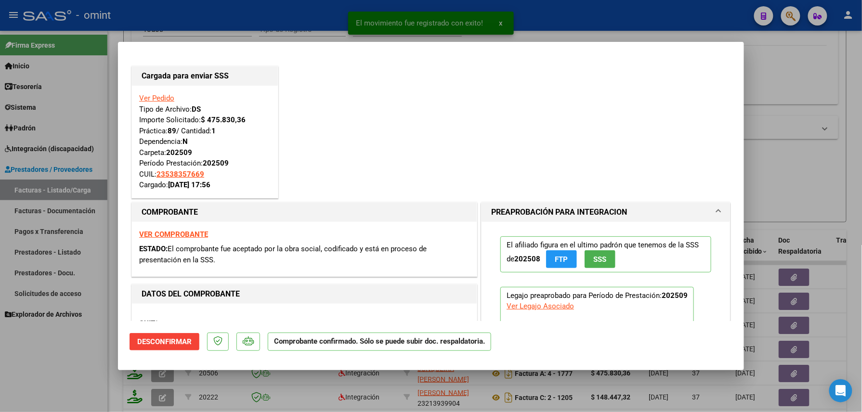
click at [60, 376] on div at bounding box center [431, 206] width 862 height 412
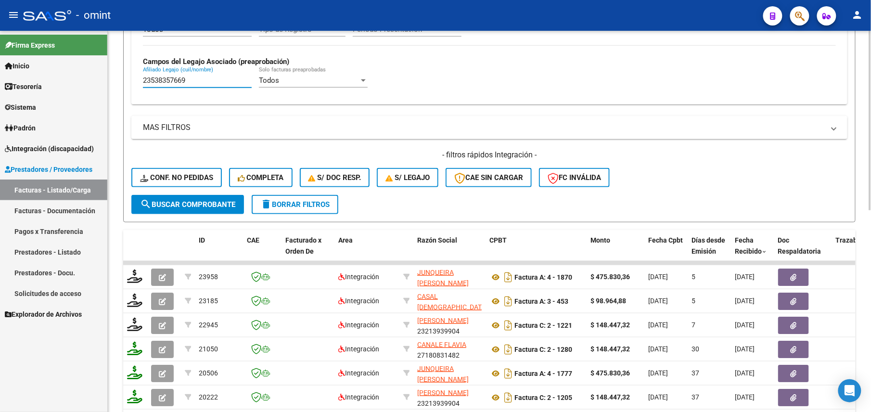
click at [178, 83] on input "23538357669" at bounding box center [197, 80] width 109 height 9
paste input "0578289063"
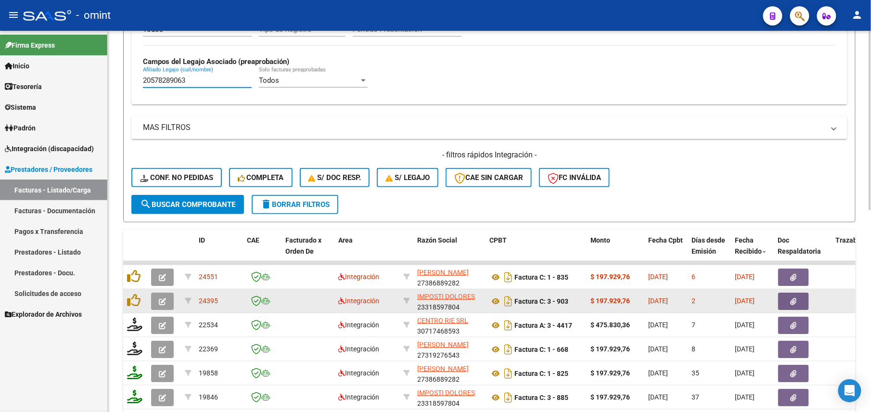
type input "20578289063"
click at [162, 300] on icon "button" at bounding box center [162, 301] width 7 height 7
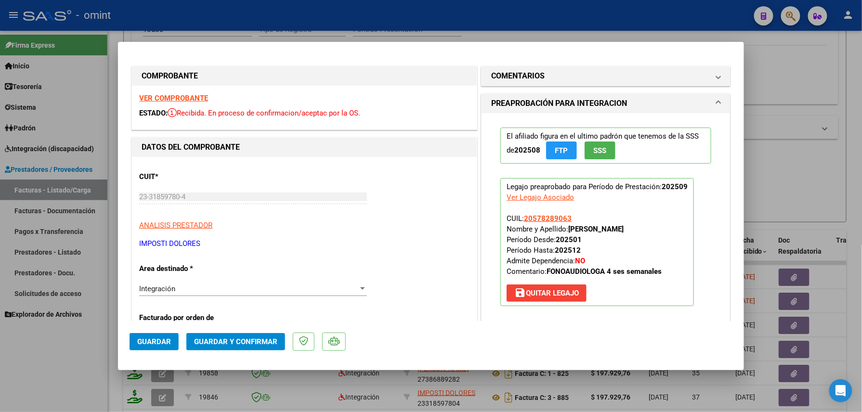
click at [169, 95] on strong "VER COMPROBANTE" at bounding box center [173, 98] width 69 height 9
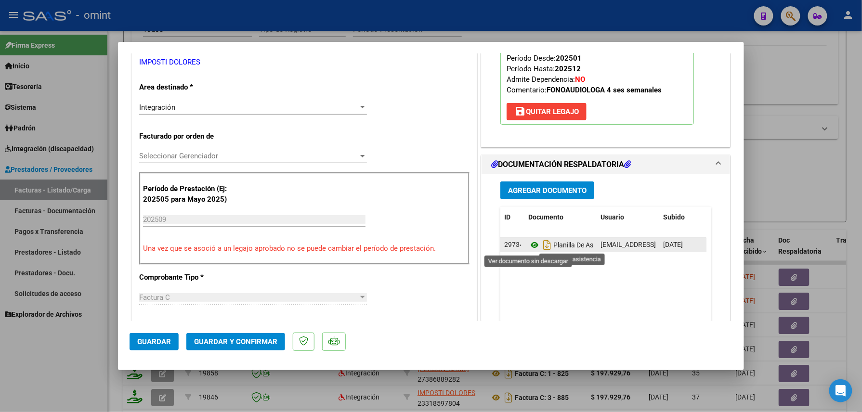
click at [528, 245] on icon at bounding box center [534, 245] width 13 height 12
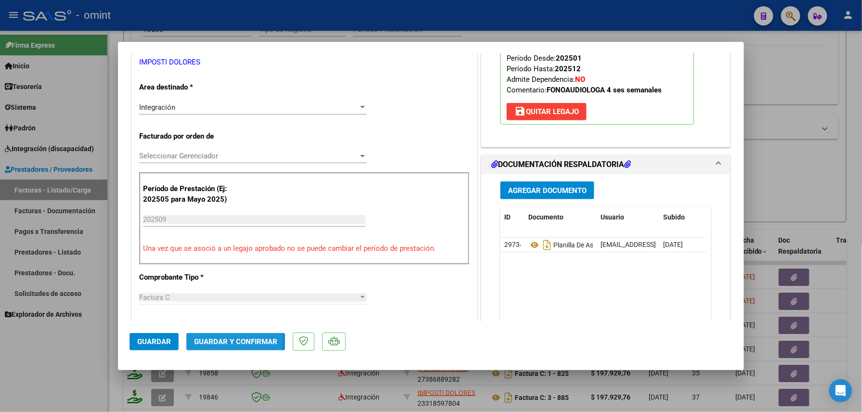
click at [220, 341] on span "Guardar y Confirmar" at bounding box center [235, 341] width 83 height 9
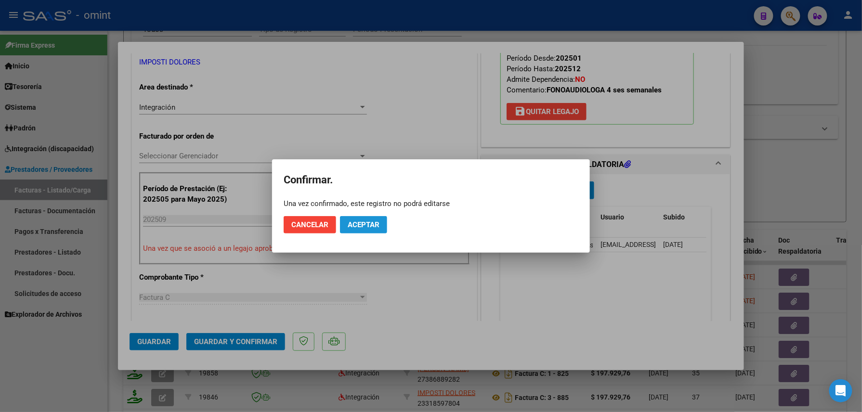
click at [366, 231] on button "Aceptar" at bounding box center [363, 224] width 47 height 17
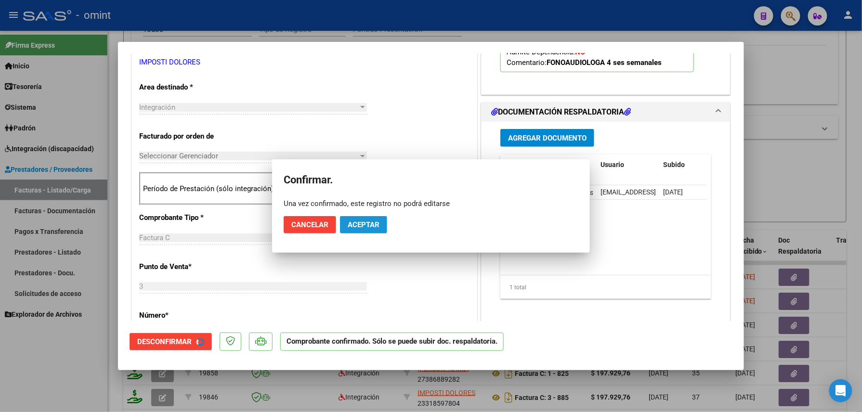
scroll to position [181, 0]
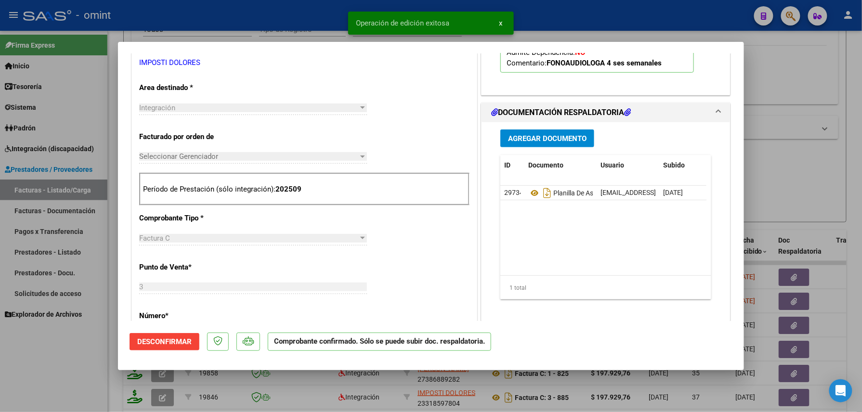
click at [83, 374] on div at bounding box center [431, 206] width 862 height 412
type input "$ 0,00"
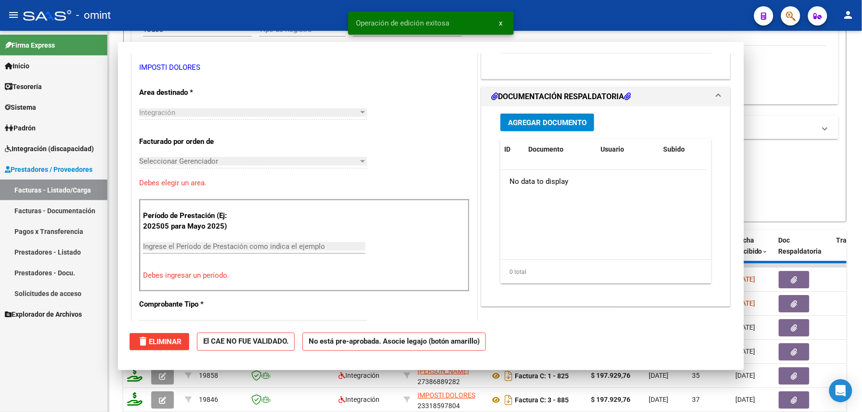
scroll to position [186, 0]
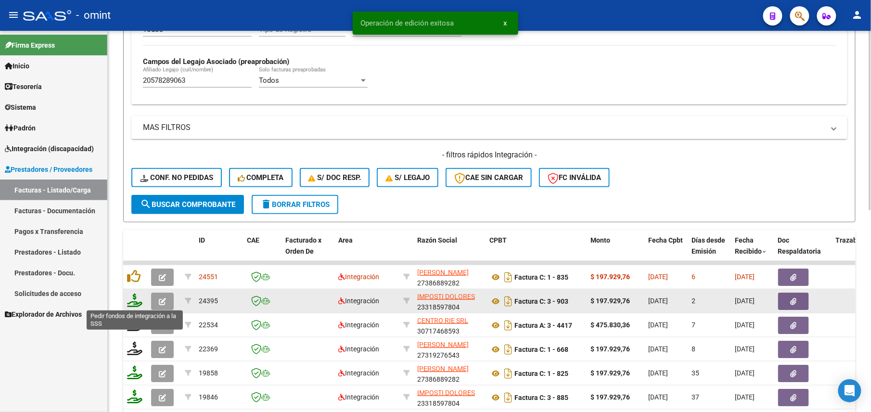
click at [135, 305] on icon at bounding box center [134, 300] width 15 height 13
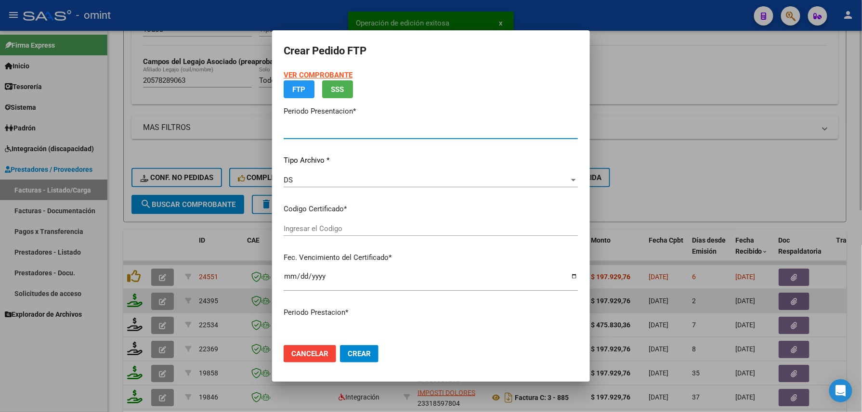
type input "202509"
type input "$ 197.929,76"
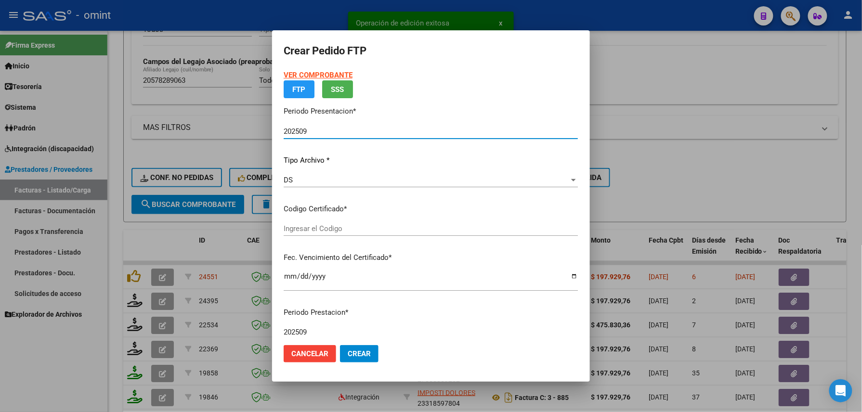
type input "9915956624"
type input "2030-07-31"
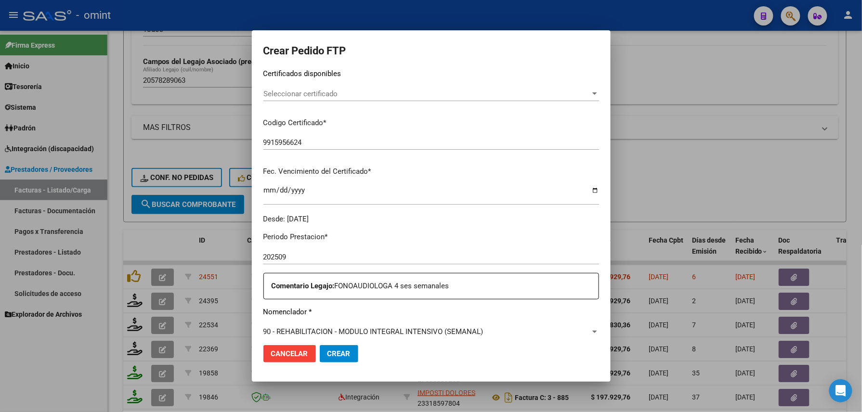
scroll to position [233, 0]
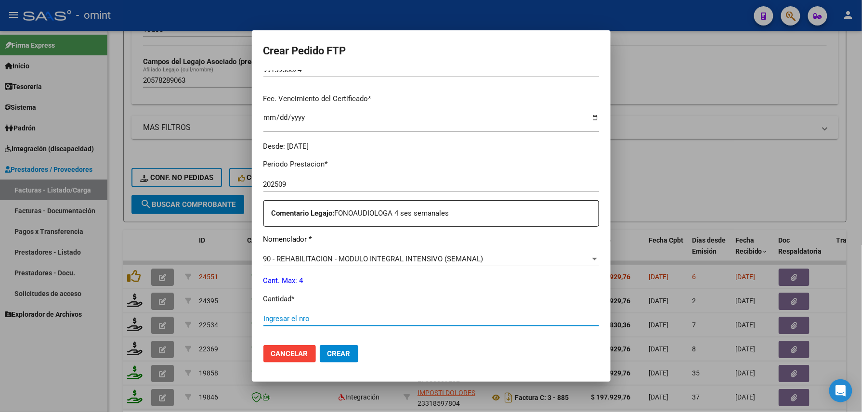
click at [282, 319] on input "Ingresar el nro" at bounding box center [431, 318] width 336 height 9
type input "4"
click at [327, 350] on span "Crear" at bounding box center [338, 354] width 23 height 9
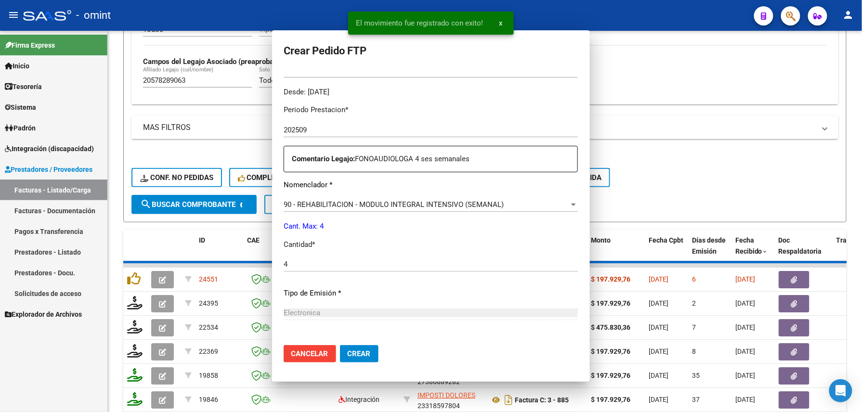
scroll to position [0, 0]
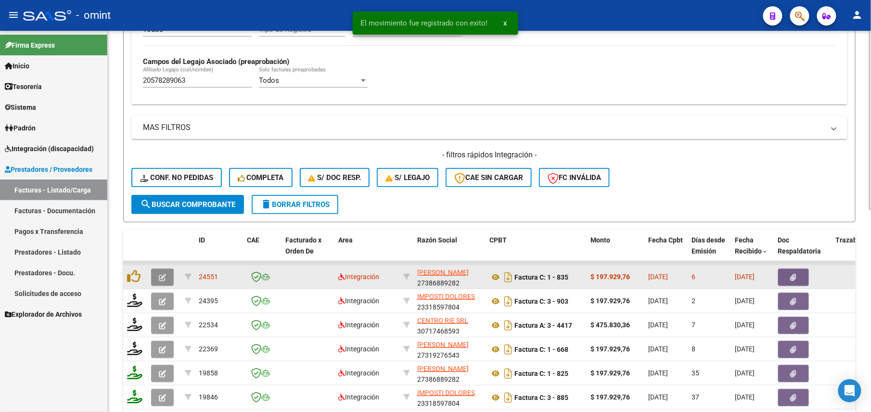
click at [156, 280] on button "button" at bounding box center [162, 277] width 23 height 17
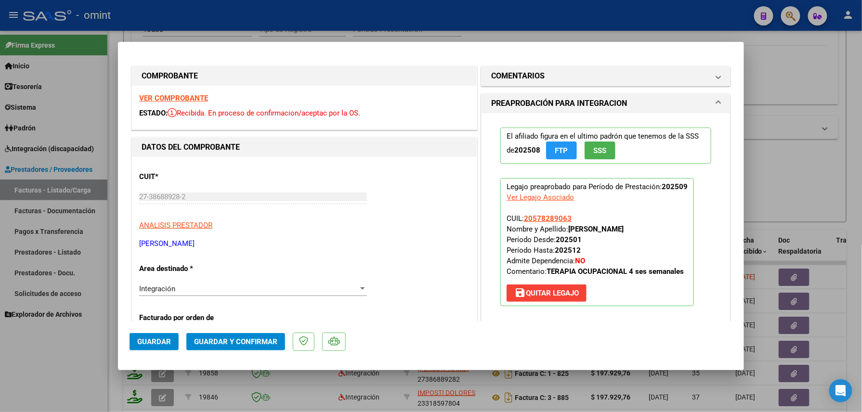
drag, startPoint x: 161, startPoint y: 91, endPoint x: 168, endPoint y: 96, distance: 8.6
click at [168, 96] on div "VER COMPROBANTE ESTADO: Recibida. En proceso de confirmacion/aceptac por la OS." at bounding box center [304, 108] width 345 height 44
click at [168, 96] on strong "VER COMPROBANTE" at bounding box center [173, 98] width 69 height 9
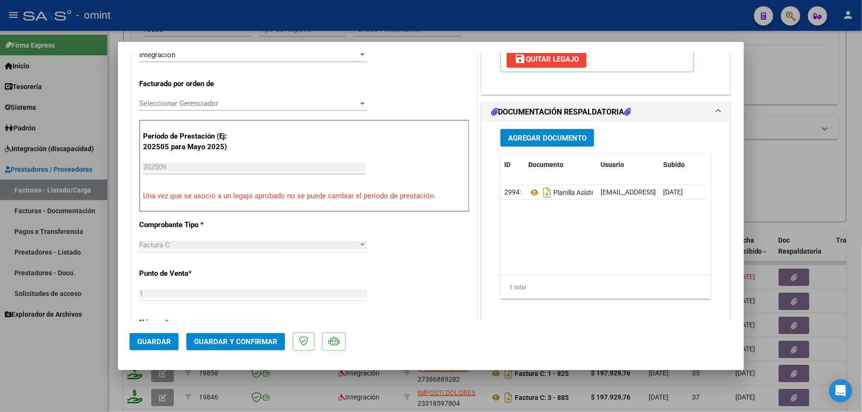
scroll to position [246, 0]
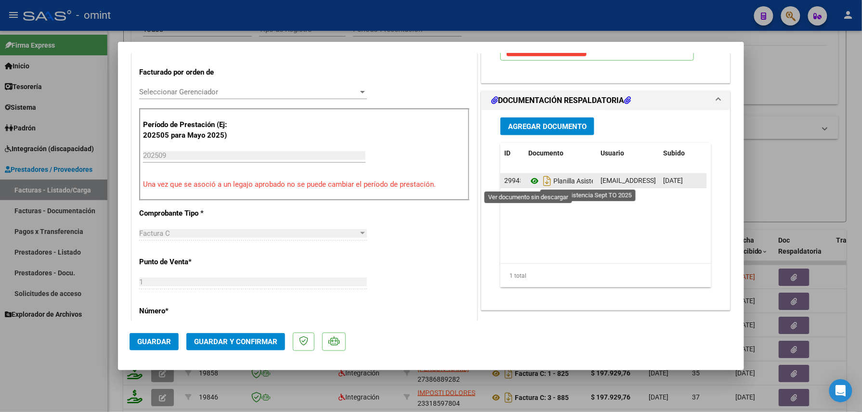
click at [530, 178] on icon at bounding box center [534, 181] width 13 height 12
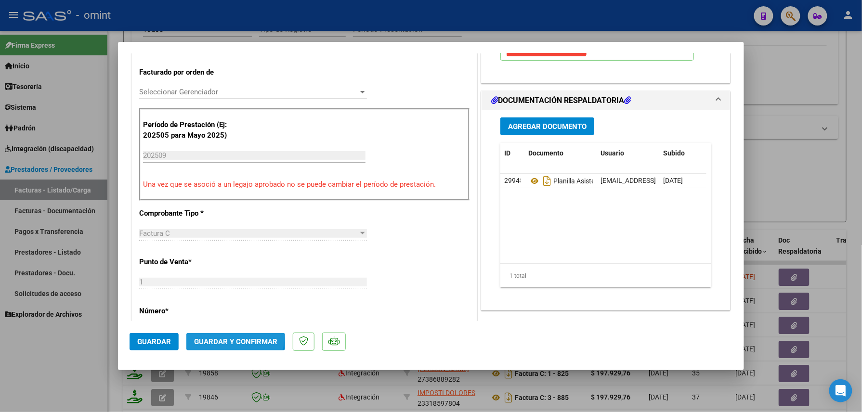
click at [220, 336] on button "Guardar y Confirmar" at bounding box center [235, 341] width 99 height 17
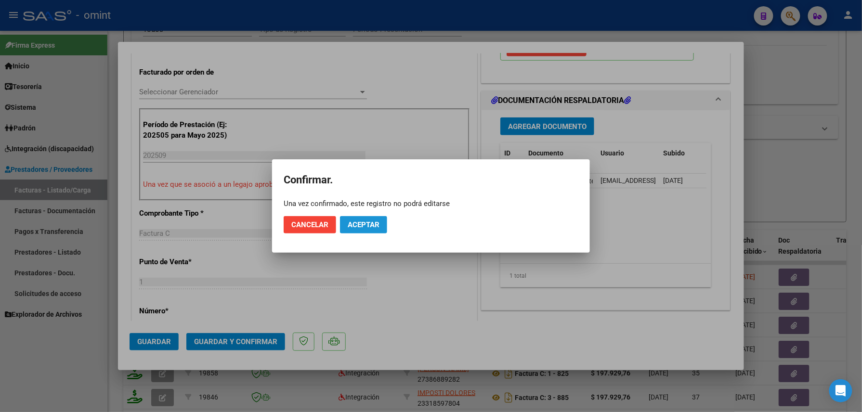
click at [372, 220] on span "Aceptar" at bounding box center [364, 224] width 32 height 9
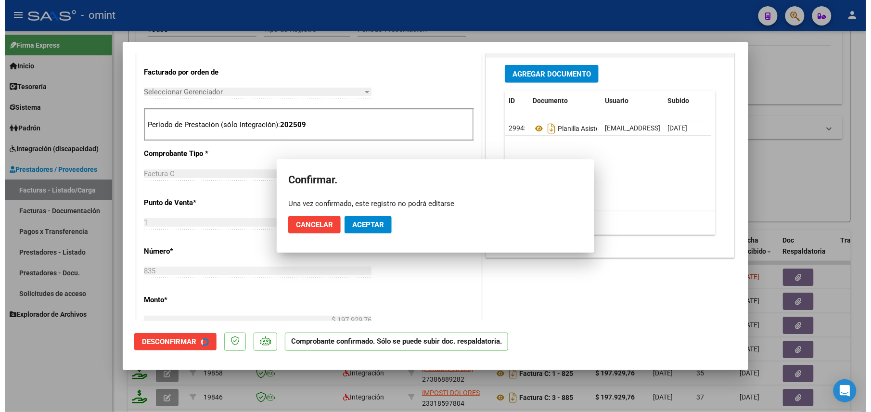
scroll to position [245, 0]
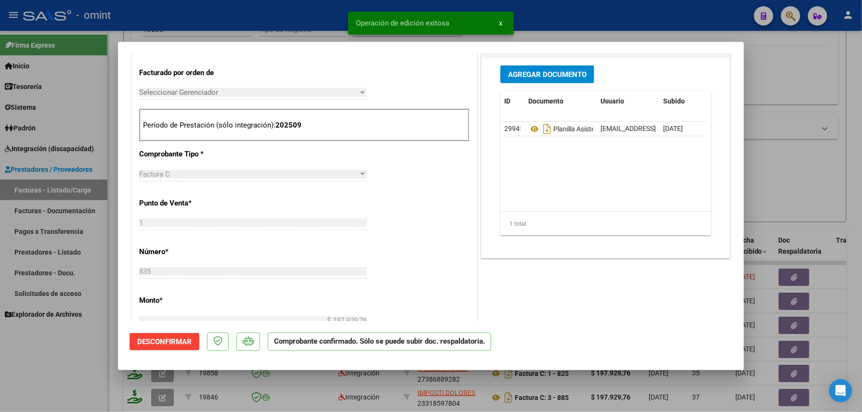
click at [58, 366] on div at bounding box center [431, 206] width 862 height 412
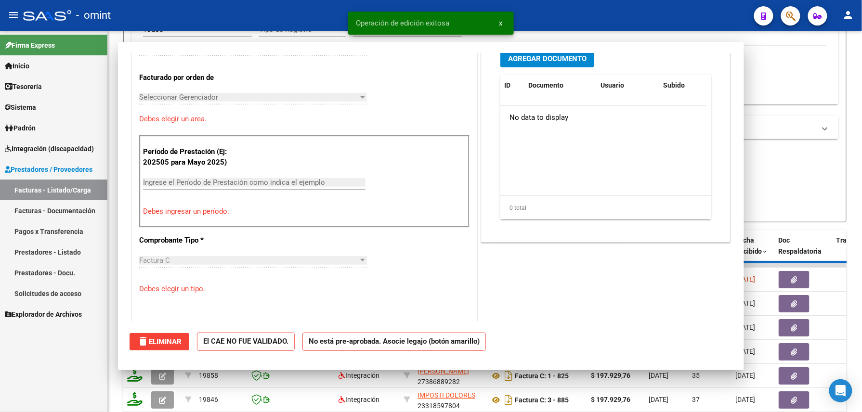
scroll to position [0, 0]
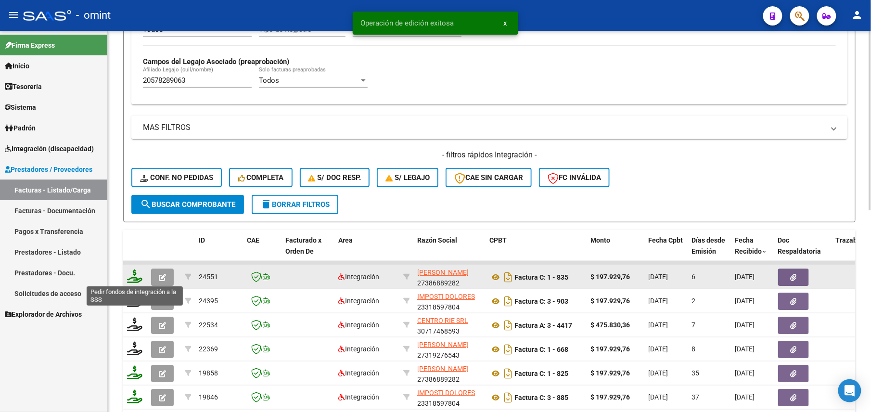
click at [133, 279] on icon at bounding box center [134, 276] width 15 height 13
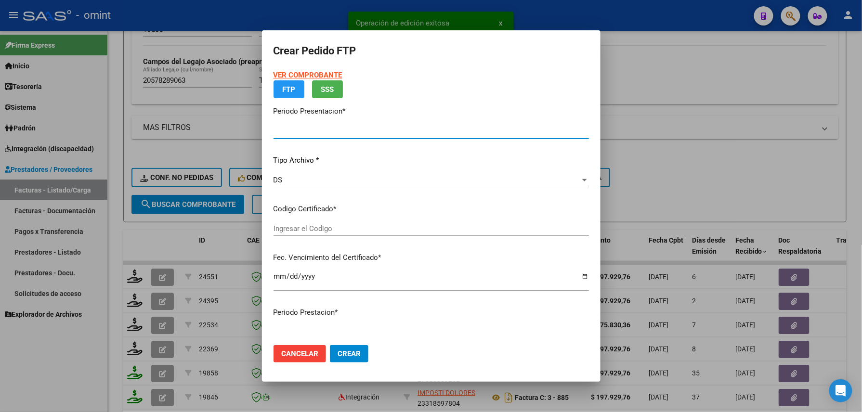
type input "202509"
type input "$ 197.929,76"
type input "9915956624"
type input "2030-07-31"
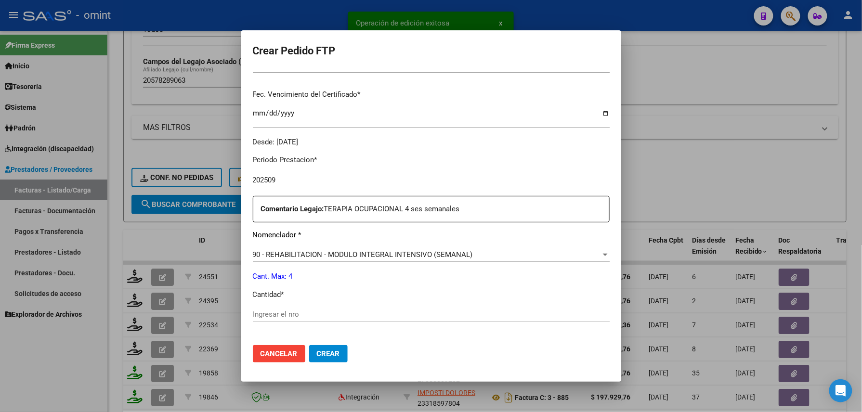
scroll to position [239, 0]
click at [286, 316] on input "Ingresar el nro" at bounding box center [431, 313] width 357 height 9
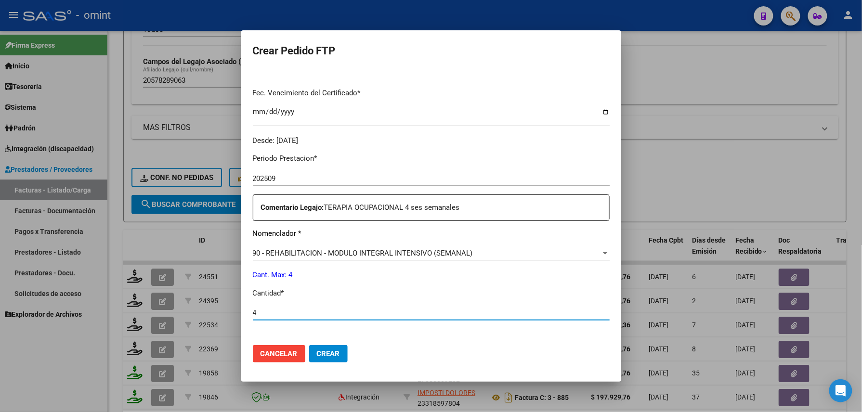
type input "4"
click at [323, 348] on button "Crear" at bounding box center [328, 353] width 39 height 17
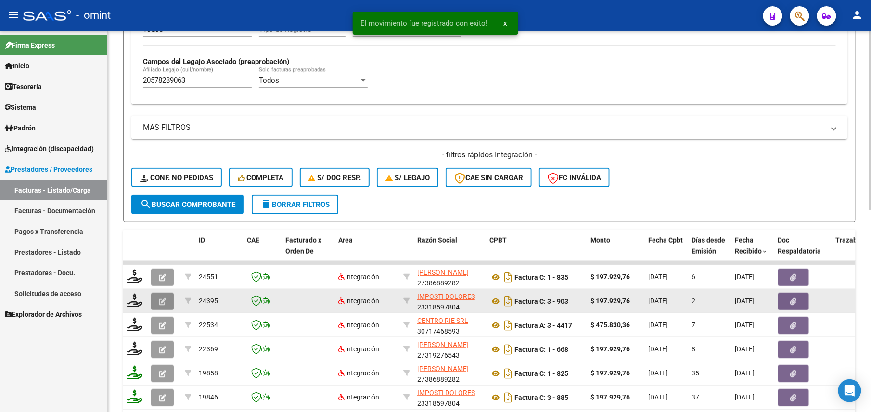
click at [157, 304] on button "button" at bounding box center [162, 301] width 23 height 17
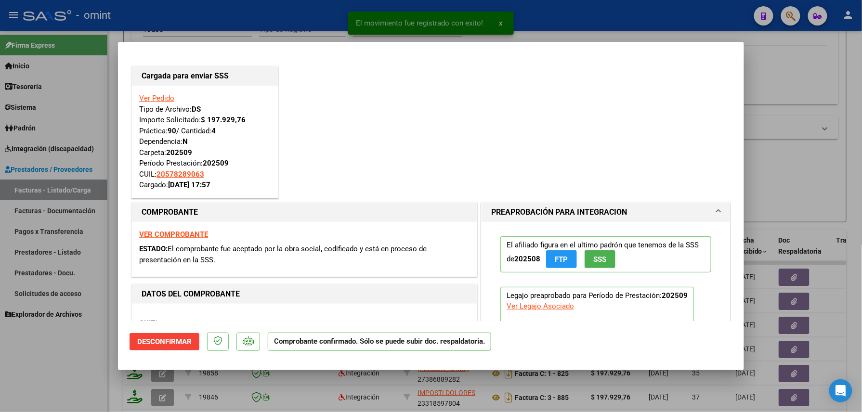
click at [70, 363] on div at bounding box center [431, 206] width 862 height 412
type input "$ 0,00"
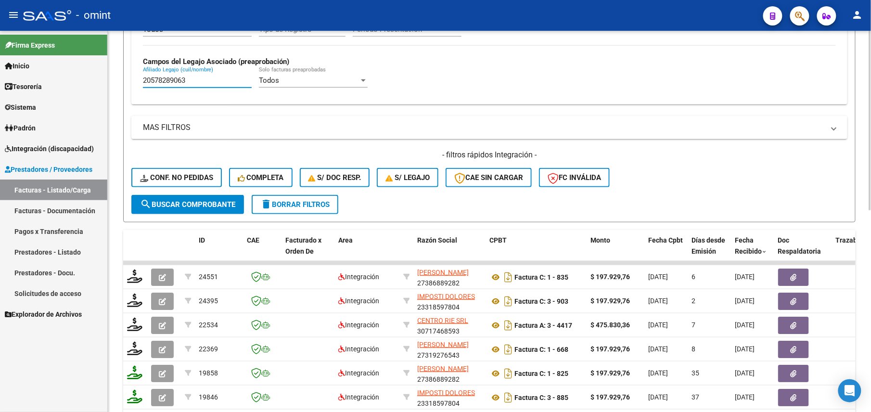
click at [179, 83] on input "20578289063" at bounding box center [197, 80] width 109 height 9
paste input "7576515257"
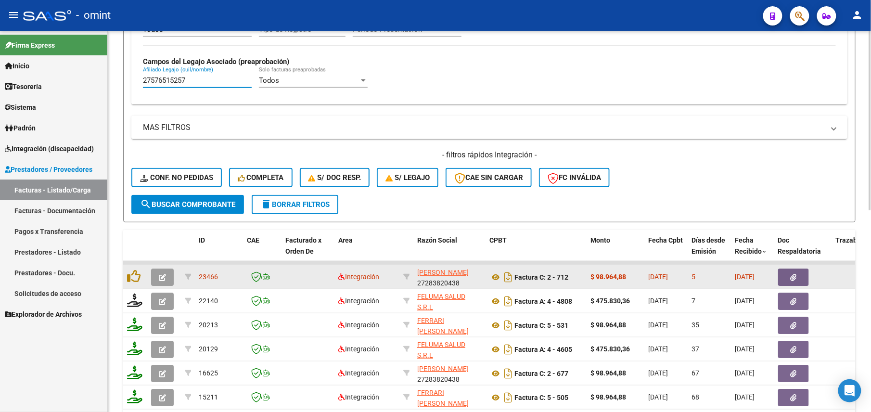
type input "27576515257"
click at [164, 270] on button "button" at bounding box center [162, 277] width 23 height 17
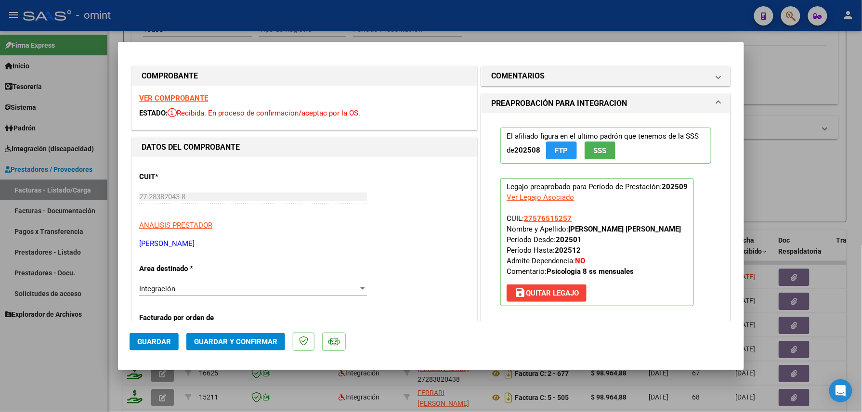
click at [180, 97] on strong "VER COMPROBANTE" at bounding box center [173, 98] width 69 height 9
click at [235, 348] on button "Guardar y Confirmar" at bounding box center [235, 341] width 99 height 17
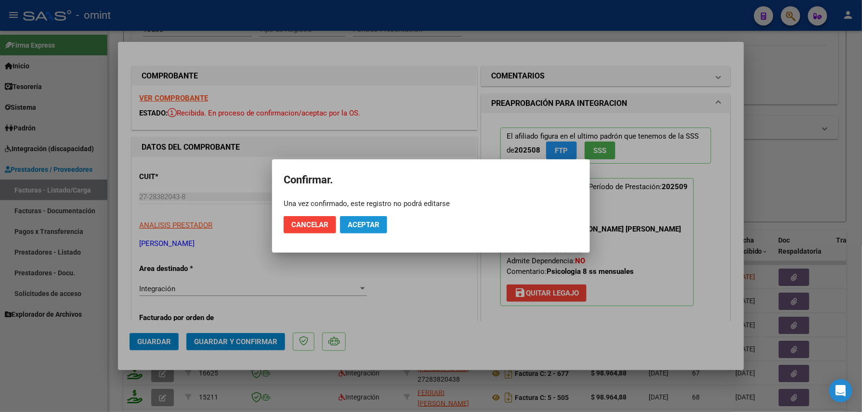
click at [357, 227] on span "Aceptar" at bounding box center [364, 224] width 32 height 9
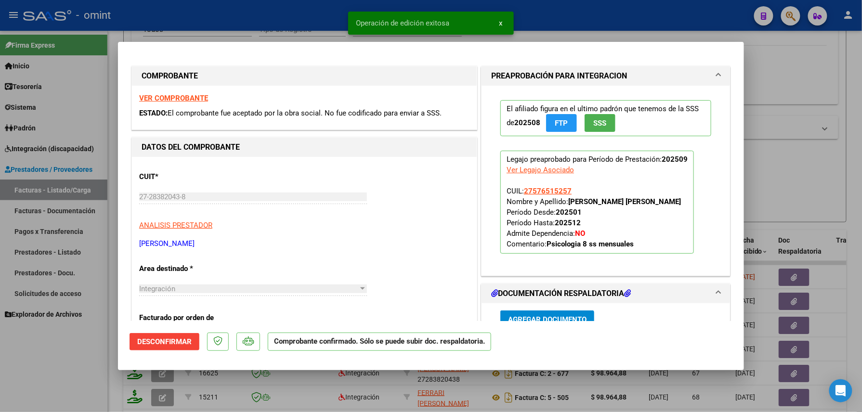
click at [108, 358] on div at bounding box center [431, 206] width 862 height 412
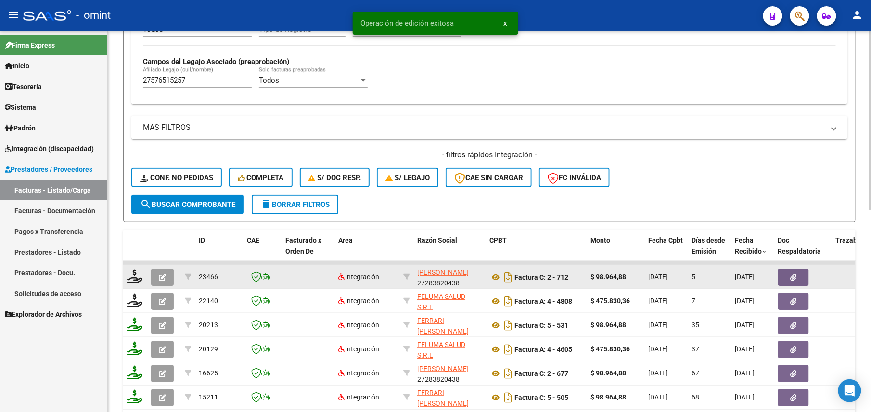
click at [140, 284] on div at bounding box center [135, 277] width 16 height 15
click at [136, 280] on icon at bounding box center [134, 276] width 15 height 13
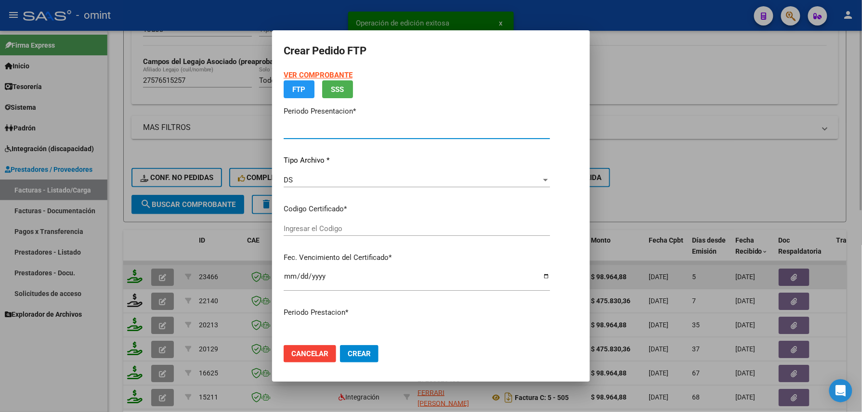
type input "202509"
type input "$ 98.964,88"
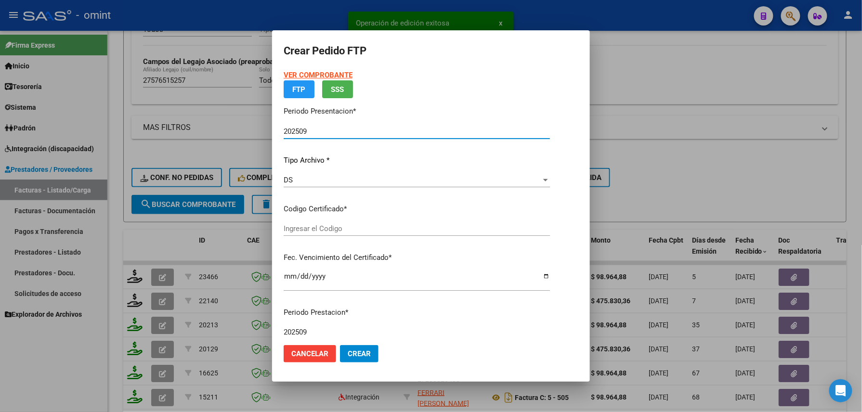
type input "6266978487"
type input "2025-11-15"
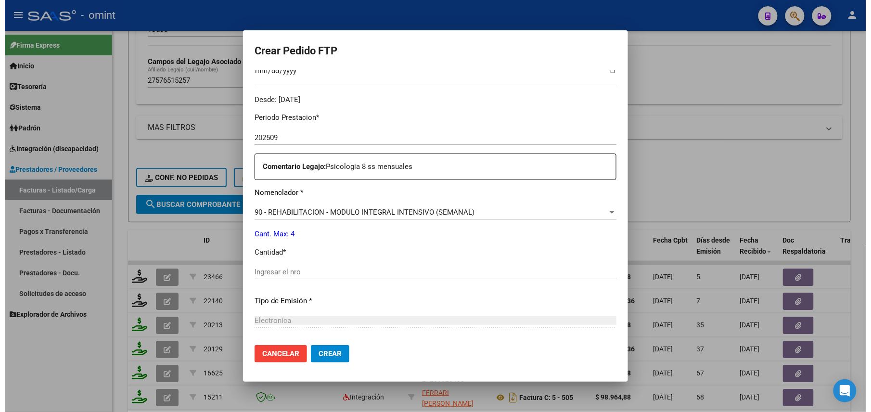
scroll to position [281, 0]
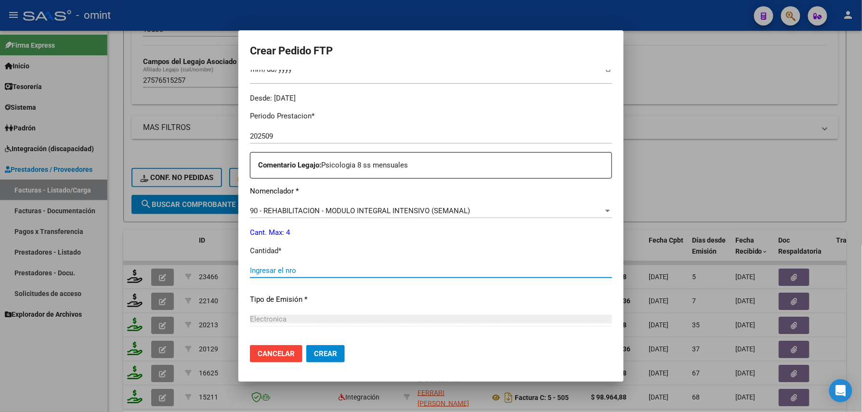
click at [316, 271] on input "Ingresar el nro" at bounding box center [431, 270] width 362 height 9
type input "4"
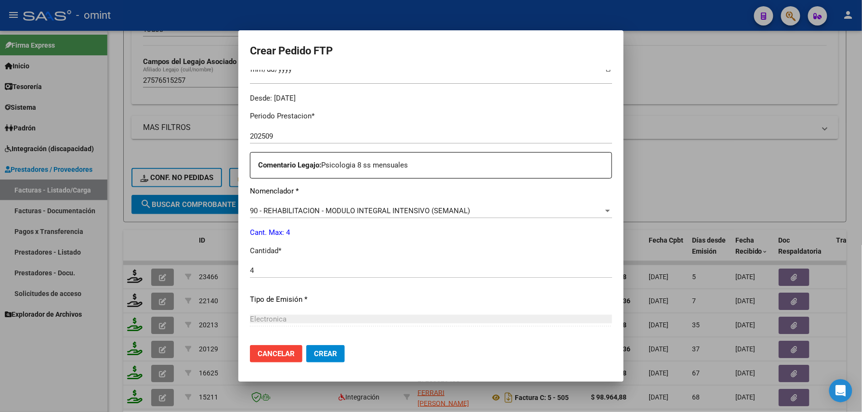
click at [332, 363] on mat-dialog-actions "Cancelar Crear" at bounding box center [431, 353] width 362 height 33
click at [327, 357] on span "Crear" at bounding box center [325, 354] width 23 height 9
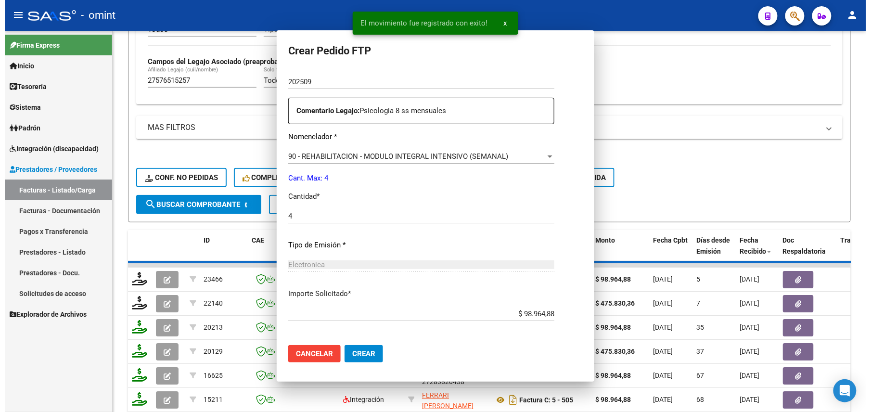
scroll to position [0, 0]
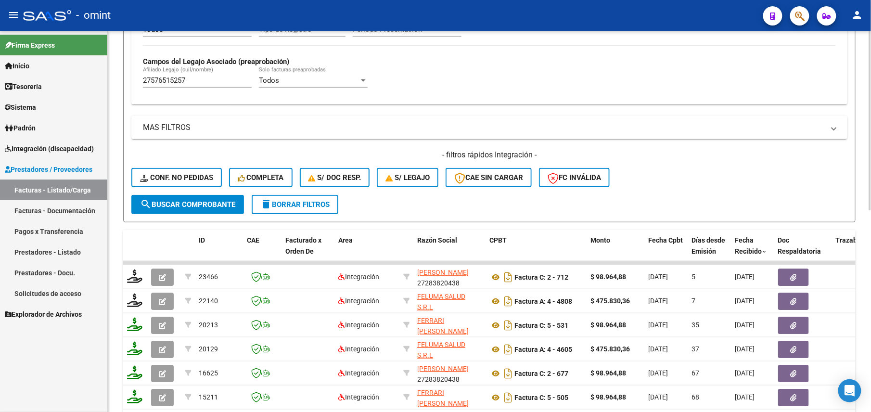
click at [174, 84] on input "27576515257" at bounding box center [197, 80] width 109 height 9
paste input "7564340"
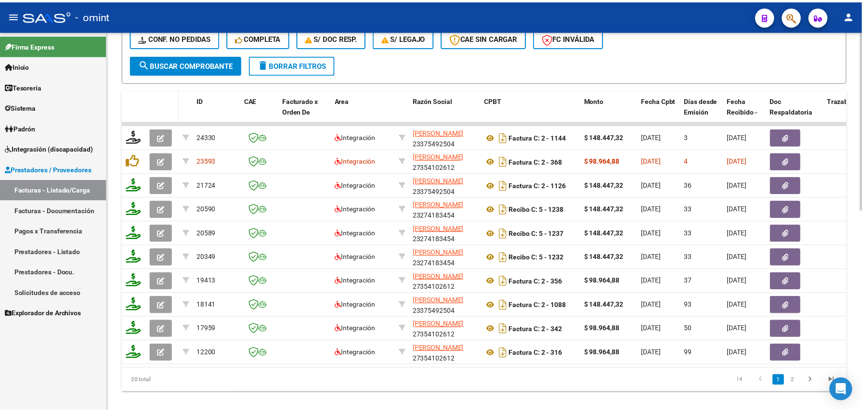
scroll to position [412, 0]
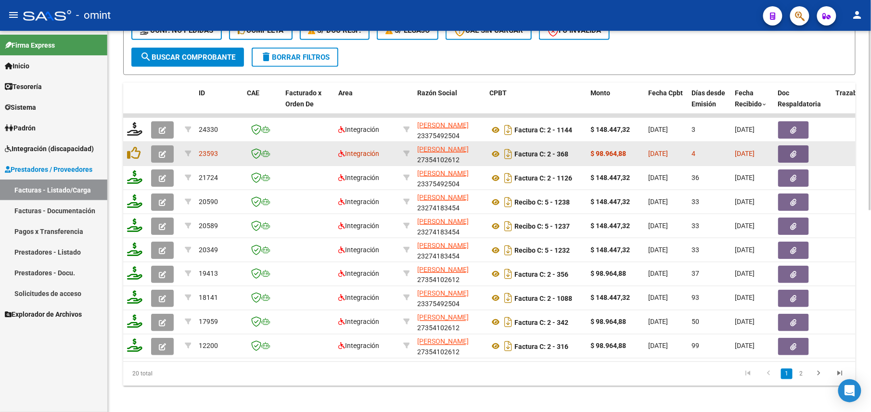
type input "27577564340"
click at [159, 153] on icon "button" at bounding box center [162, 154] width 7 height 7
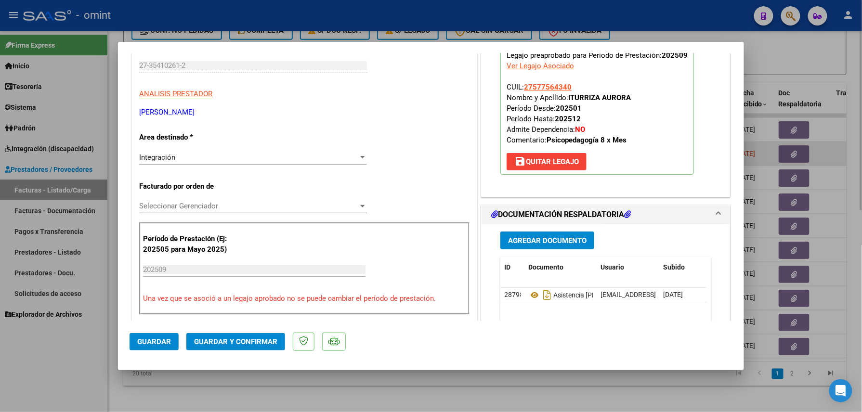
scroll to position [0, 0]
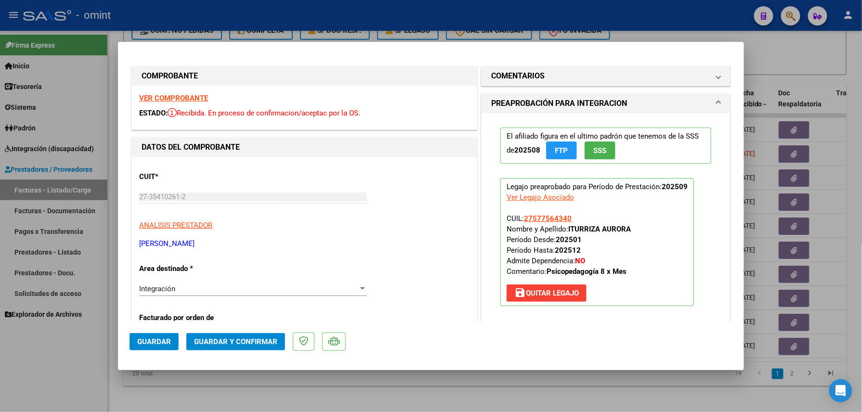
click at [173, 97] on strong "VER COMPROBANTE" at bounding box center [173, 98] width 69 height 9
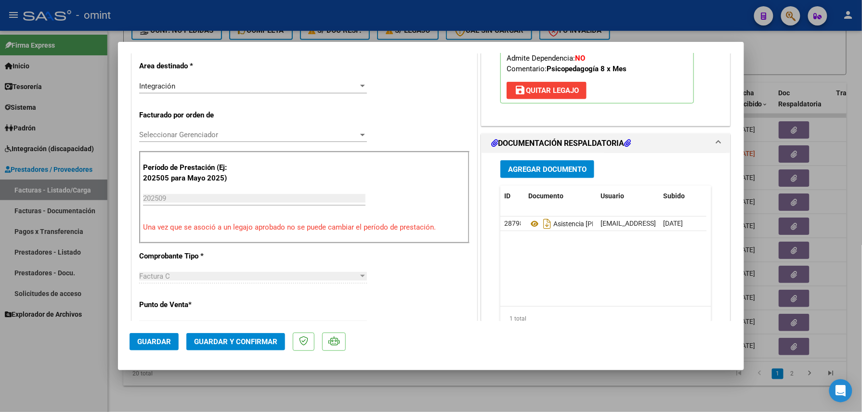
click at [267, 353] on mat-dialog-actions "Guardar Guardar y Confirmar" at bounding box center [431, 340] width 603 height 38
click at [263, 351] on mat-dialog-actions "Guardar Guardar y Confirmar" at bounding box center [431, 340] width 603 height 38
click at [259, 349] on button "Guardar y Confirmar" at bounding box center [235, 341] width 99 height 17
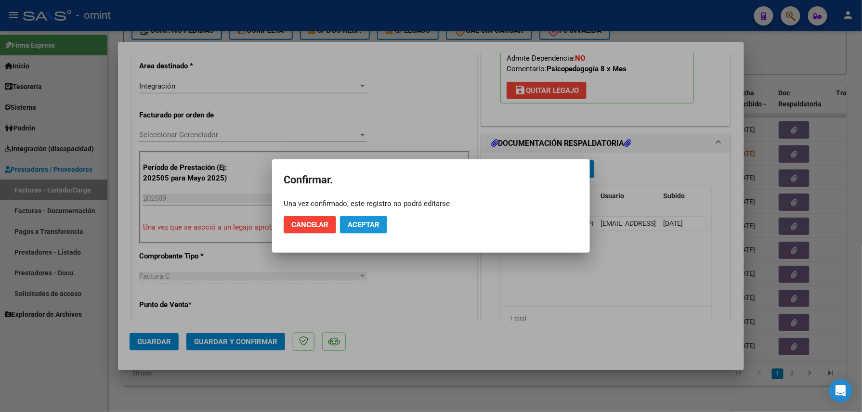
click at [356, 228] on span "Aceptar" at bounding box center [364, 224] width 32 height 9
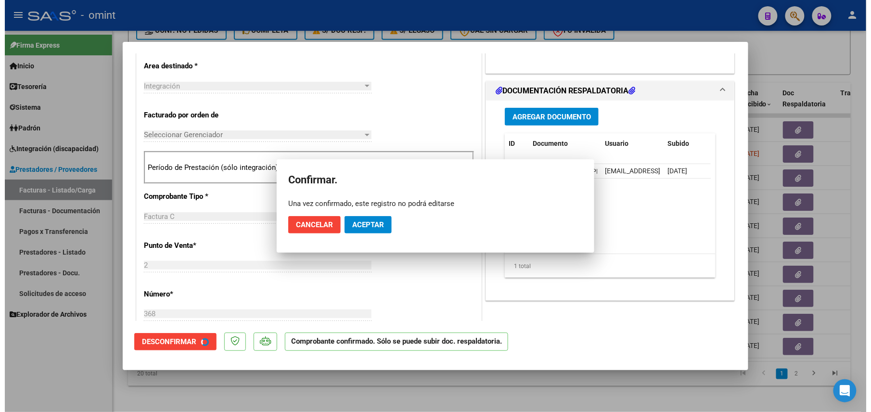
scroll to position [202, 0]
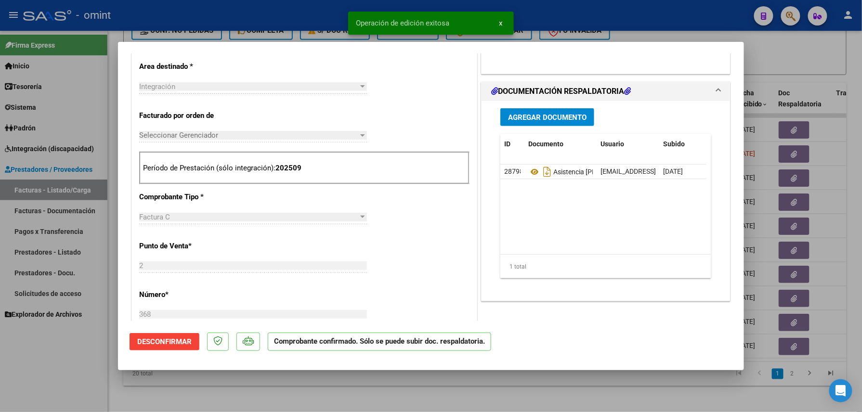
click at [52, 390] on div at bounding box center [431, 206] width 862 height 412
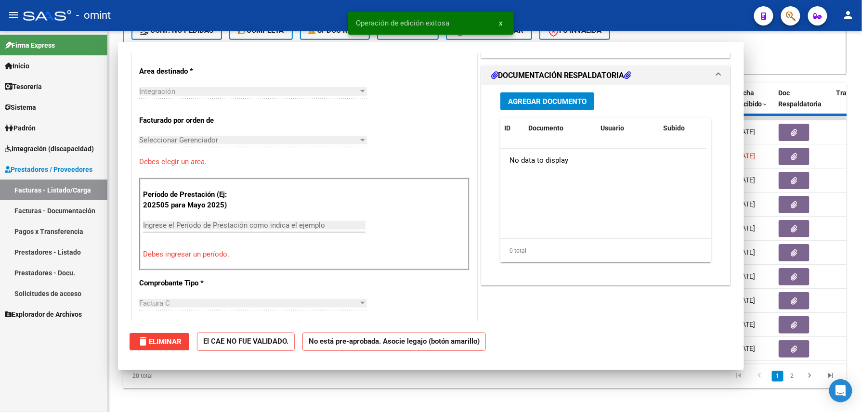
scroll to position [0, 0]
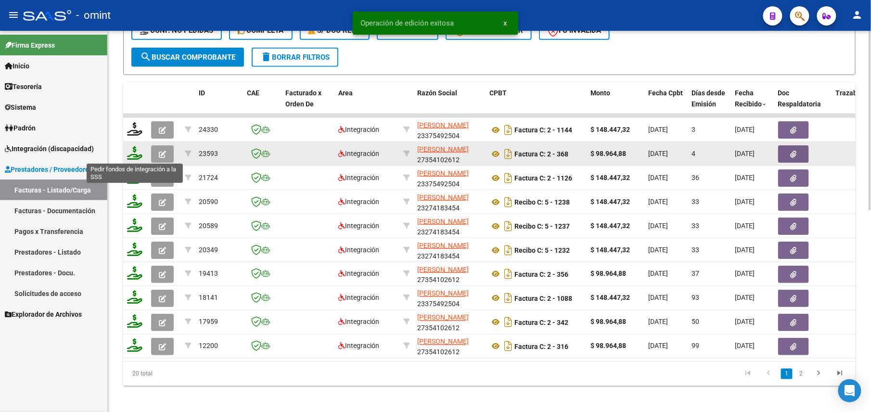
click at [138, 151] on icon at bounding box center [134, 152] width 15 height 13
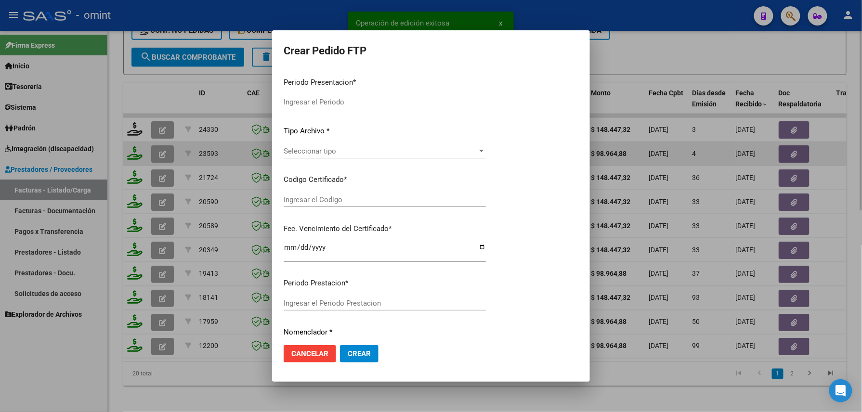
type input "202509"
type input "$ 98.964,88"
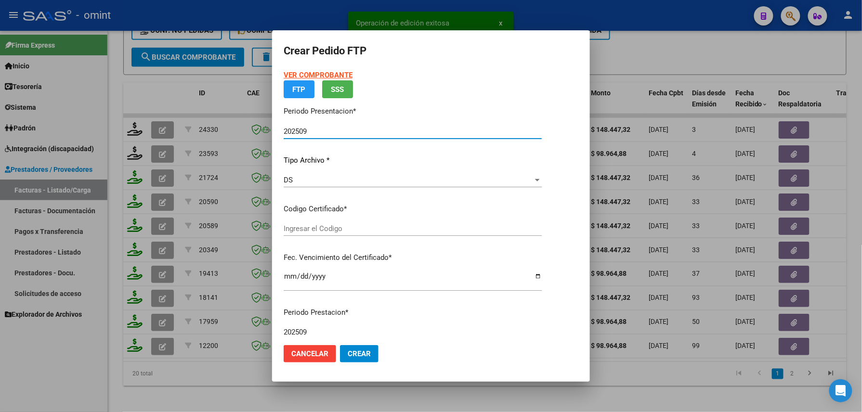
type input "667494600"
type input "2028-06-30"
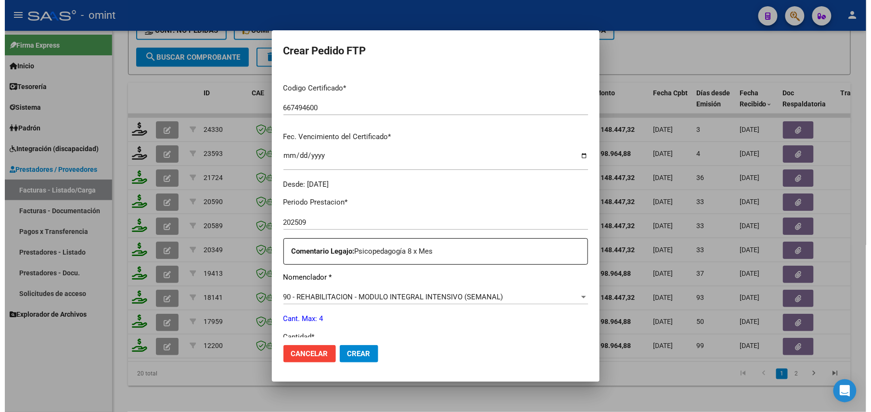
scroll to position [271, 0]
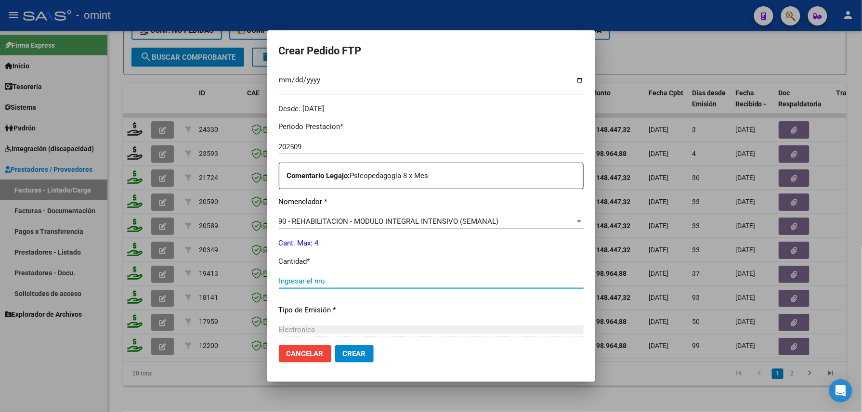
click at [311, 278] on input "Ingresar el nro" at bounding box center [431, 281] width 305 height 9
type input "4"
click at [343, 357] on span "Crear" at bounding box center [354, 354] width 23 height 9
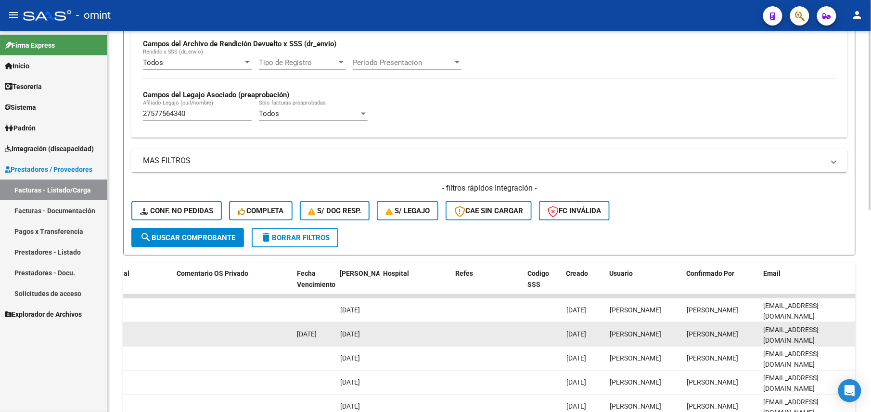
scroll to position [230, 0]
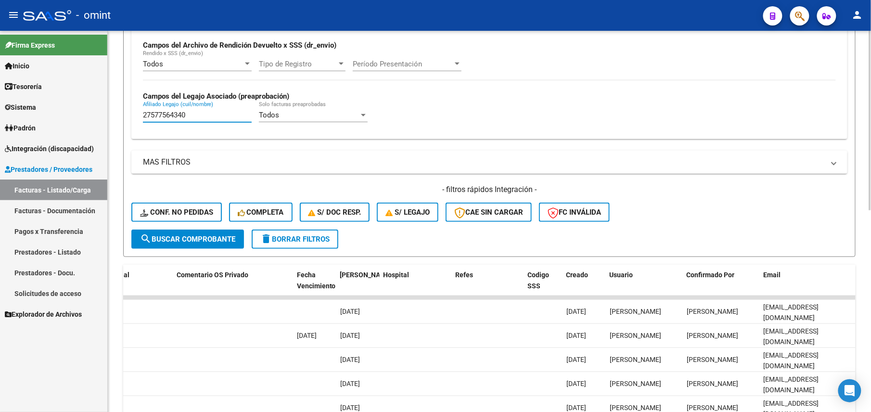
click at [160, 119] on input "27577564340" at bounding box center [197, 115] width 109 height 9
paste input "0542984938"
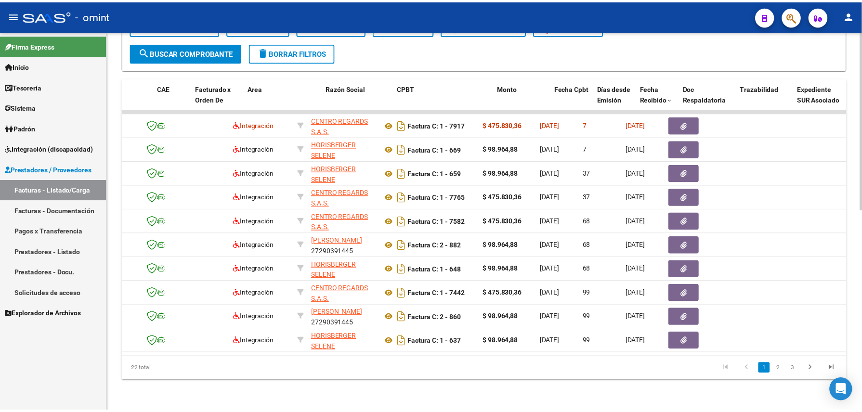
scroll to position [0, 0]
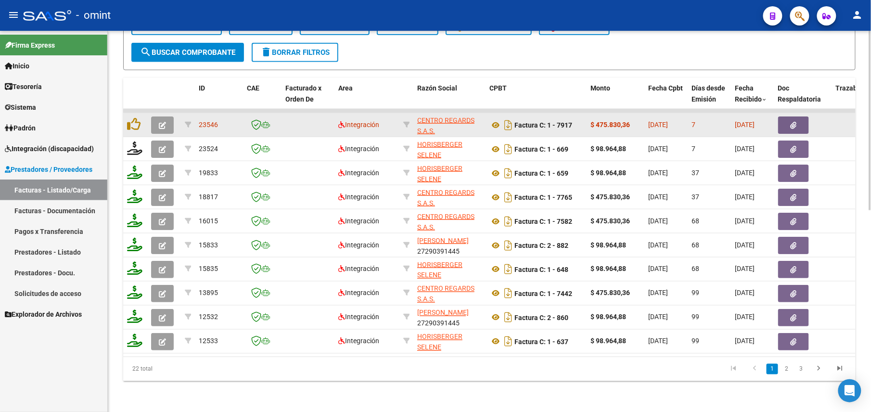
type input "20542984938"
click at [160, 122] on icon "button" at bounding box center [162, 125] width 7 height 7
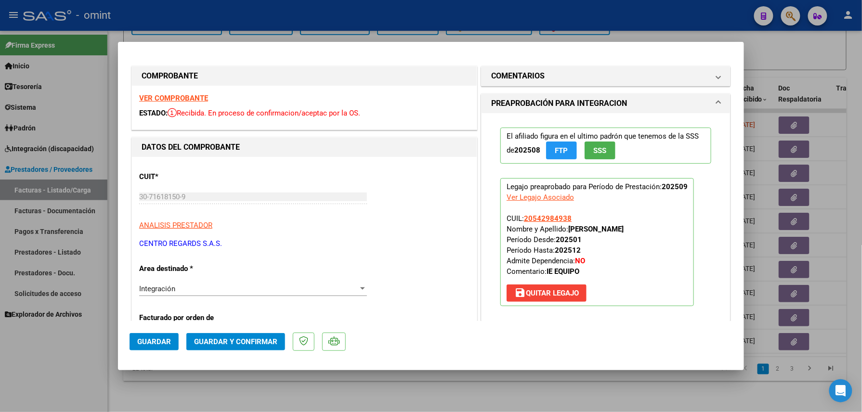
click at [187, 94] on strong "VER COMPROBANTE" at bounding box center [173, 98] width 69 height 9
click at [226, 339] on span "Guardar y Confirmar" at bounding box center [235, 341] width 83 height 9
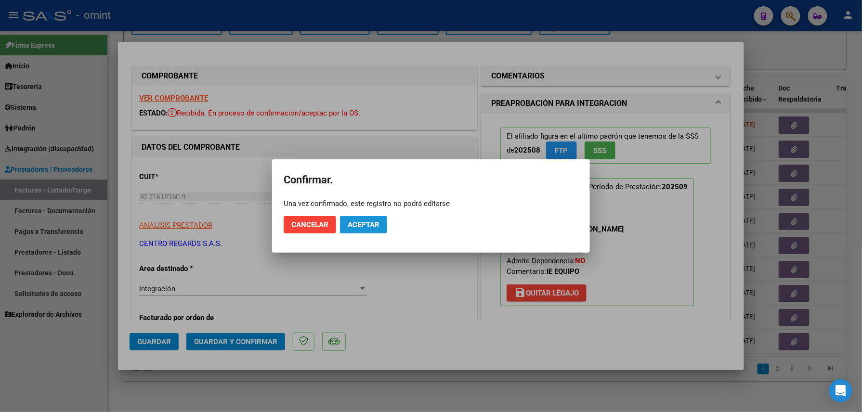
click at [363, 220] on span "Aceptar" at bounding box center [364, 224] width 32 height 9
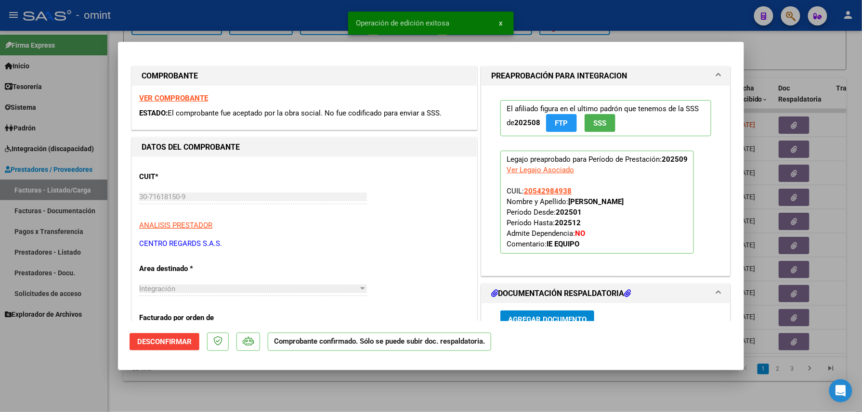
click at [251, 370] on mat-dialog-container "COMPROBANTE VER COMPROBANTE ESTADO: El comprobante fue aceptado por la obra soc…" at bounding box center [431, 206] width 626 height 329
click at [178, 386] on div at bounding box center [431, 206] width 862 height 412
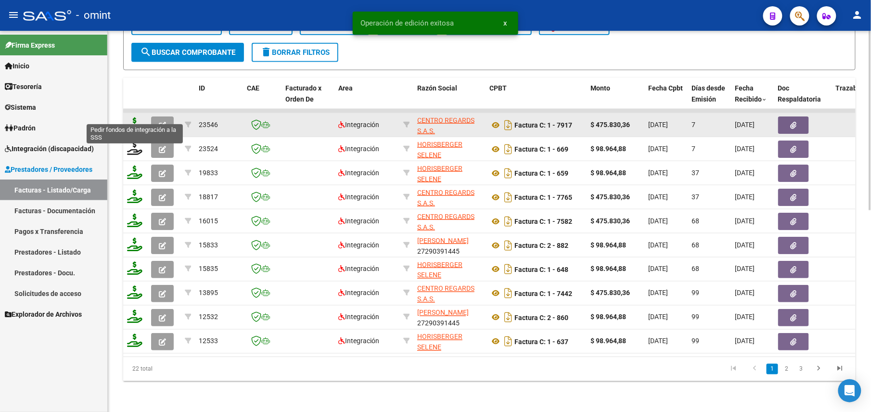
click at [133, 117] on icon at bounding box center [134, 123] width 15 height 13
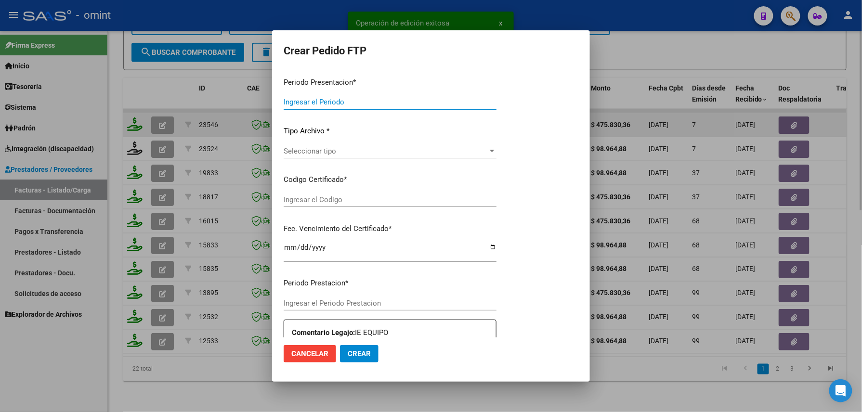
type input "202509"
type input "$ 475.830,36"
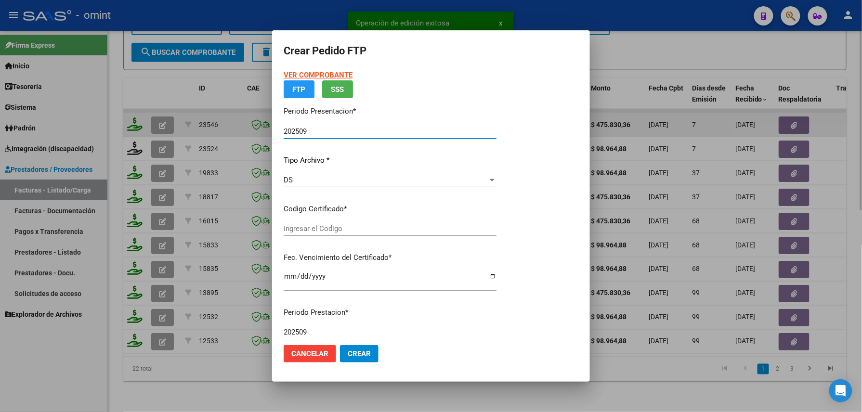
type input "1023337785"
type input "2024-08-31"
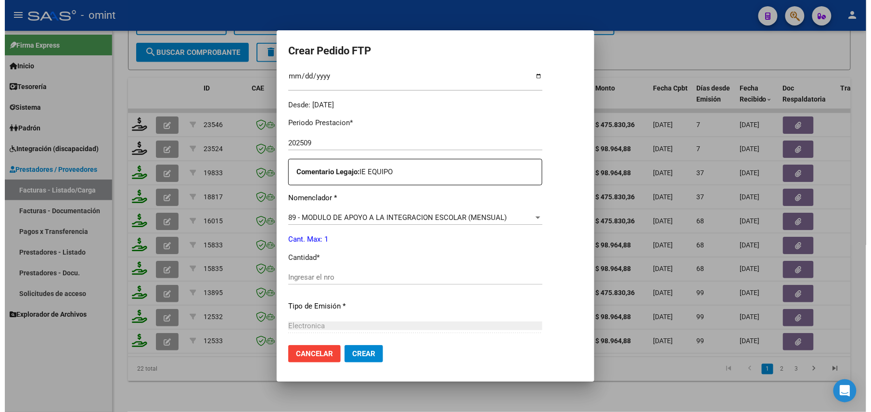
scroll to position [292, 0]
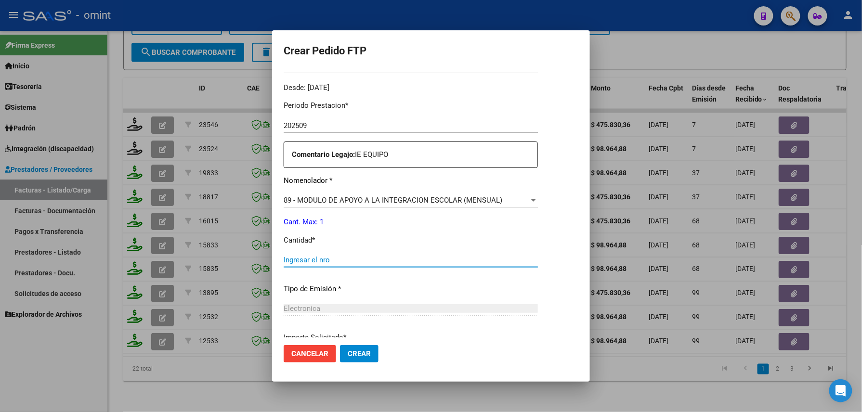
click at [322, 256] on input "Ingresar el nro" at bounding box center [411, 260] width 254 height 9
type input "1"
click at [351, 353] on span "Crear" at bounding box center [359, 354] width 23 height 9
